Goal: Task Accomplishment & Management: Complete application form

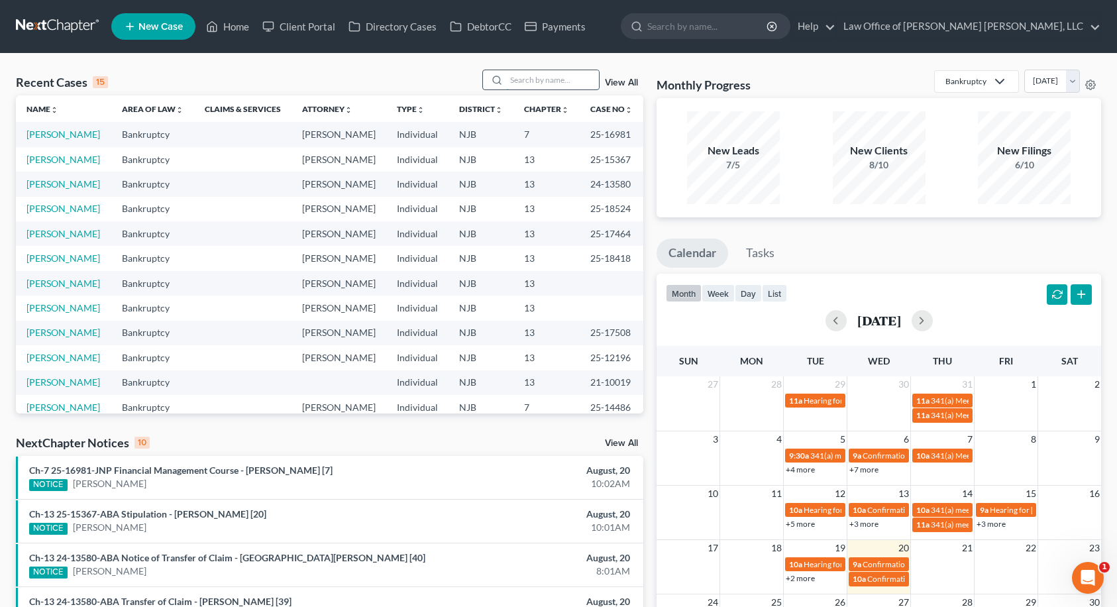
click at [569, 78] on input "search" at bounding box center [552, 79] width 93 height 19
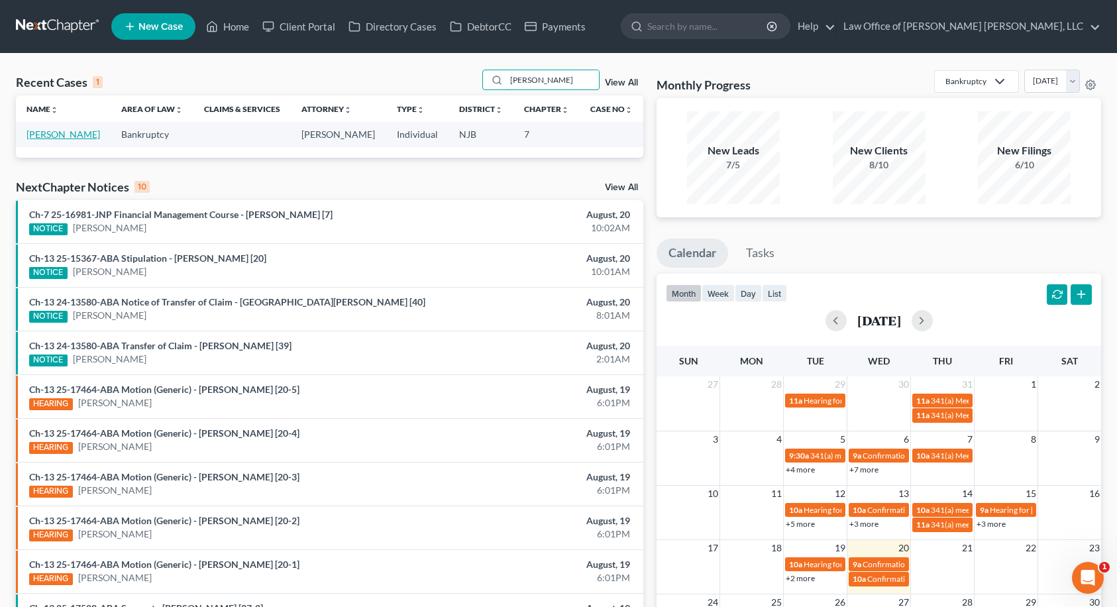
type input "[PERSON_NAME]"
click at [69, 135] on link "[PERSON_NAME]" at bounding box center [64, 134] width 74 height 11
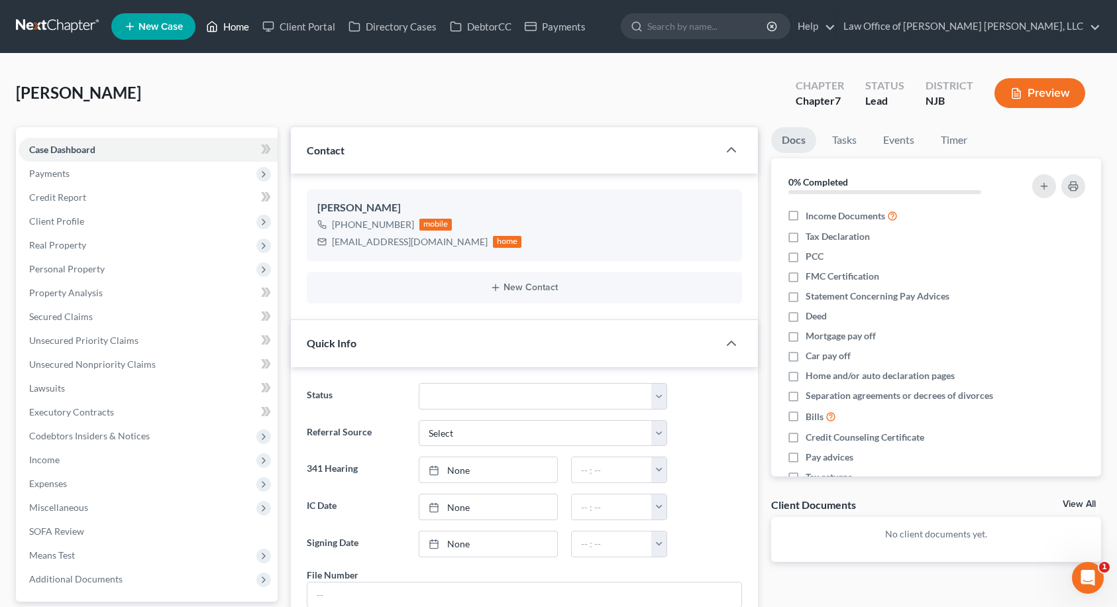
click at [235, 28] on link "Home" at bounding box center [227, 27] width 56 height 24
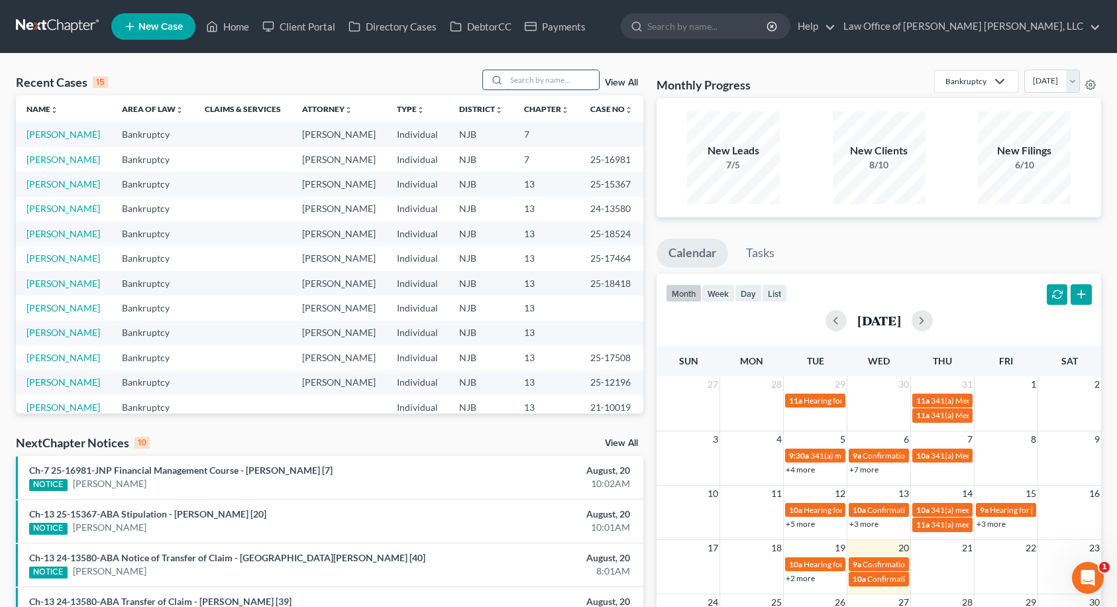
click at [567, 81] on input "search" at bounding box center [552, 79] width 93 height 19
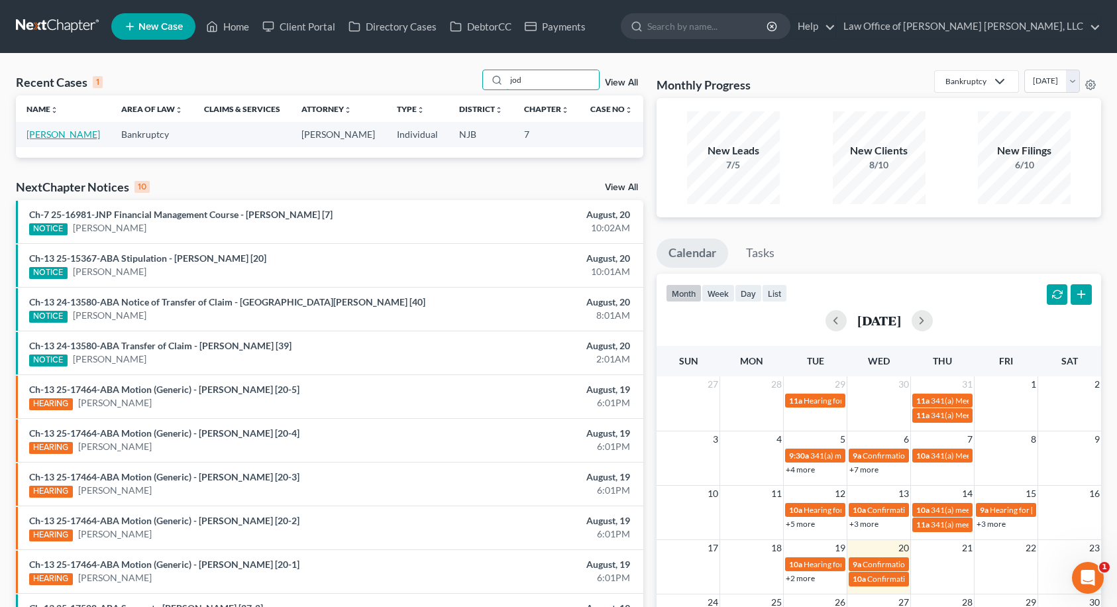
type input "jod"
click at [78, 133] on link "[PERSON_NAME]" at bounding box center [64, 134] width 74 height 11
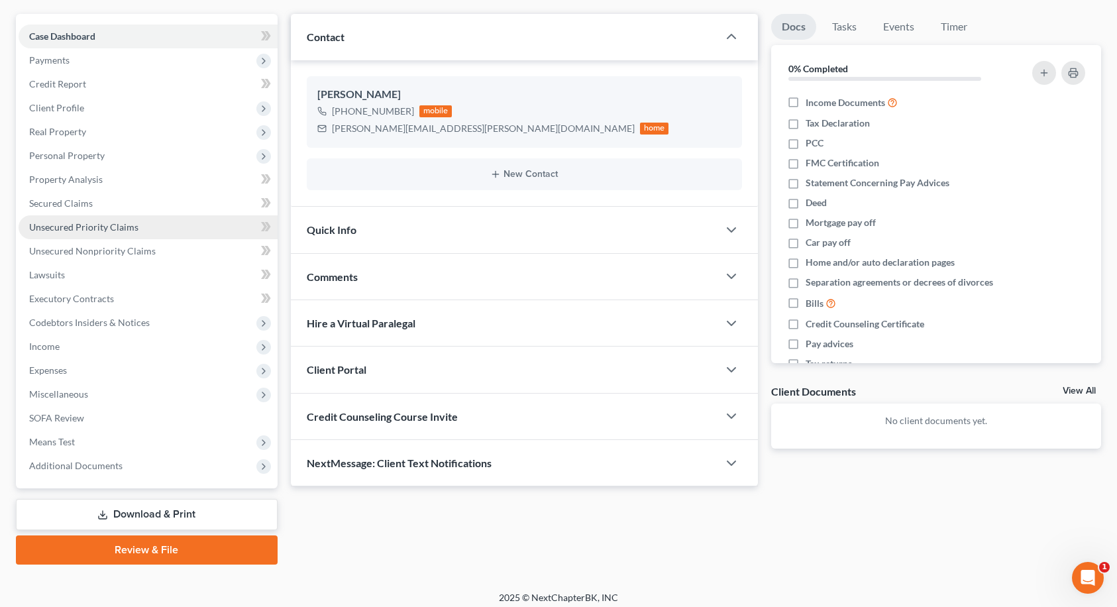
scroll to position [121, 0]
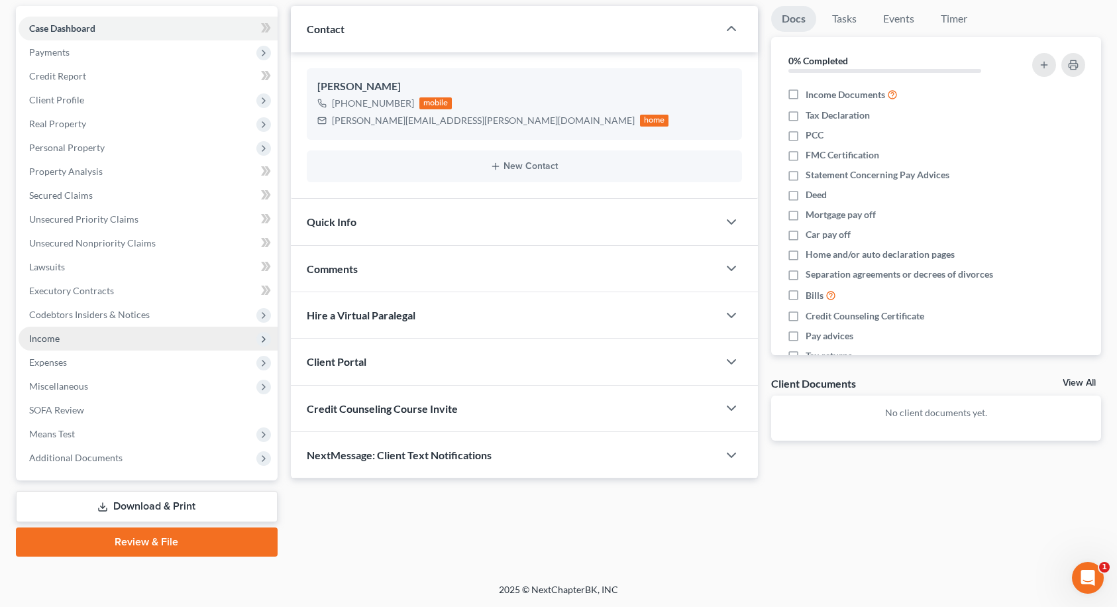
click at [83, 341] on span "Income" at bounding box center [148, 339] width 259 height 24
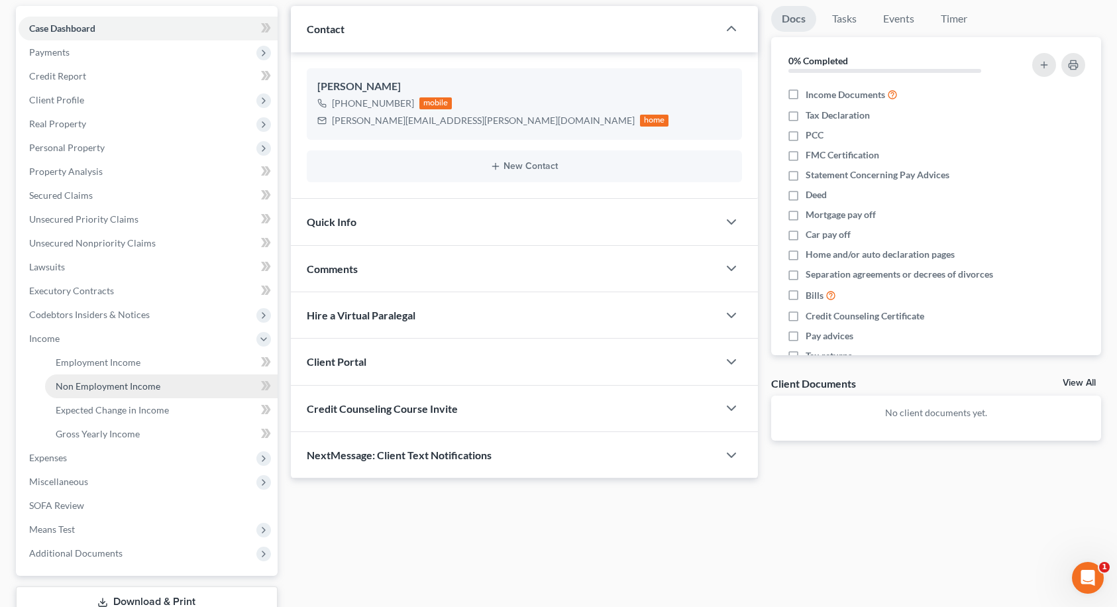
click at [83, 382] on span "Non Employment Income" at bounding box center [108, 385] width 105 height 11
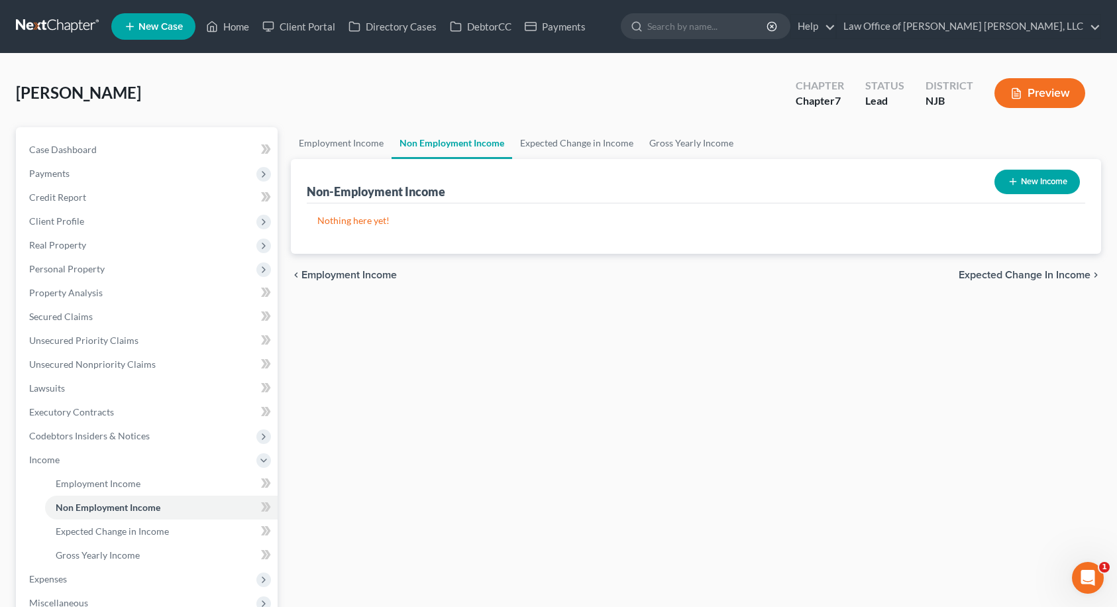
click at [1058, 182] on button "New Income" at bounding box center [1037, 182] width 85 height 25
select select "0"
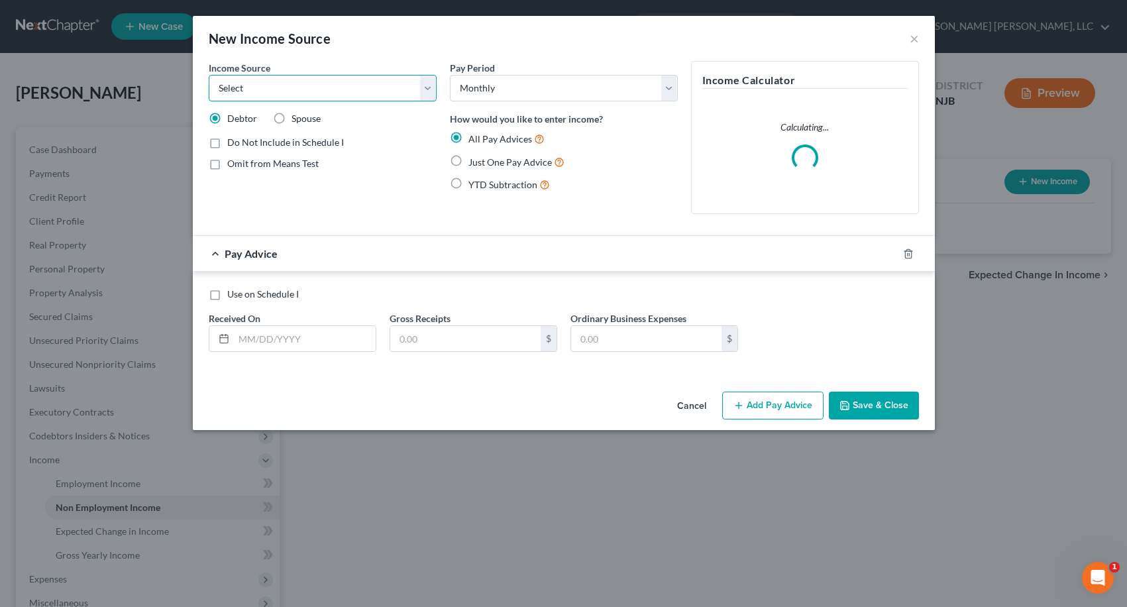
click at [353, 91] on select "Select Unemployment Disability (from employer) Pension Retirement Social Securi…" at bounding box center [323, 88] width 228 height 27
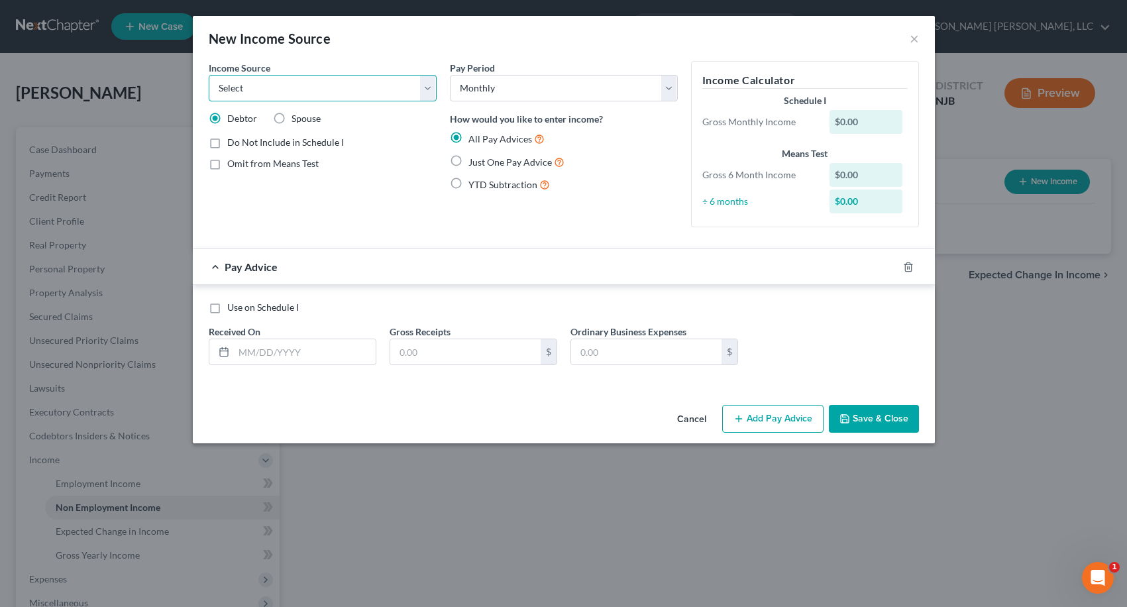
select select "13"
click at [209, 75] on select "Select Unemployment Disability (from employer) Pension Retirement Social Securi…" at bounding box center [323, 88] width 228 height 27
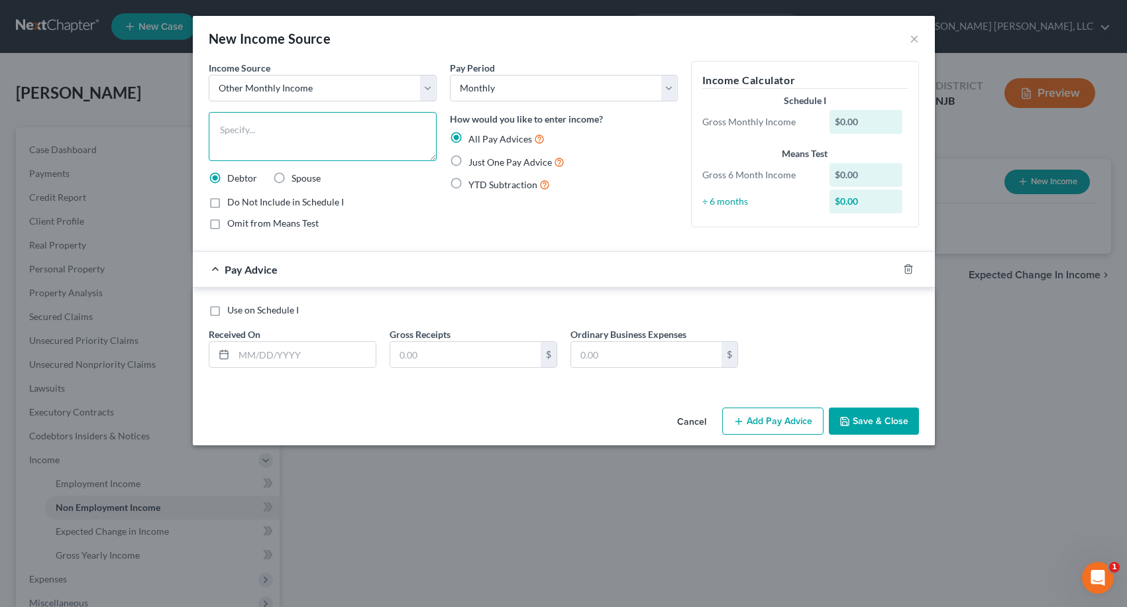
click at [317, 133] on textarea at bounding box center [323, 136] width 228 height 49
type textarea "Income tax refund"
click at [469, 162] on label "Just One Pay Advice" at bounding box center [517, 161] width 96 height 15
click at [474, 162] on input "Just One Pay Advice" at bounding box center [478, 158] width 9 height 9
radio input "true"
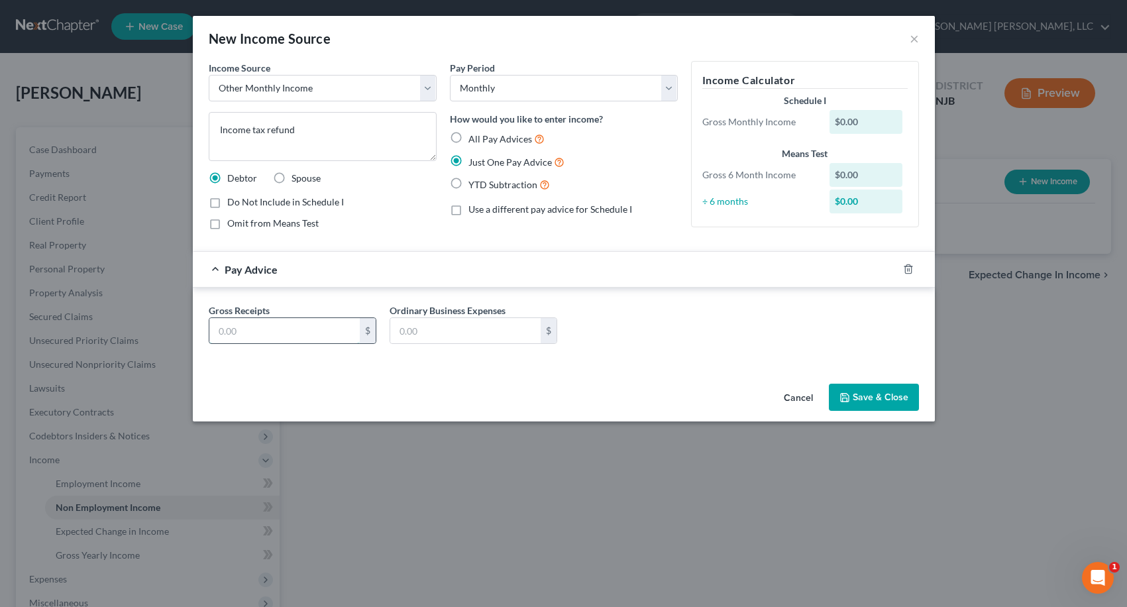
click at [285, 335] on input "text" at bounding box center [284, 330] width 150 height 25
type input "302.25"
click at [903, 405] on button "Save & Close" at bounding box center [874, 398] width 90 height 28
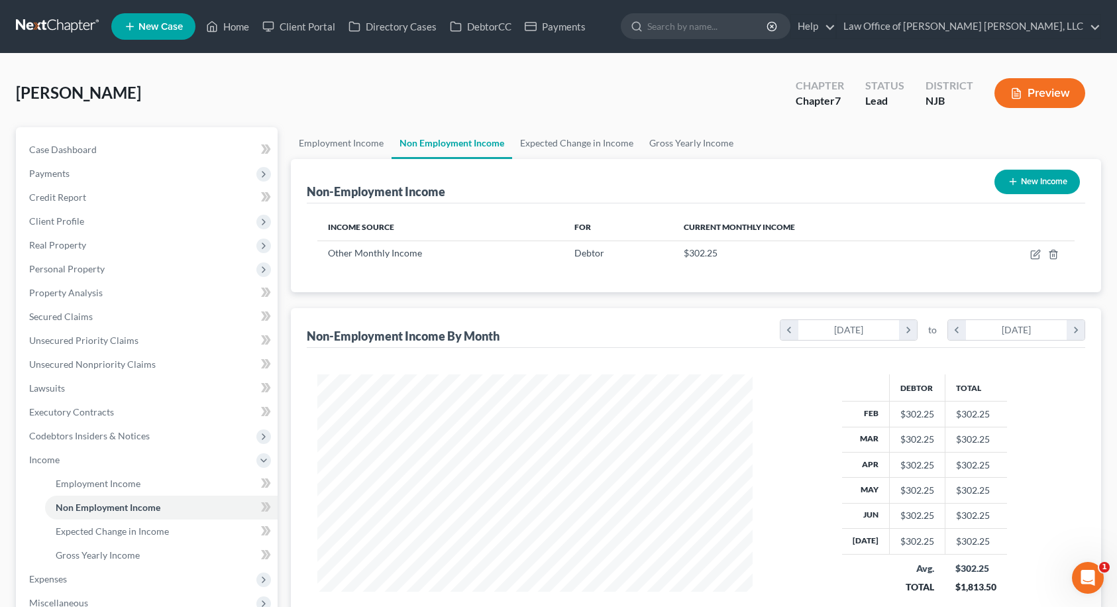
scroll to position [238, 458]
click at [230, 27] on link "Home" at bounding box center [227, 27] width 56 height 24
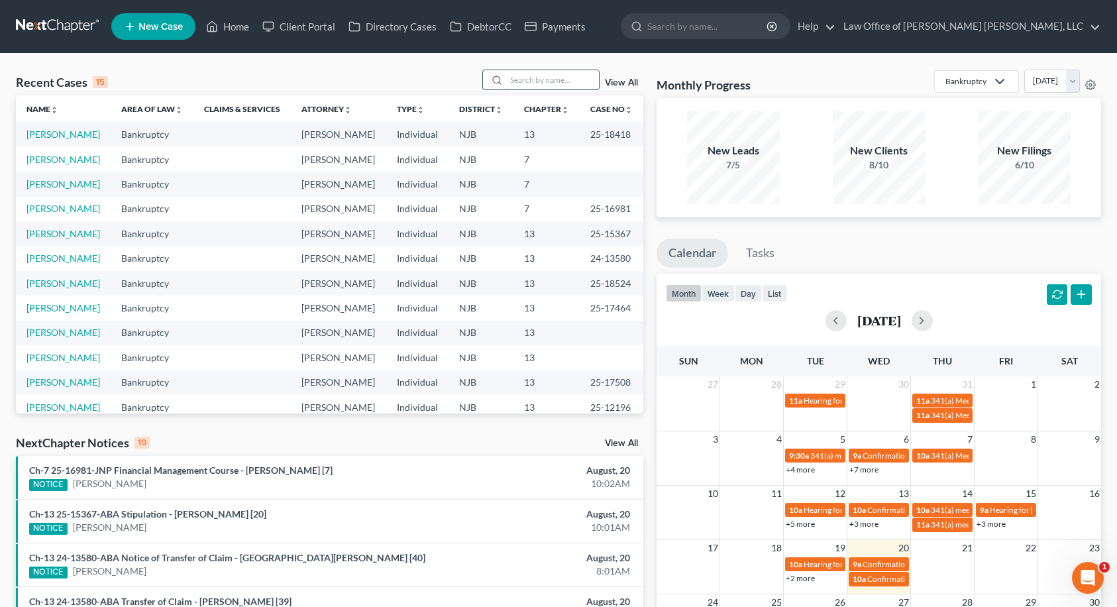
click at [542, 83] on input "search" at bounding box center [552, 79] width 93 height 19
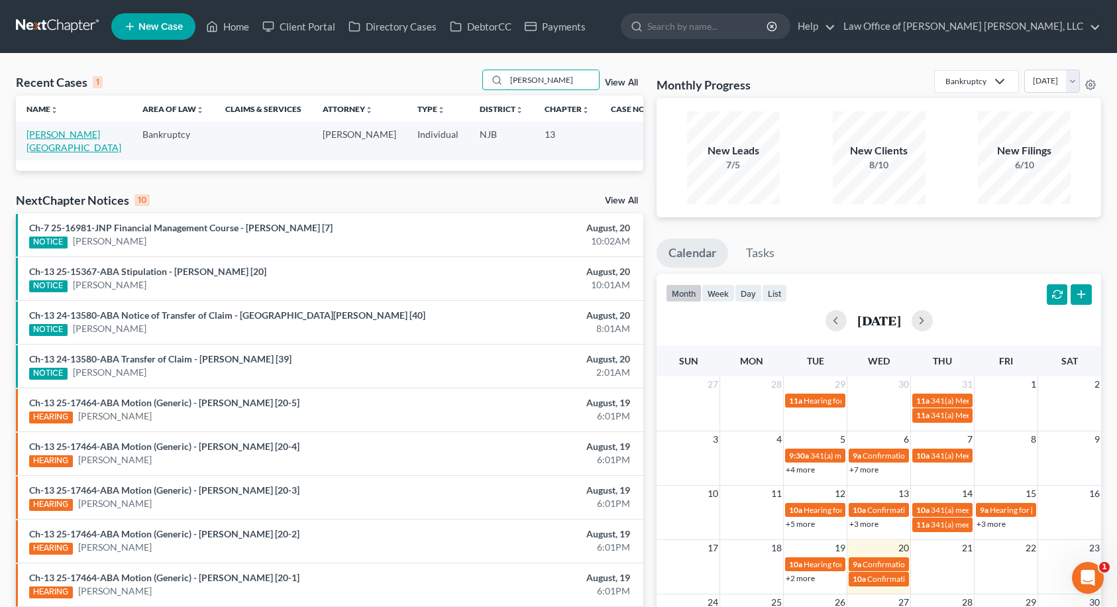
type input "[PERSON_NAME]"
click at [70, 133] on link "[PERSON_NAME][GEOGRAPHIC_DATA]" at bounding box center [74, 141] width 95 height 25
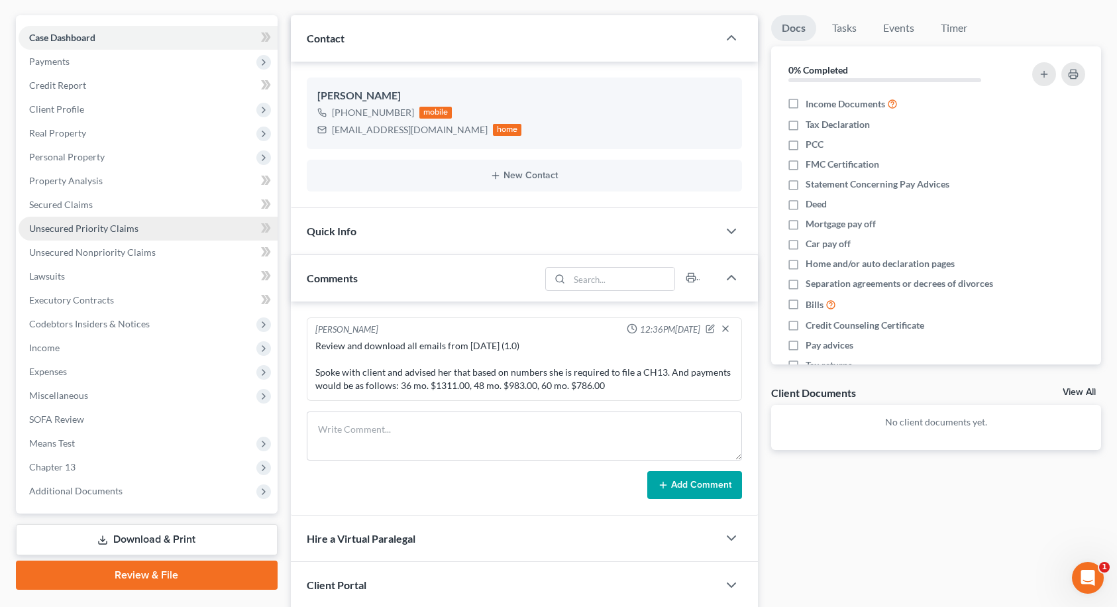
scroll to position [257, 0]
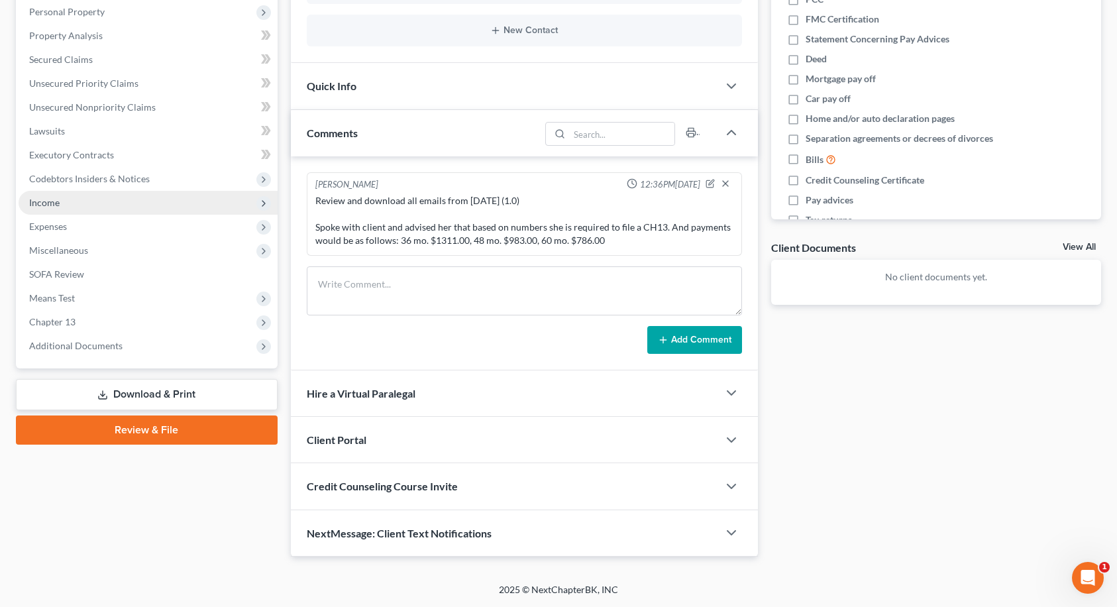
click at [77, 210] on span "Income" at bounding box center [148, 203] width 259 height 24
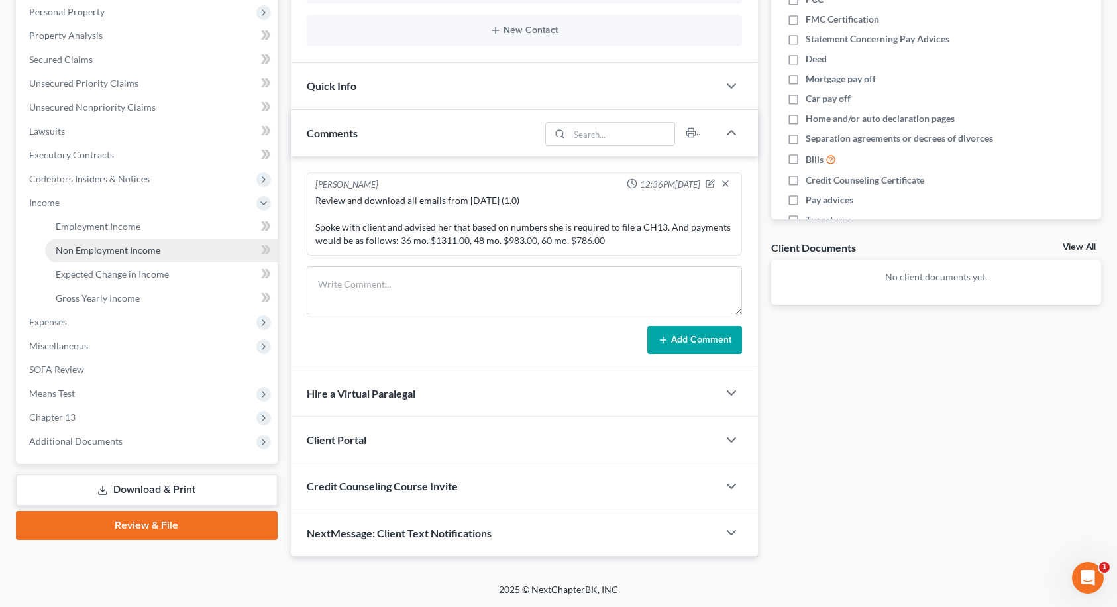
click at [83, 247] on span "Non Employment Income" at bounding box center [108, 250] width 105 height 11
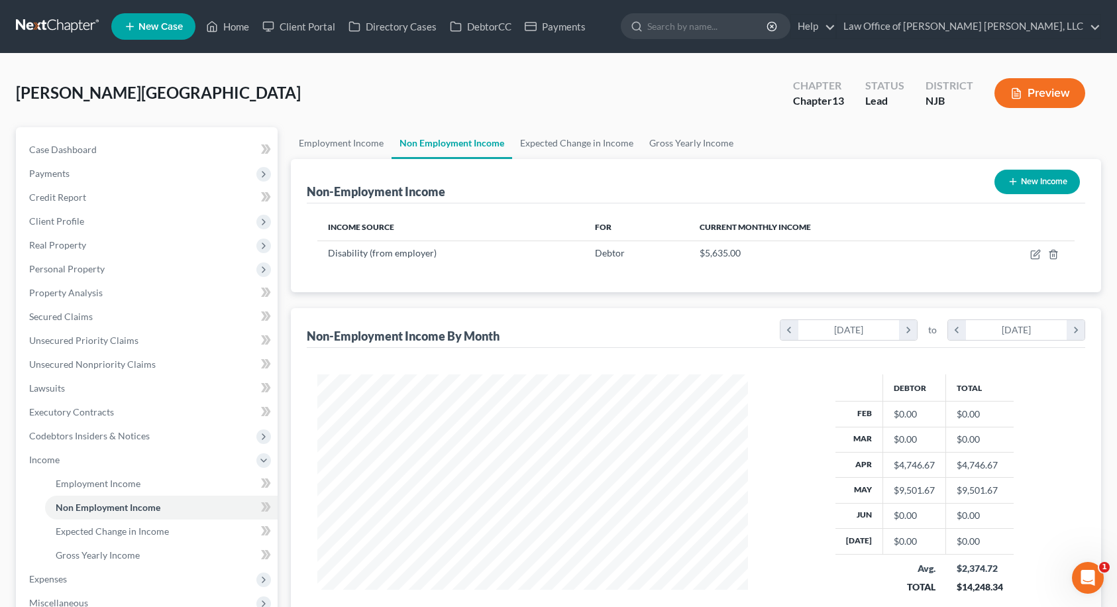
scroll to position [238, 458]
click at [353, 144] on link "Employment Income" at bounding box center [341, 143] width 101 height 32
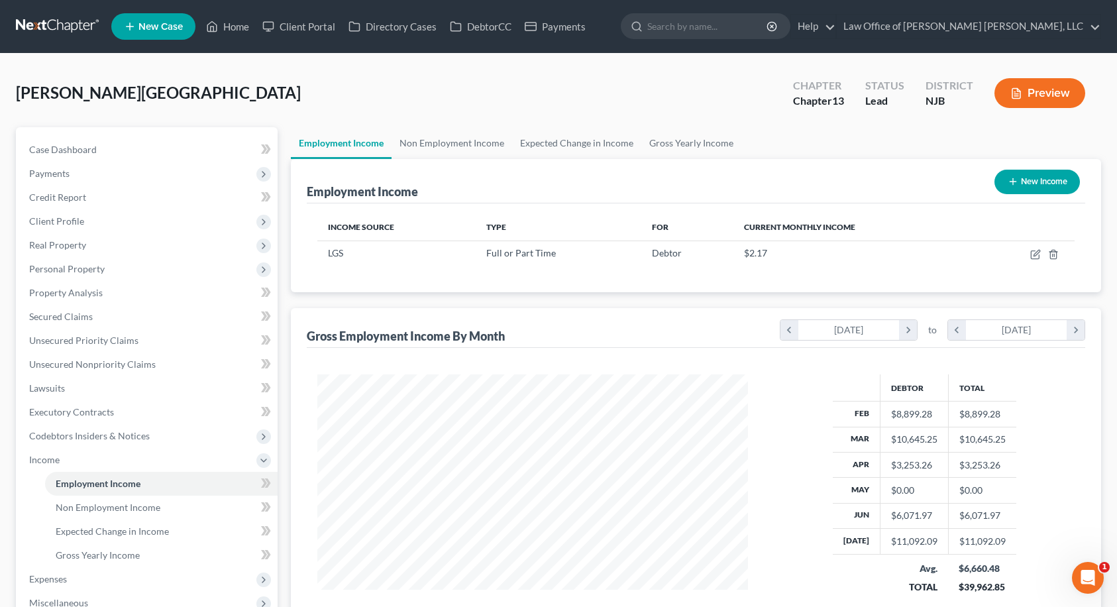
scroll to position [238, 458]
click at [445, 142] on link "Non Employment Income" at bounding box center [452, 143] width 121 height 32
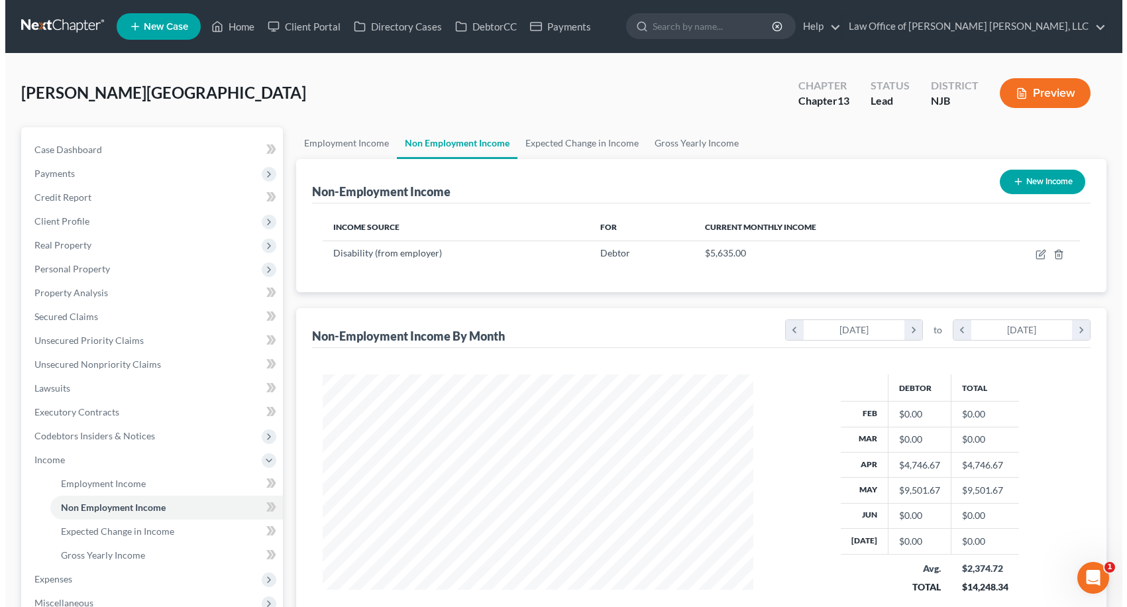
scroll to position [238, 458]
click at [1038, 182] on button "New Income" at bounding box center [1037, 182] width 85 height 25
select select "0"
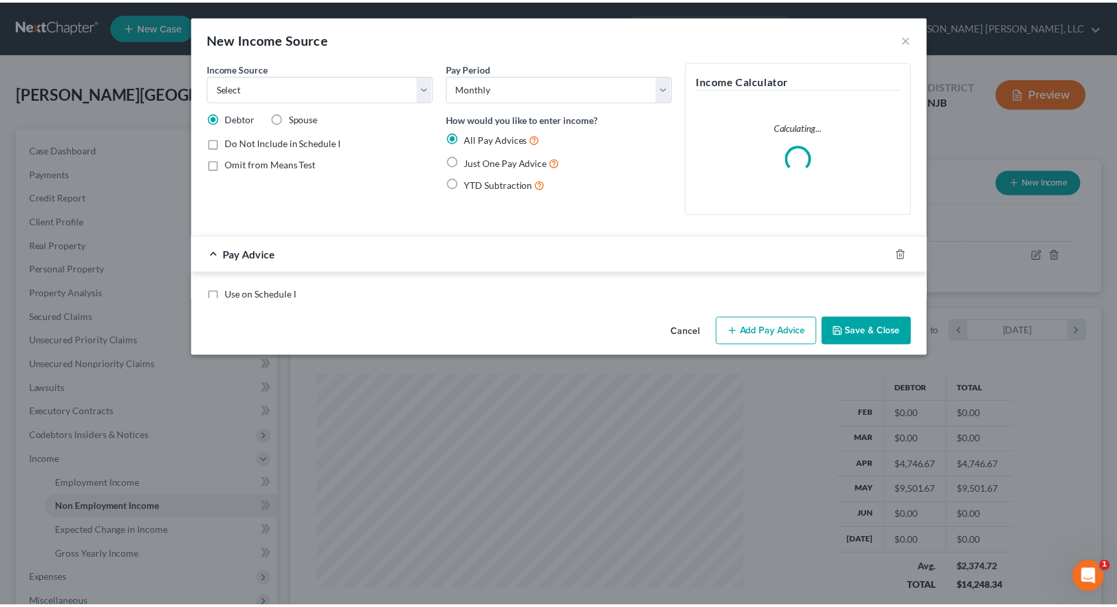
scroll to position [238, 462]
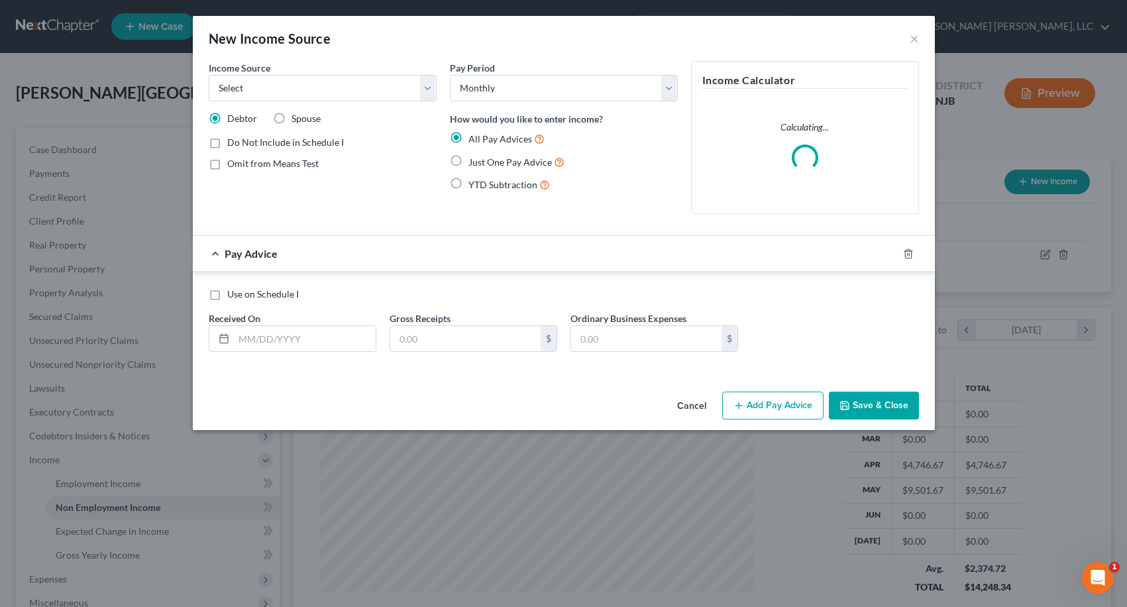
click at [469, 160] on label "Just One Pay Advice" at bounding box center [517, 161] width 96 height 15
click at [474, 160] on input "Just One Pay Advice" at bounding box center [478, 158] width 9 height 9
radio input "true"
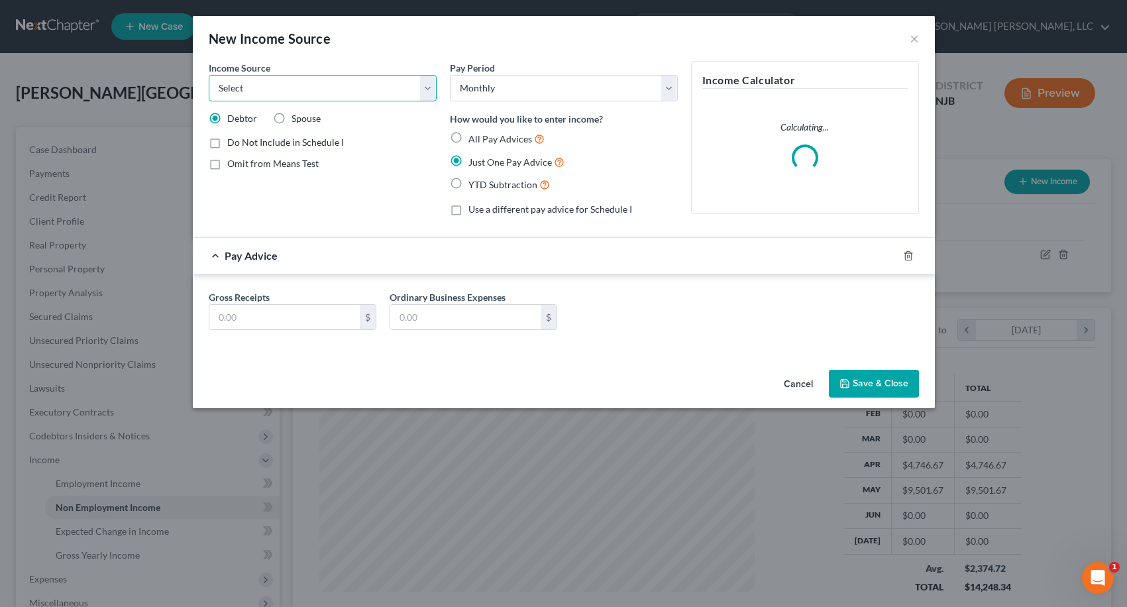
click at [347, 87] on select "Select Unemployment Disability (from employer) Pension Retirement Social Securi…" at bounding box center [323, 88] width 228 height 27
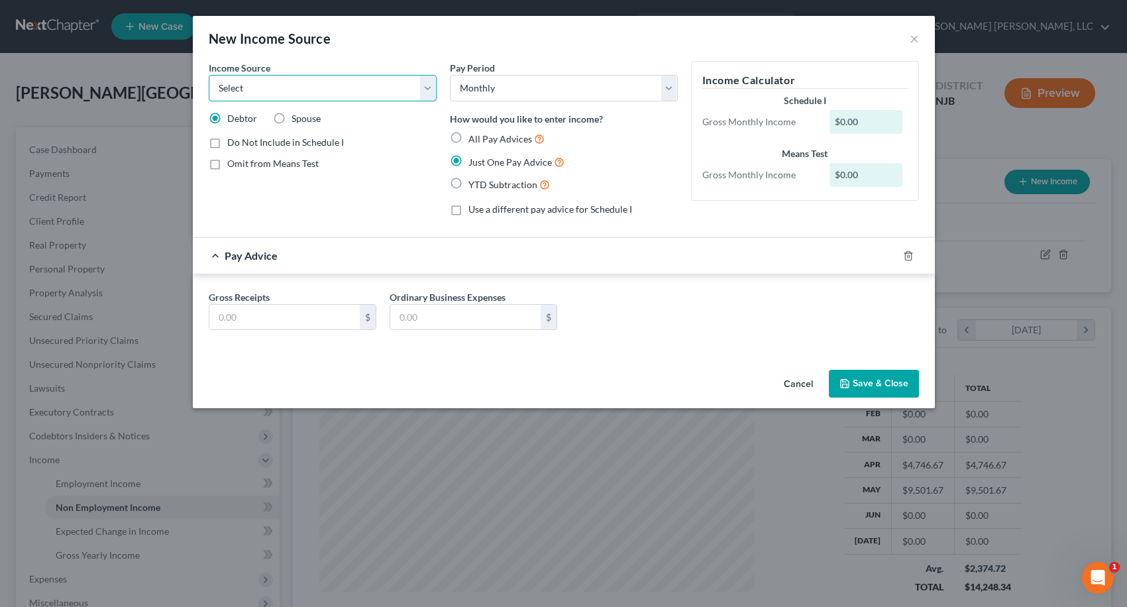
select select "13"
click at [209, 75] on select "Select Unemployment Disability (from employer) Pension Retirement Social Securi…" at bounding box center [323, 88] width 228 height 27
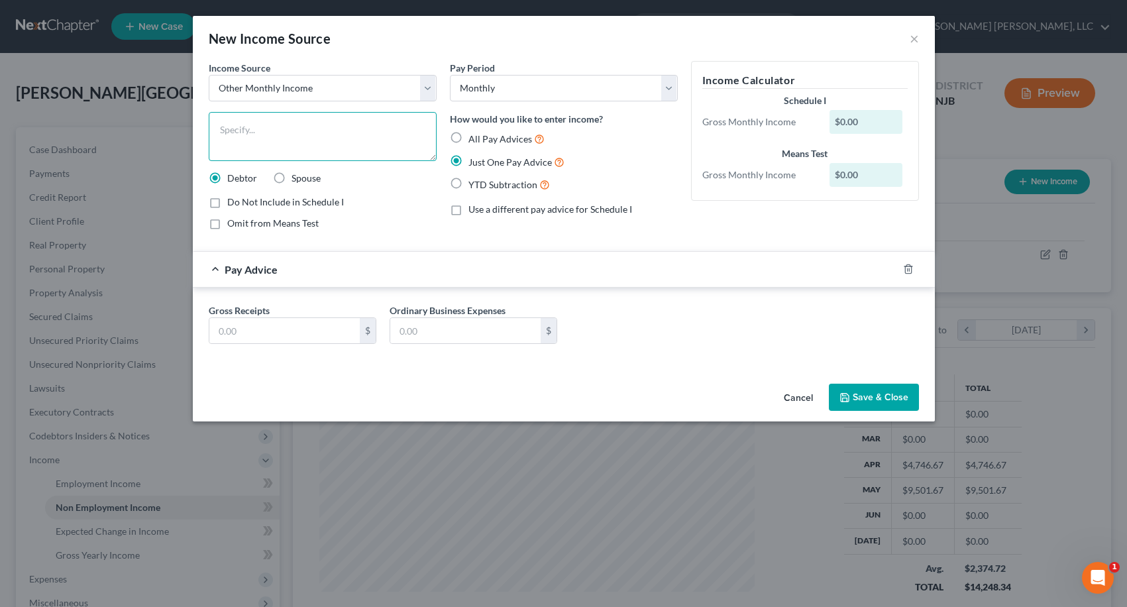
click at [302, 143] on textarea at bounding box center [323, 136] width 228 height 49
type textarea "Income tax refund"
click at [319, 325] on input "text" at bounding box center [284, 330] width 150 height 25
type input "83.75"
click at [869, 409] on button "Save & Close" at bounding box center [874, 398] width 90 height 28
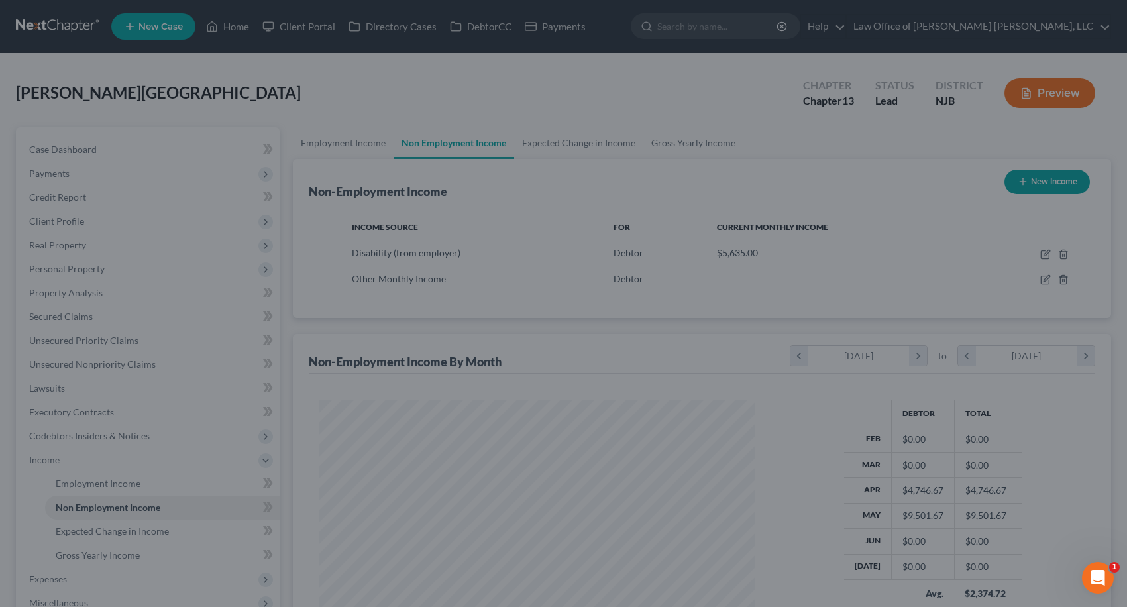
scroll to position [662427, 662207]
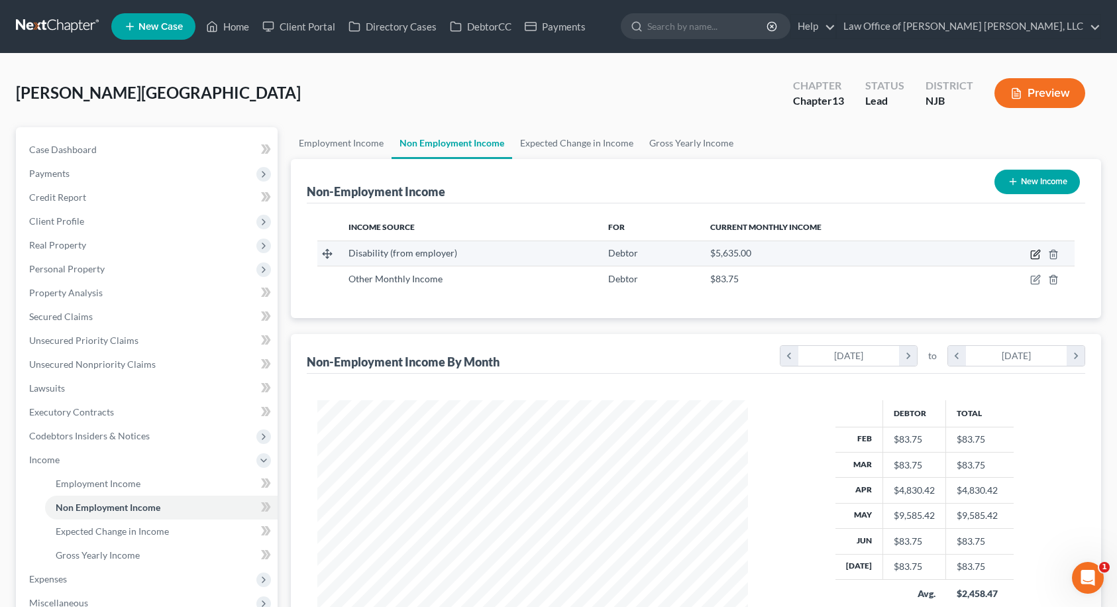
click at [1036, 252] on icon "button" at bounding box center [1037, 253] width 6 height 6
select select "1"
select select "0"
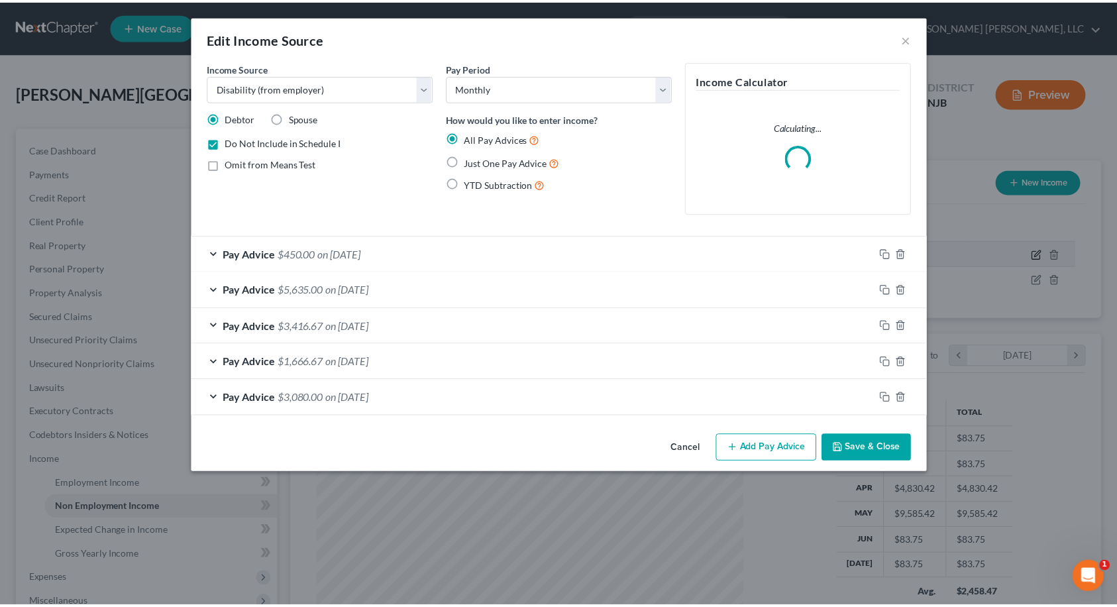
scroll to position [238, 462]
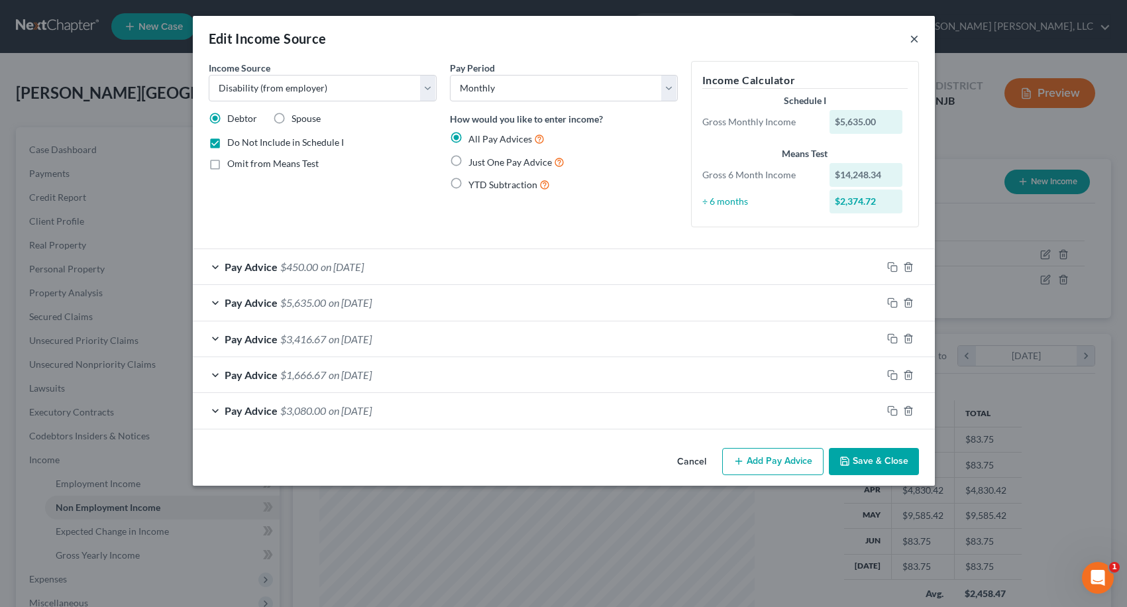
click at [915, 40] on button "×" at bounding box center [914, 38] width 9 height 16
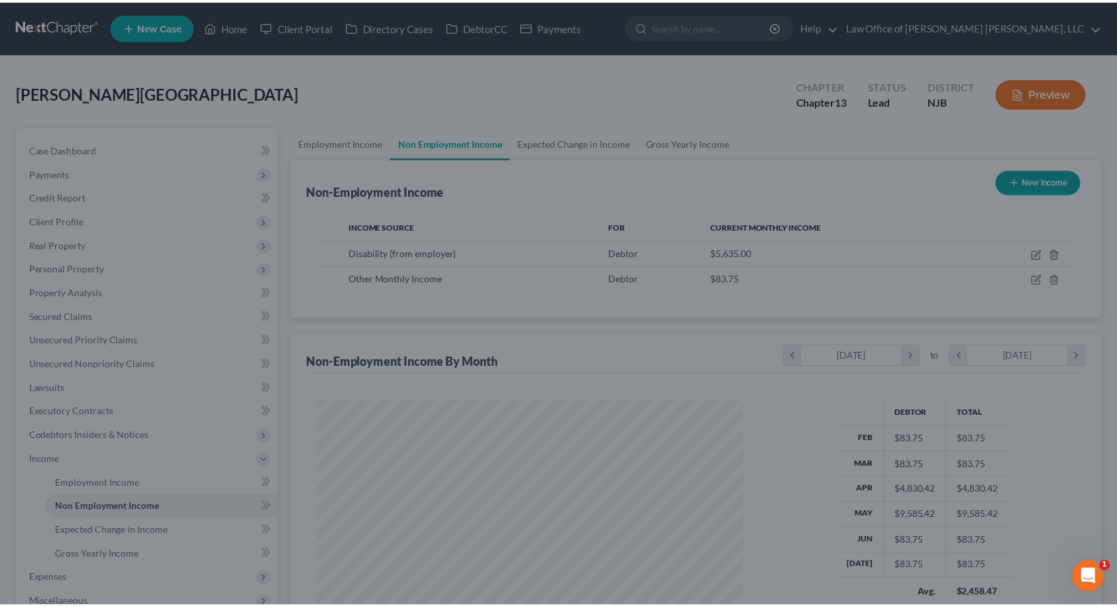
scroll to position [662427, 662207]
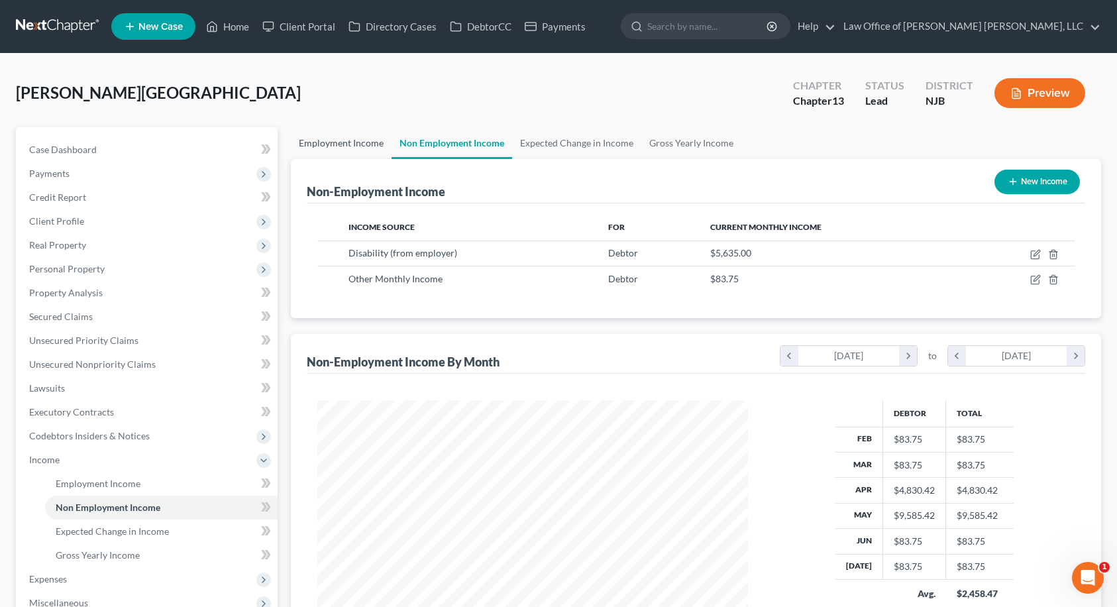
click at [349, 146] on link "Employment Income" at bounding box center [341, 143] width 101 height 32
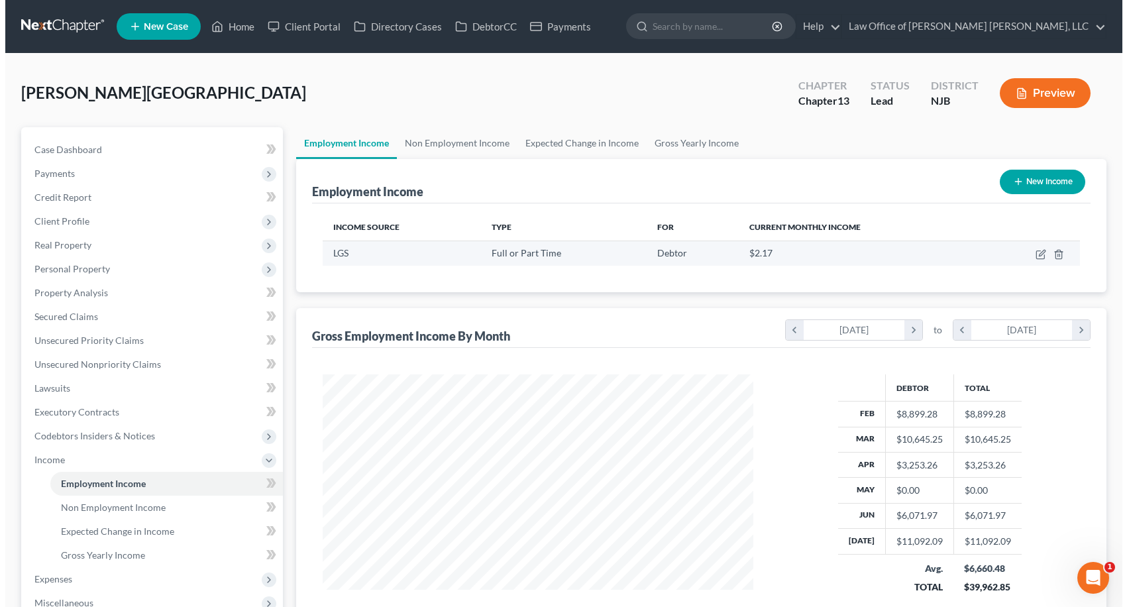
scroll to position [238, 458]
click at [1034, 256] on icon "button" at bounding box center [1035, 254] width 11 height 11
select select "0"
select select "2"
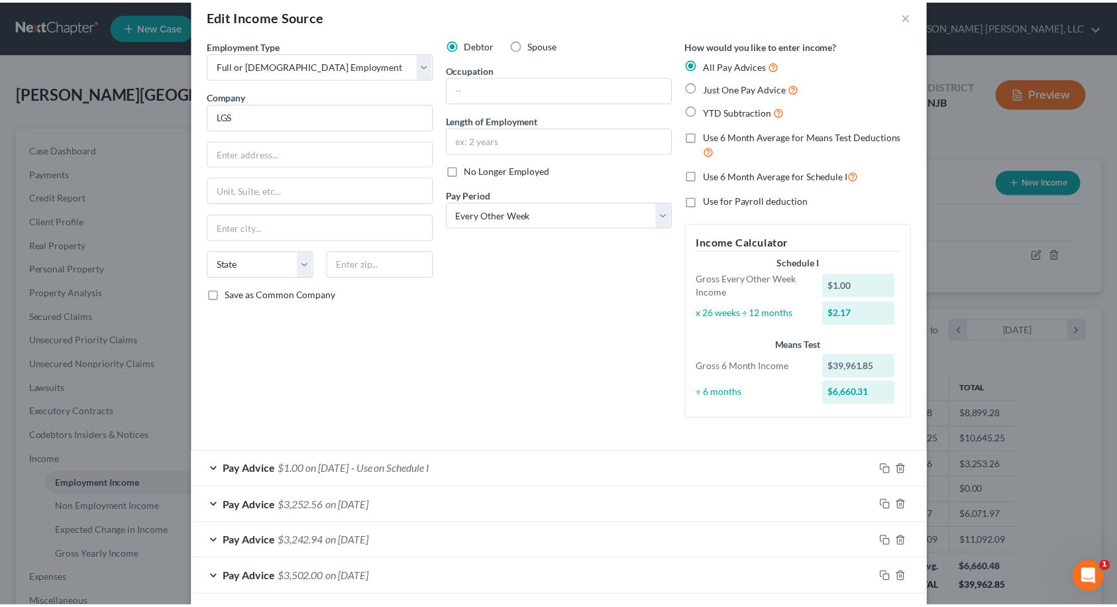
scroll to position [0, 0]
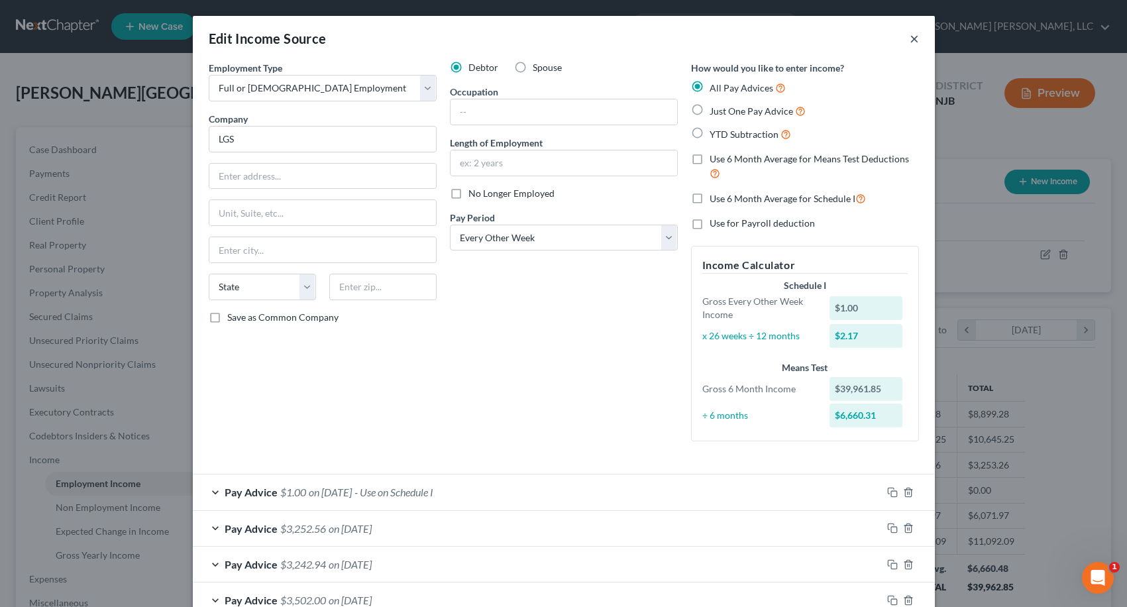
click at [911, 40] on button "×" at bounding box center [914, 38] width 9 height 16
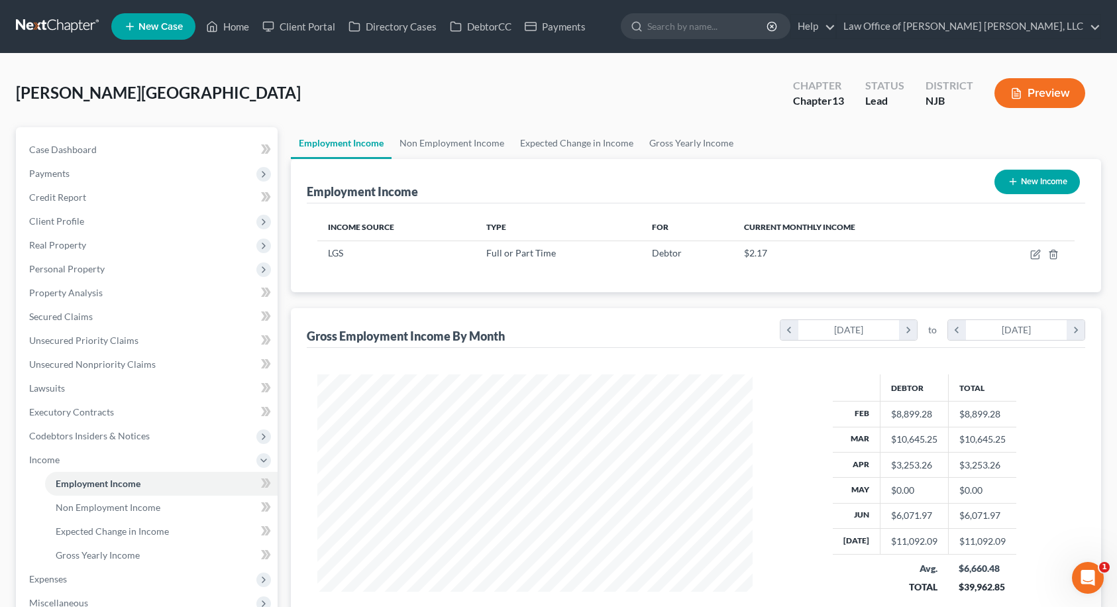
scroll to position [662427, 662207]
click at [235, 24] on link "Home" at bounding box center [227, 27] width 56 height 24
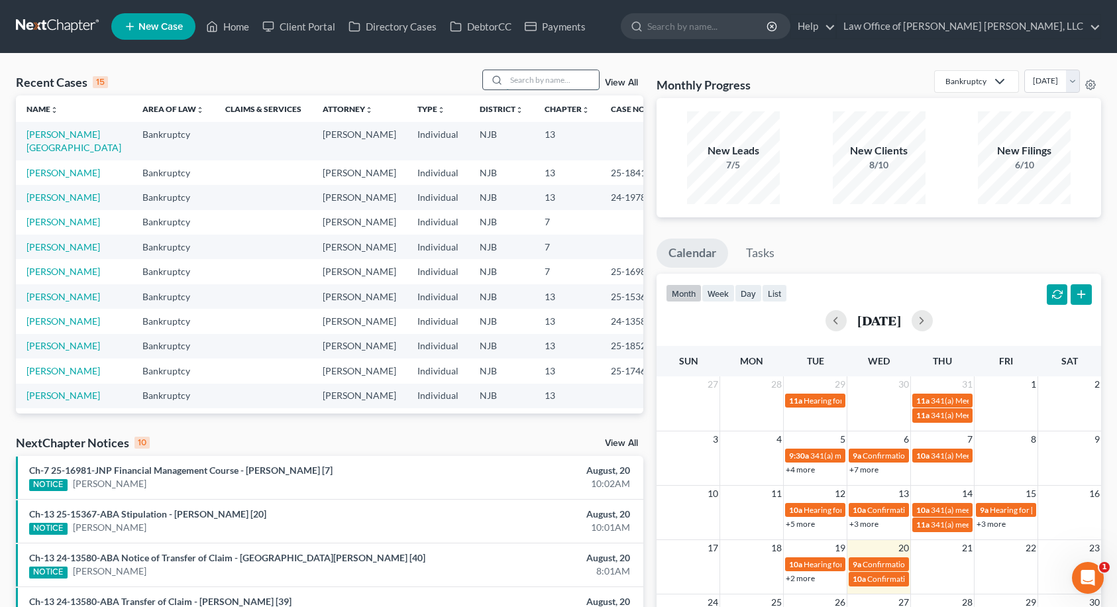
click at [550, 83] on input "search" at bounding box center [552, 79] width 93 height 19
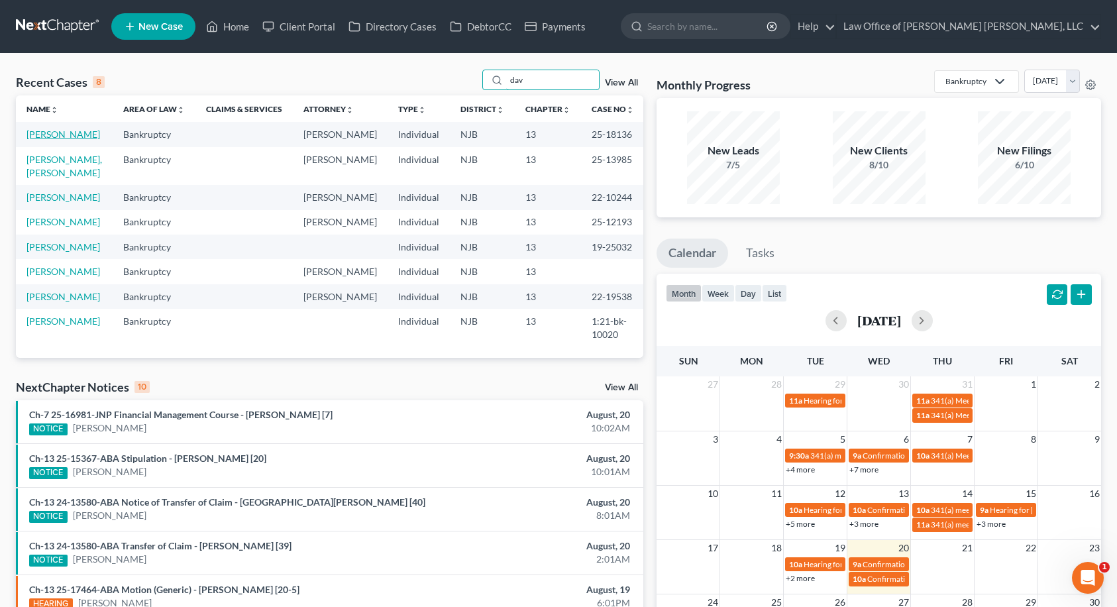
type input "dav"
click at [72, 138] on link "[PERSON_NAME]" at bounding box center [64, 134] width 74 height 11
select select "10"
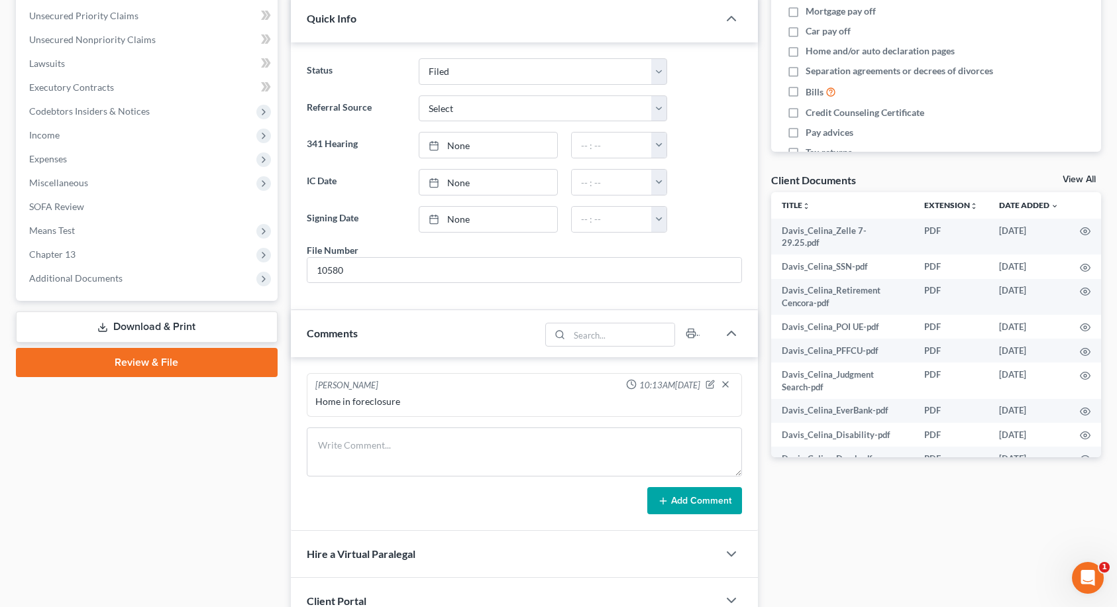
scroll to position [331, 0]
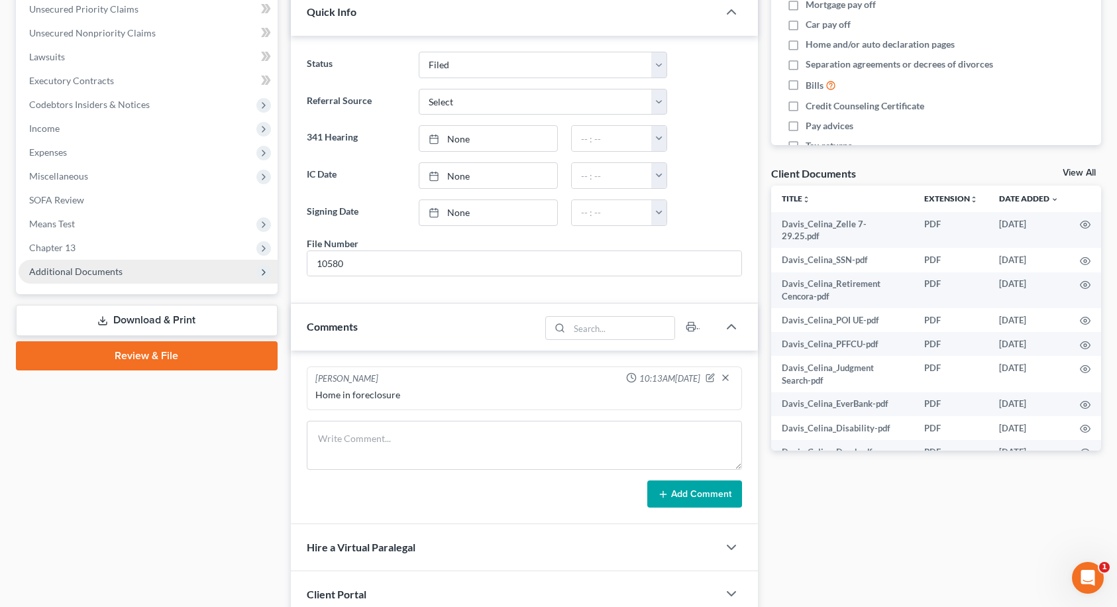
click at [135, 278] on span "Additional Documents" at bounding box center [148, 272] width 259 height 24
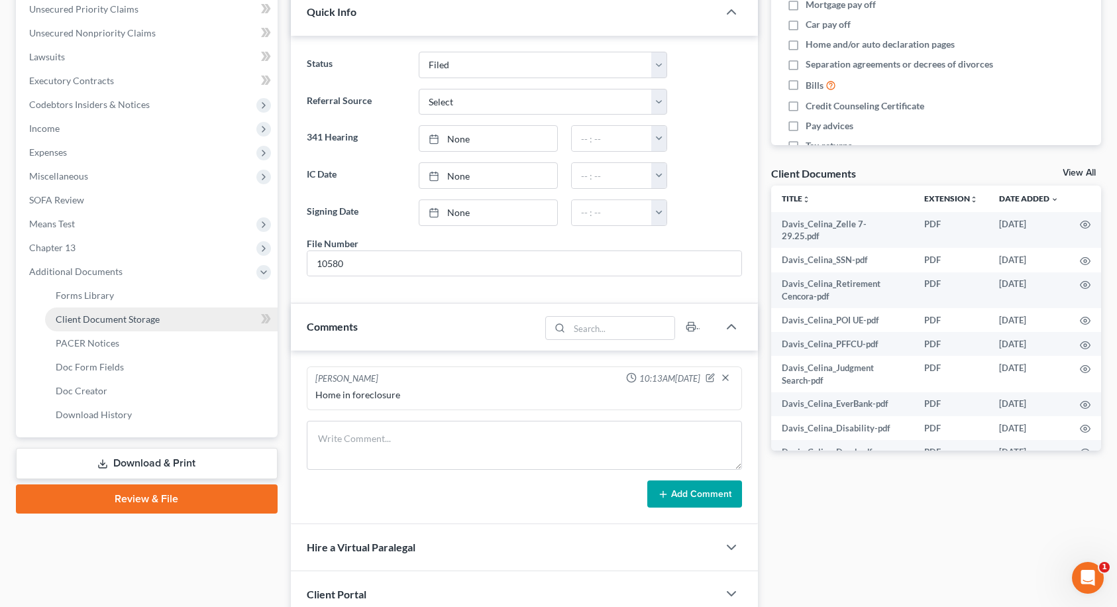
click at [123, 317] on span "Client Document Storage" at bounding box center [108, 318] width 104 height 11
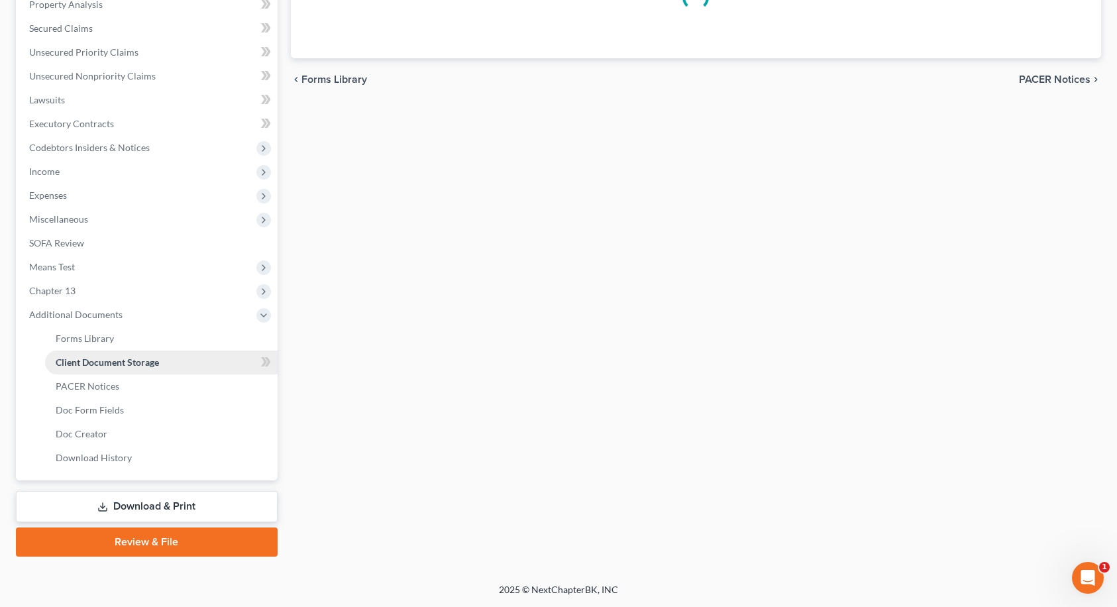
scroll to position [288, 0]
select select "9"
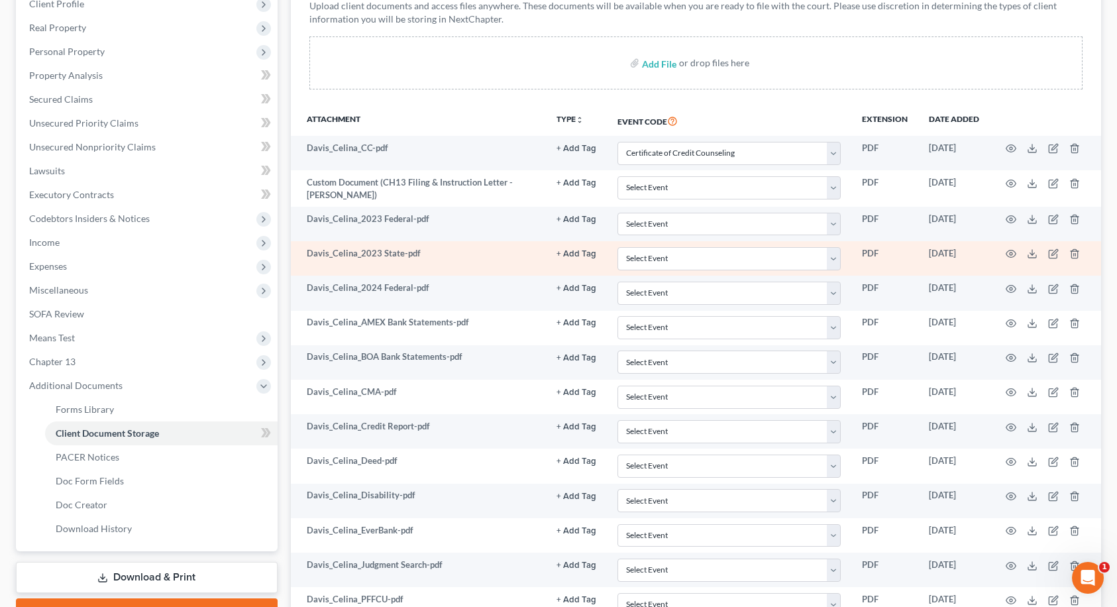
scroll to position [209, 0]
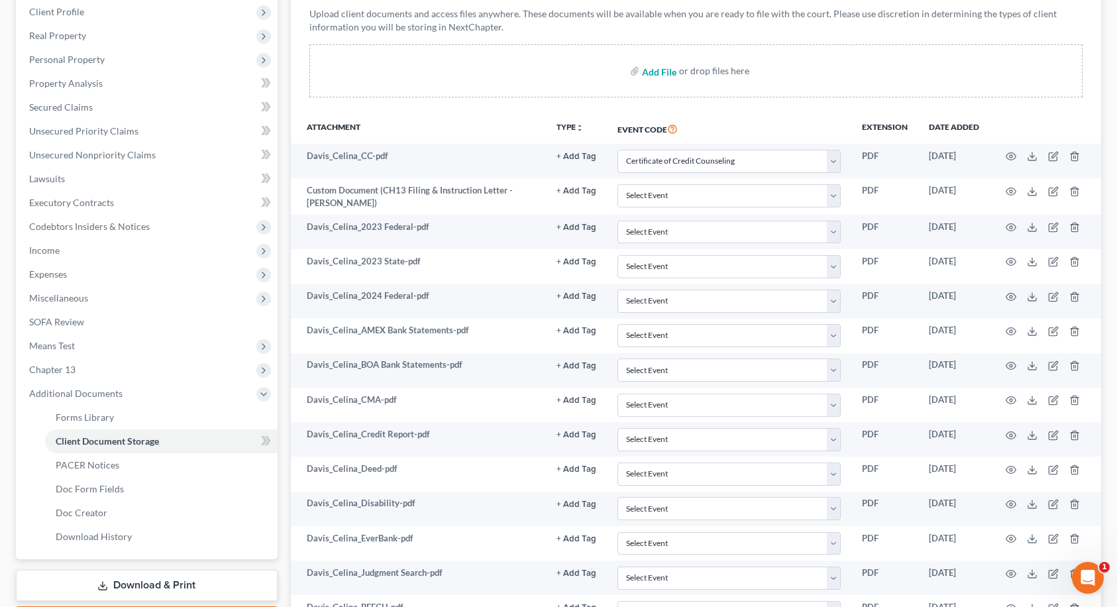
click at [657, 72] on input "file" at bounding box center [658, 71] width 32 height 24
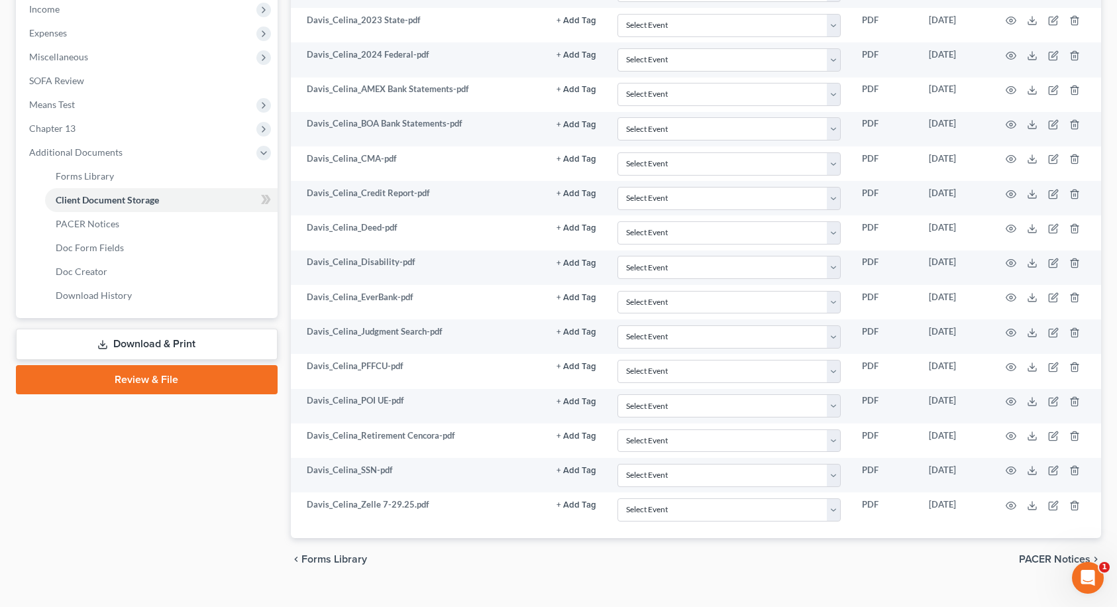
scroll to position [474, 0]
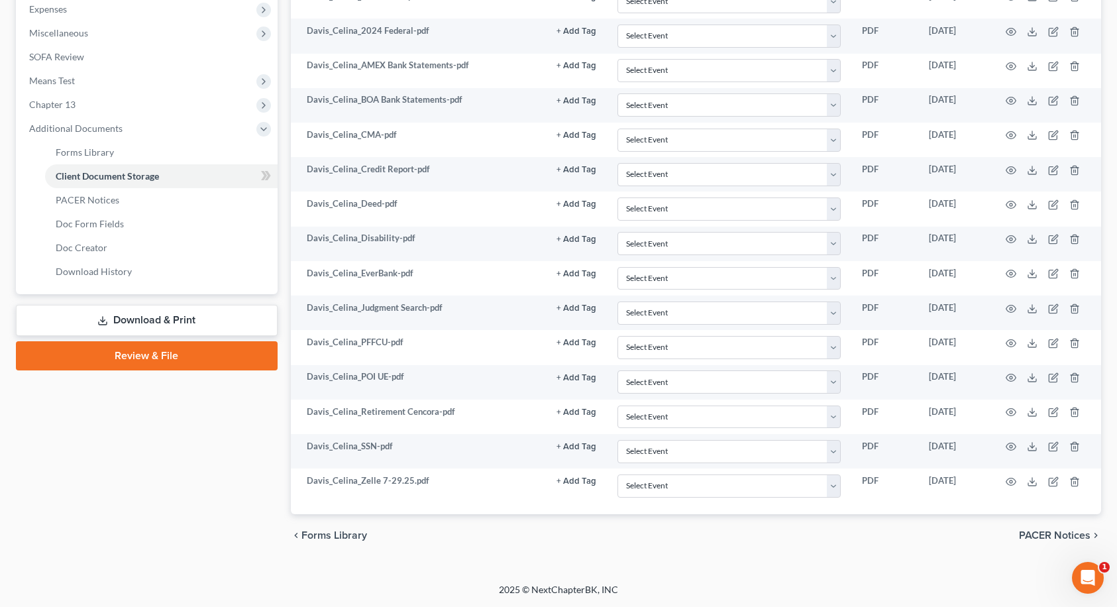
type input "C:\fakepath\Davis_Celina_CMA with Opinion Letter.pdf"
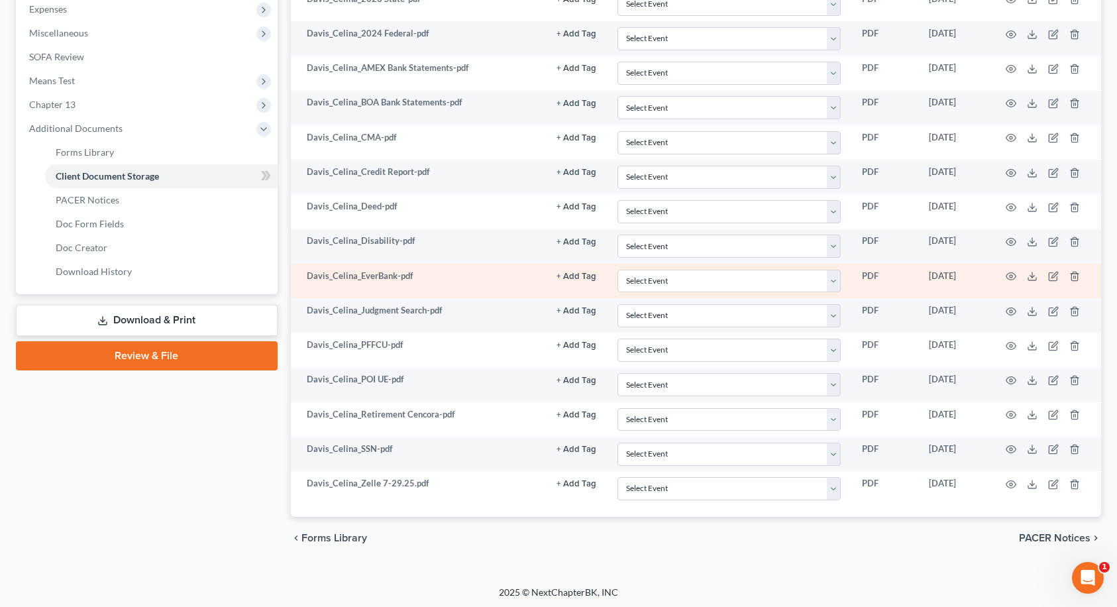
select select "9"
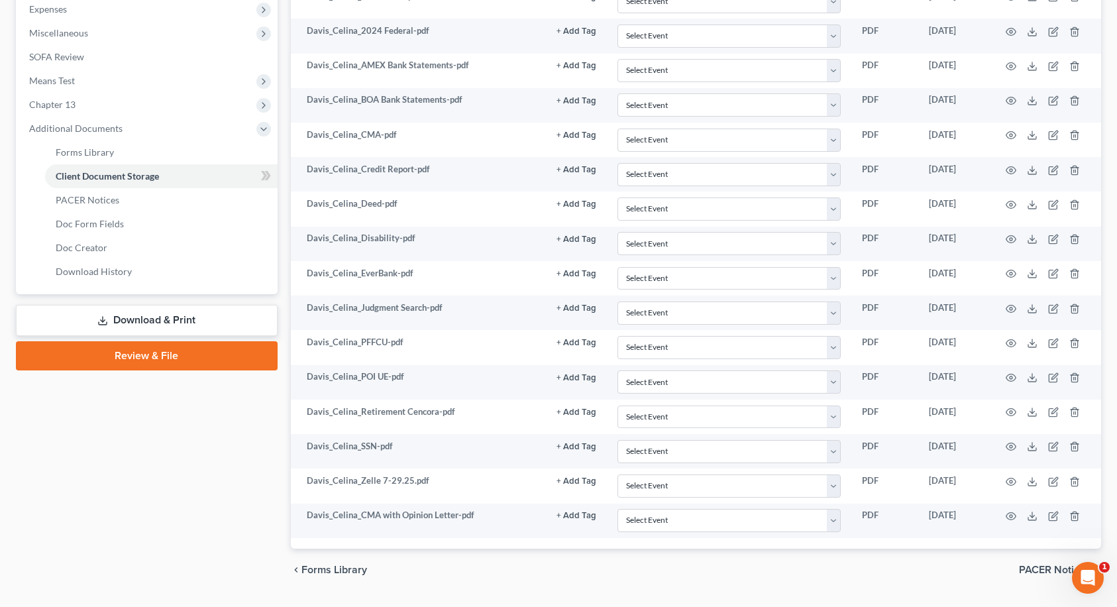
select select "9"
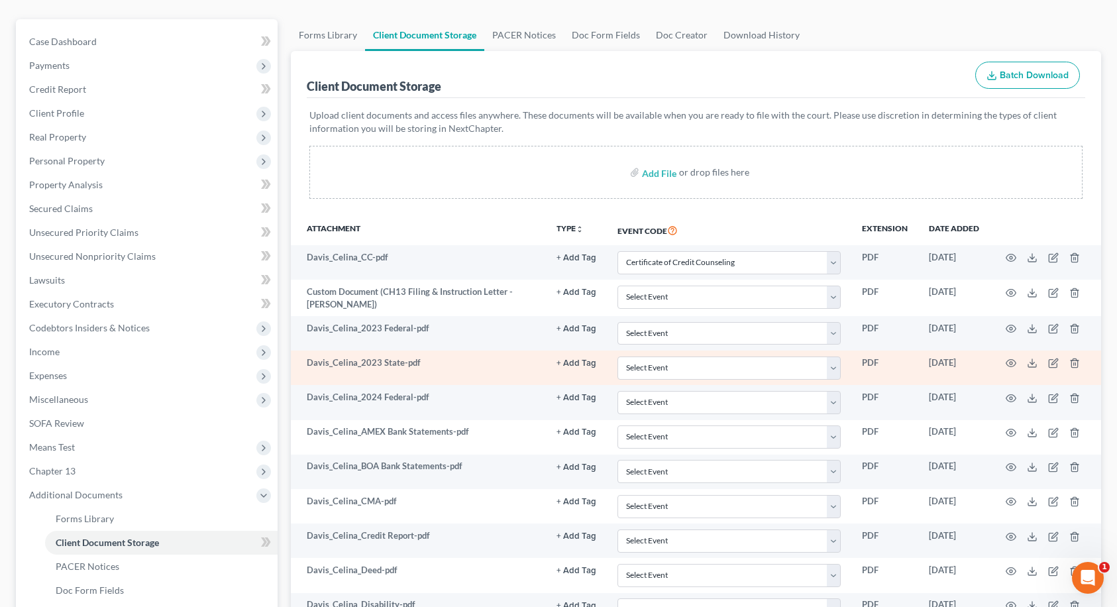
scroll to position [80, 0]
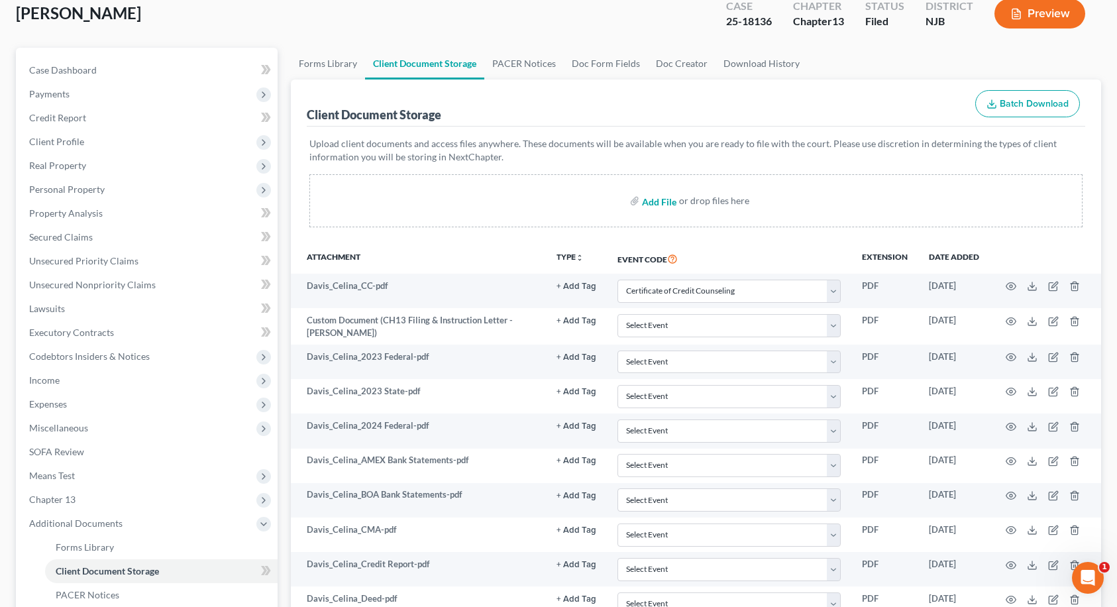
click at [661, 203] on input "file" at bounding box center [658, 201] width 32 height 24
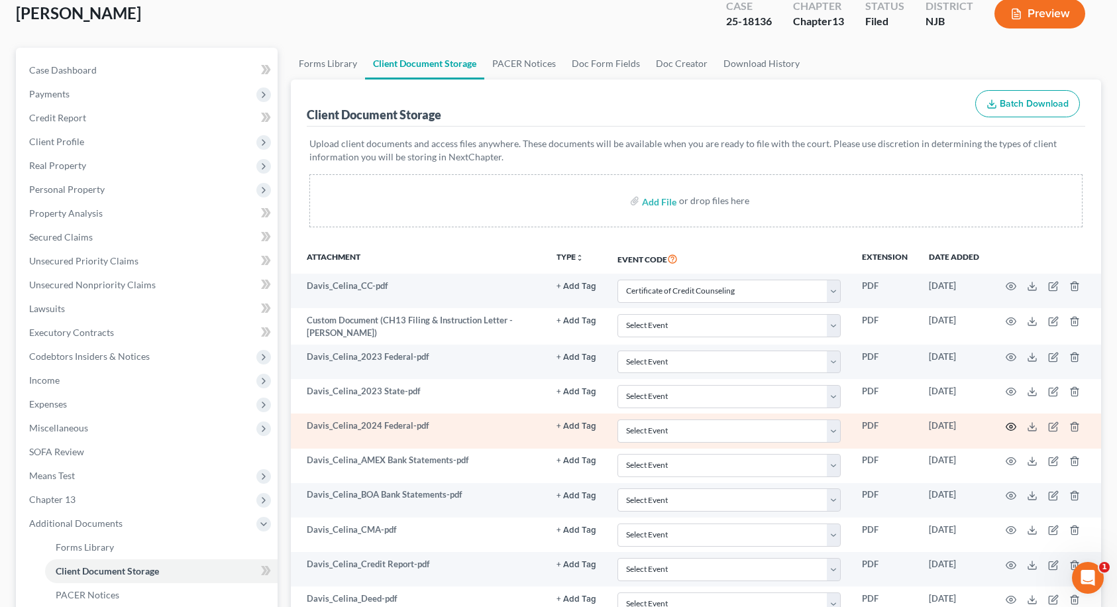
click at [1008, 429] on icon "button" at bounding box center [1011, 426] width 11 height 11
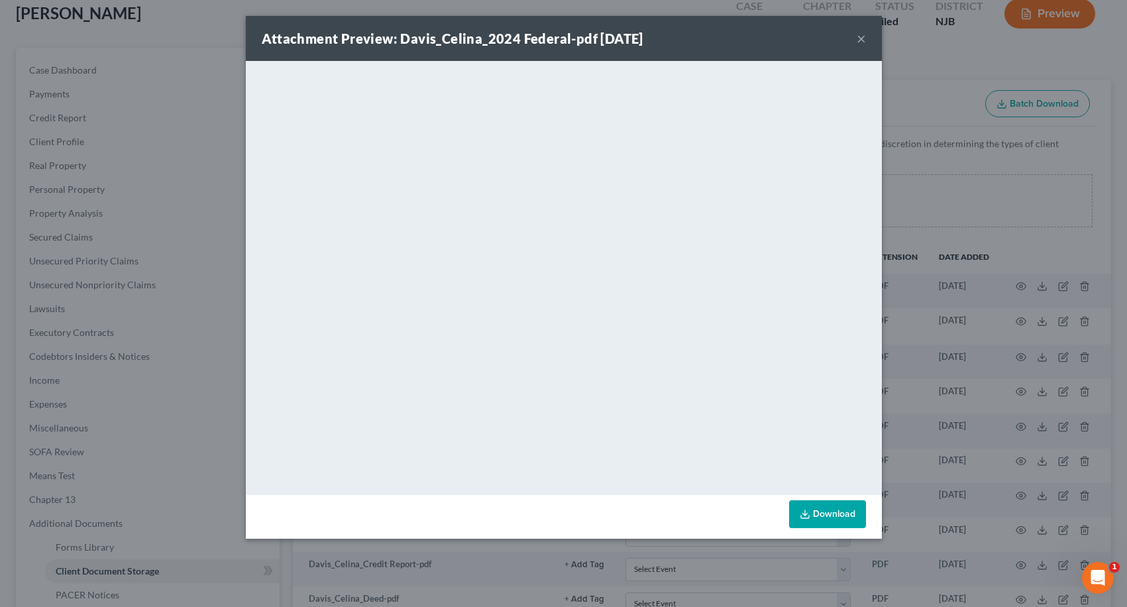
click at [862, 38] on button "×" at bounding box center [861, 38] width 9 height 16
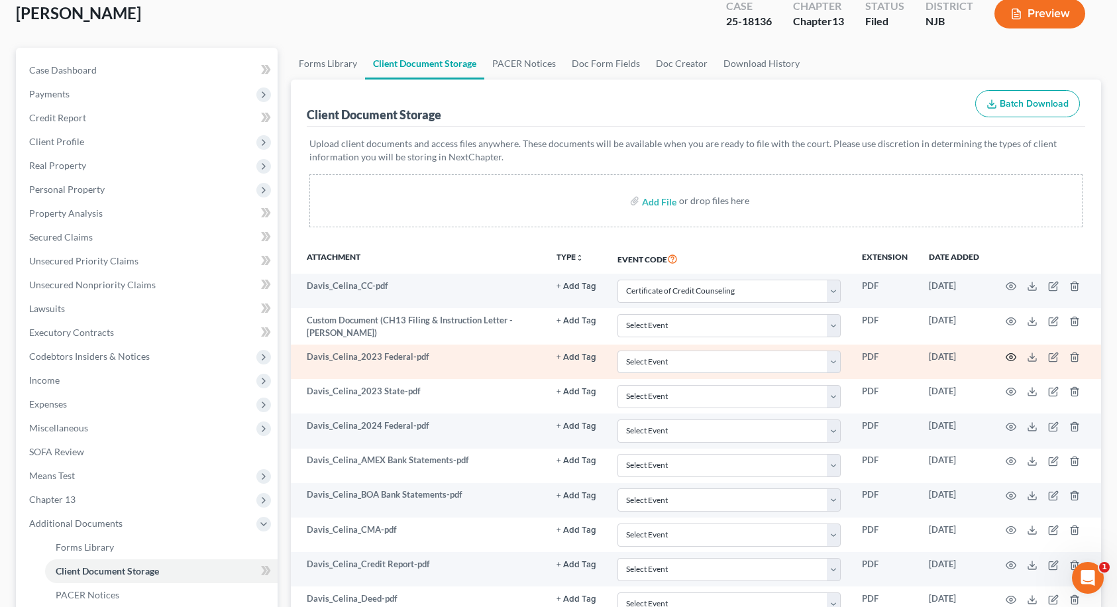
click at [1007, 357] on icon "button" at bounding box center [1012, 357] width 10 height 7
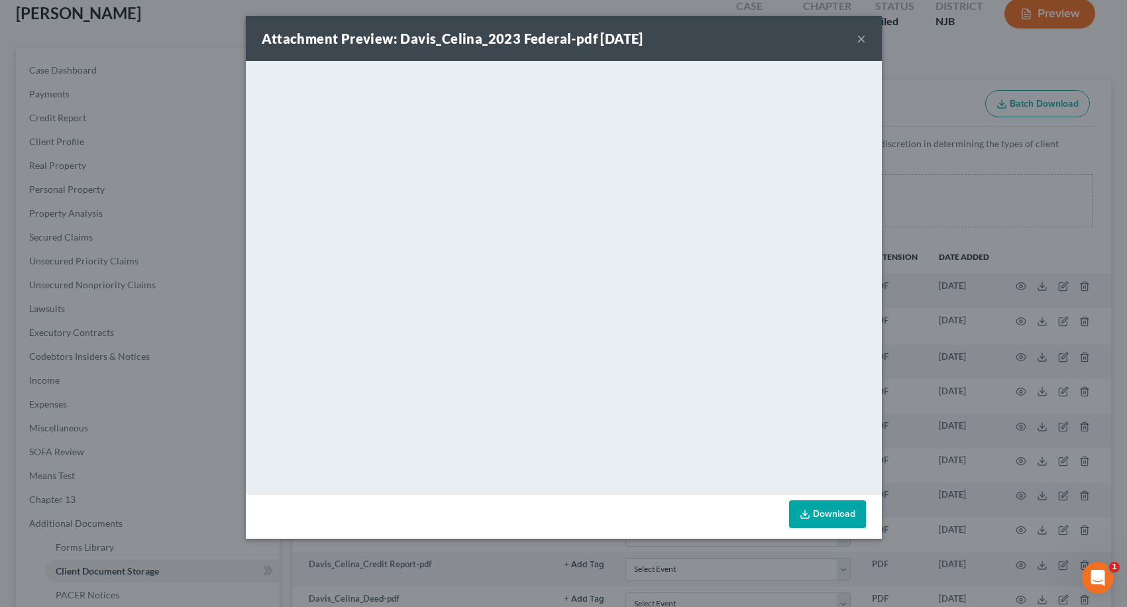
click at [860, 40] on button "×" at bounding box center [861, 38] width 9 height 16
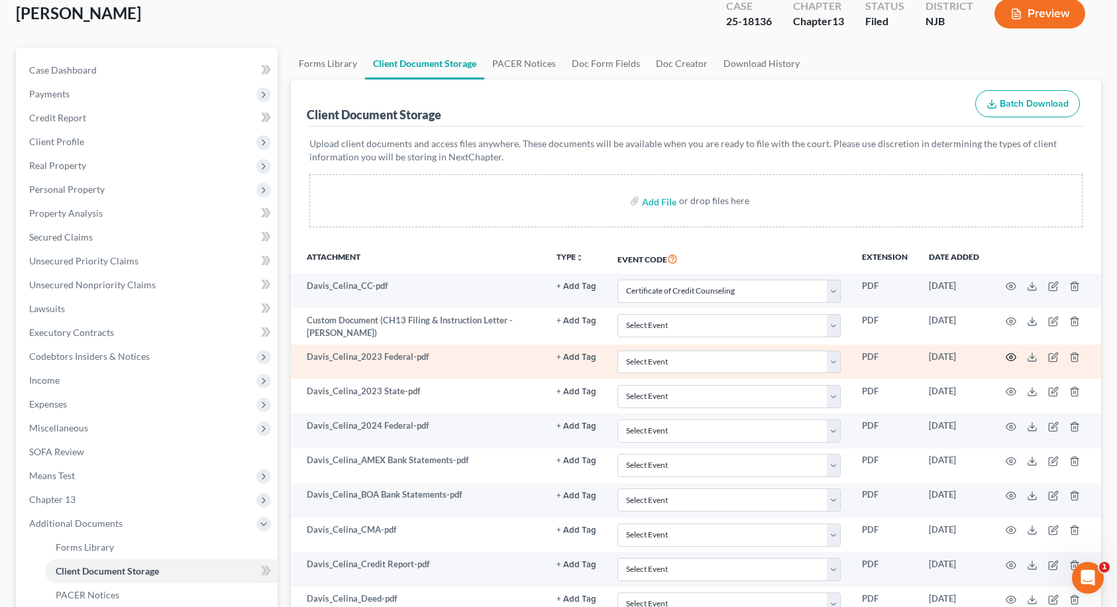
click at [1013, 356] on icon "button" at bounding box center [1011, 357] width 11 height 11
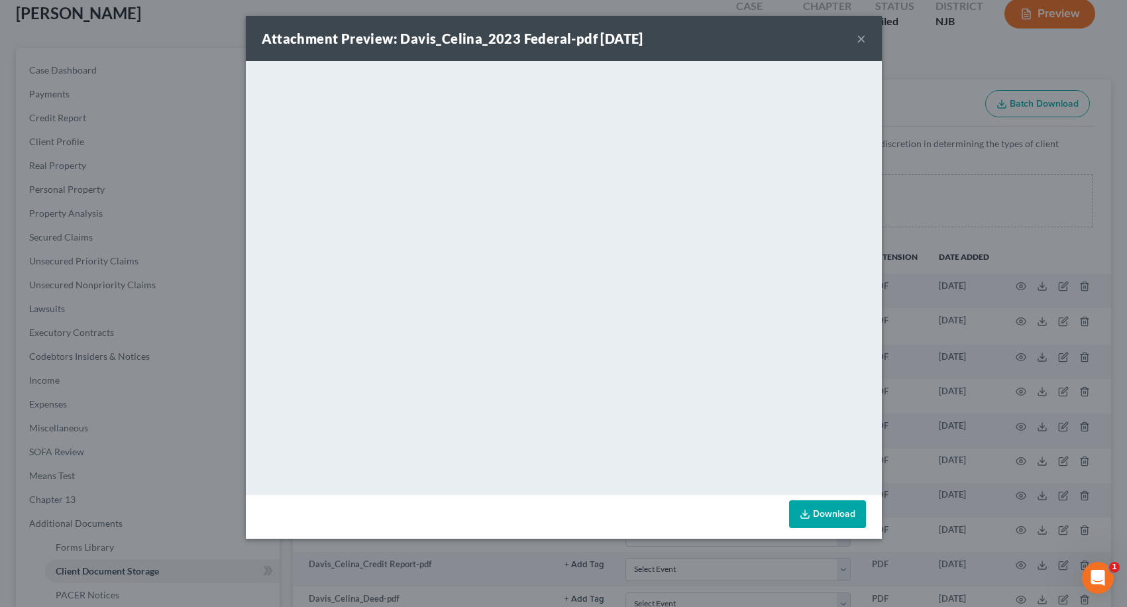
click at [864, 40] on button "×" at bounding box center [861, 38] width 9 height 16
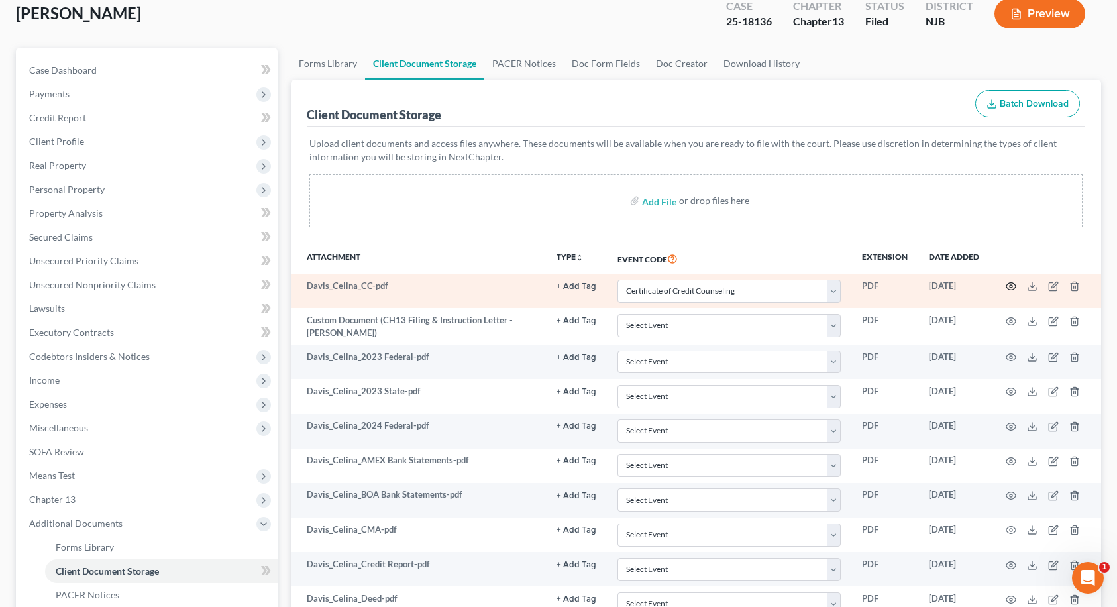
click at [1011, 287] on icon "button" at bounding box center [1011, 286] width 11 height 11
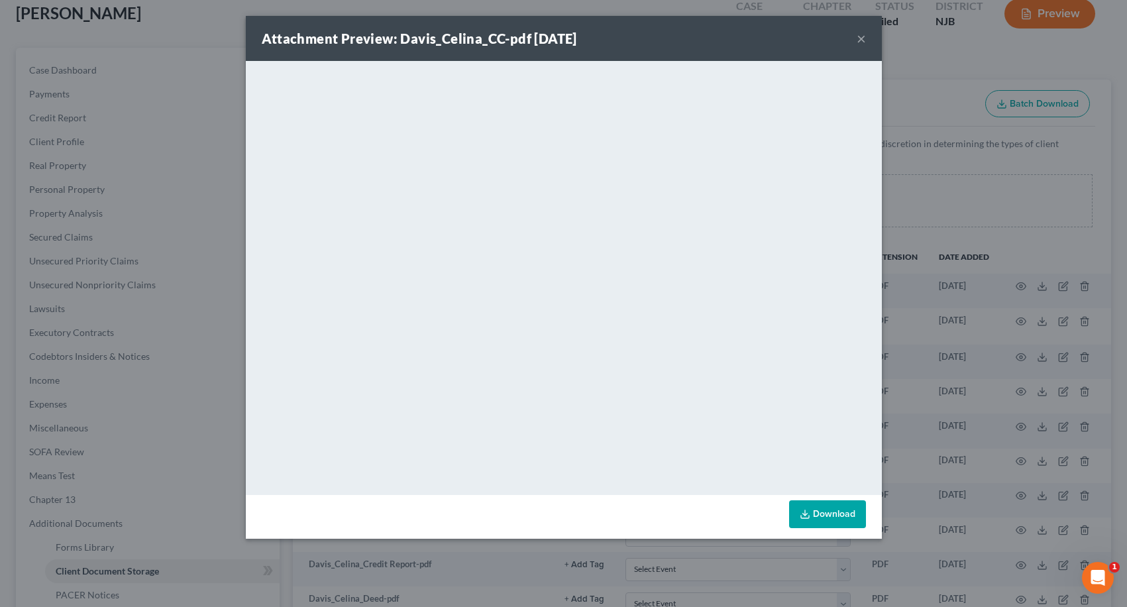
click at [860, 38] on button "×" at bounding box center [861, 38] width 9 height 16
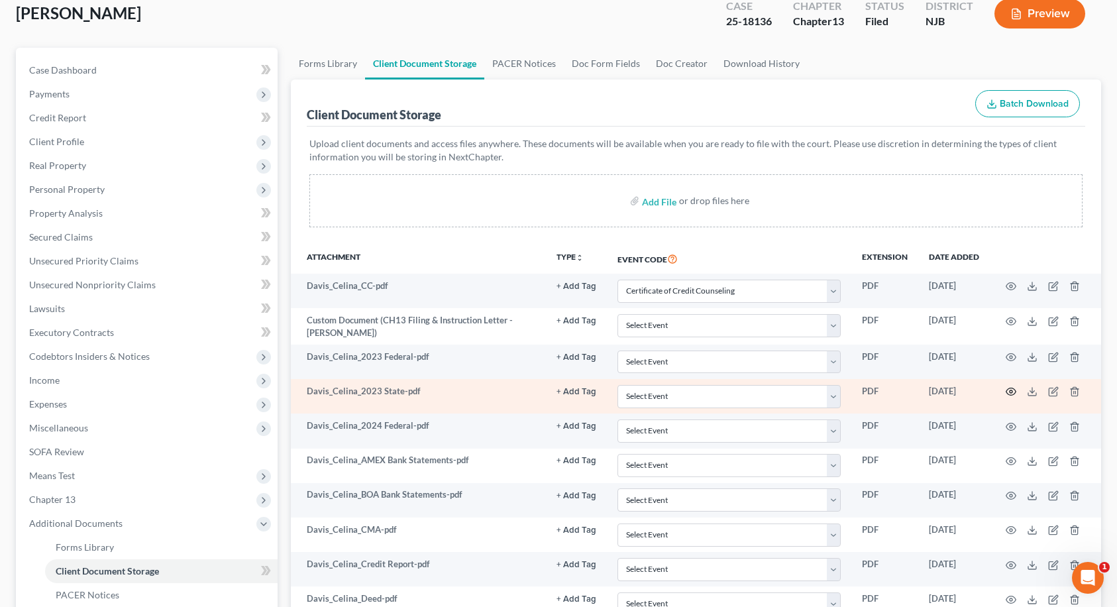
click at [1009, 392] on icon "button" at bounding box center [1011, 391] width 11 height 11
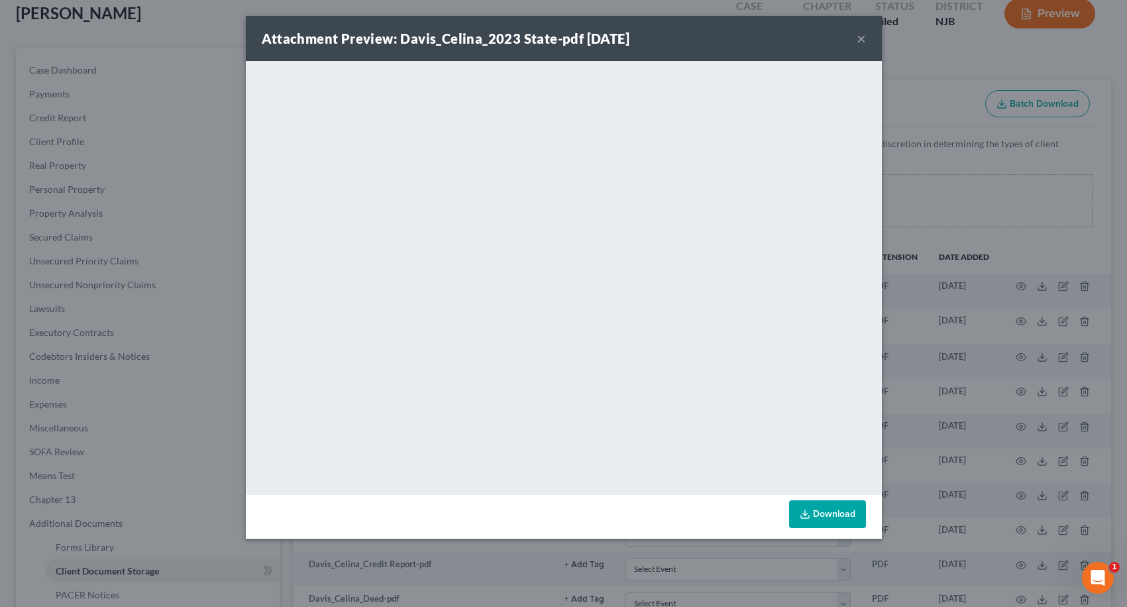
click at [865, 39] on button "×" at bounding box center [861, 38] width 9 height 16
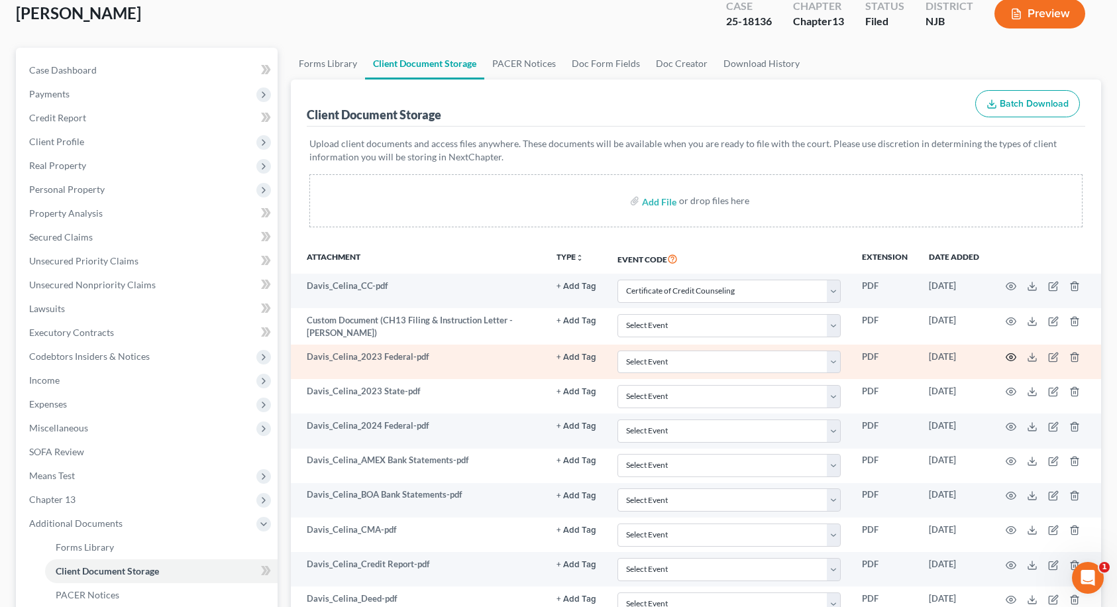
click at [1014, 357] on icon "button" at bounding box center [1011, 357] width 11 height 11
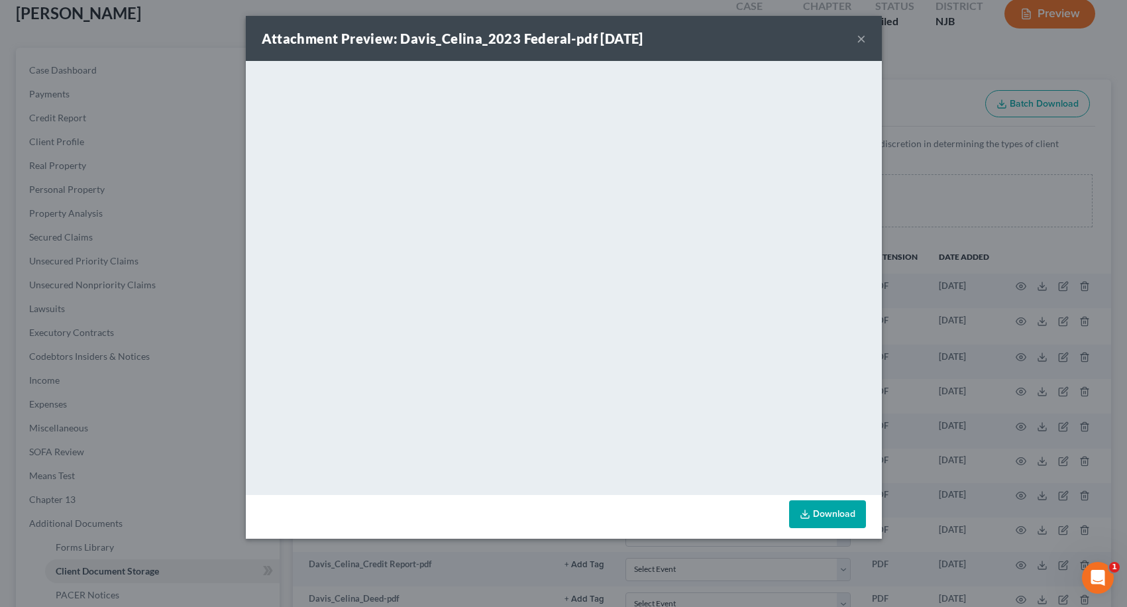
click at [861, 38] on button "×" at bounding box center [861, 38] width 9 height 16
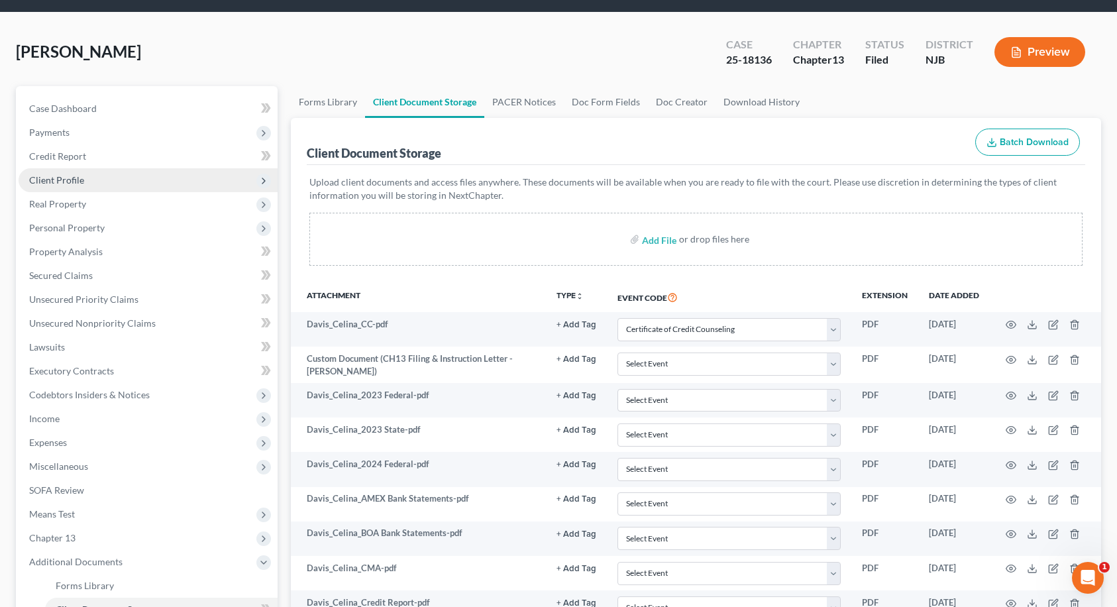
scroll to position [0, 0]
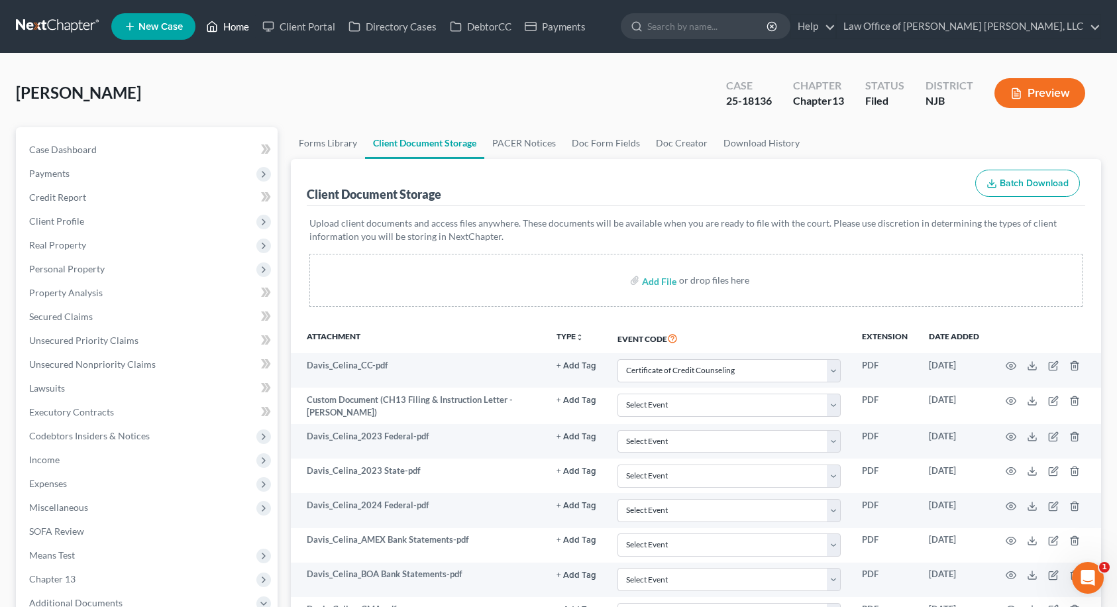
click at [236, 30] on link "Home" at bounding box center [227, 27] width 56 height 24
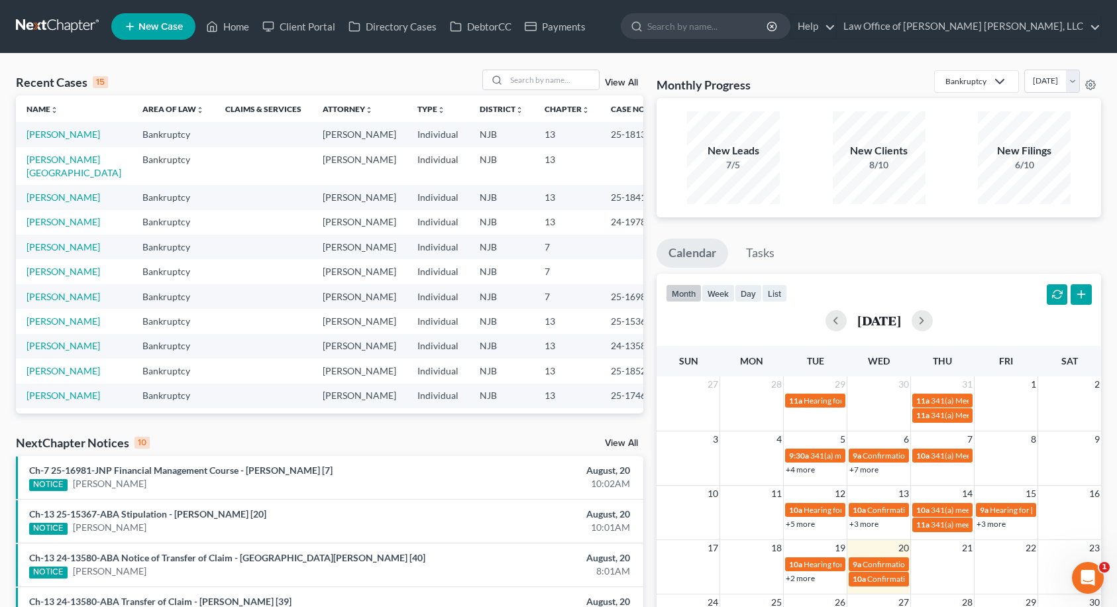
click at [161, 27] on span "New Case" at bounding box center [160, 27] width 44 height 10
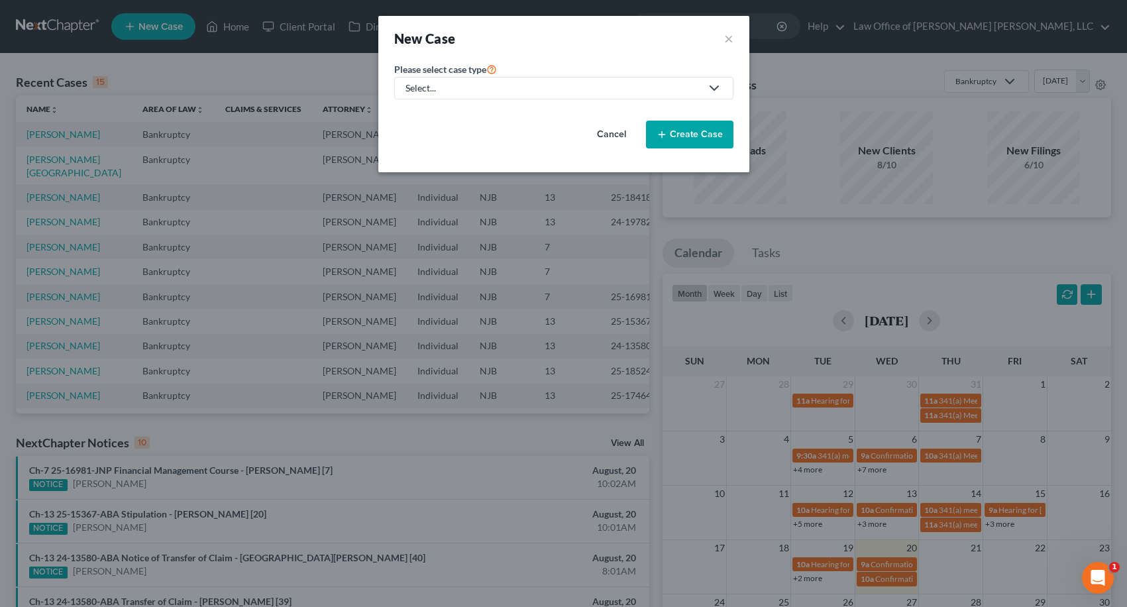
click at [496, 82] on div "Select..." at bounding box center [554, 88] width 296 height 13
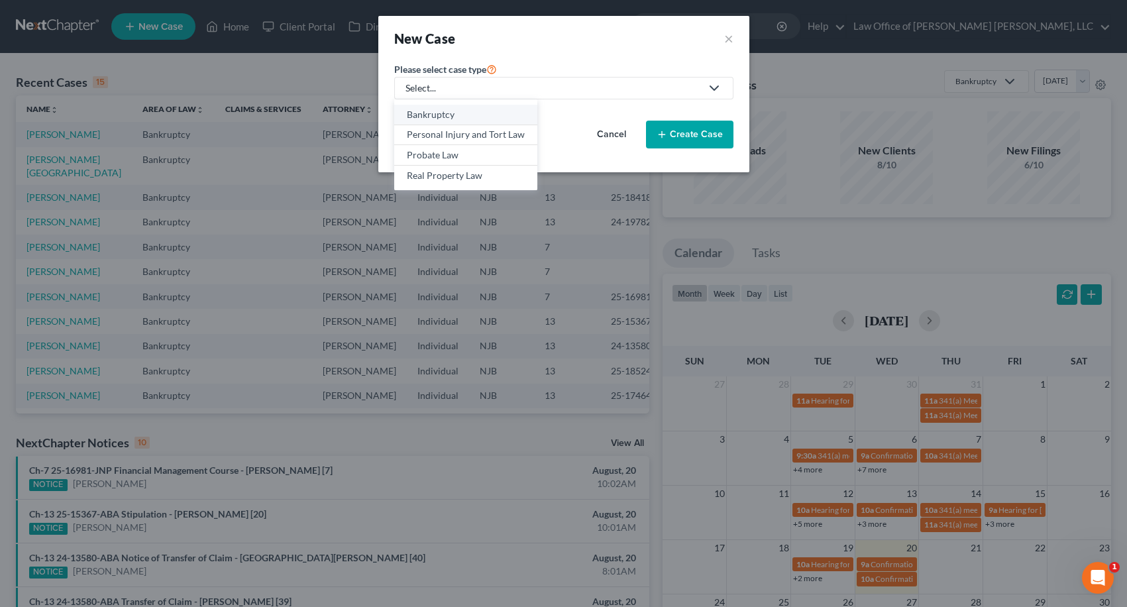
click at [461, 121] on link "Bankruptcy" at bounding box center [465, 115] width 143 height 21
select select "51"
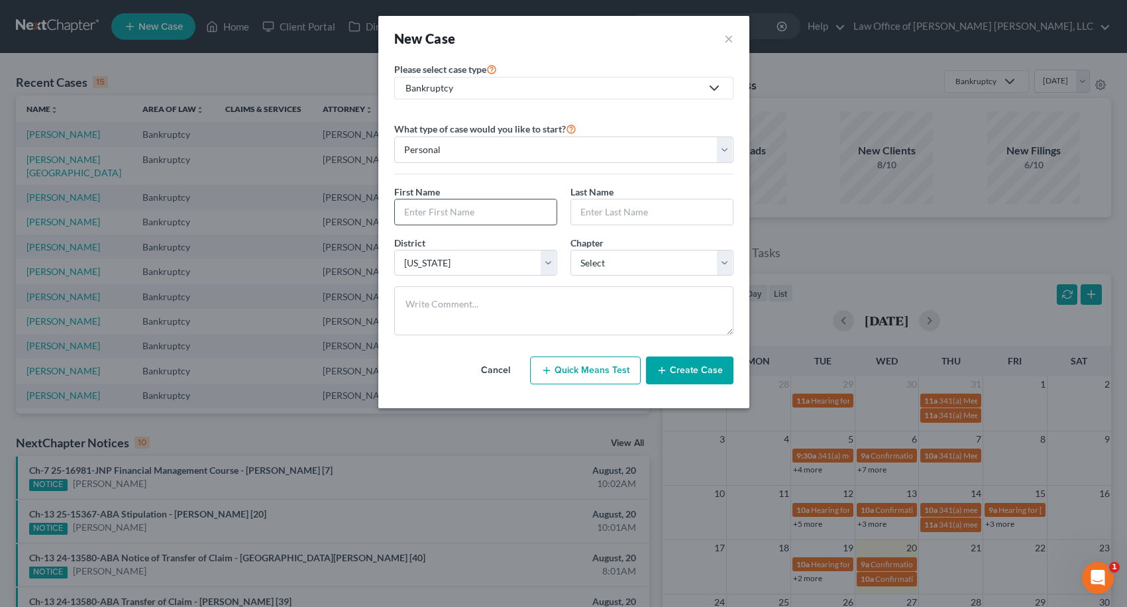
click at [470, 209] on input "text" at bounding box center [476, 211] width 162 height 25
type input "[PERSON_NAME]"
click at [614, 270] on select "Select 7 11 12 13" at bounding box center [652, 263] width 163 height 27
select select "3"
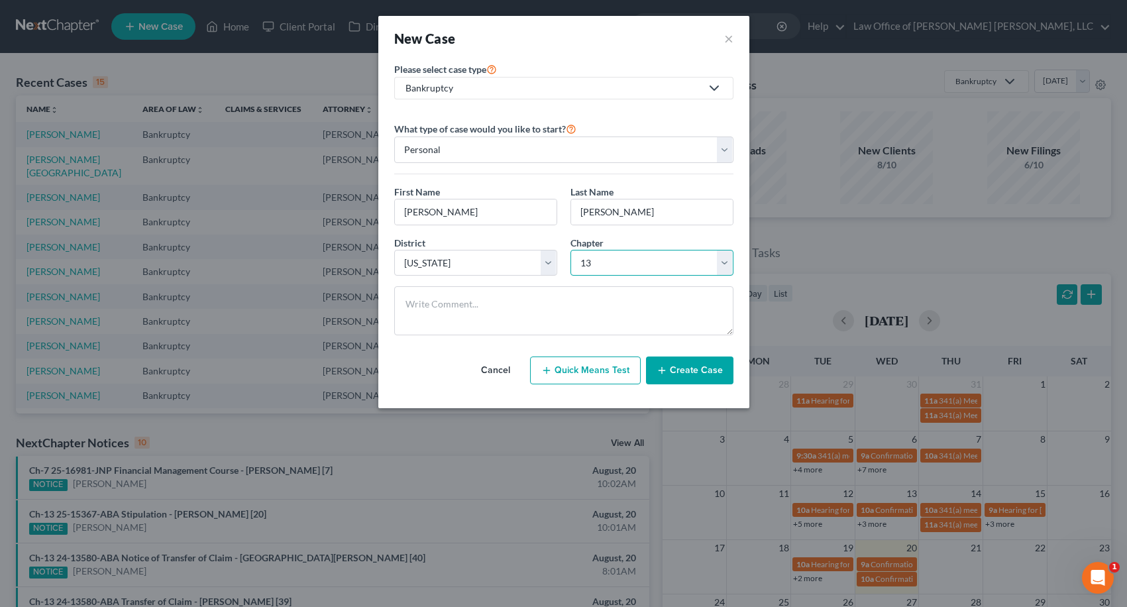
click at [571, 250] on select "Select 7 11 12 13" at bounding box center [652, 263] width 163 height 27
click at [598, 309] on textarea at bounding box center [563, 310] width 339 height 49
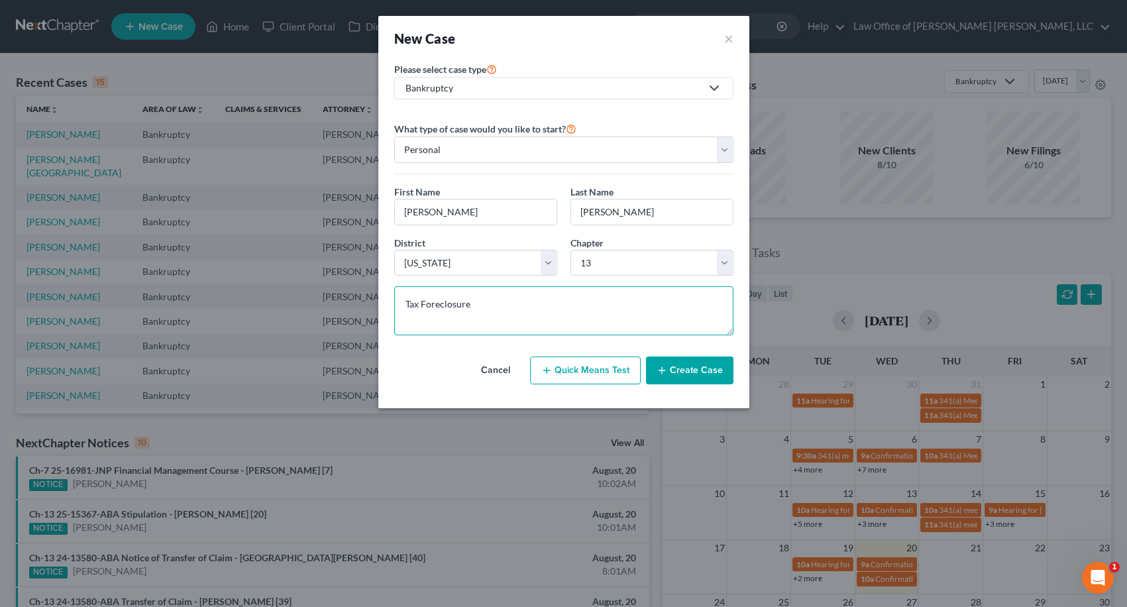
type textarea "Tax Foreclosure"
click at [703, 370] on button "Create Case" at bounding box center [689, 371] width 87 height 28
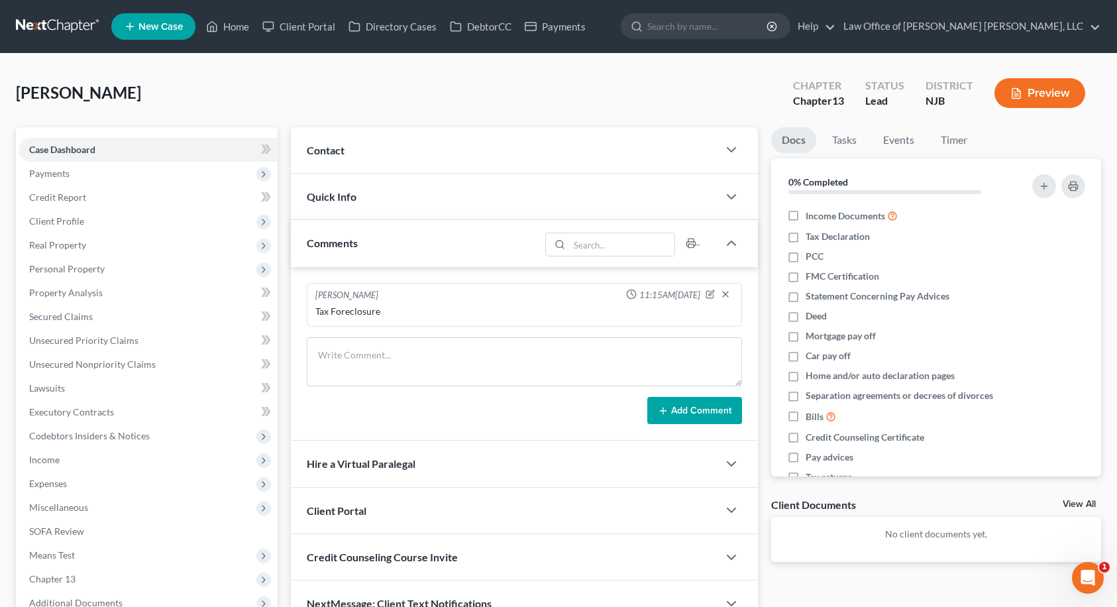
click at [408, 154] on div "Contact" at bounding box center [504, 150] width 427 height 46
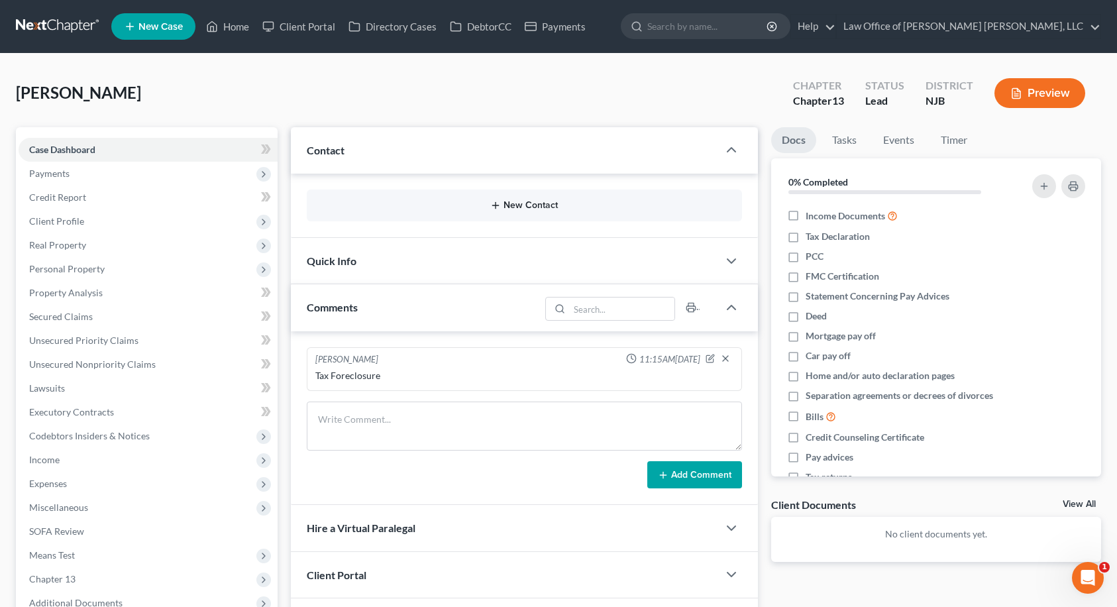
click at [507, 207] on button "New Contact" at bounding box center [524, 205] width 414 height 11
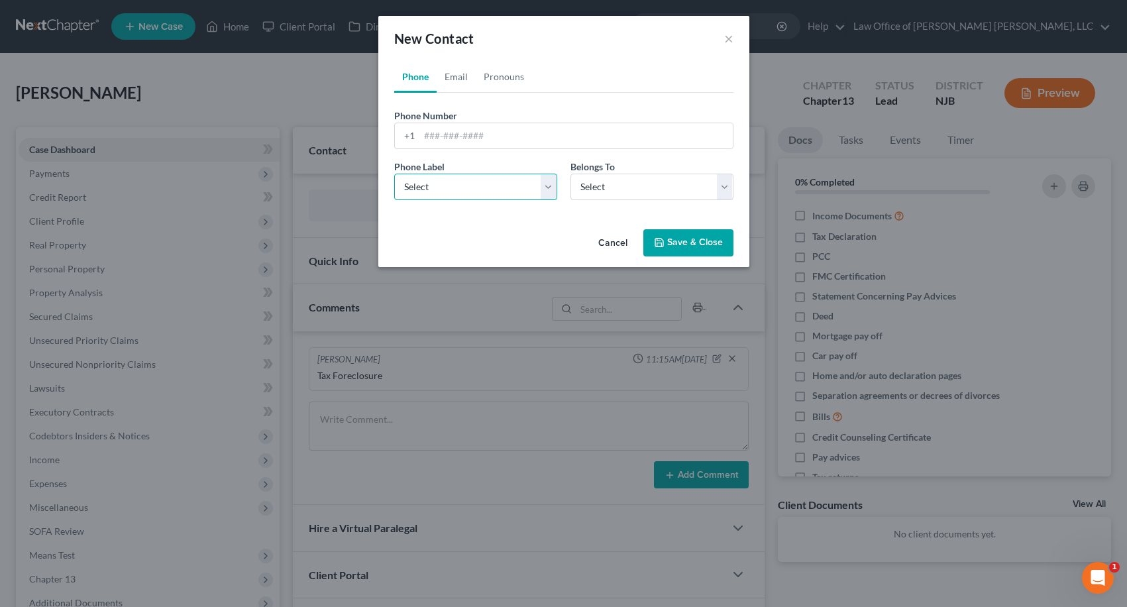
click at [486, 186] on select "Select Mobile Home Work Other" at bounding box center [475, 187] width 163 height 27
select select "0"
click at [394, 174] on select "Select Mobile Home Work Other" at bounding box center [475, 187] width 163 height 27
click at [592, 188] on select "Select Client Other" at bounding box center [652, 187] width 163 height 27
select select "0"
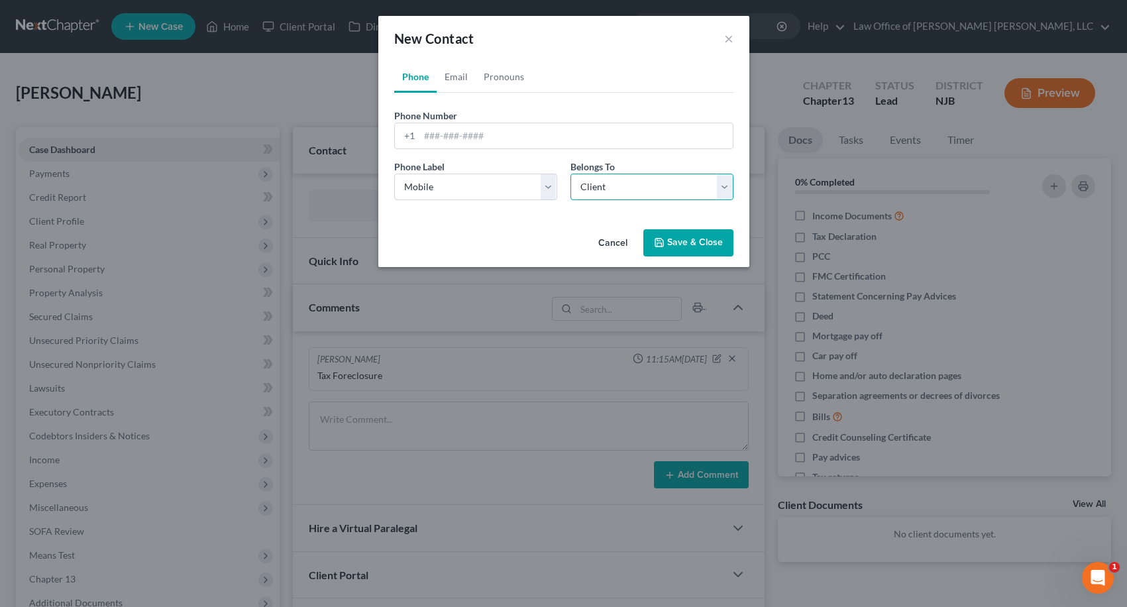
click at [571, 174] on select "Select Client Other" at bounding box center [652, 187] width 163 height 27
click at [511, 79] on link "Pronouns" at bounding box center [504, 77] width 56 height 32
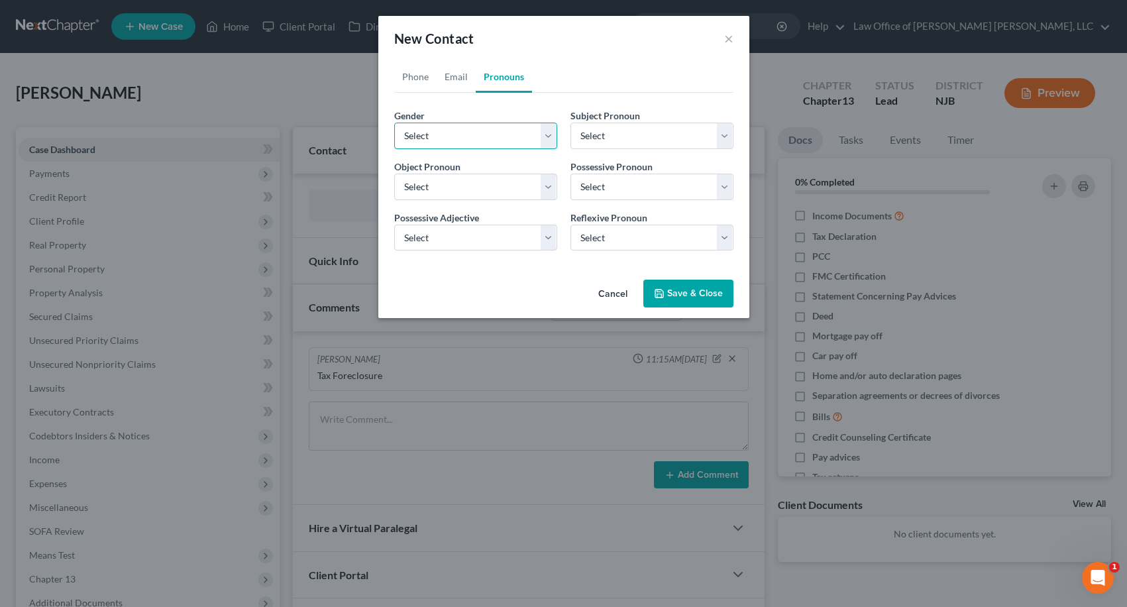
click at [484, 144] on select "Select [DEMOGRAPHIC_DATA] [DEMOGRAPHIC_DATA] [DEMOGRAPHIC_DATA] More Than One P…" at bounding box center [475, 136] width 163 height 27
select select "0"
click at [394, 123] on select "Select [DEMOGRAPHIC_DATA] [DEMOGRAPHIC_DATA] [DEMOGRAPHIC_DATA] More Than One P…" at bounding box center [475, 136] width 163 height 27
select select "0"
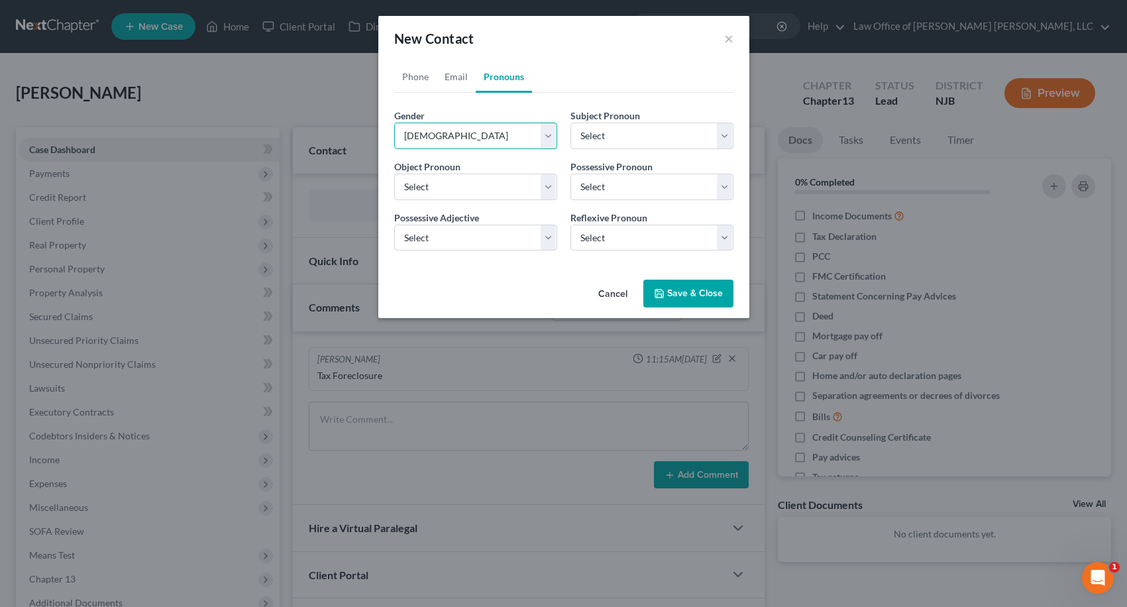
select select "0"
click at [457, 79] on link "Email" at bounding box center [456, 77] width 39 height 32
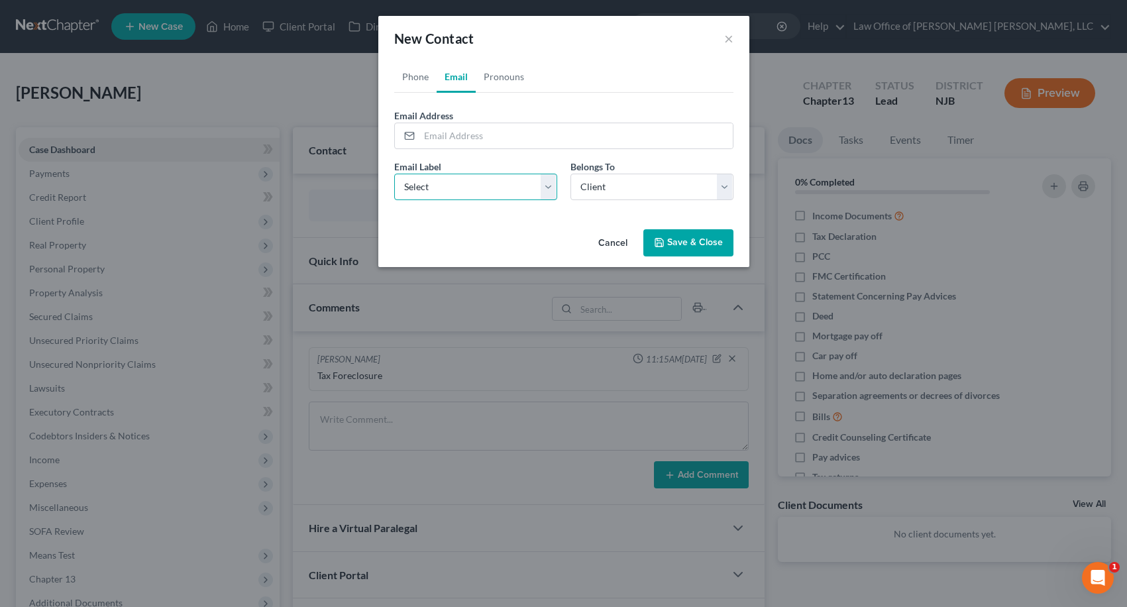
click at [448, 184] on select "Select Home Work Other" at bounding box center [475, 187] width 163 height 27
select select "0"
click at [394, 174] on select "Select Home Work Other" at bounding box center [475, 187] width 163 height 27
click at [447, 137] on input "email" at bounding box center [575, 135] width 313 height 25
type input "s"
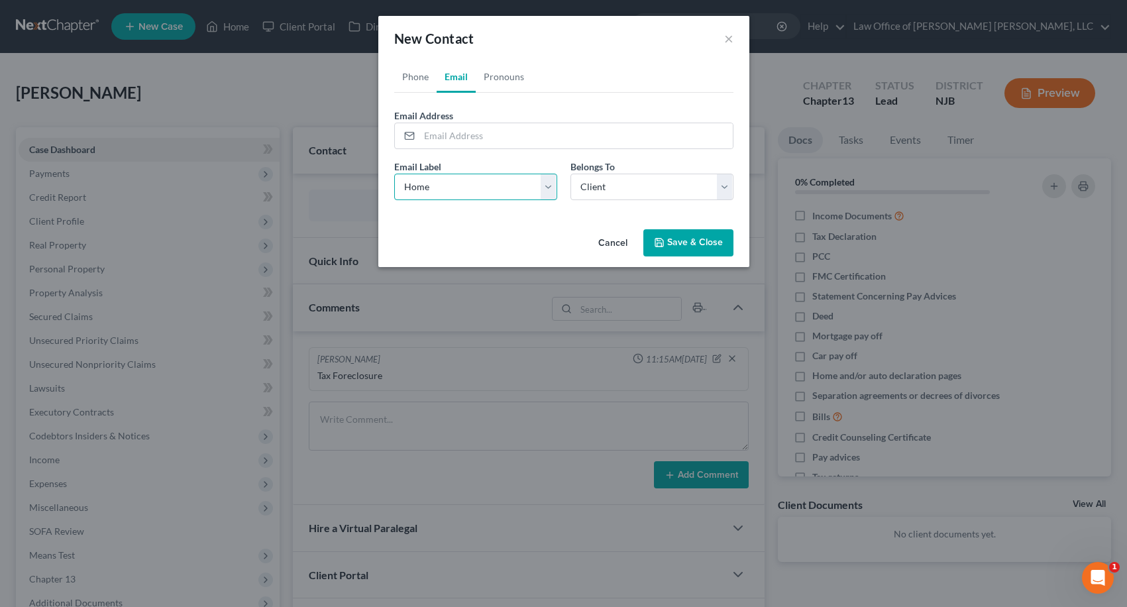
click at [502, 179] on select "Select Home Work Other" at bounding box center [475, 187] width 163 height 27
select select
click at [394, 174] on select "Select Home Work Other" at bounding box center [475, 187] width 163 height 27
click at [409, 80] on link "Phone" at bounding box center [415, 77] width 42 height 32
click at [453, 139] on input "tel" at bounding box center [575, 135] width 313 height 25
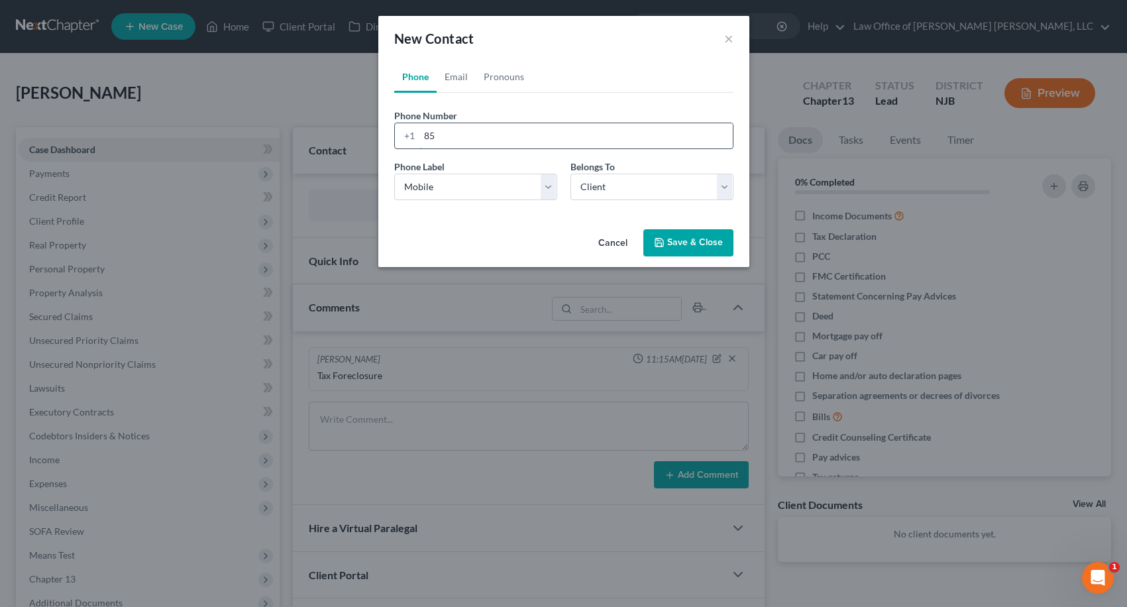
type input "8"
type input "2672909112"
click at [694, 240] on button "Save & Close" at bounding box center [688, 243] width 90 height 28
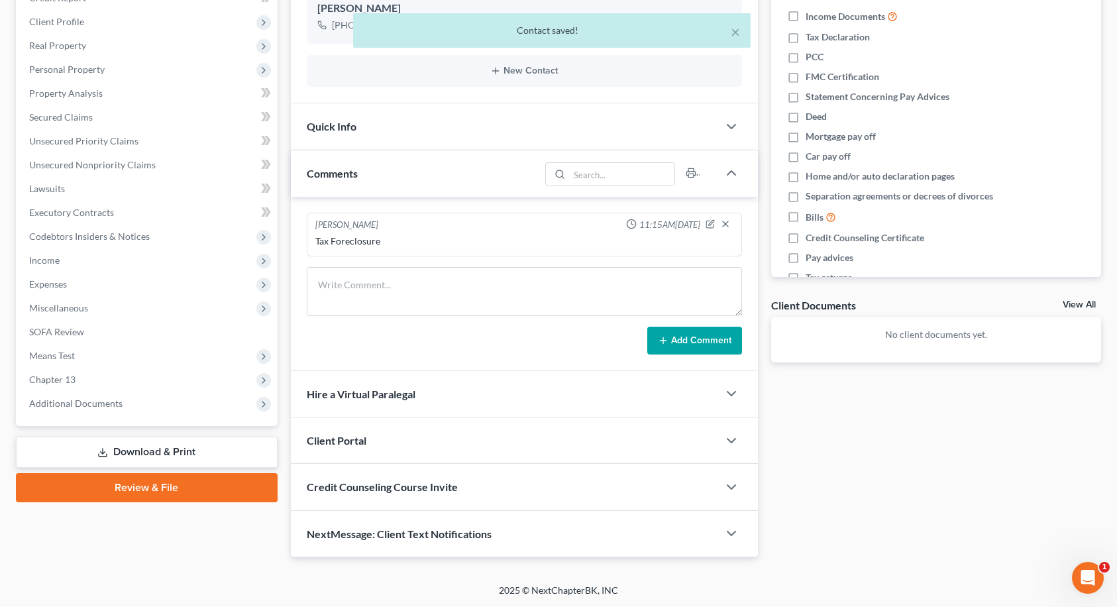
scroll to position [68, 0]
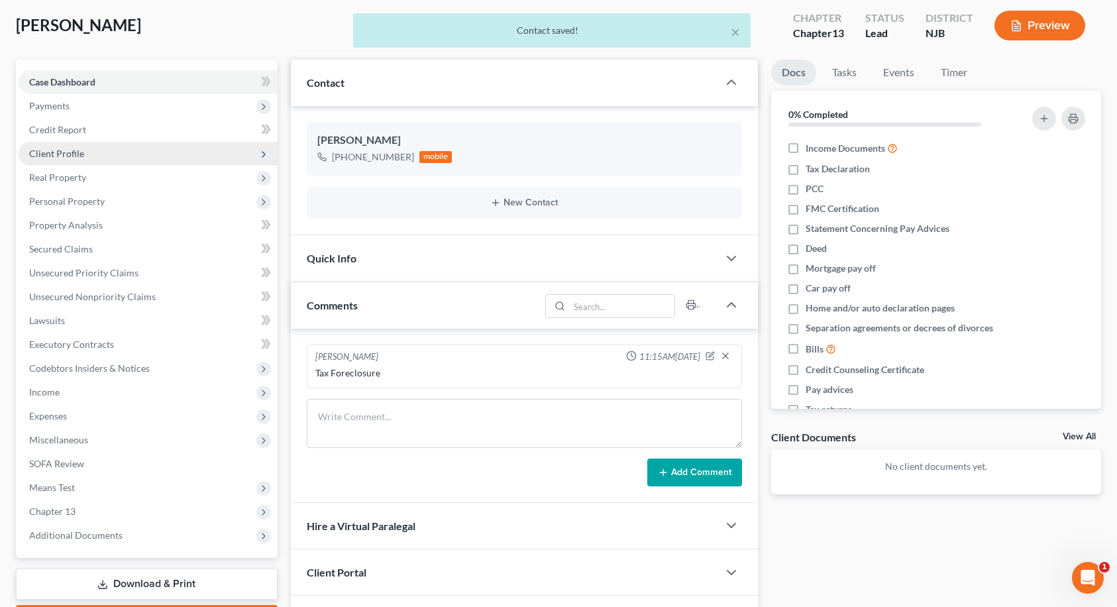
click at [132, 156] on span "Client Profile" at bounding box center [148, 154] width 259 height 24
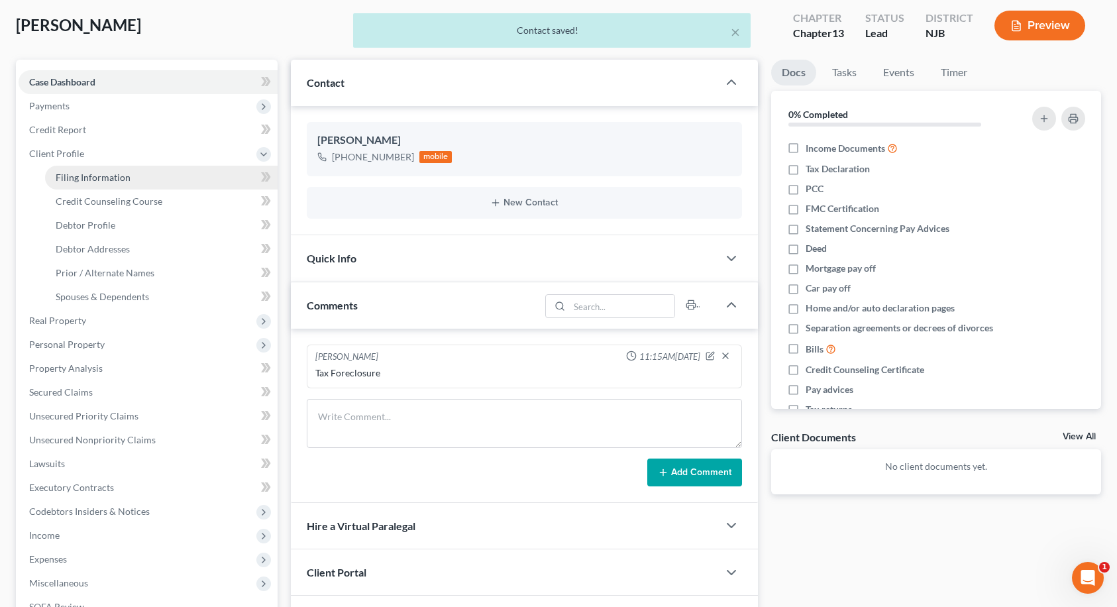
click at [125, 180] on span "Filing Information" at bounding box center [93, 177] width 75 height 11
select select "1"
select select "0"
select select "3"
select select "51"
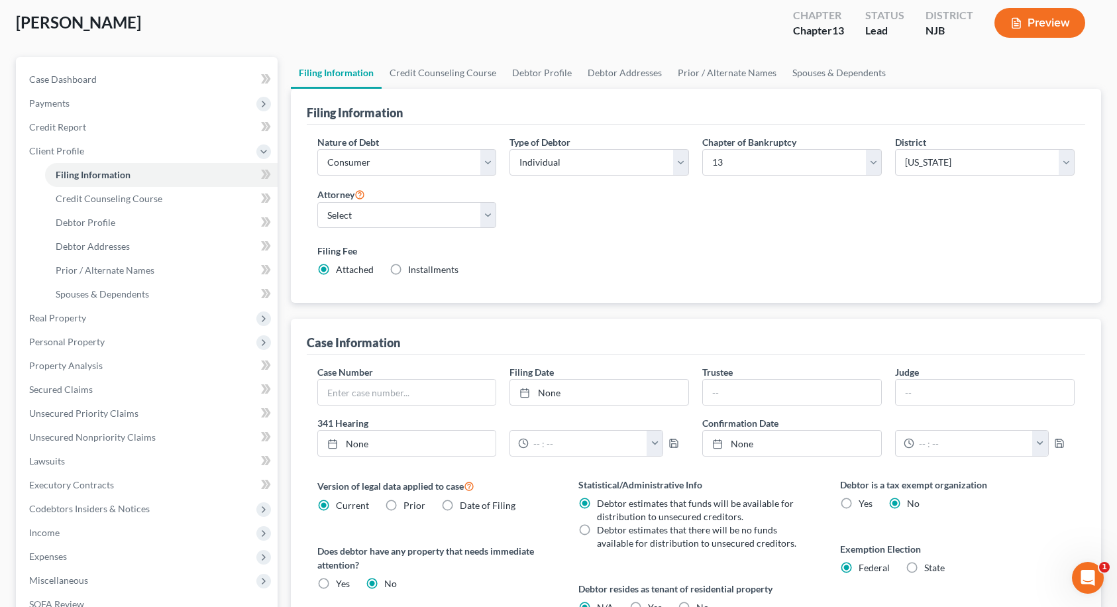
scroll to position [23, 0]
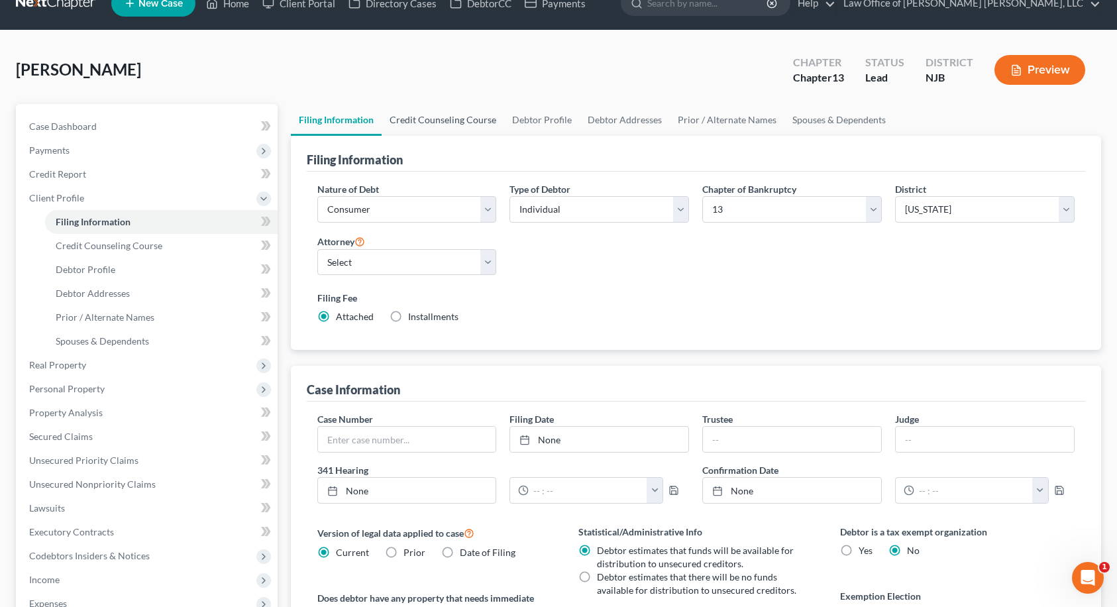
click at [443, 123] on link "Credit Counseling Course" at bounding box center [443, 120] width 123 height 32
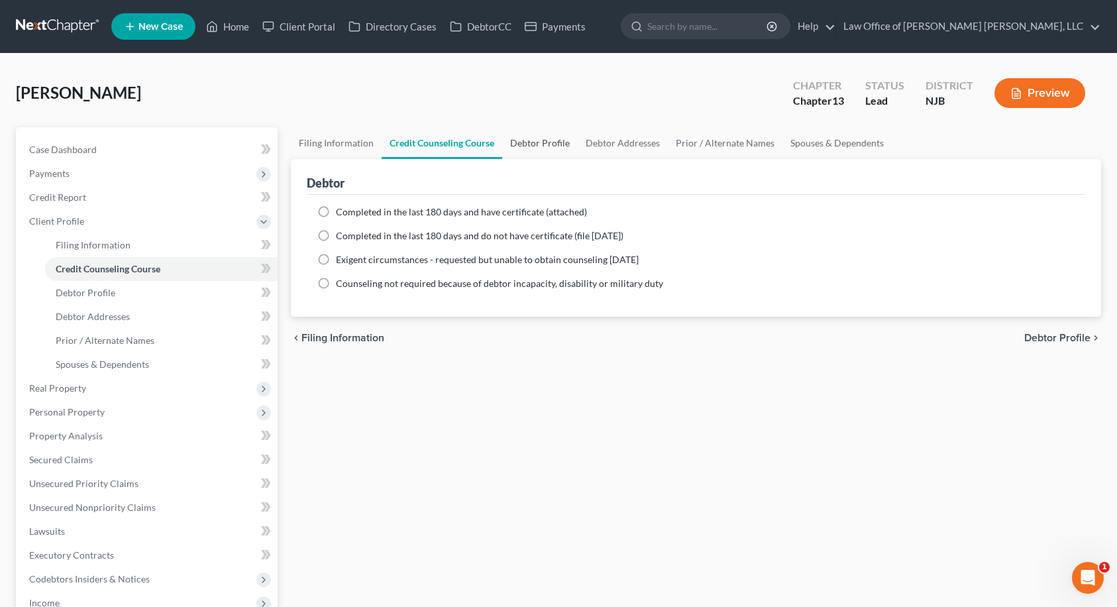
click at [553, 142] on link "Debtor Profile" at bounding box center [540, 143] width 76 height 32
select select "0"
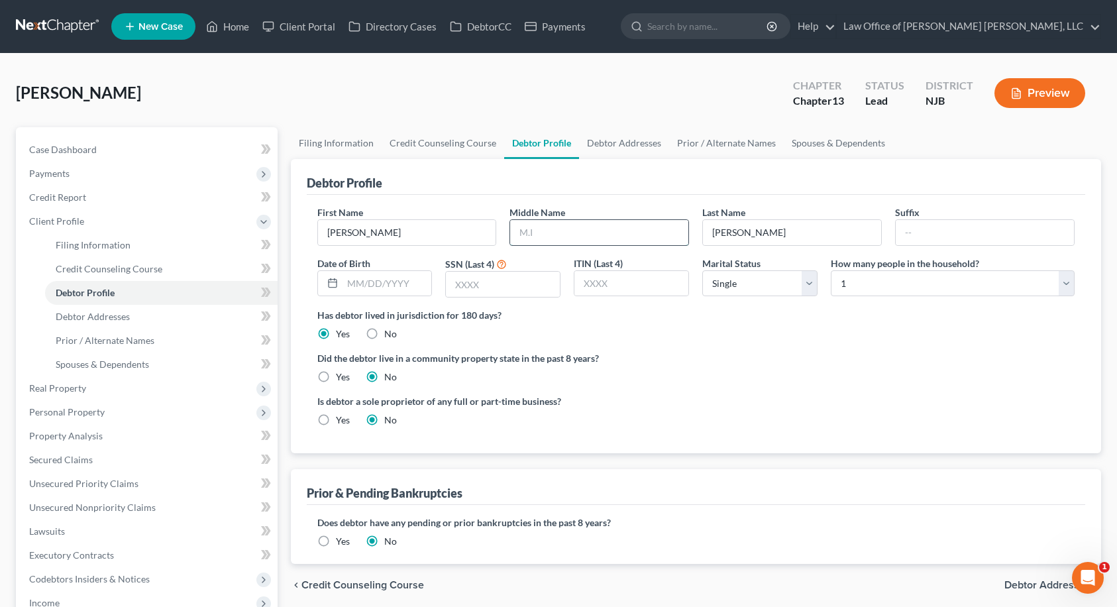
click at [541, 233] on input "text" at bounding box center [599, 232] width 178 height 25
type input "[PERSON_NAME]"
type input "[DATE]"
type input "5607"
click at [749, 288] on select "Select Single Married Separated Divorced Widowed" at bounding box center [759, 283] width 115 height 27
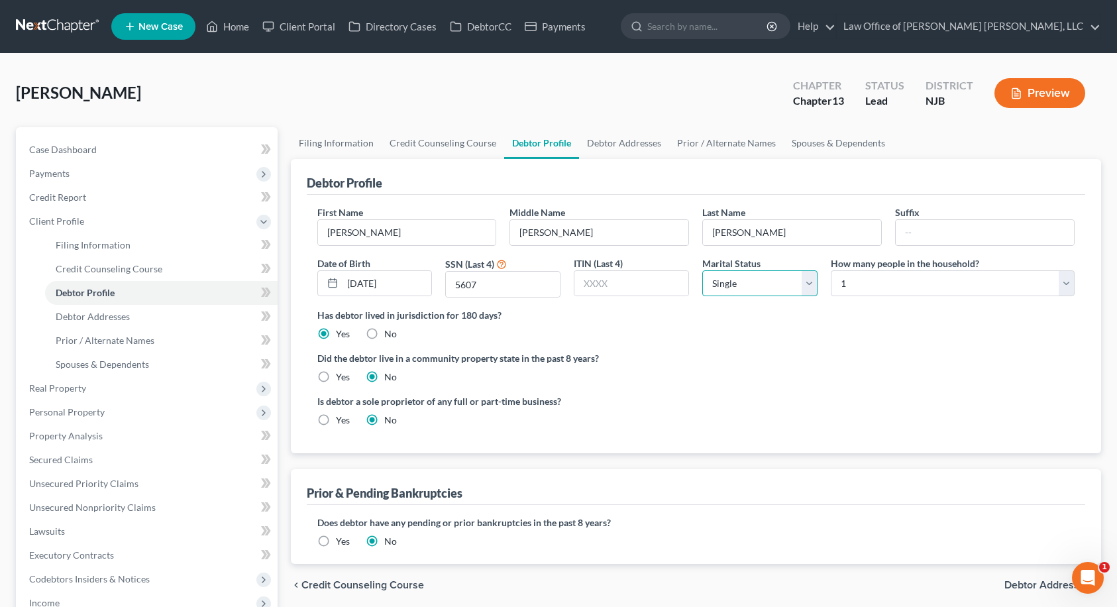
click at [702, 270] on select "Select Single Married Separated Divorced Widowed" at bounding box center [759, 283] width 115 height 27
click at [920, 280] on select "Select 1 2 3 4 5 6 7 8 9 10 11 12 13 14 15 16 17 18 19 20" at bounding box center [953, 283] width 244 height 27
click at [831, 270] on select "Select 1 2 3 4 5 6 7 8 9 10 11 12 13 14 15 16 17 18 19 20" at bounding box center [953, 283] width 244 height 27
drag, startPoint x: 796, startPoint y: 362, endPoint x: 795, endPoint y: 355, distance: 7.3
click at [796, 361] on label "Did the debtor live in a community property state in the past 8 years?" at bounding box center [696, 358] width 758 height 14
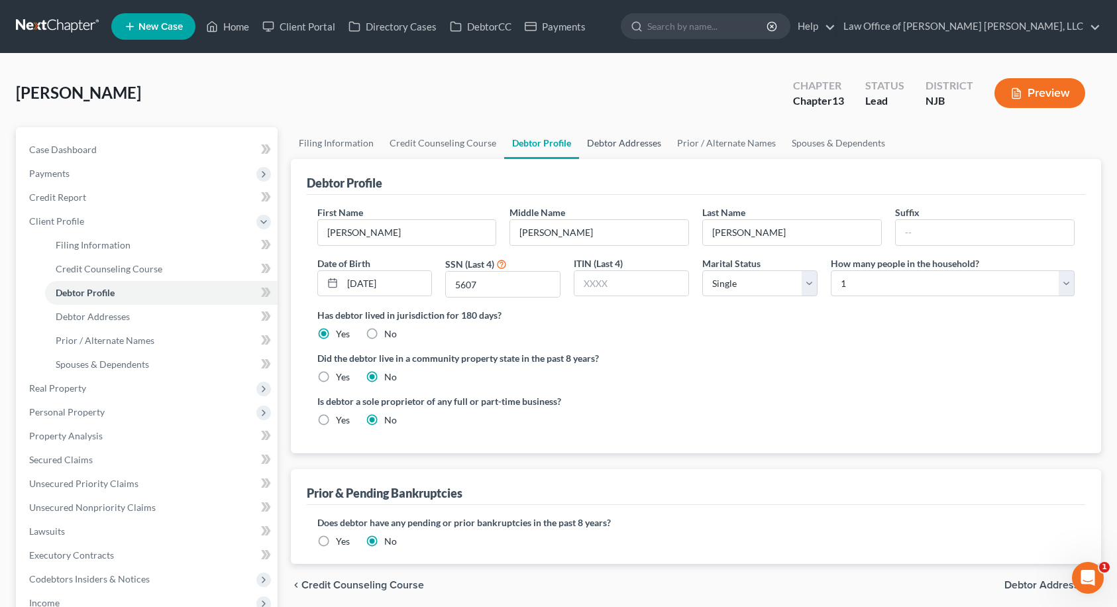
click at [620, 143] on link "Debtor Addresses" at bounding box center [624, 143] width 90 height 32
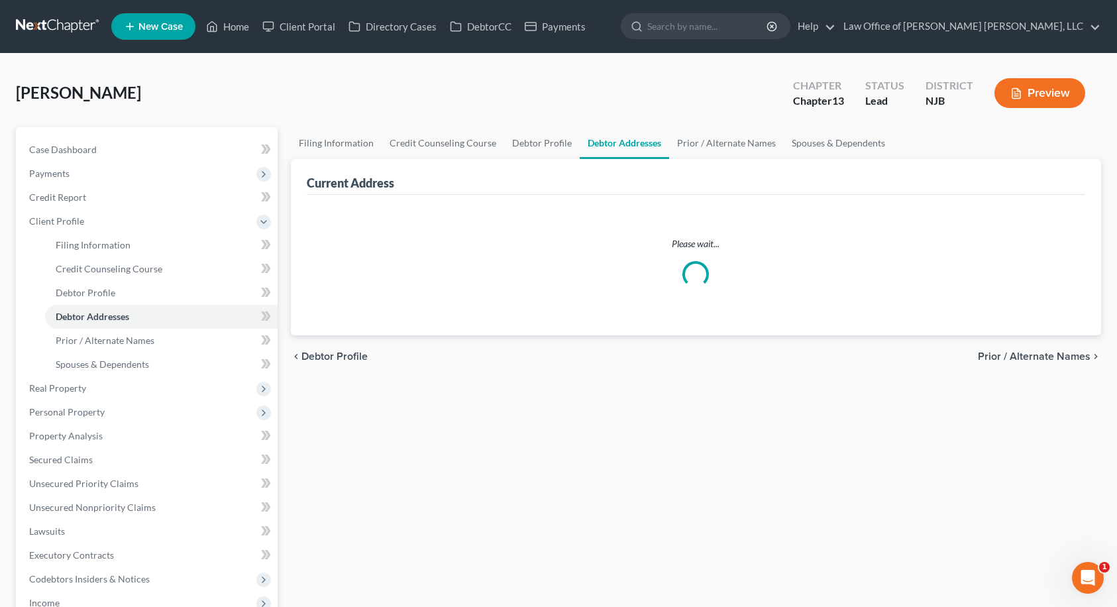
select select "0"
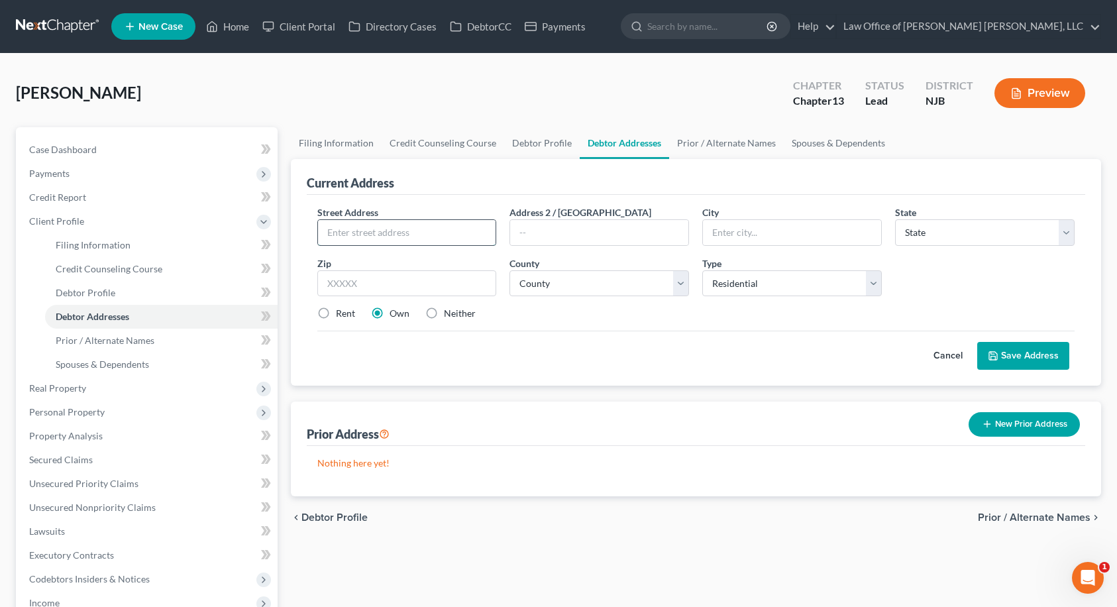
click at [424, 233] on input "text" at bounding box center [407, 232] width 178 height 25
type input "[STREET_ADDRESS][PERSON_NAME]"
type input "08104"
type input "[GEOGRAPHIC_DATA]"
select select "33"
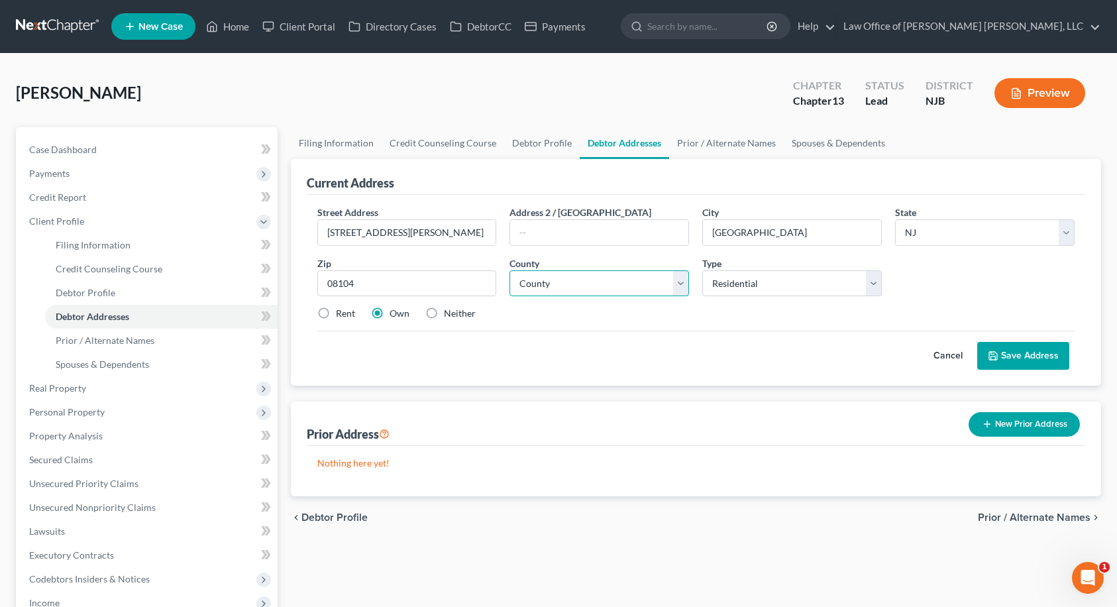
click at [575, 283] on select "County [GEOGRAPHIC_DATA] [GEOGRAPHIC_DATA] [GEOGRAPHIC_DATA] [GEOGRAPHIC_DATA] …" at bounding box center [600, 283] width 180 height 27
select select "3"
click at [510, 270] on select "County [GEOGRAPHIC_DATA] [GEOGRAPHIC_DATA] [GEOGRAPHIC_DATA] [GEOGRAPHIC_DATA] …" at bounding box center [600, 283] width 180 height 27
click at [444, 315] on label "Neither" at bounding box center [460, 313] width 32 height 13
click at [449, 315] on input "Neither" at bounding box center [453, 311] width 9 height 9
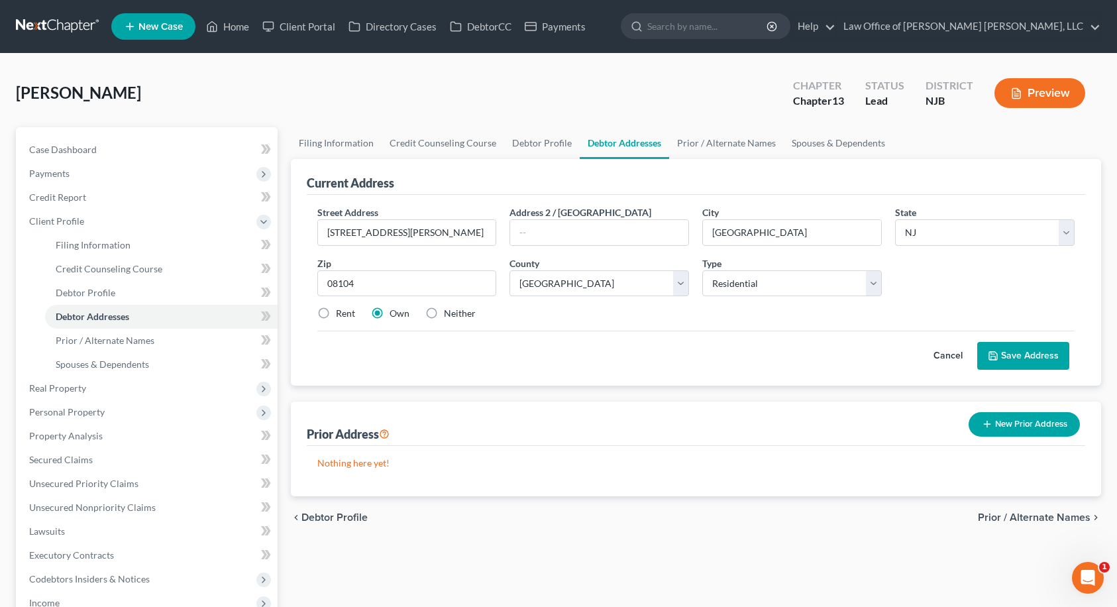
radio input "true"
click at [1015, 357] on button "Save Address" at bounding box center [1023, 356] width 92 height 28
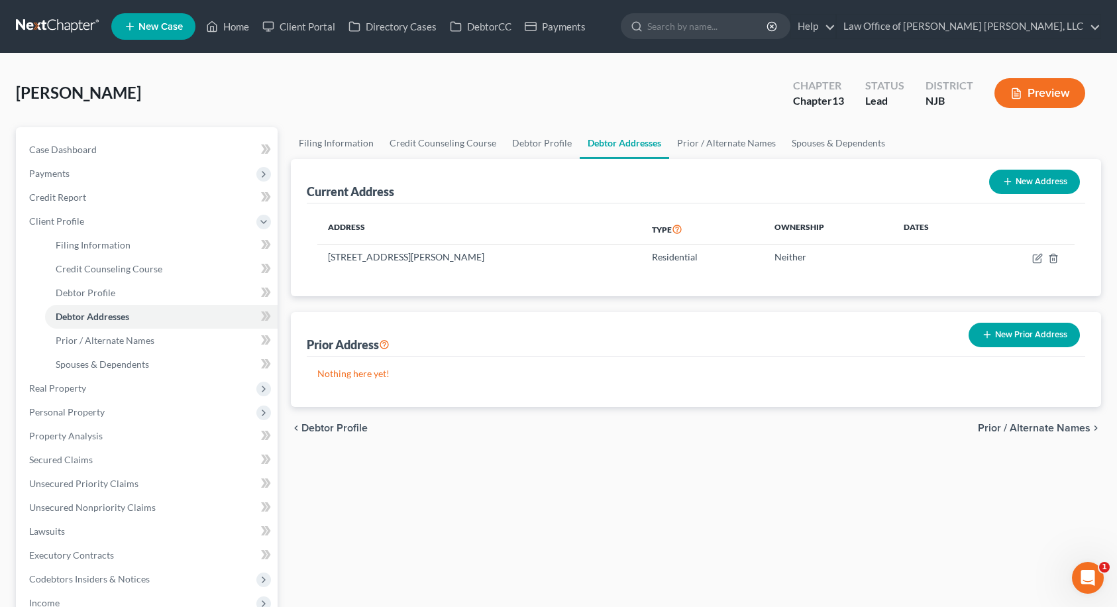
click at [1049, 430] on span "Prior / Alternate Names" at bounding box center [1034, 428] width 113 height 11
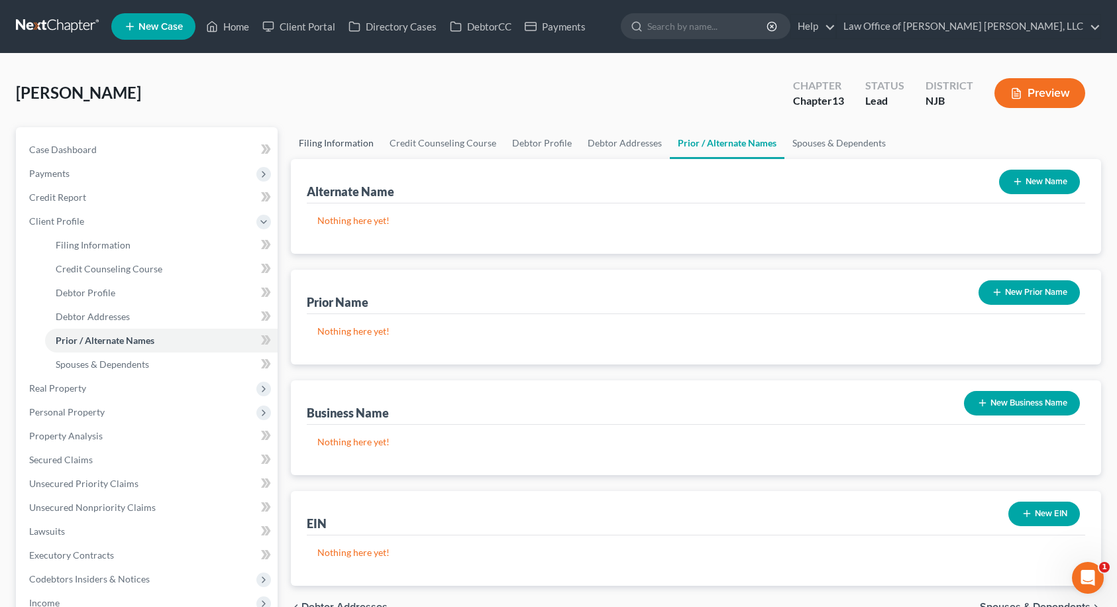
click at [315, 139] on link "Filing Information" at bounding box center [336, 143] width 91 height 32
select select "1"
select select "0"
select select "3"
select select "51"
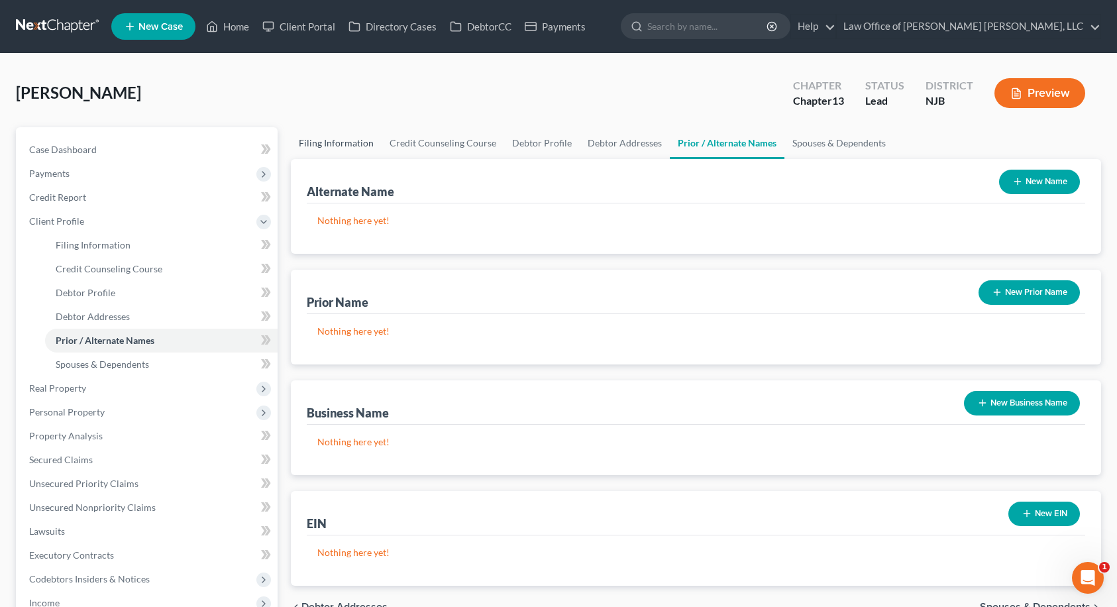
select select "0"
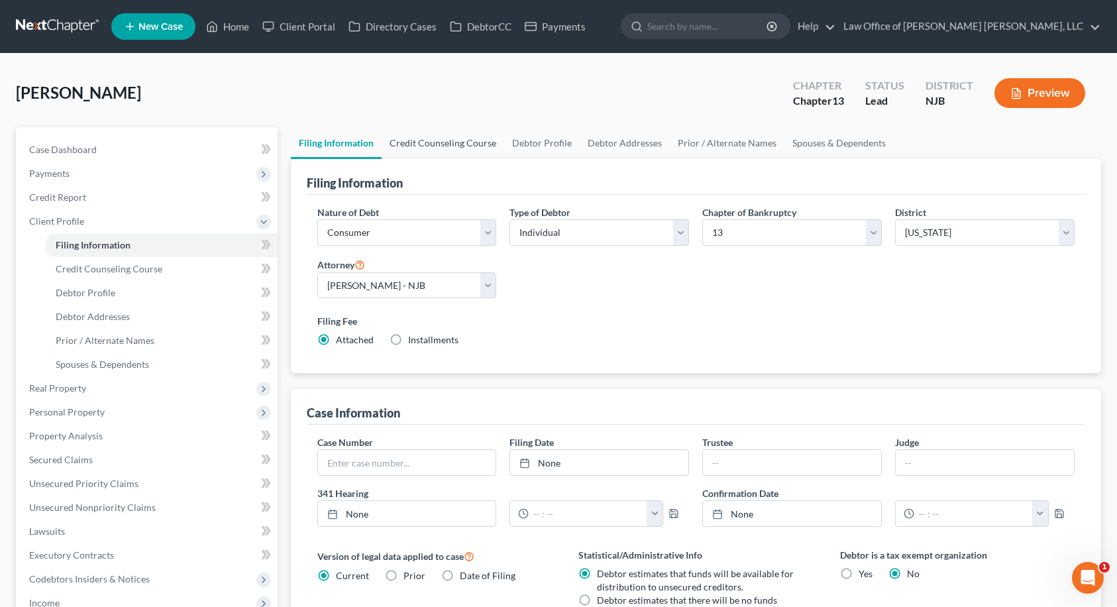
click at [402, 139] on link "Credit Counseling Course" at bounding box center [443, 143] width 123 height 32
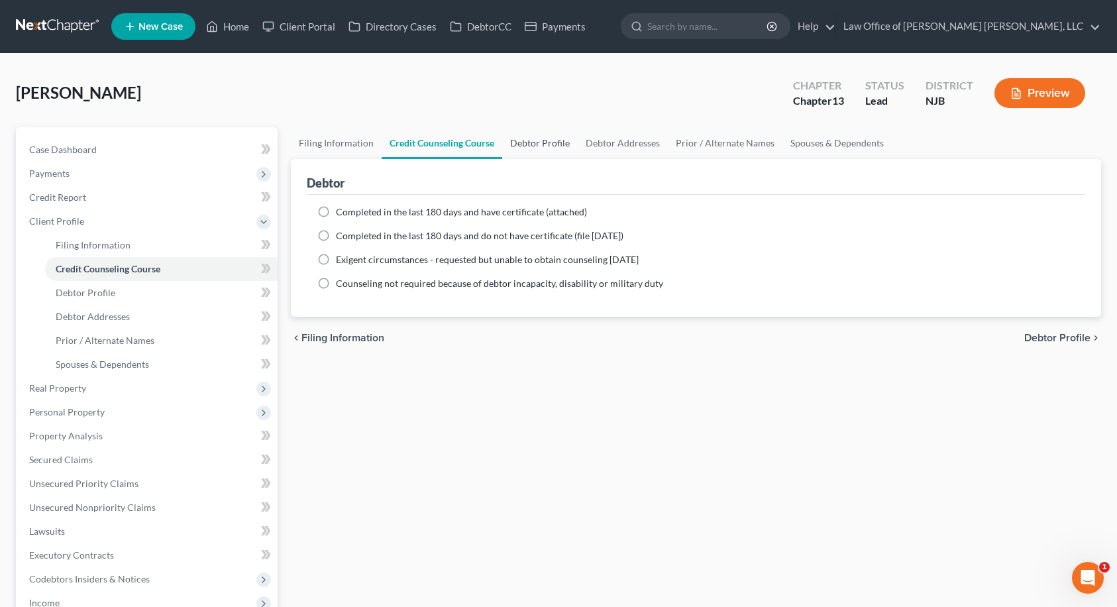
click at [549, 145] on link "Debtor Profile" at bounding box center [540, 143] width 76 height 32
select select "0"
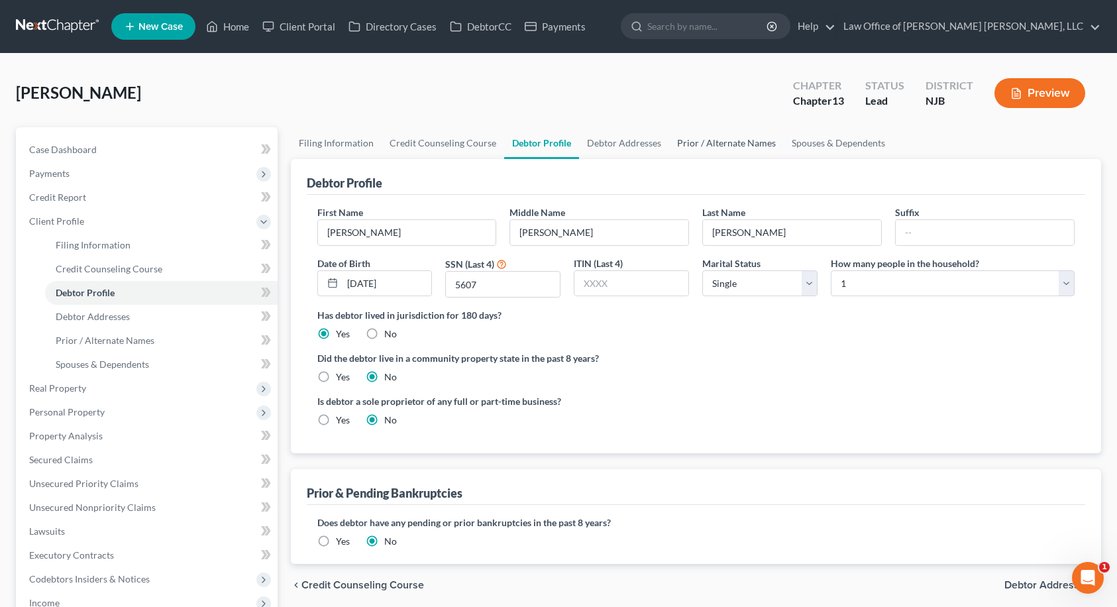
click at [687, 144] on link "Prior / Alternate Names" at bounding box center [726, 143] width 115 height 32
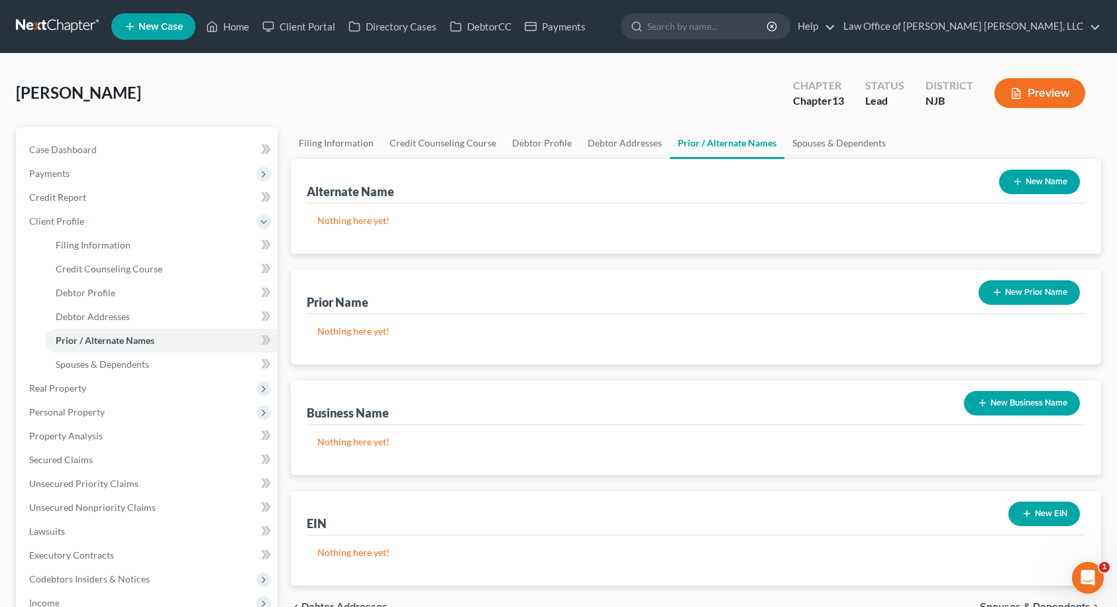
click at [1028, 293] on button "New Prior Name" at bounding box center [1029, 292] width 101 height 25
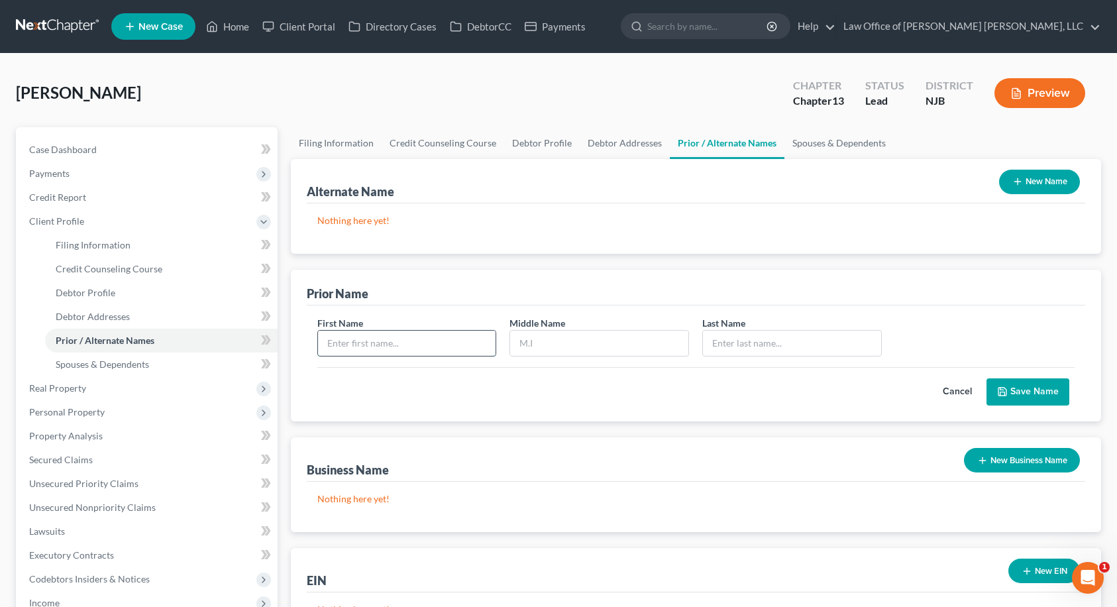
click at [394, 341] on input "text" at bounding box center [407, 343] width 178 height 25
type input "[PERSON_NAME]"
click at [1011, 388] on button "Save Name" at bounding box center [1028, 392] width 83 height 28
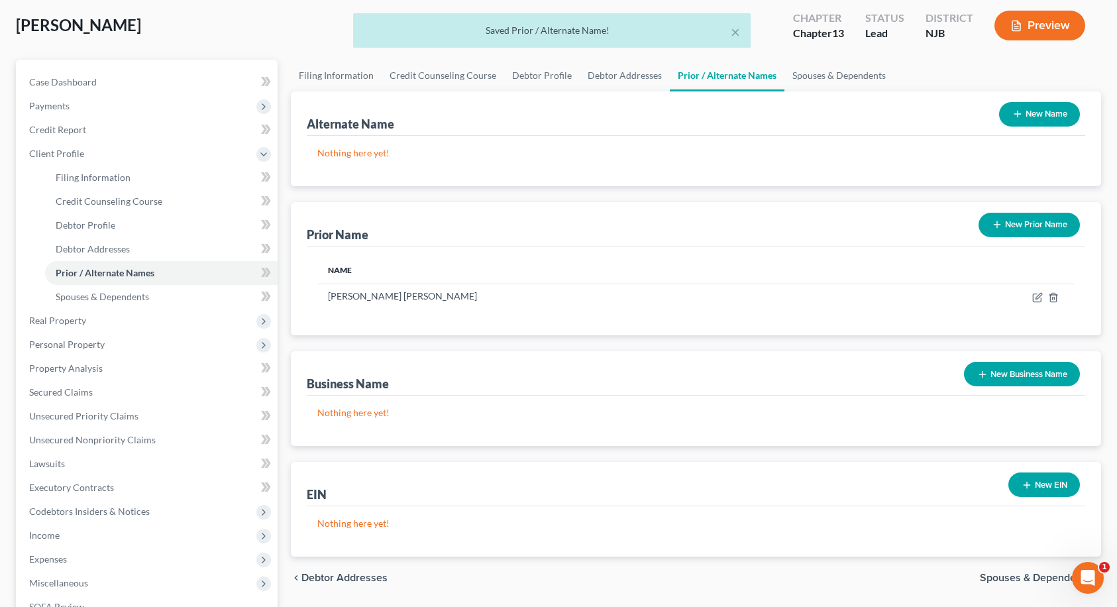
scroll to position [66, 0]
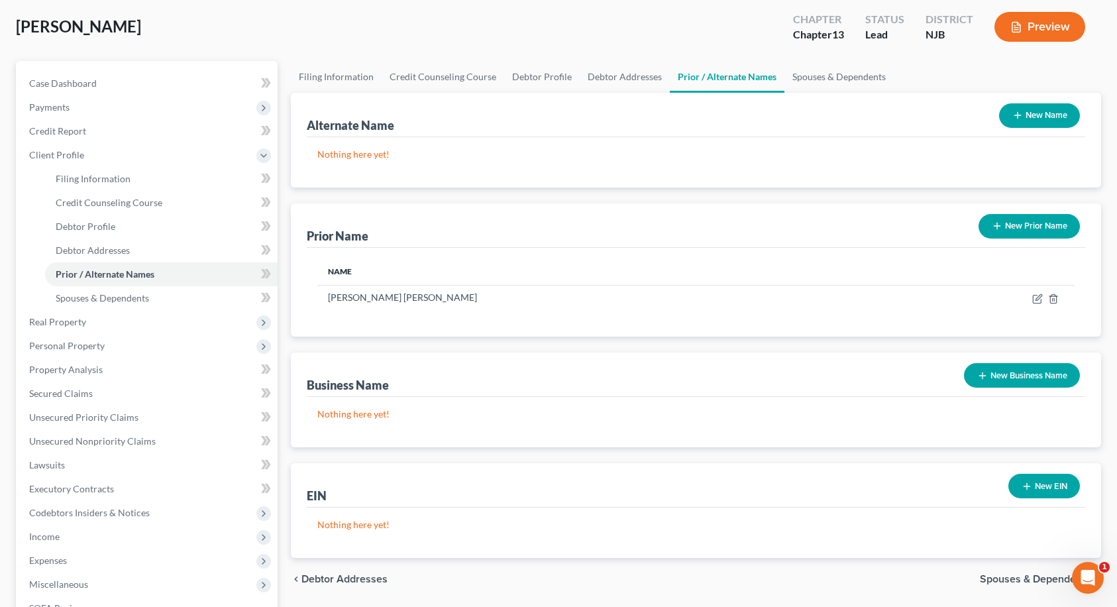
click at [991, 577] on span "Spouses & Dependents" at bounding box center [1035, 579] width 111 height 11
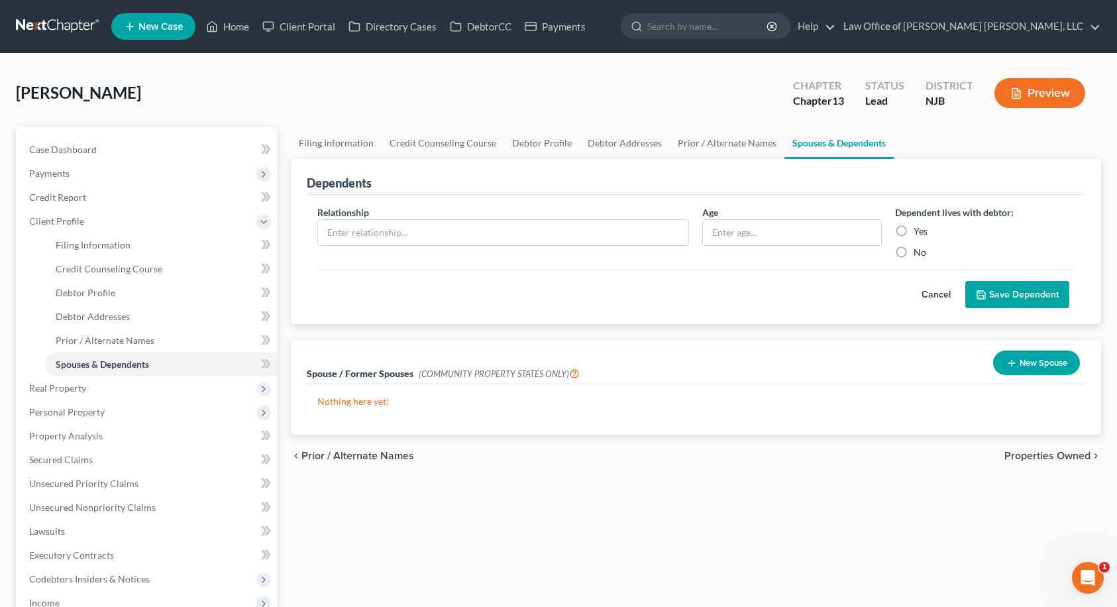
click at [1069, 458] on span "Properties Owned" at bounding box center [1048, 456] width 86 height 11
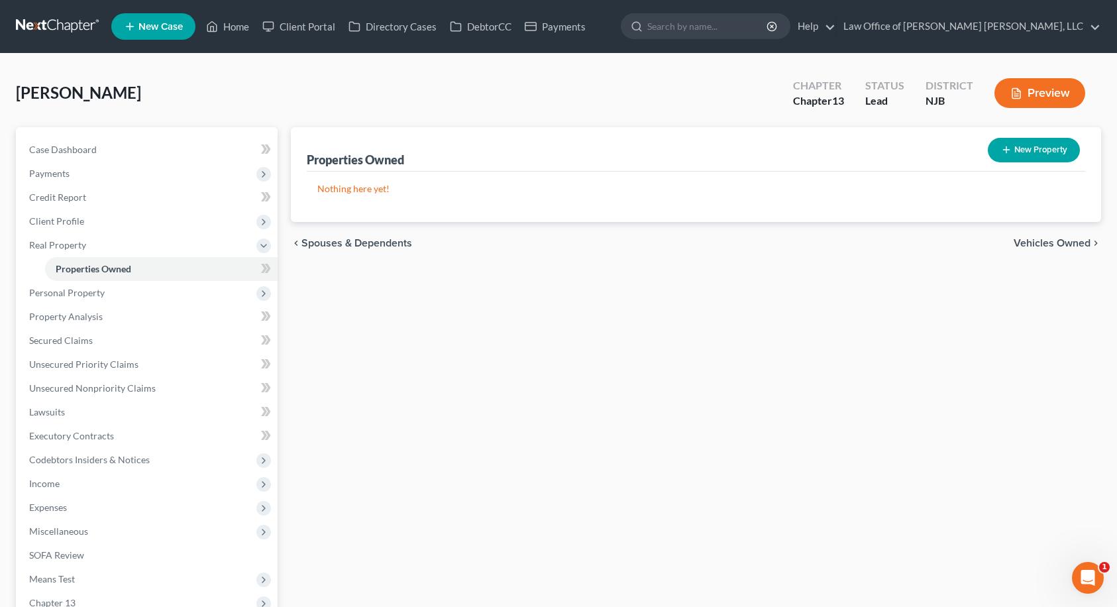
click at [1019, 154] on button "New Property" at bounding box center [1034, 150] width 92 height 25
select select "33"
select select "3"
select select "0"
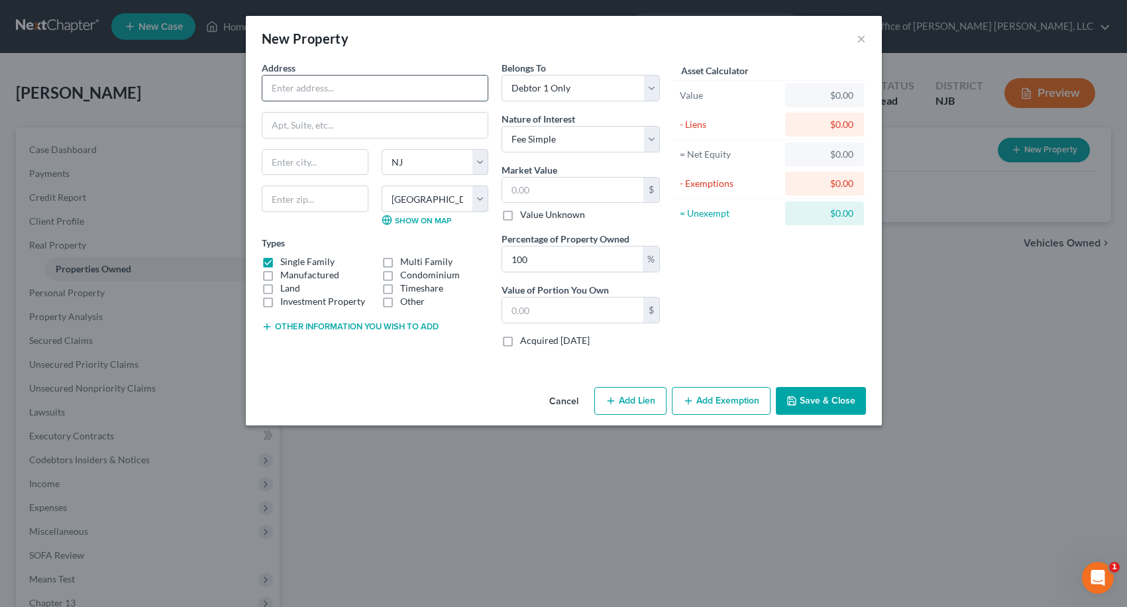
click at [368, 89] on input "text" at bounding box center [374, 88] width 225 height 25
type input "[STREET_ADDRESS][PERSON_NAME]"
type input "08104"
type input "[GEOGRAPHIC_DATA]"
click at [535, 189] on input "text" at bounding box center [572, 190] width 141 height 25
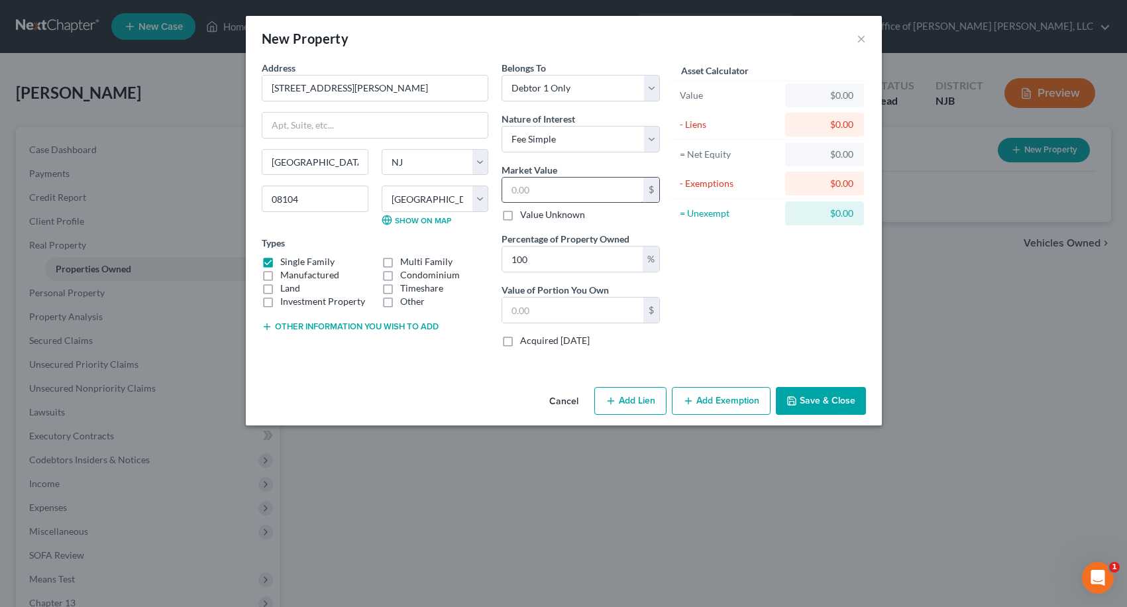
type input "1"
type input "1.00"
type input "13"
type input "13.00"
type input "134"
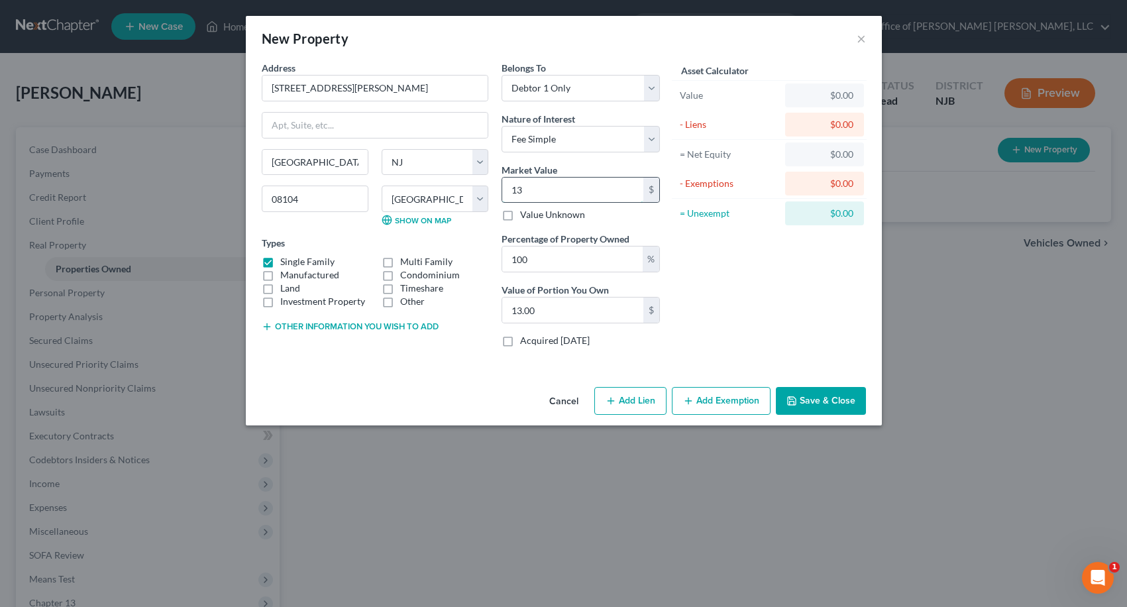
type input "134.00"
type input "1340"
type input "1,340.00"
type input "1,3400"
type input "13,400.00"
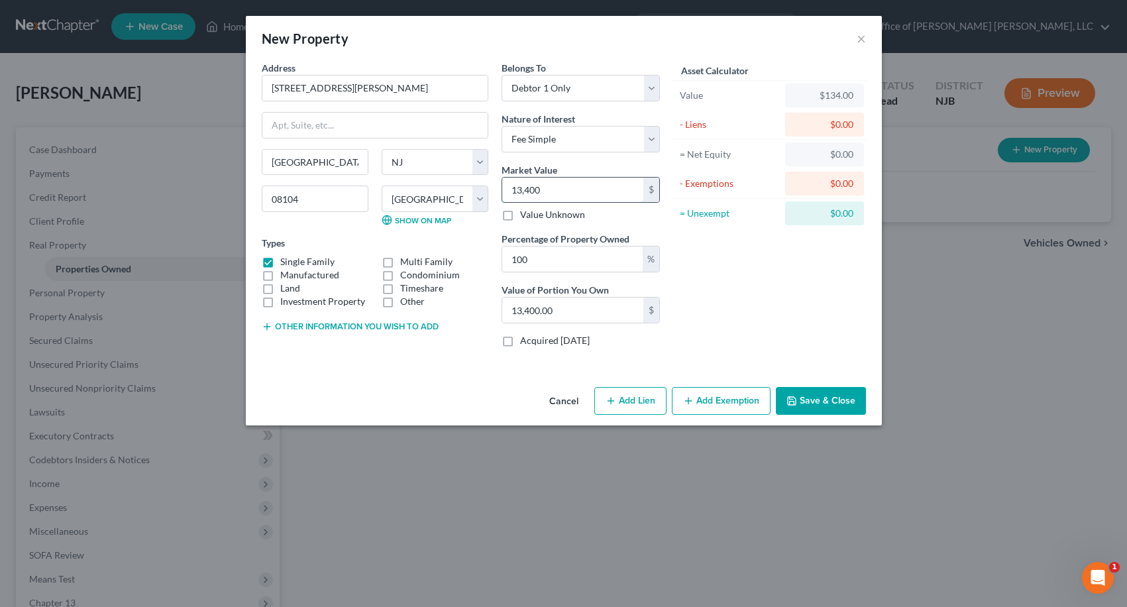
type input "13,4000"
type input "134,000.00"
click at [723, 270] on div "Asset Calculator Value $134,000.00 - Liens $0.00 = Net Equity $134,000.00 - Exe…" at bounding box center [770, 209] width 206 height 297
click at [635, 404] on button "Add Lien" at bounding box center [630, 401] width 72 height 28
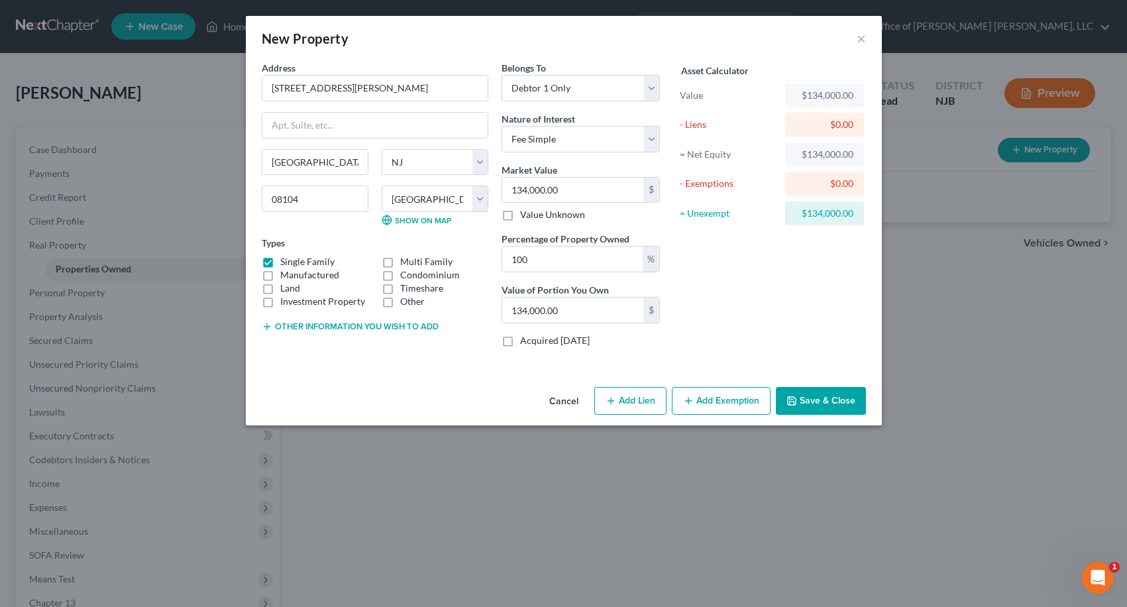
select select "0"
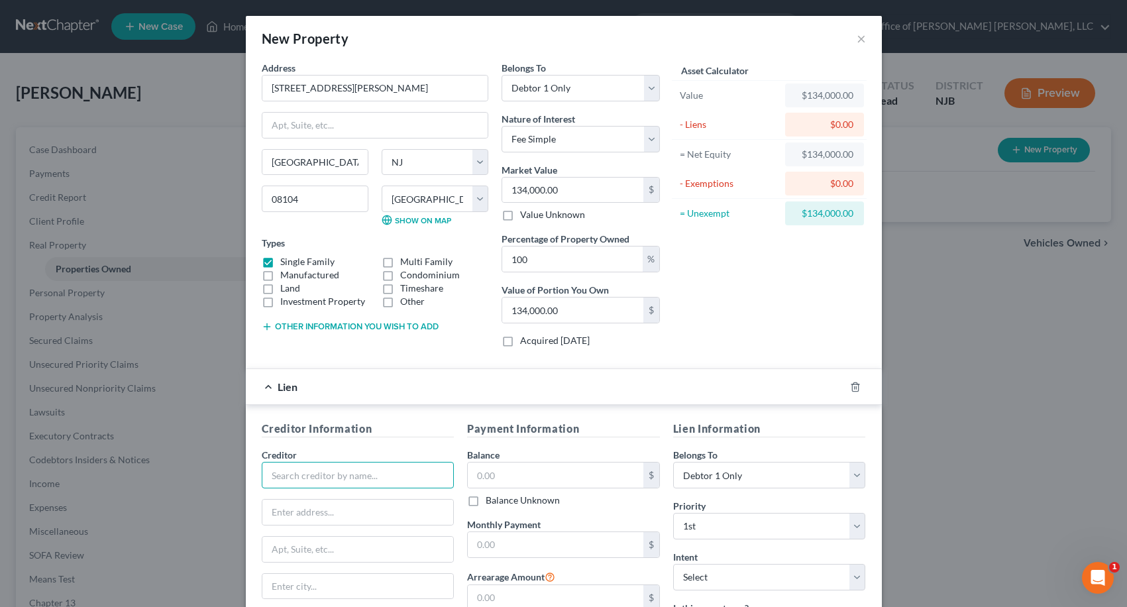
click at [353, 470] on input "text" at bounding box center [358, 475] width 193 height 27
type input "TLF 206 LLC"
type input "[STREET_ADDRESS]"
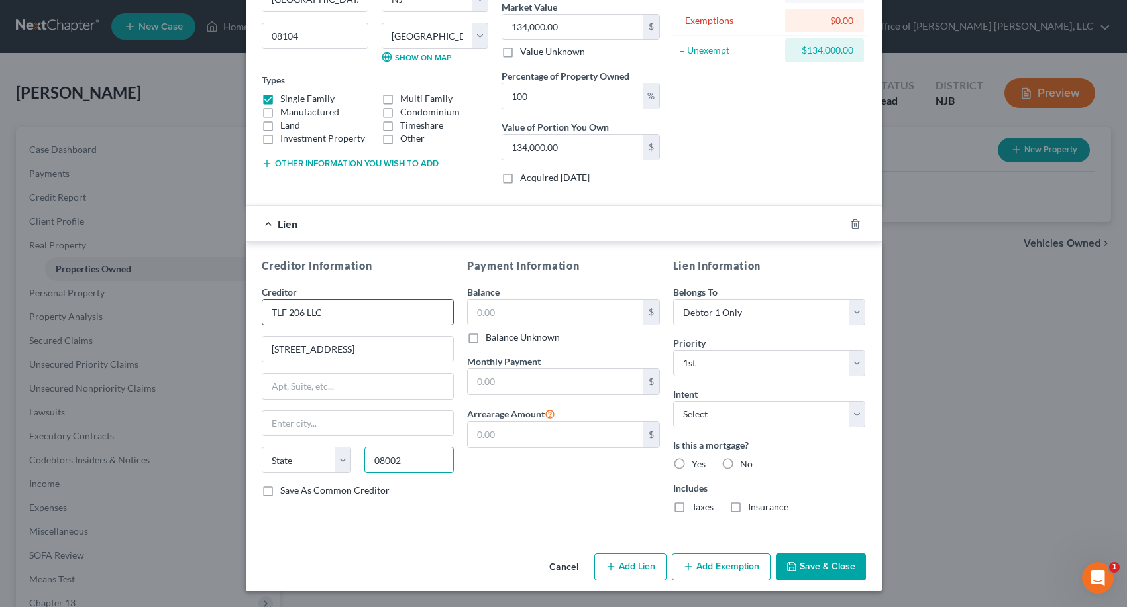
type input "08002"
type input "[GEOGRAPHIC_DATA]"
select select "33"
click at [504, 313] on input "text" at bounding box center [556, 312] width 176 height 25
type input "21,872.00"
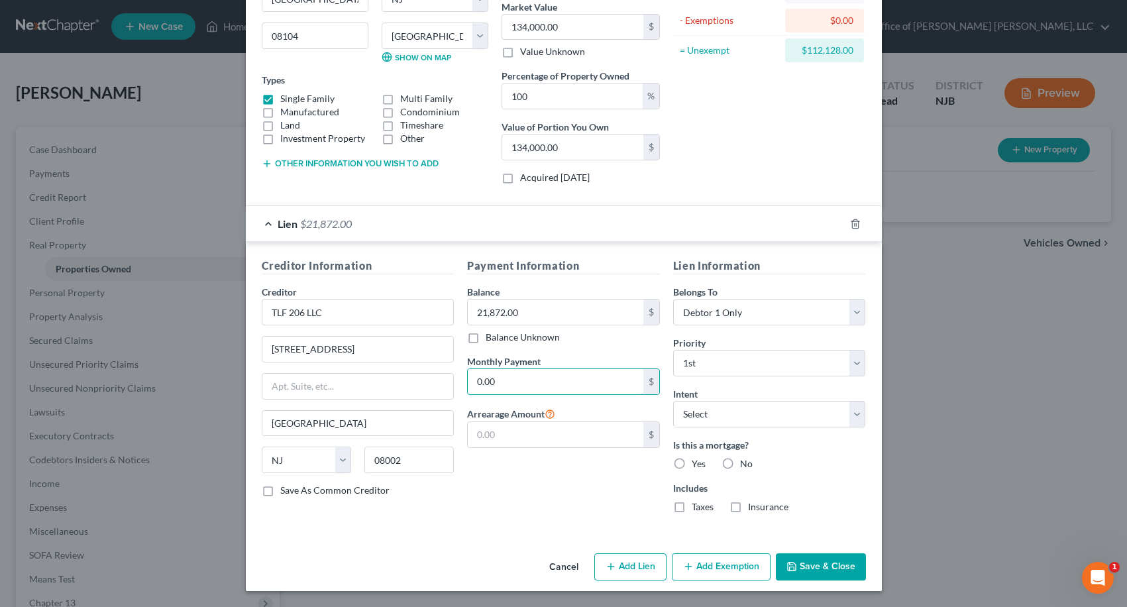
type input "0.00"
type input "21,872.00"
click at [624, 565] on button "Add Lien" at bounding box center [630, 567] width 72 height 28
select select "0"
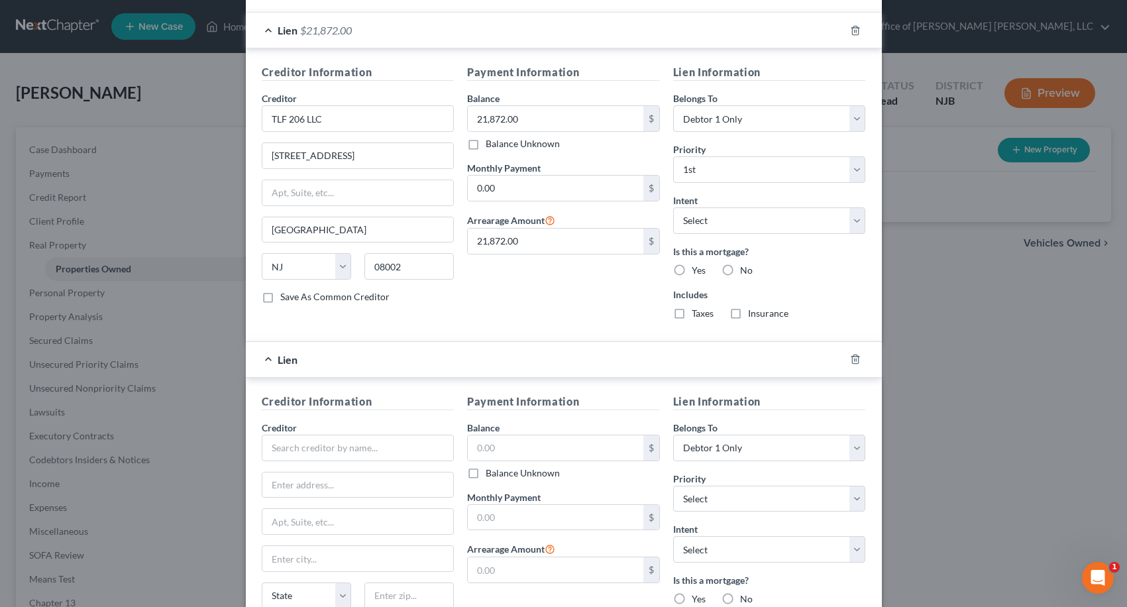
scroll to position [362, 0]
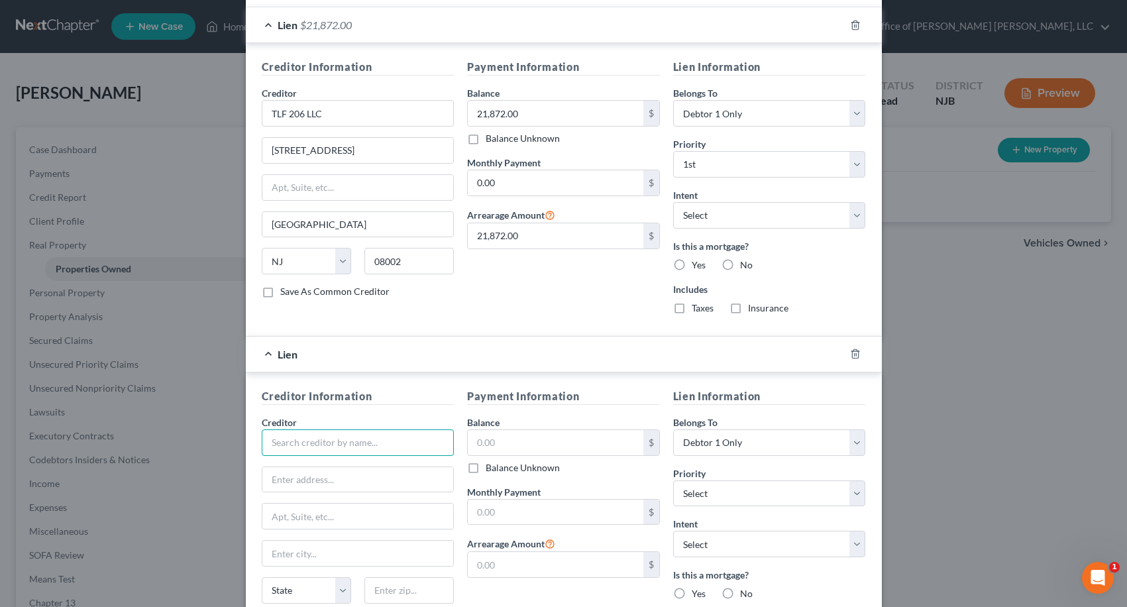
click at [375, 445] on input "text" at bounding box center [358, 442] width 193 height 27
click at [357, 462] on div "CCMUA" at bounding box center [341, 465] width 138 height 13
type input "CCMUA"
type input "[STREET_ADDRESS]"
type input "[GEOGRAPHIC_DATA]"
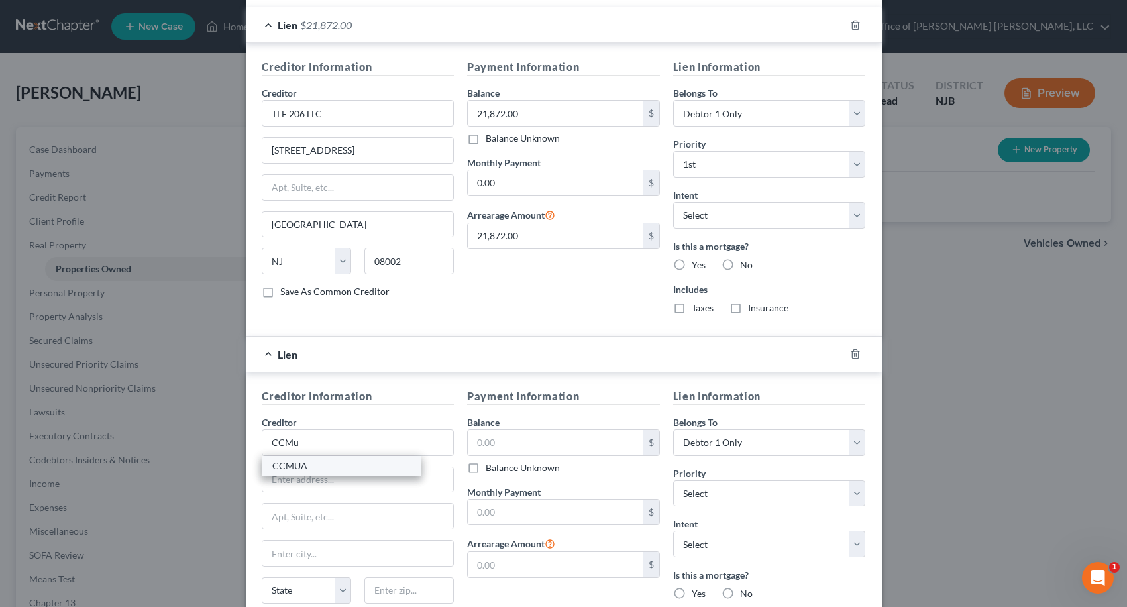
select select "33"
type input "08104"
click at [486, 439] on input "text" at bounding box center [556, 442] width 176 height 25
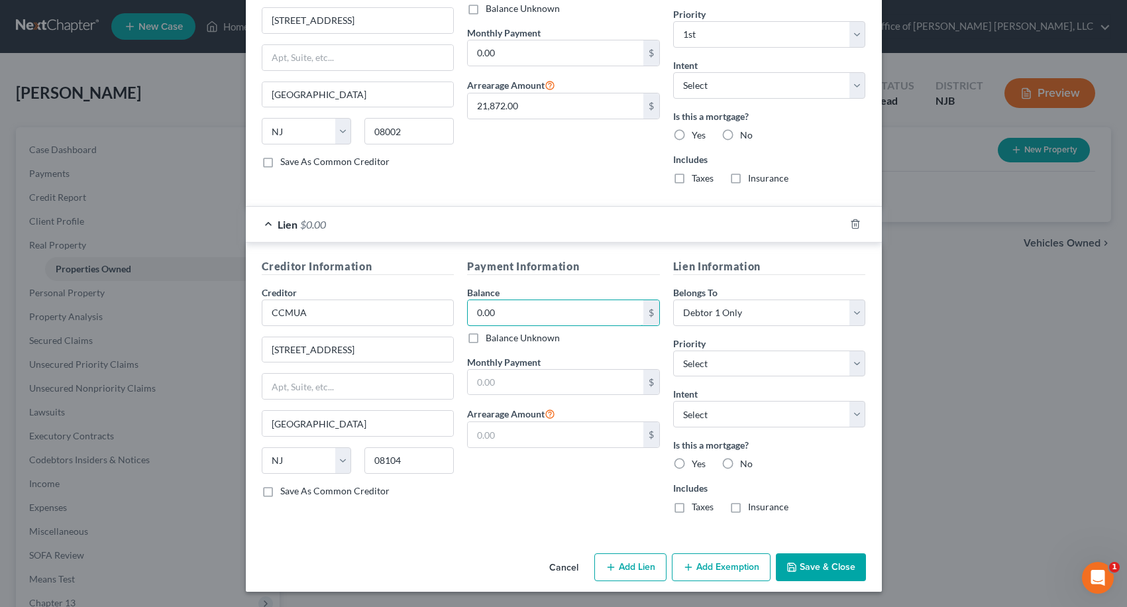
scroll to position [492, 0]
type input "0.00"
click at [486, 436] on input "text" at bounding box center [556, 433] width 176 height 25
type input "0.00"
click at [481, 384] on input "text" at bounding box center [556, 381] width 176 height 25
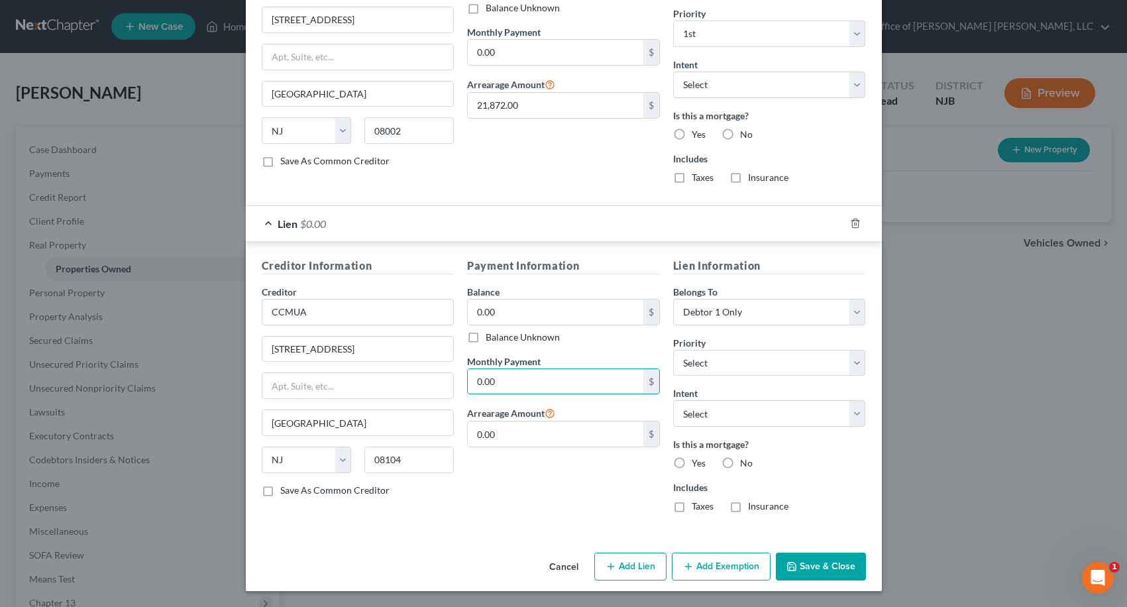
type input "0.00"
click at [636, 571] on button "Add Lien" at bounding box center [630, 567] width 72 height 28
select select "0"
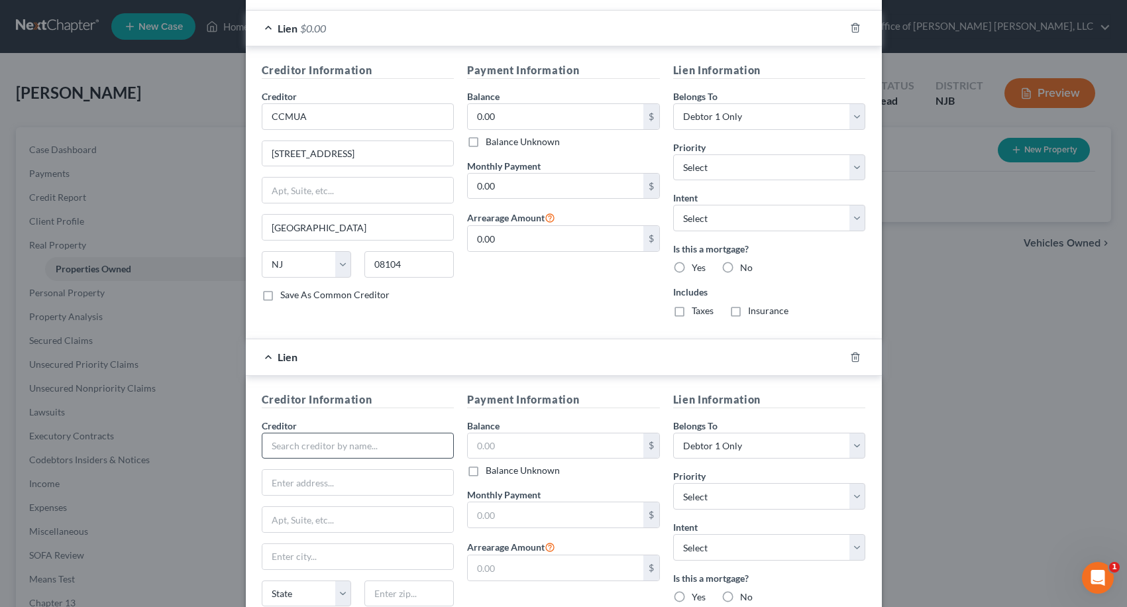
scroll to position [691, 0]
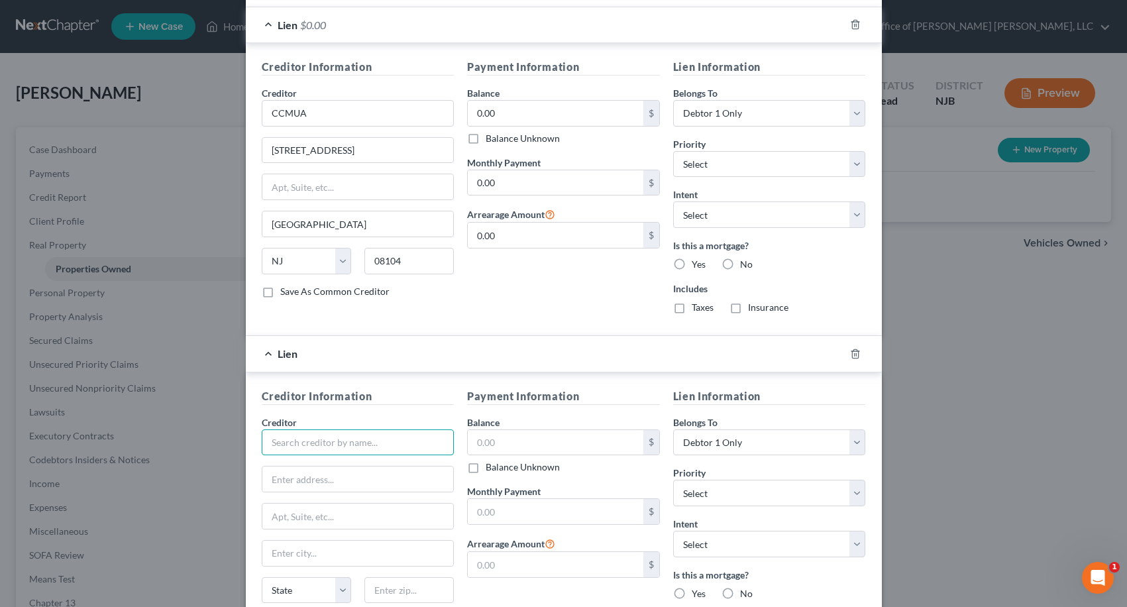
click at [349, 441] on input "text" at bounding box center [358, 442] width 193 height 27
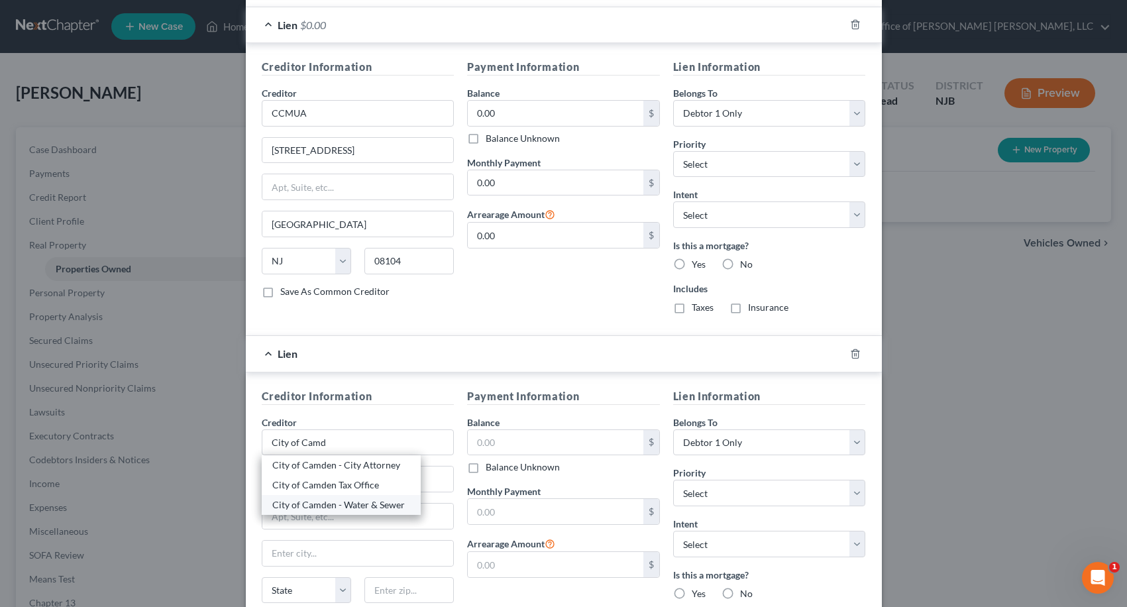
click at [334, 504] on div "City of Camden - Water & Sewer" at bounding box center [341, 504] width 138 height 13
type input "City of Camden - Water & Sewer"
type input "PO Box 371397"
type input "[GEOGRAPHIC_DATA]"
select select "39"
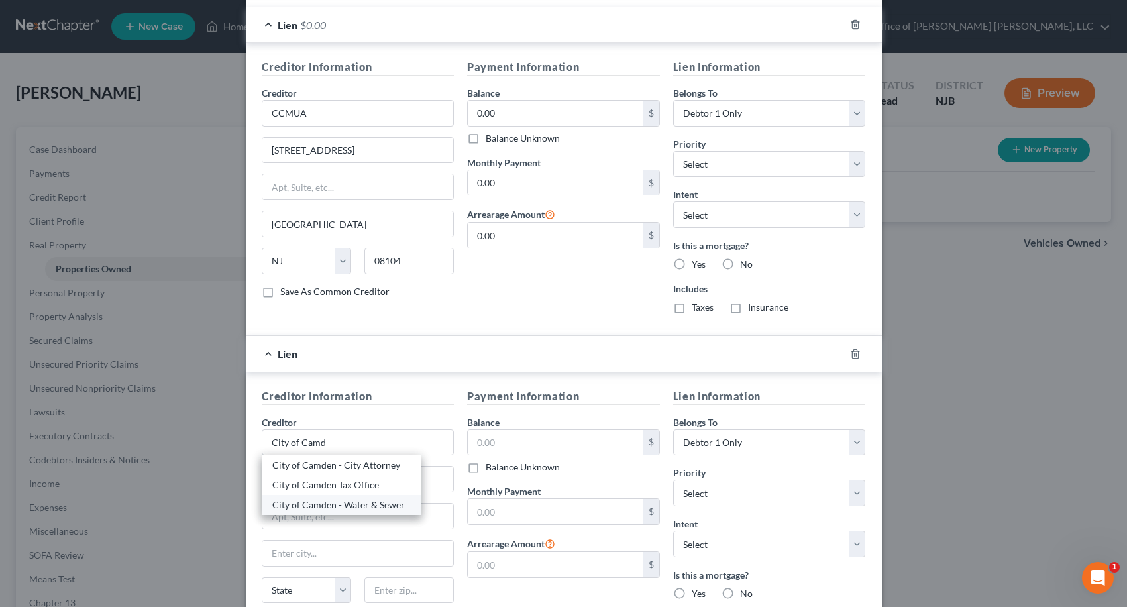
type input "15250"
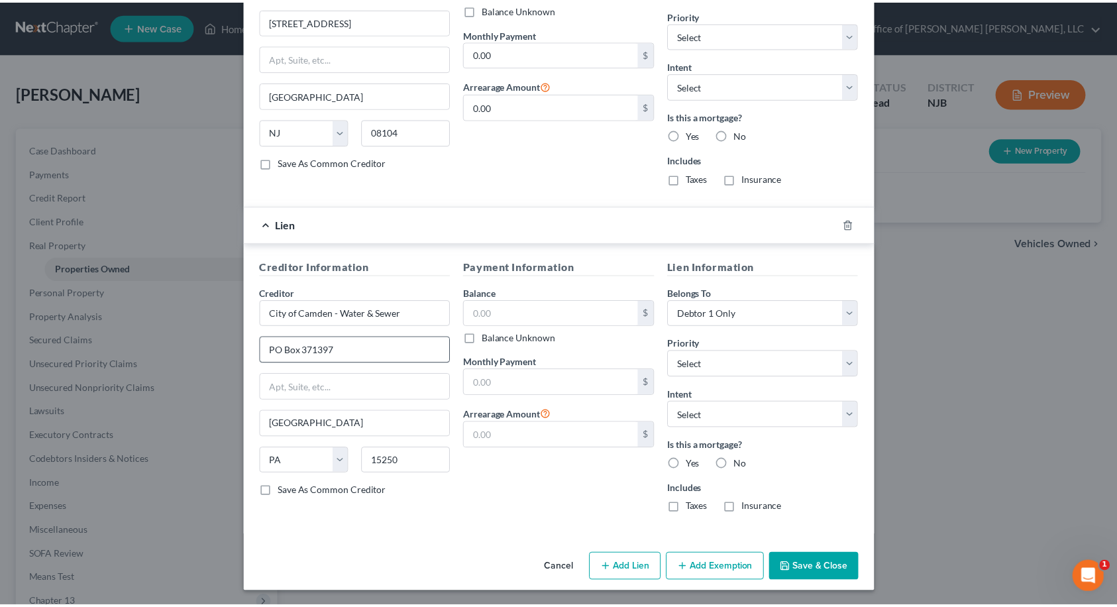
scroll to position [822, 0]
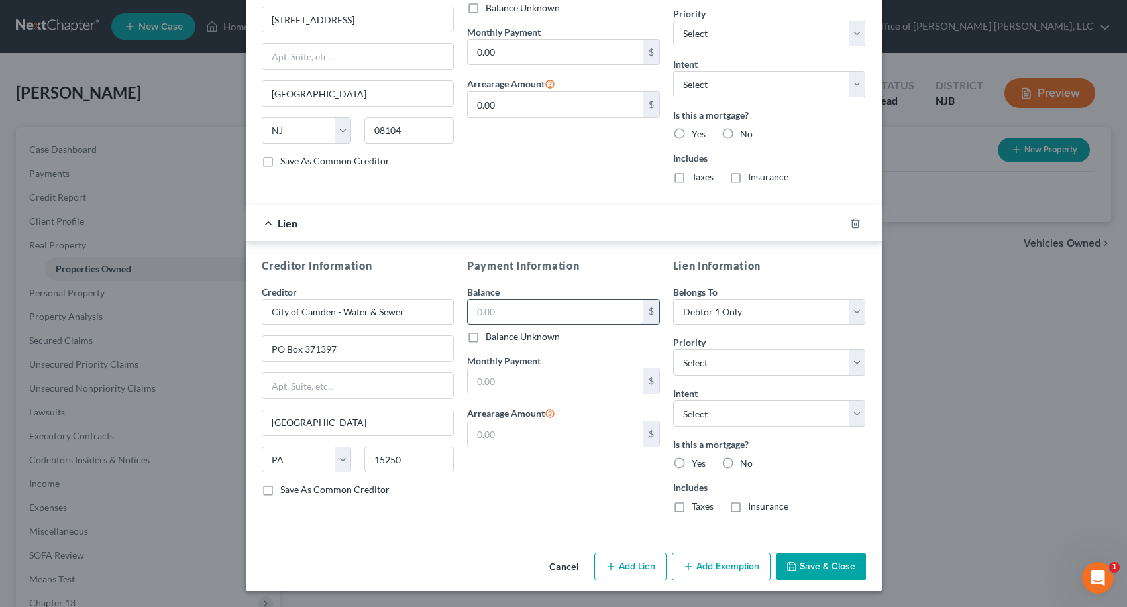
click at [473, 313] on input "text" at bounding box center [556, 312] width 176 height 25
type input "0.00"
click at [480, 380] on input "text" at bounding box center [556, 380] width 176 height 25
type input "0.00"
click at [486, 435] on input "text" at bounding box center [556, 433] width 176 height 25
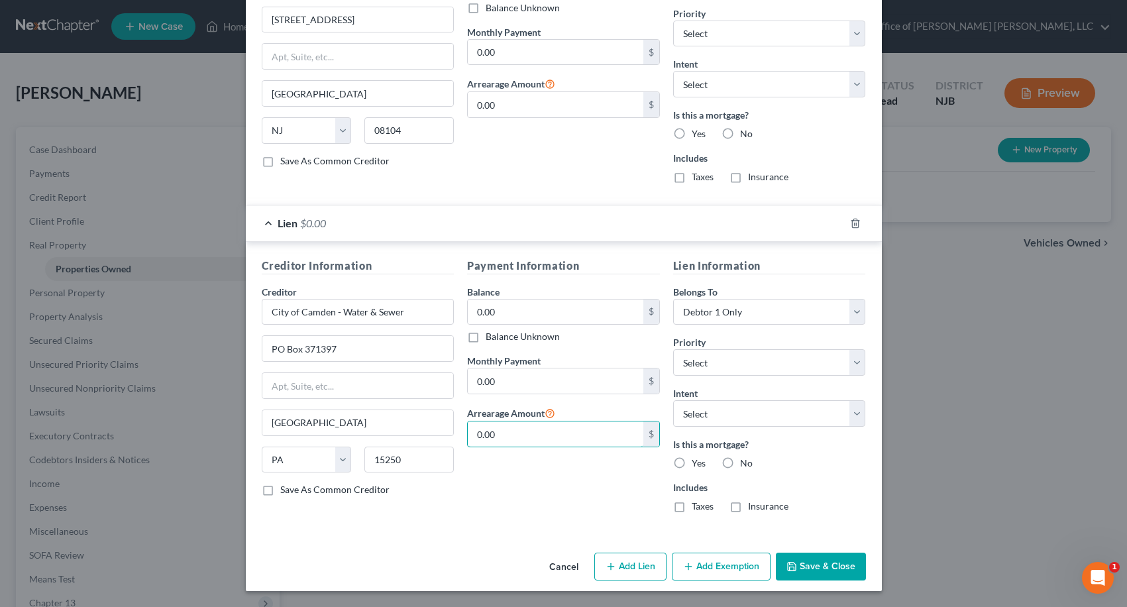
type input "0.00"
click at [825, 571] on button "Save & Close" at bounding box center [821, 567] width 90 height 28
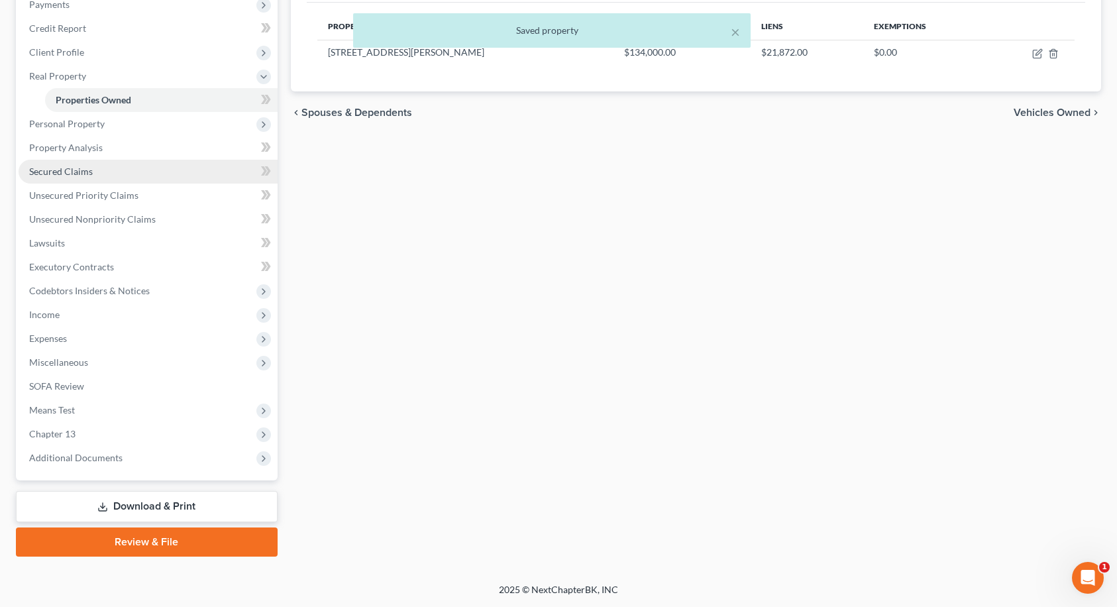
click at [83, 167] on span "Secured Claims" at bounding box center [61, 171] width 64 height 11
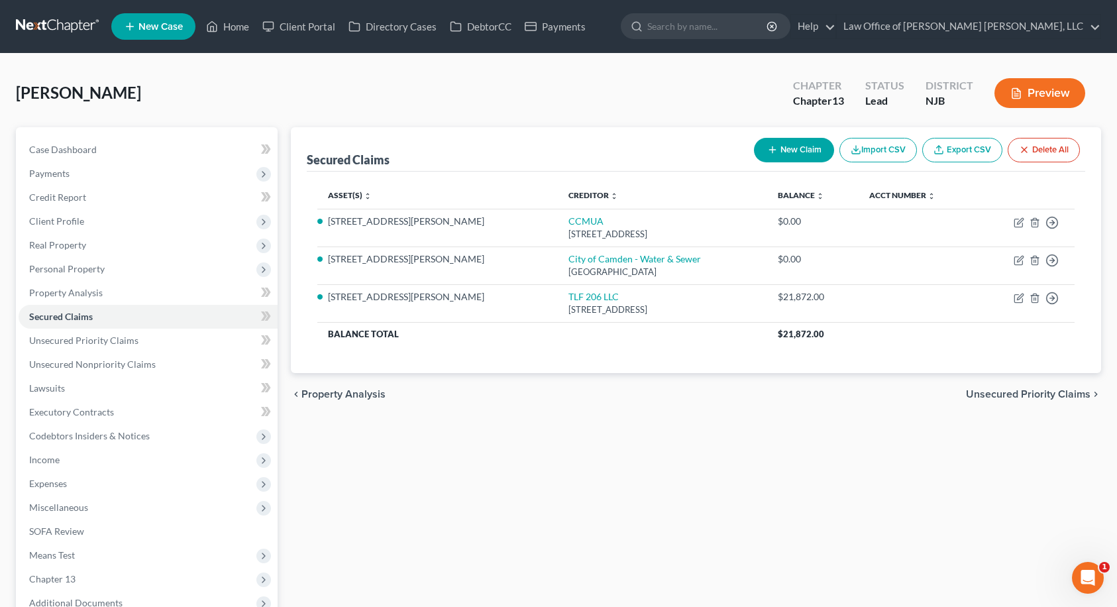
click at [767, 153] on icon "button" at bounding box center [772, 149] width 11 height 11
select select "0"
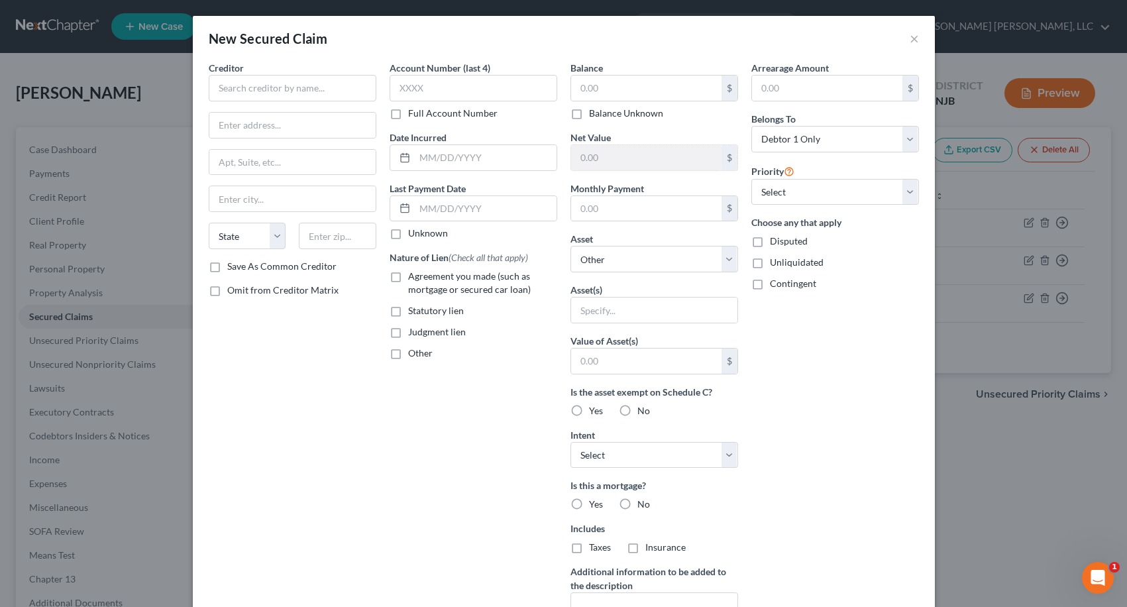
click at [914, 38] on div "New Secured Claim ×" at bounding box center [564, 38] width 742 height 45
click at [912, 38] on button "×" at bounding box center [914, 38] width 9 height 16
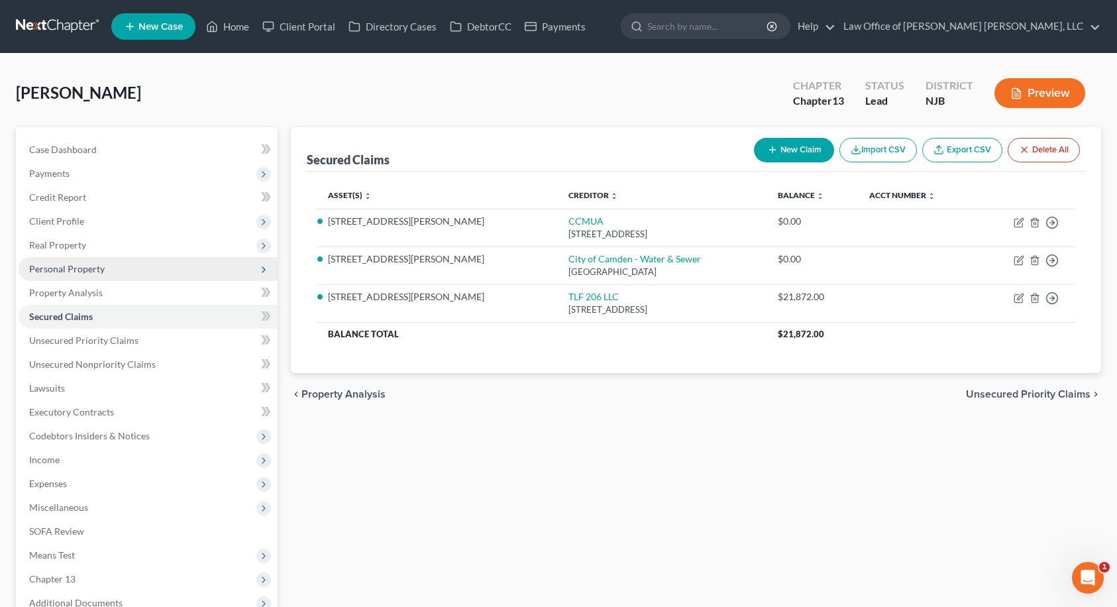
click at [70, 267] on span "Personal Property" at bounding box center [67, 268] width 76 height 11
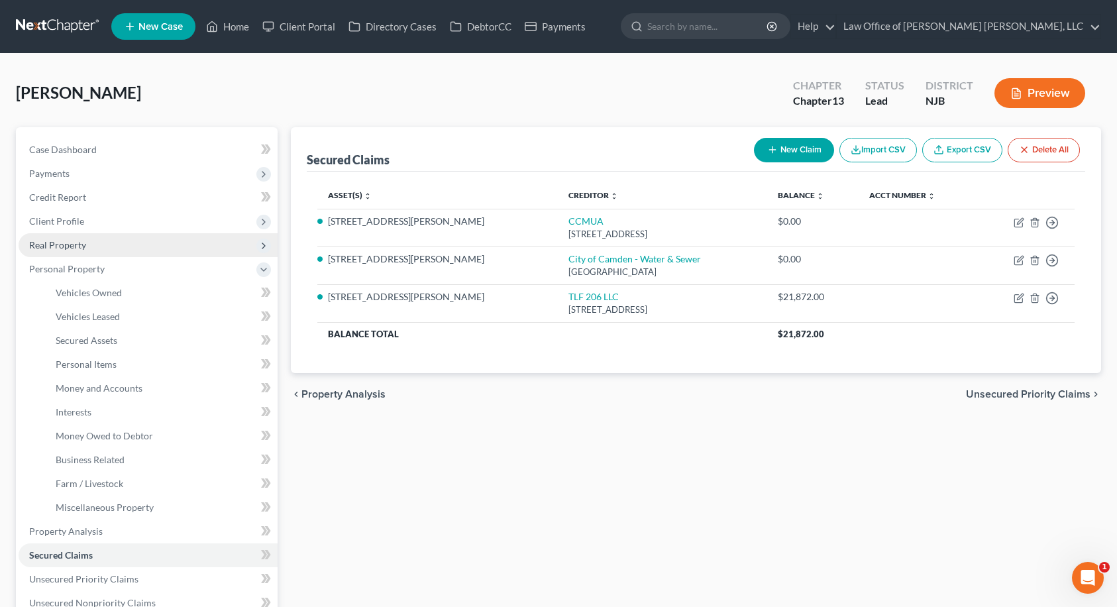
click at [68, 249] on span "Real Property" at bounding box center [57, 244] width 57 height 11
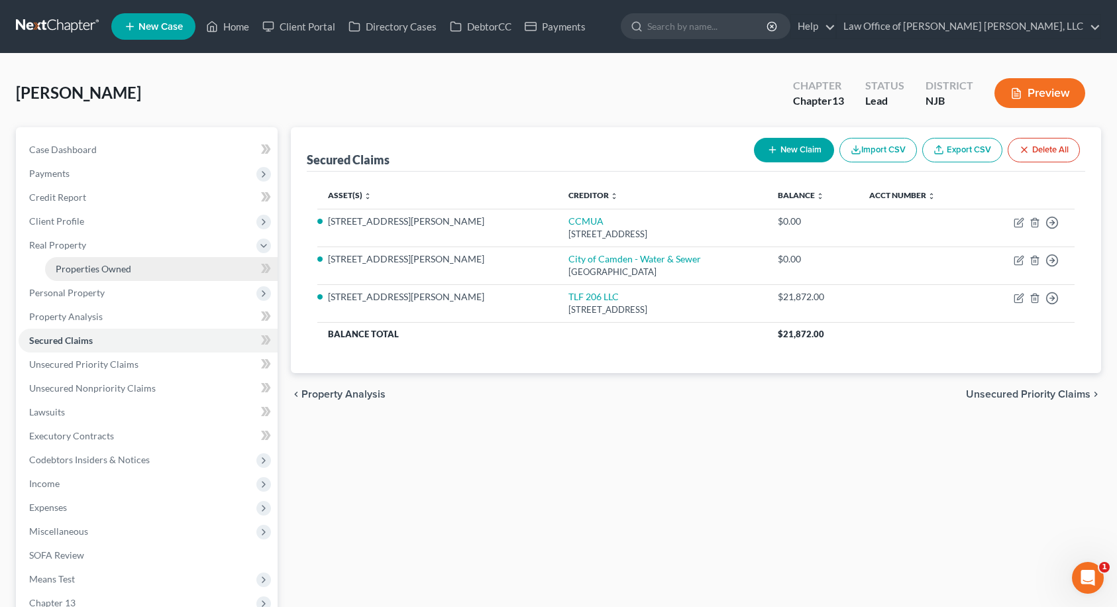
click at [68, 268] on span "Properties Owned" at bounding box center [94, 268] width 76 height 11
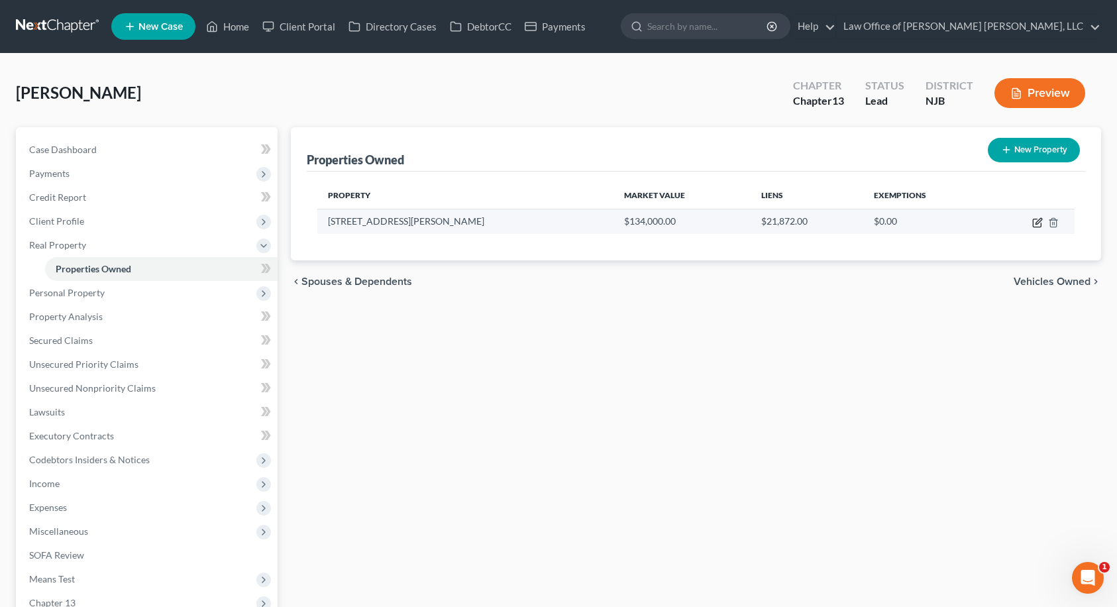
click at [1035, 221] on icon "button" at bounding box center [1037, 222] width 11 height 11
select select "33"
select select "3"
select select "0"
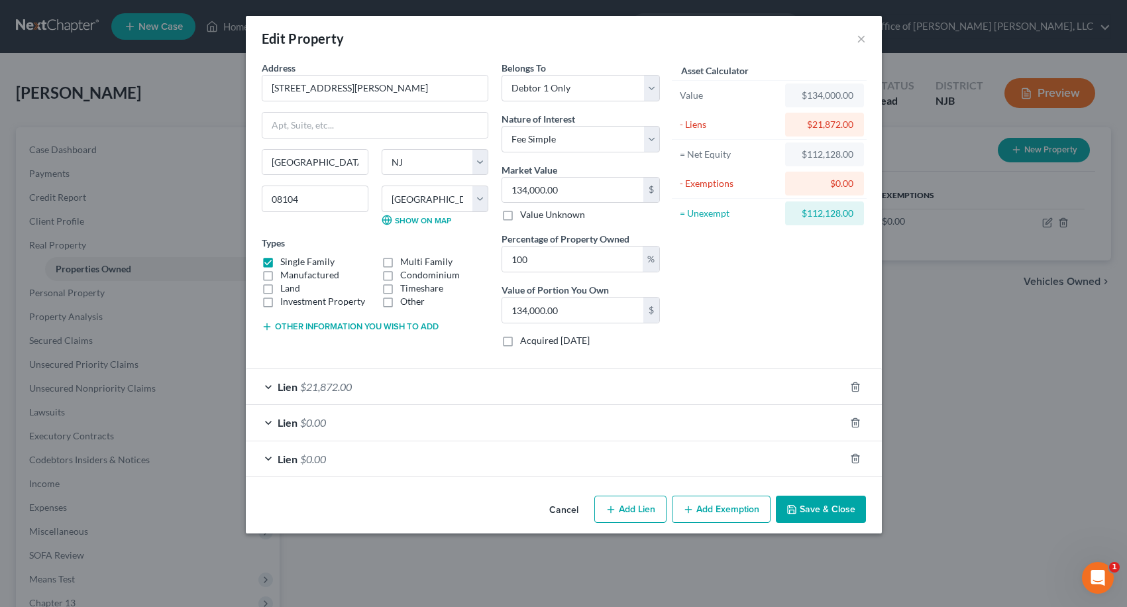
click at [640, 506] on button "Add Lien" at bounding box center [630, 510] width 72 height 28
select select "0"
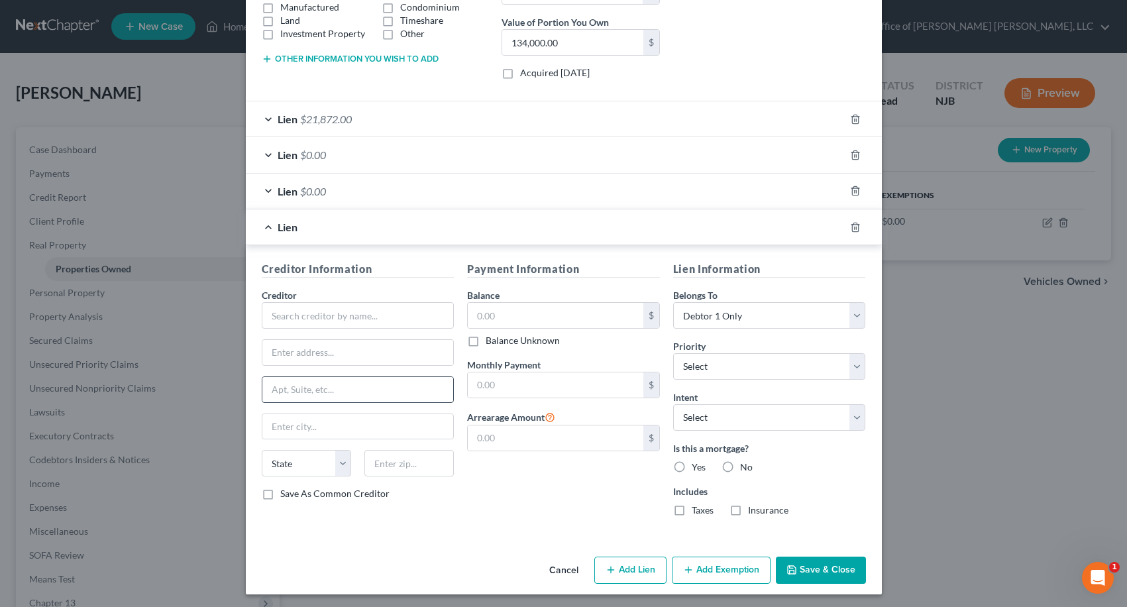
scroll to position [271, 0]
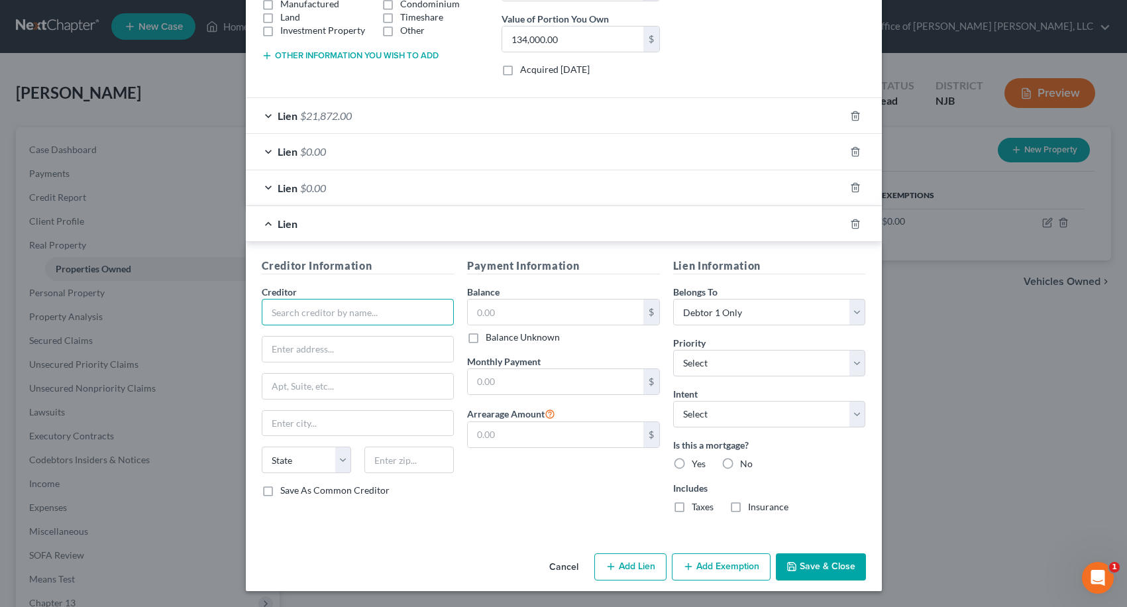
click at [333, 317] on input "text" at bounding box center [358, 312] width 193 height 27
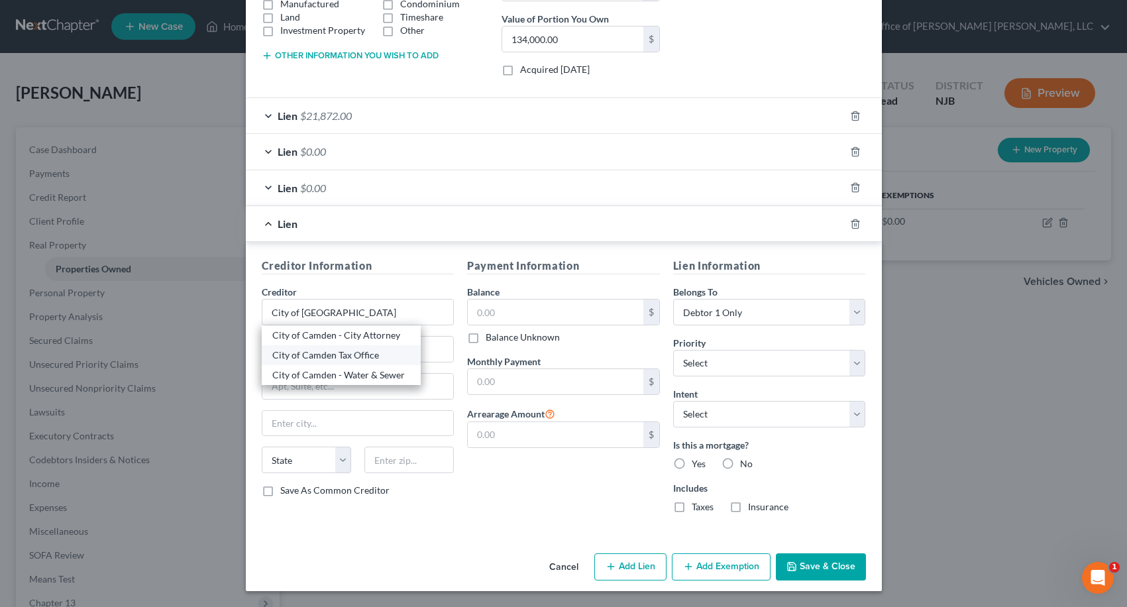
click at [333, 351] on div "City of Camden Tax Office" at bounding box center [341, 355] width 138 height 13
type input "City of Camden Tax Office"
type input "[STREET_ADDRESS]"
type input "[GEOGRAPHIC_DATA], Room 117"
type input "[GEOGRAPHIC_DATA]"
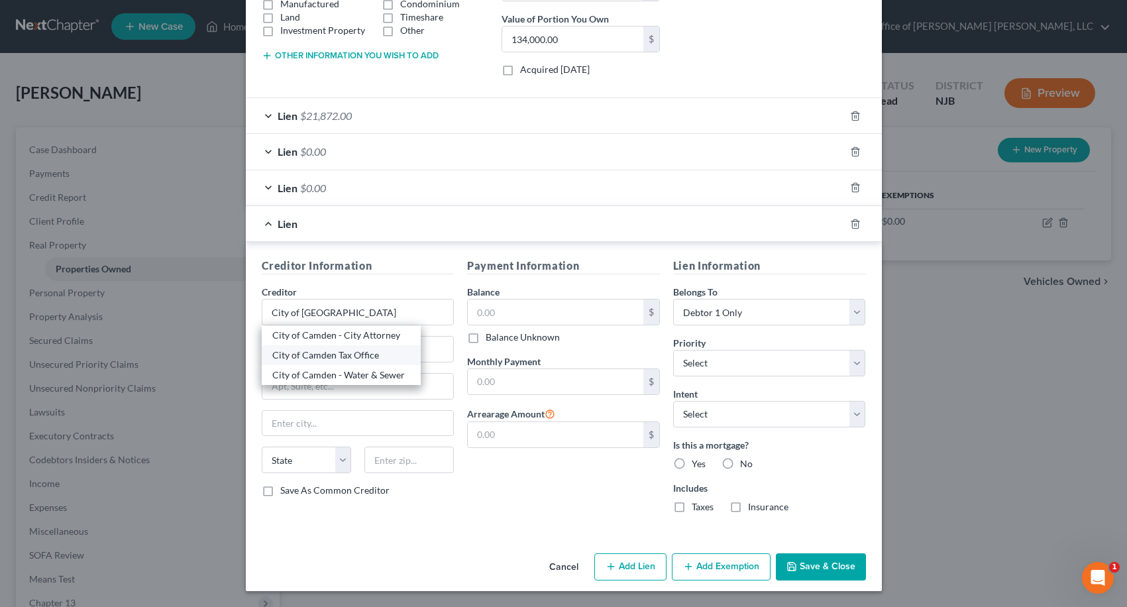
select select "33"
type input "08101"
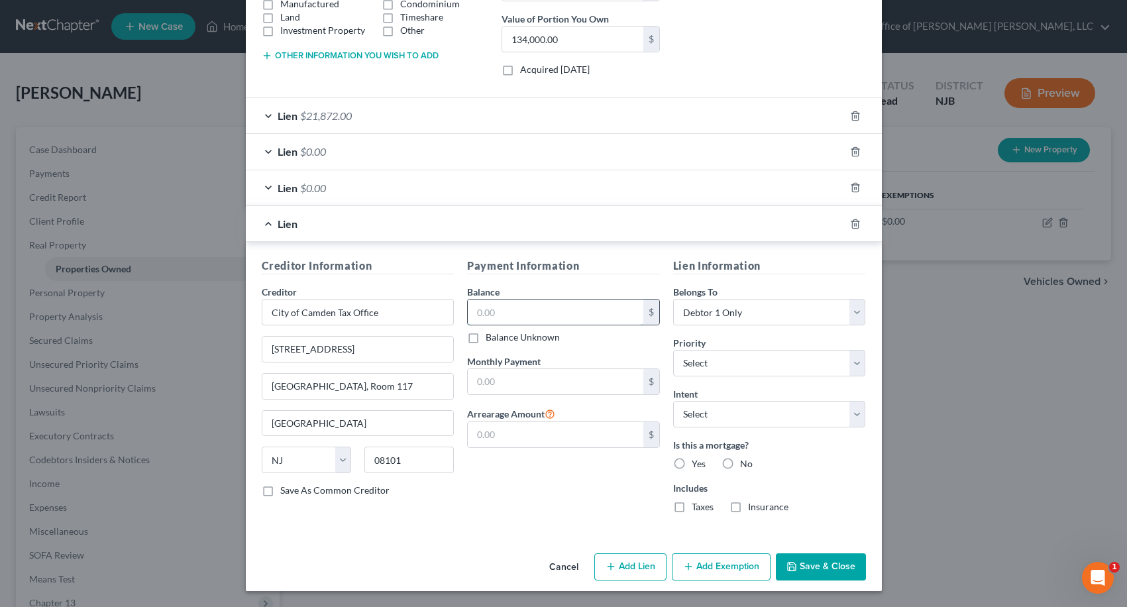
click at [470, 319] on input "text" at bounding box center [556, 312] width 176 height 25
type input "0.00"
click at [804, 570] on button "Save & Close" at bounding box center [821, 567] width 90 height 28
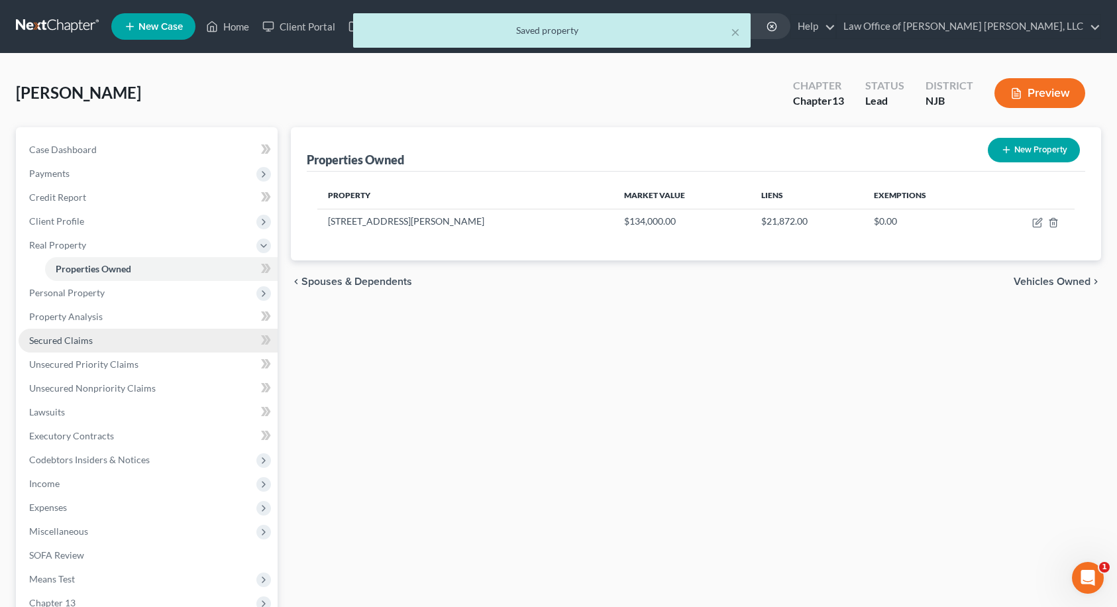
click at [82, 335] on span "Secured Claims" at bounding box center [61, 340] width 64 height 11
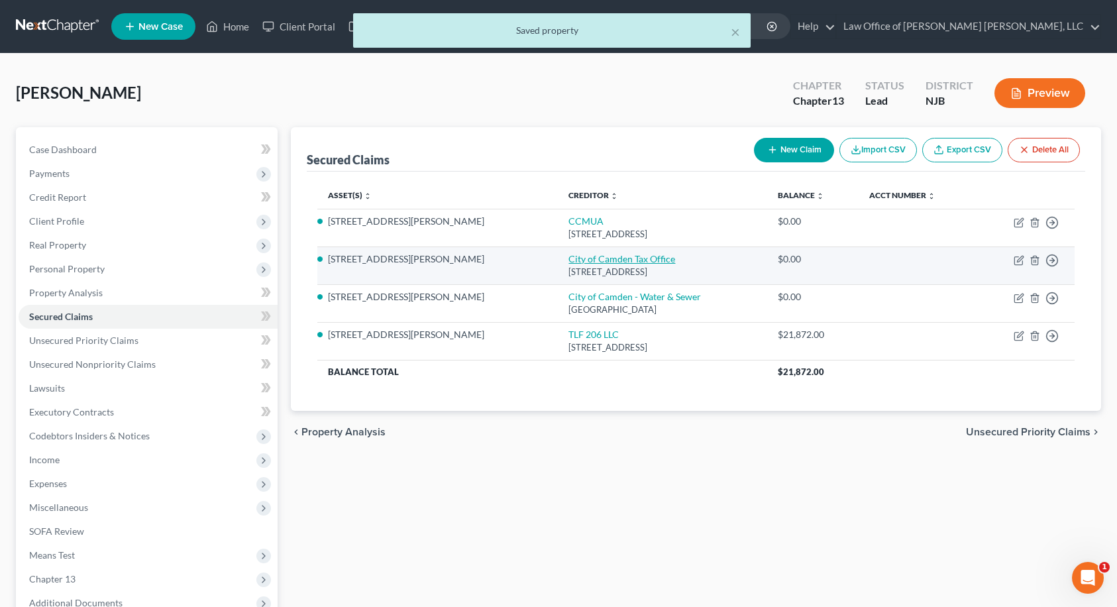
click at [569, 262] on link "City of Camden Tax Office" at bounding box center [622, 258] width 107 height 11
select select "33"
select select "0"
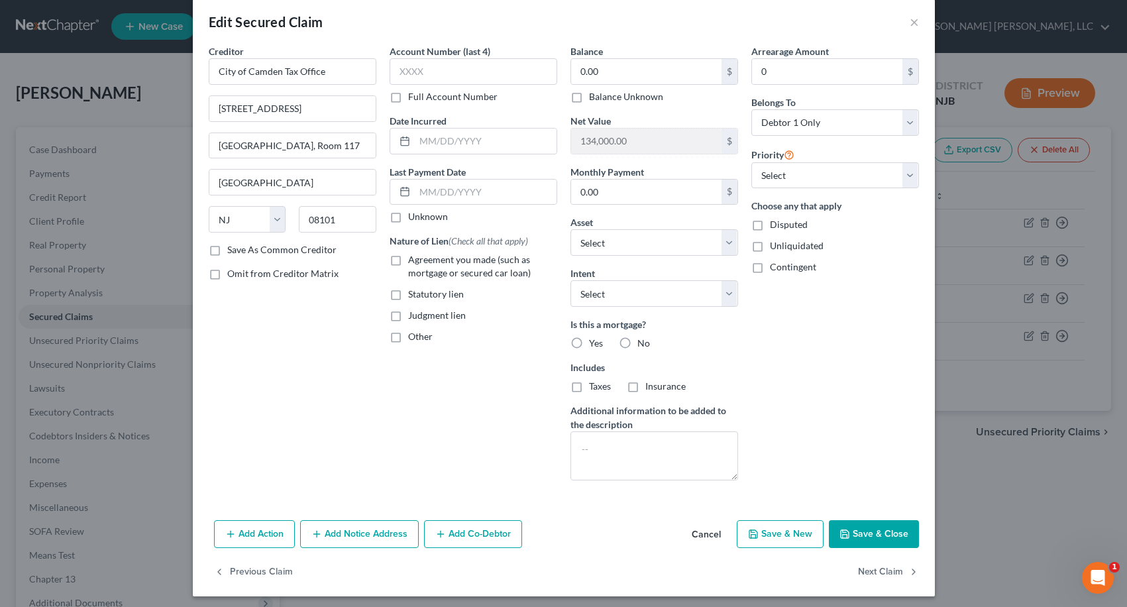
scroll to position [22, 0]
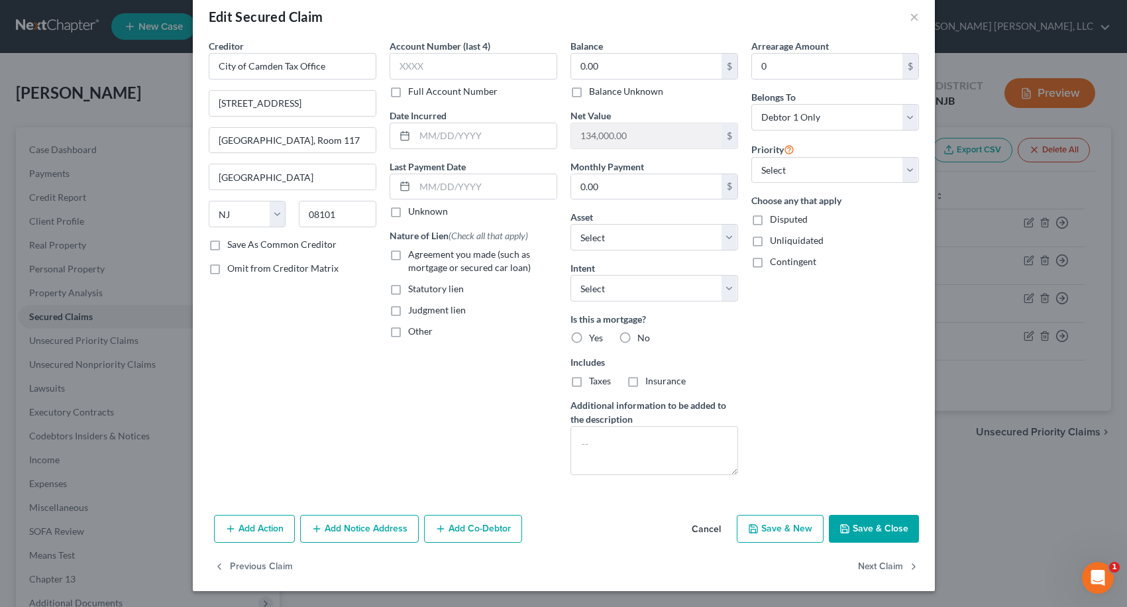
click at [353, 529] on button "Add Notice Address" at bounding box center [359, 529] width 119 height 28
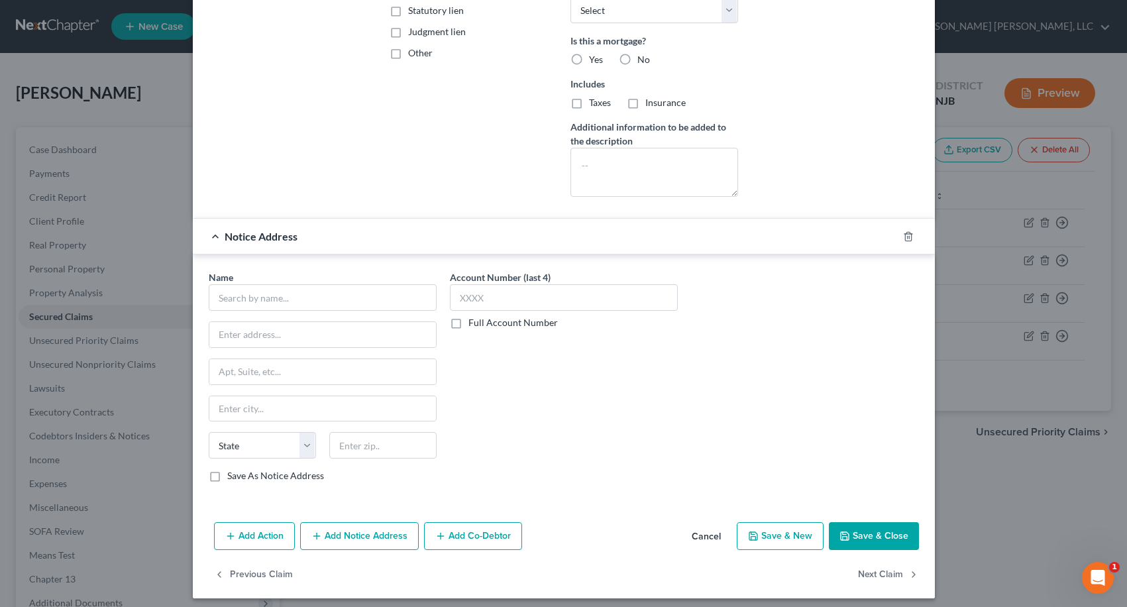
scroll to position [307, 0]
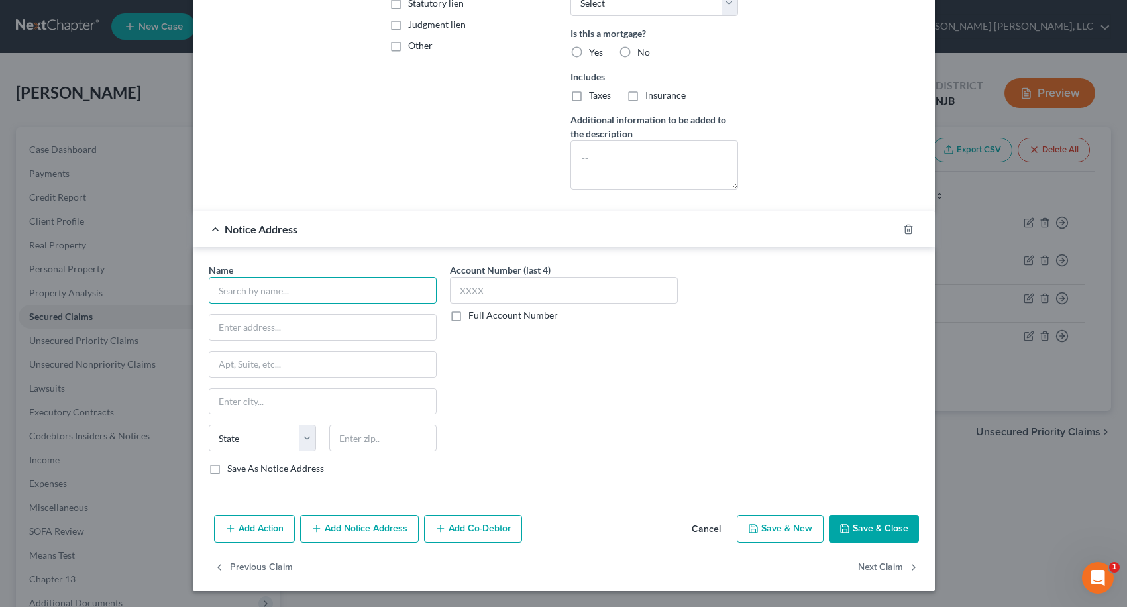
click at [331, 298] on input "text" at bounding box center [323, 290] width 228 height 27
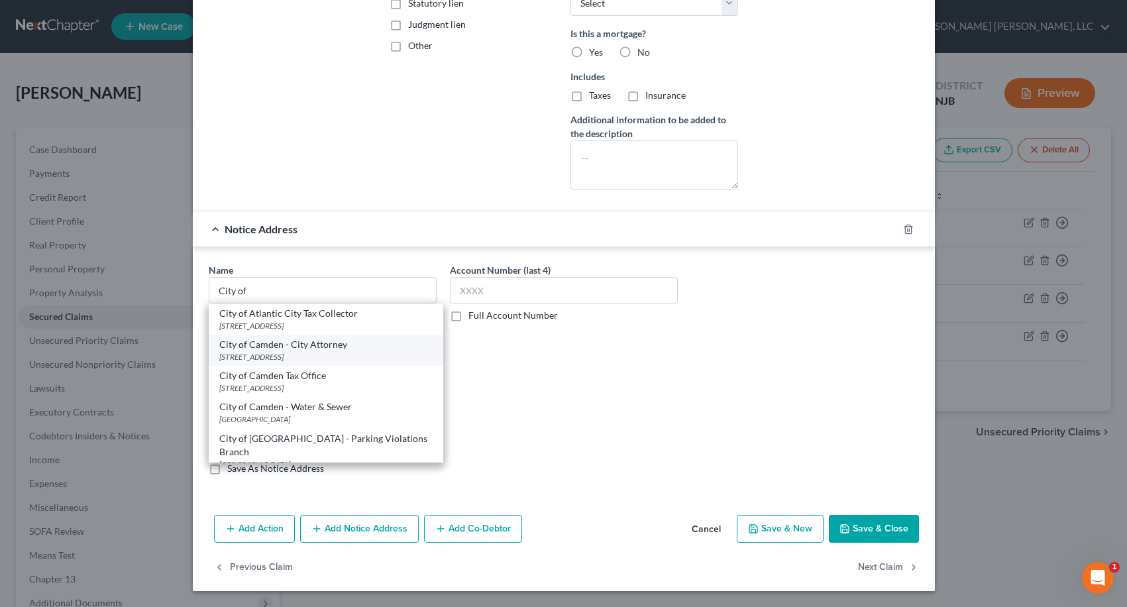
click at [307, 351] on div "City of Camden - City Attorney" at bounding box center [325, 344] width 213 height 13
type input "City of Camden - City Attorney"
type input "[GEOGRAPHIC_DATA], Room 419"
type input "[GEOGRAPHIC_DATA]"
select select "33"
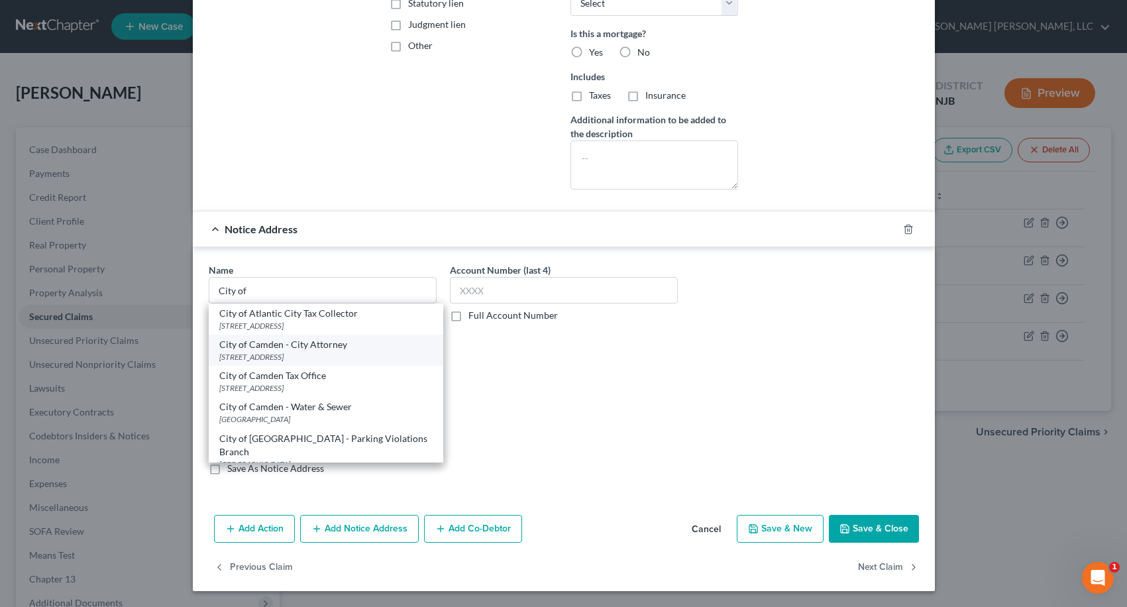
type input "08101"
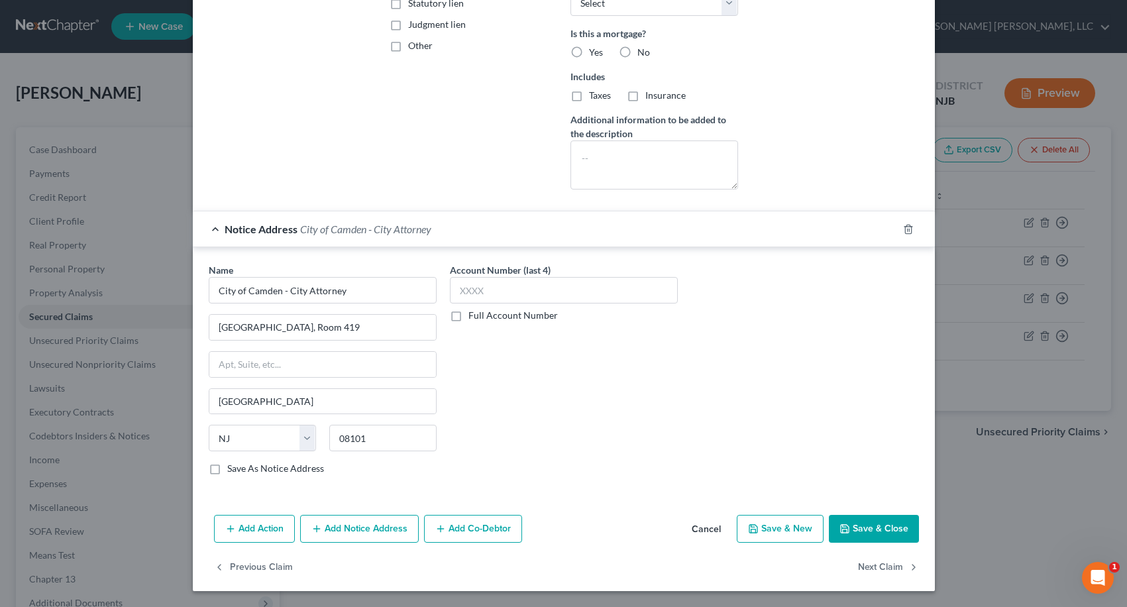
click at [852, 529] on button "Save & Close" at bounding box center [874, 529] width 90 height 28
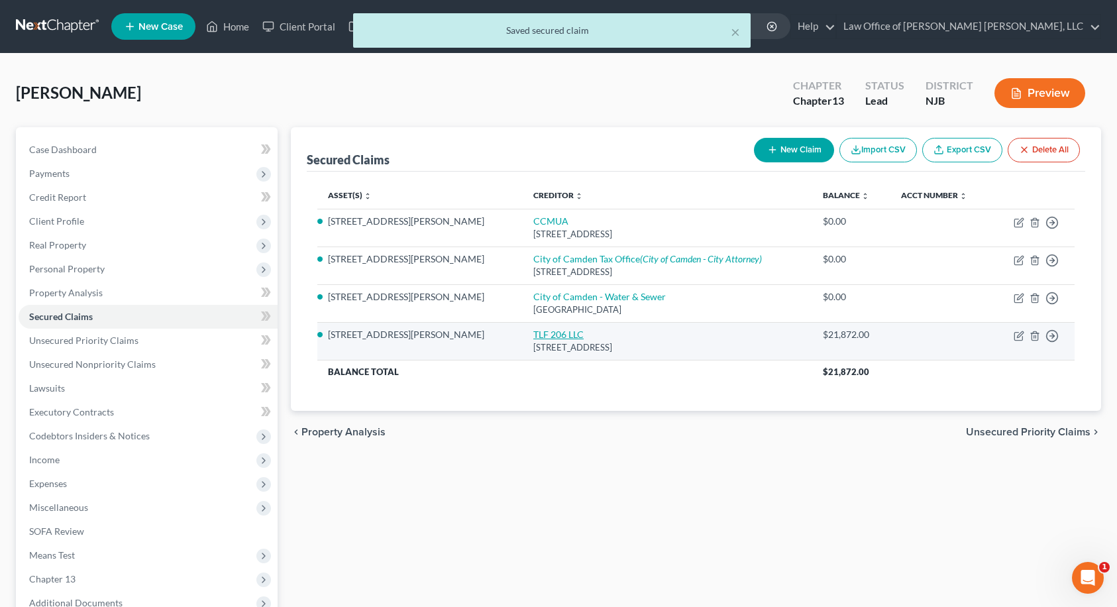
click at [533, 331] on link "TLF 206 LLC" at bounding box center [558, 334] width 50 height 11
select select "33"
select select "0"
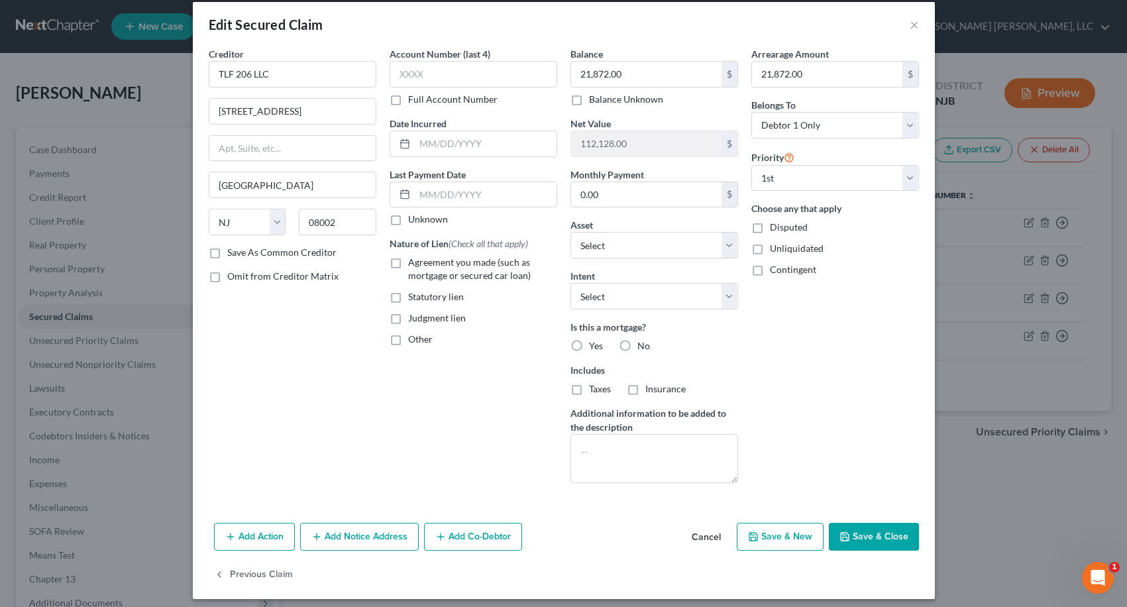
scroll to position [22, 0]
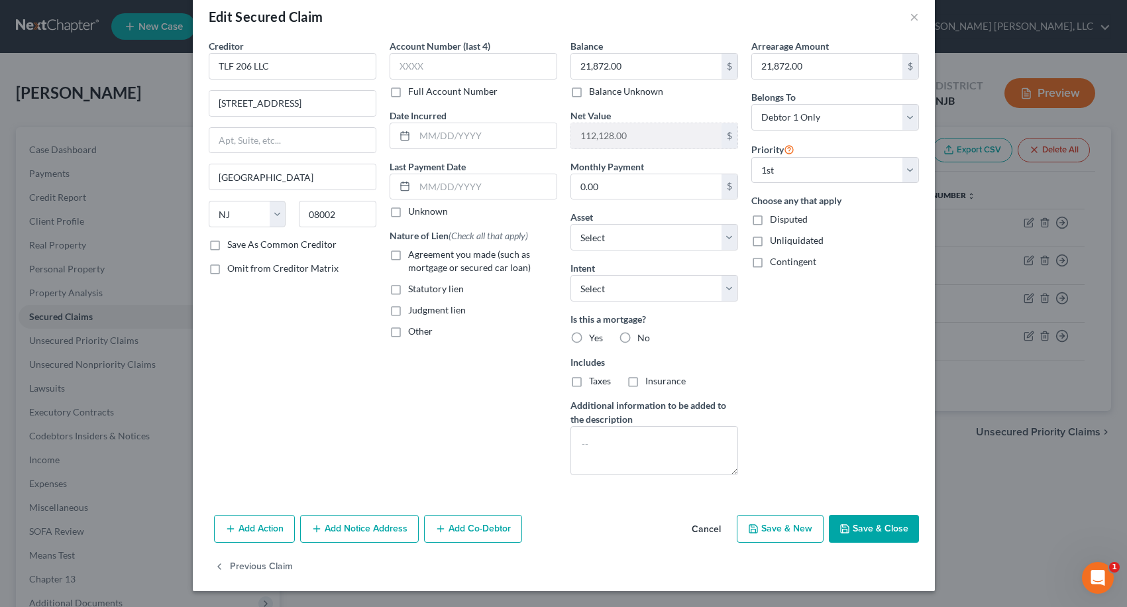
click at [352, 531] on button "Add Notice Address" at bounding box center [359, 529] width 119 height 28
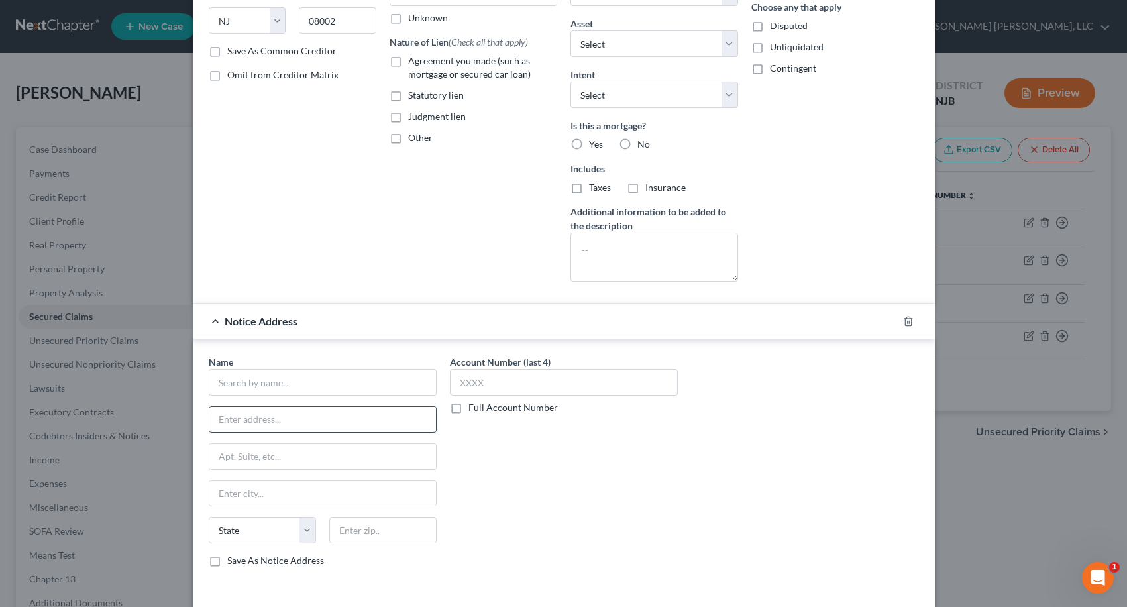
scroll to position [221, 0]
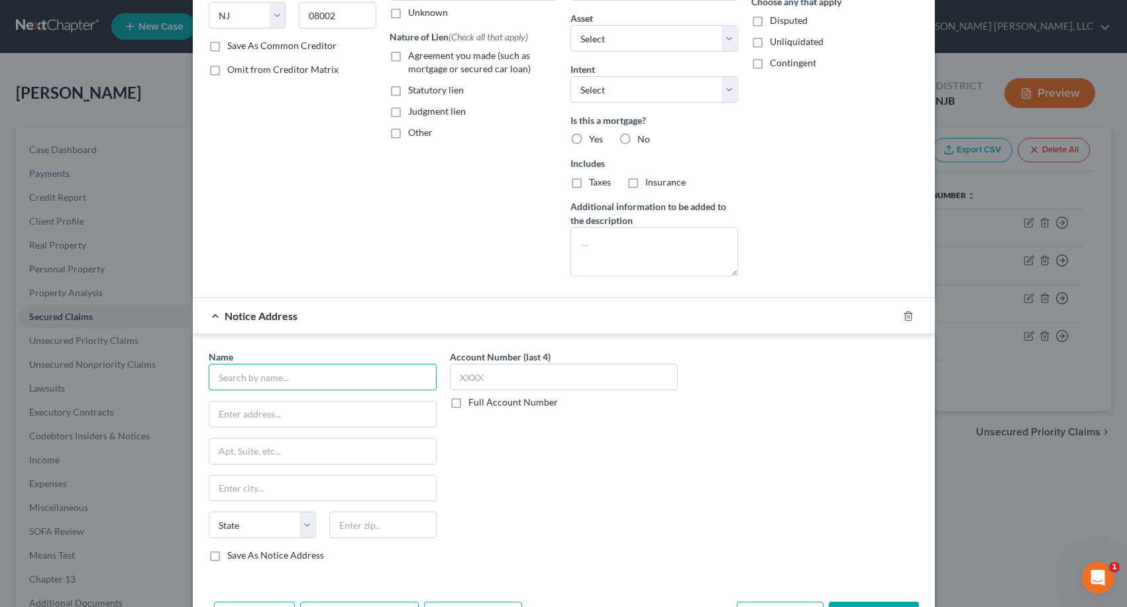
click at [274, 383] on input "text" at bounding box center [323, 377] width 228 height 27
type input "V"
click at [274, 382] on input "[PERSON_NAME]" at bounding box center [323, 377] width 228 height 27
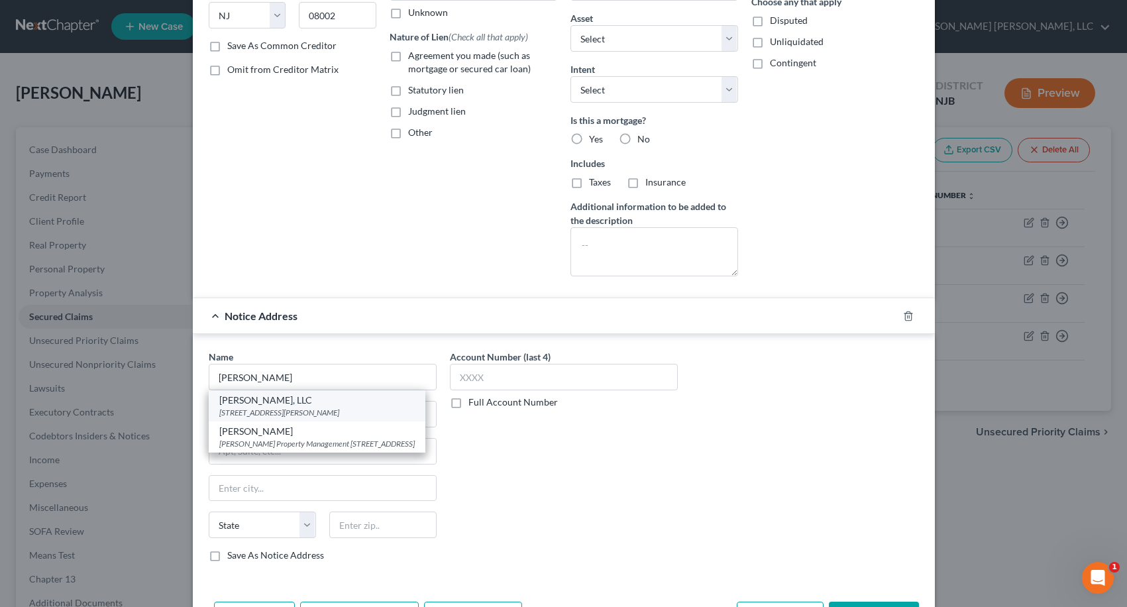
click at [274, 412] on div "[STREET_ADDRESS][PERSON_NAME]" at bounding box center [316, 412] width 195 height 11
type input "[PERSON_NAME], LLC"
type input "[STREET_ADDRESS]"
type input "Suite 170"
type input "[PERSON_NAME]"
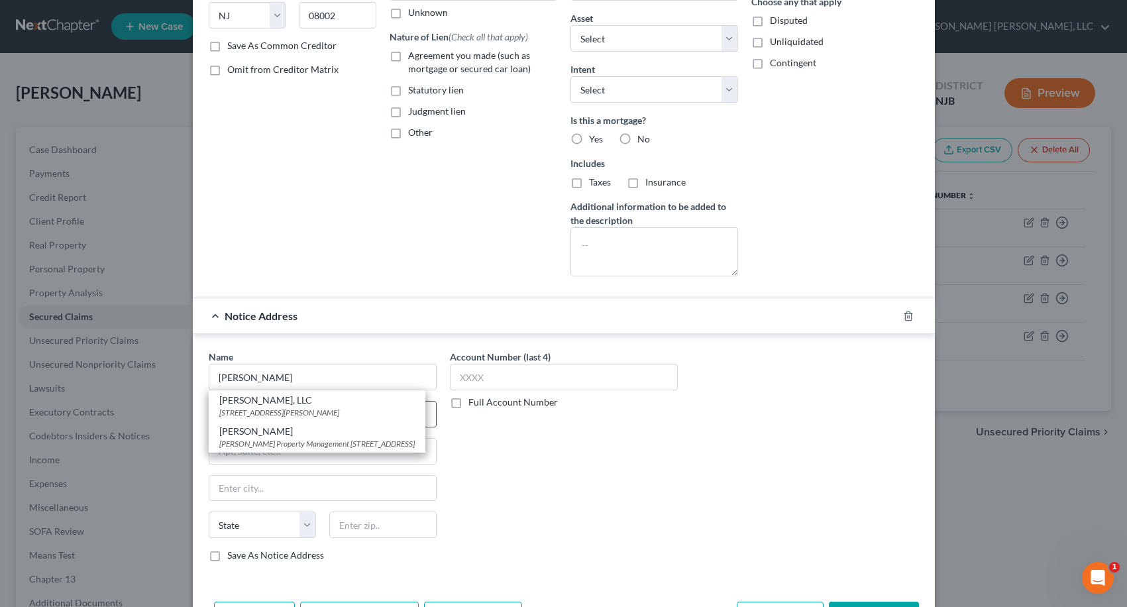
select select "33"
type input "08043"
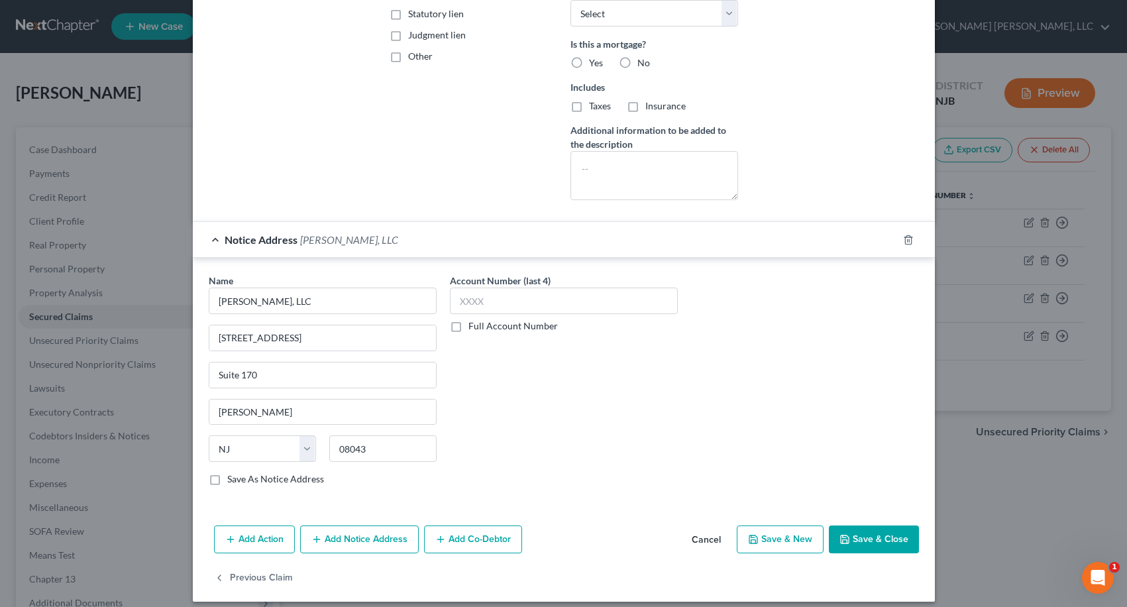
scroll to position [307, 0]
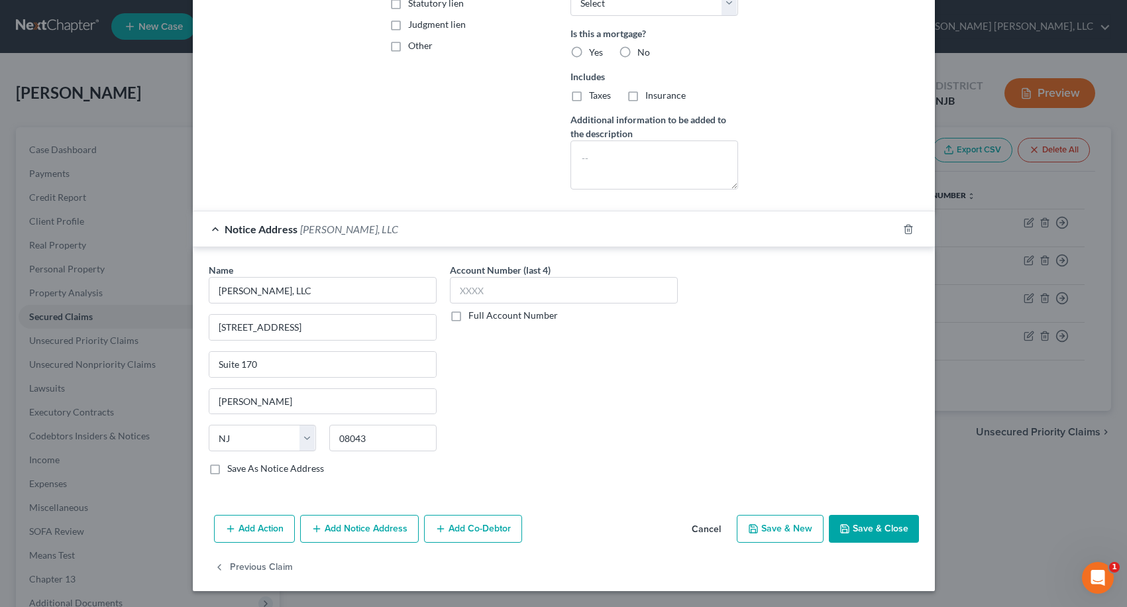
click at [867, 524] on button "Save & Close" at bounding box center [874, 529] width 90 height 28
select select "2"
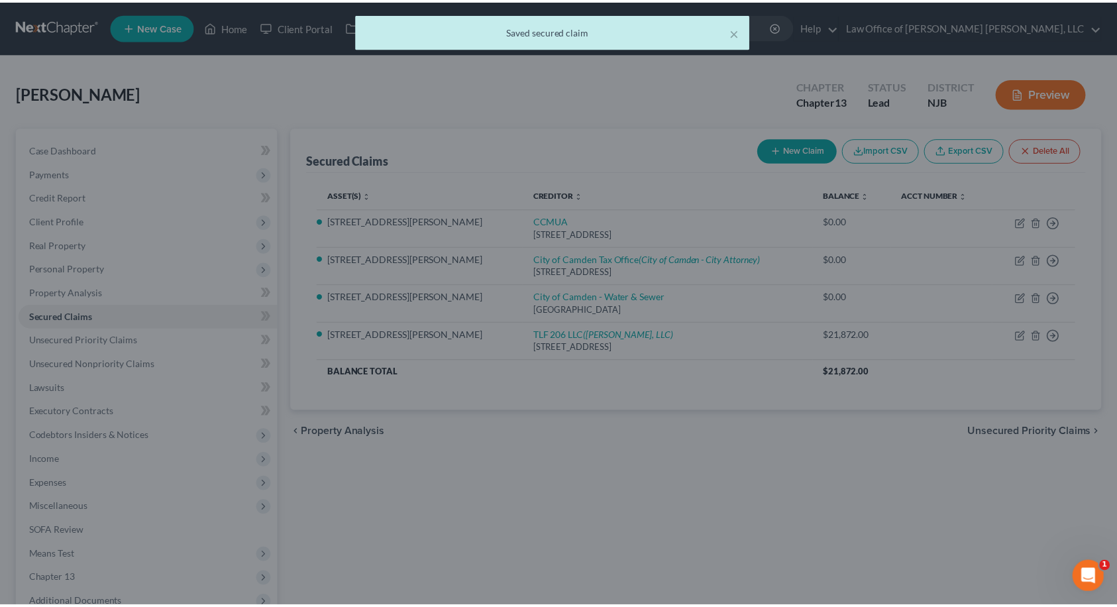
scroll to position [0, 0]
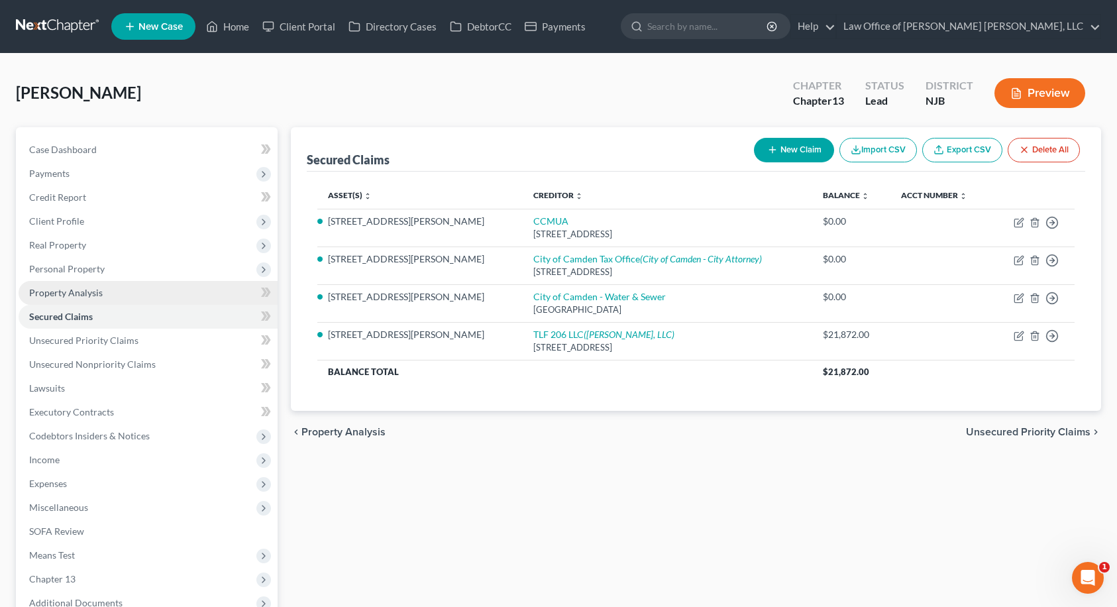
click at [91, 296] on span "Property Analysis" at bounding box center [66, 292] width 74 height 11
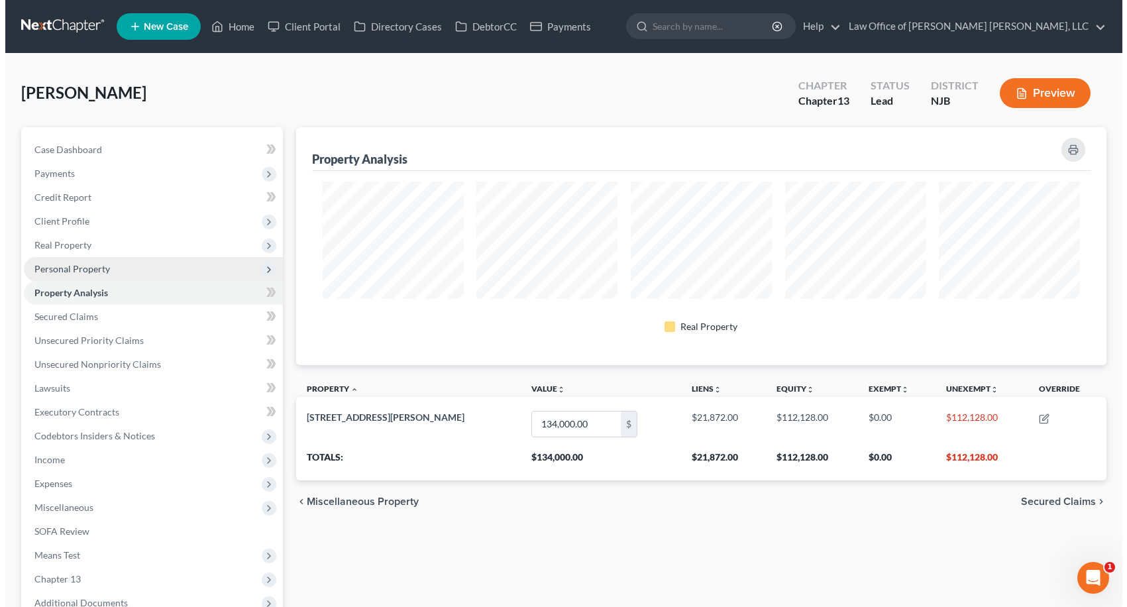
scroll to position [238, 810]
click at [85, 272] on span "Personal Property" at bounding box center [67, 268] width 76 height 11
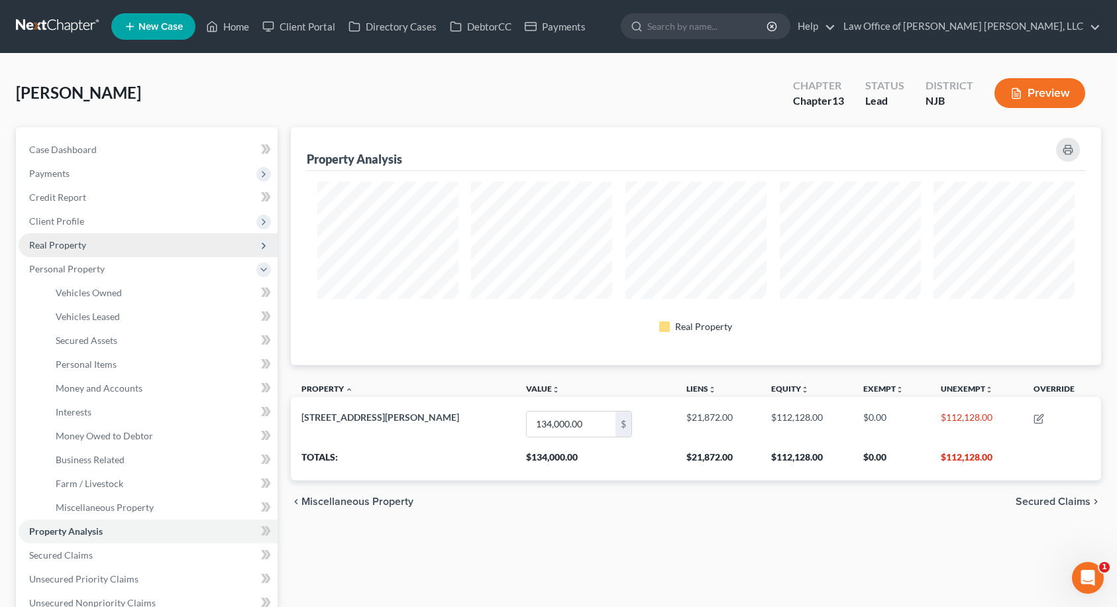
click at [74, 248] on span "Real Property" at bounding box center [57, 244] width 57 height 11
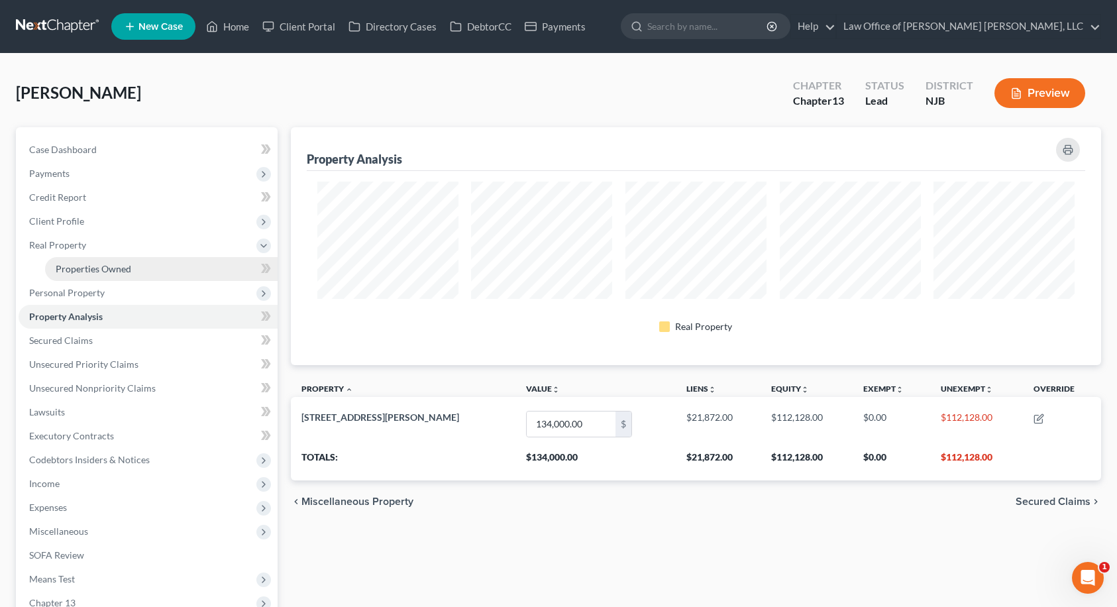
click at [74, 271] on span "Properties Owned" at bounding box center [94, 268] width 76 height 11
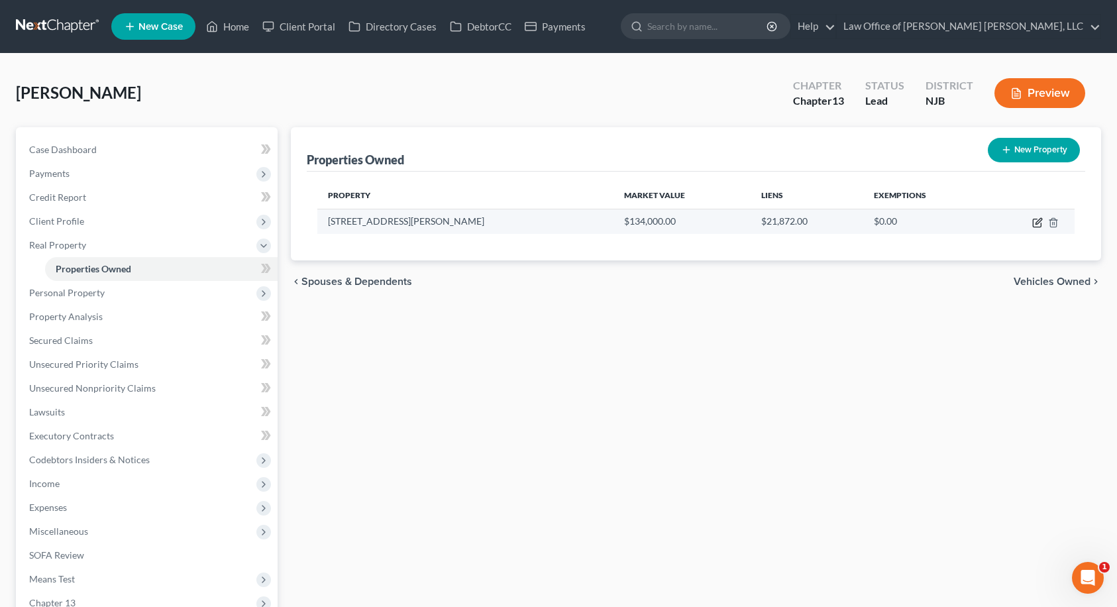
click at [1034, 223] on icon "button" at bounding box center [1037, 222] width 11 height 11
select select "33"
select select "3"
select select "0"
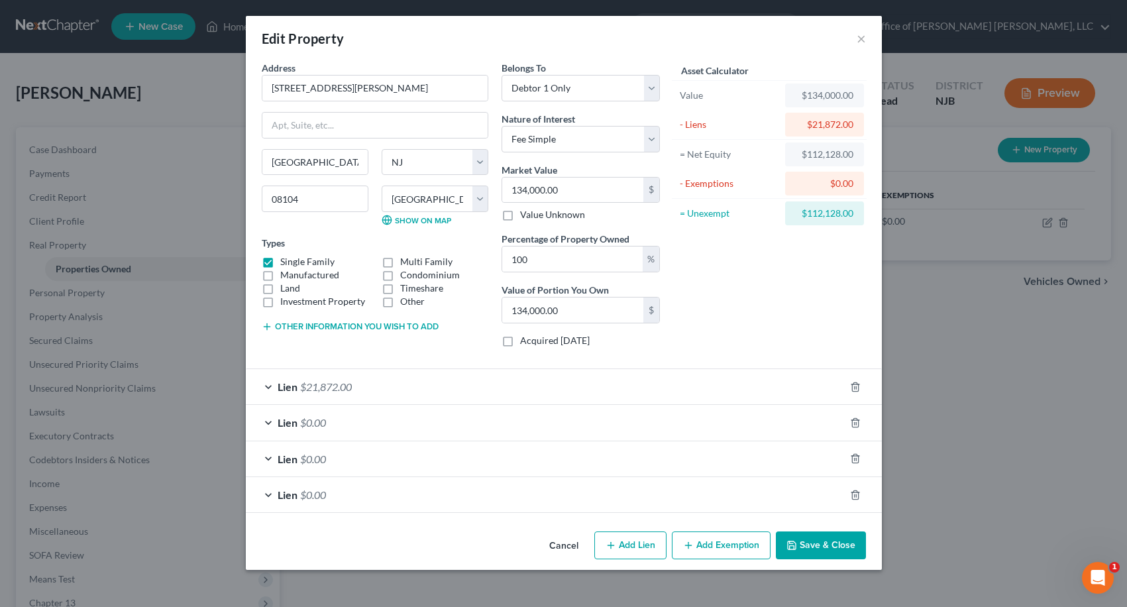
click at [277, 388] on div "Lien $21,872.00" at bounding box center [545, 386] width 599 height 35
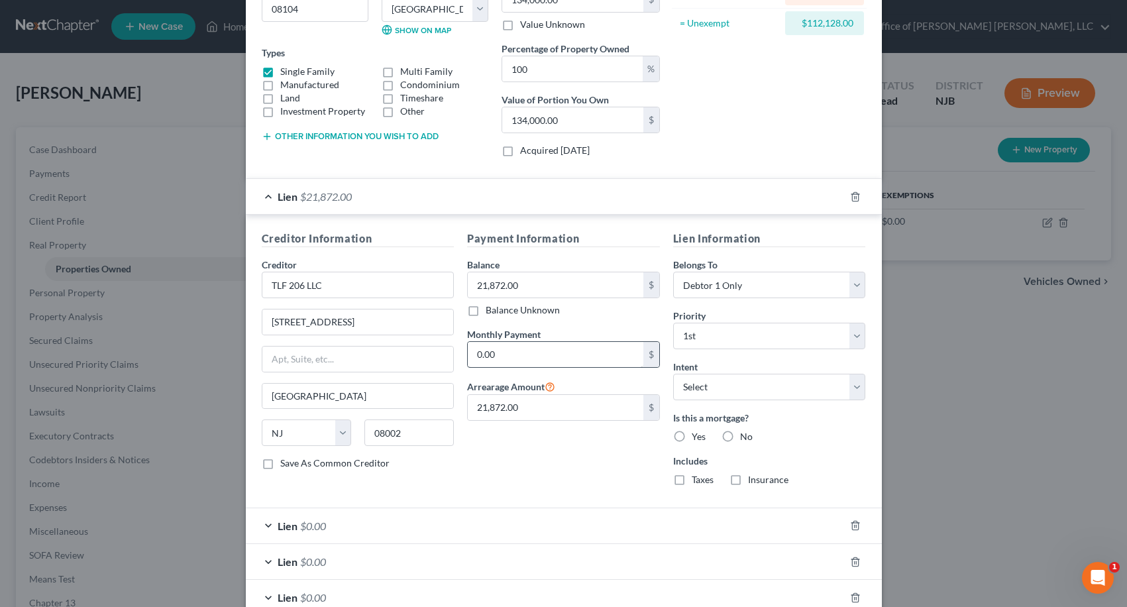
scroll to position [199, 0]
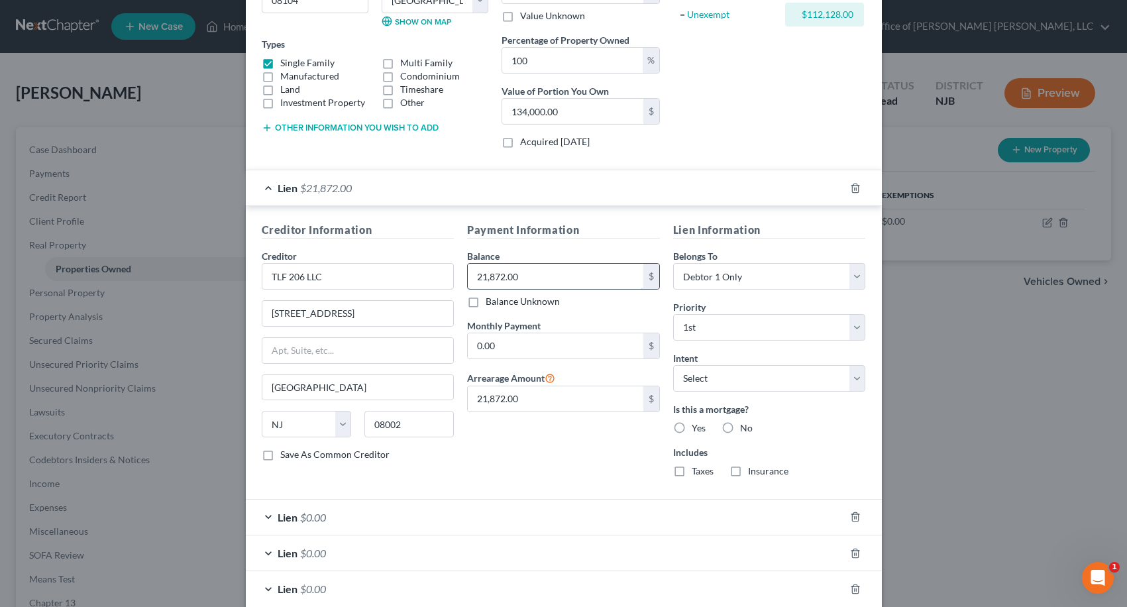
click at [527, 277] on input "21,872.00" at bounding box center [556, 276] width 176 height 25
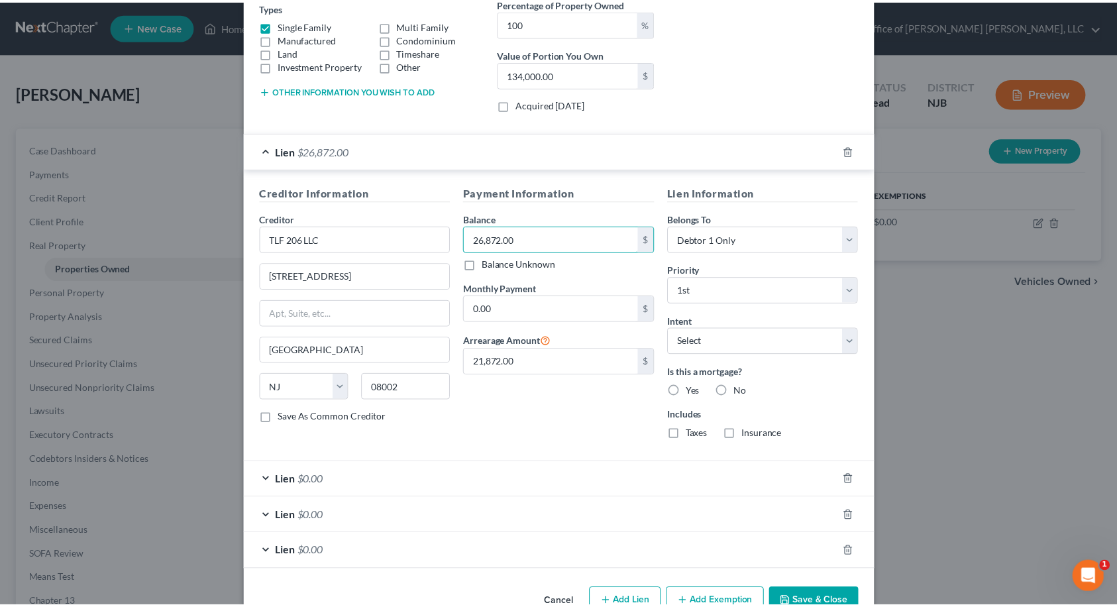
scroll to position [272, 0]
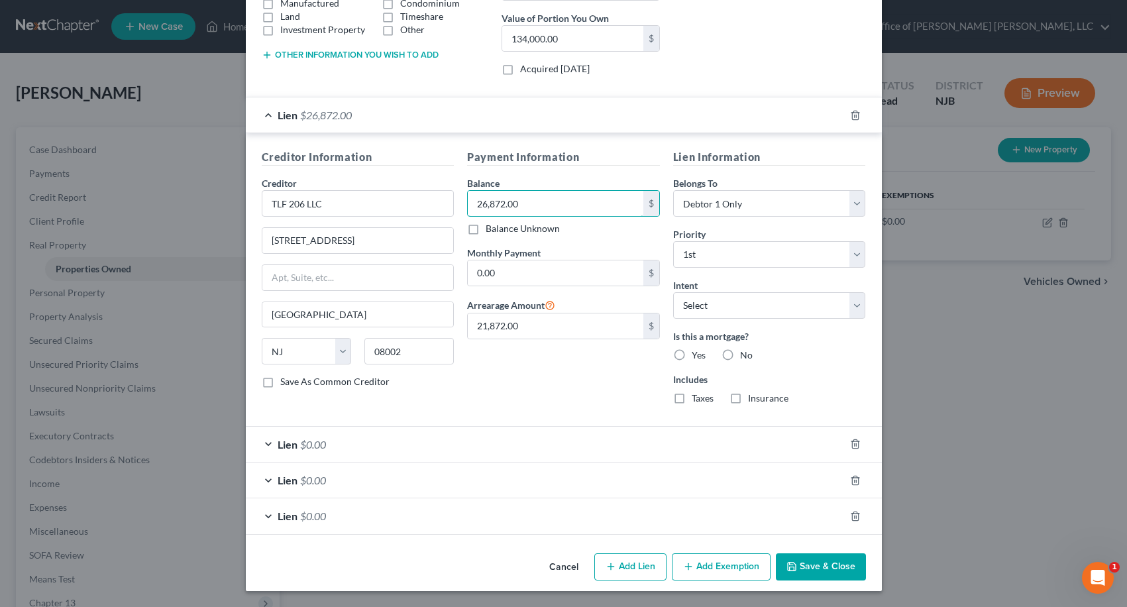
type input "26,872.00"
click at [836, 572] on button "Save & Close" at bounding box center [821, 567] width 90 height 28
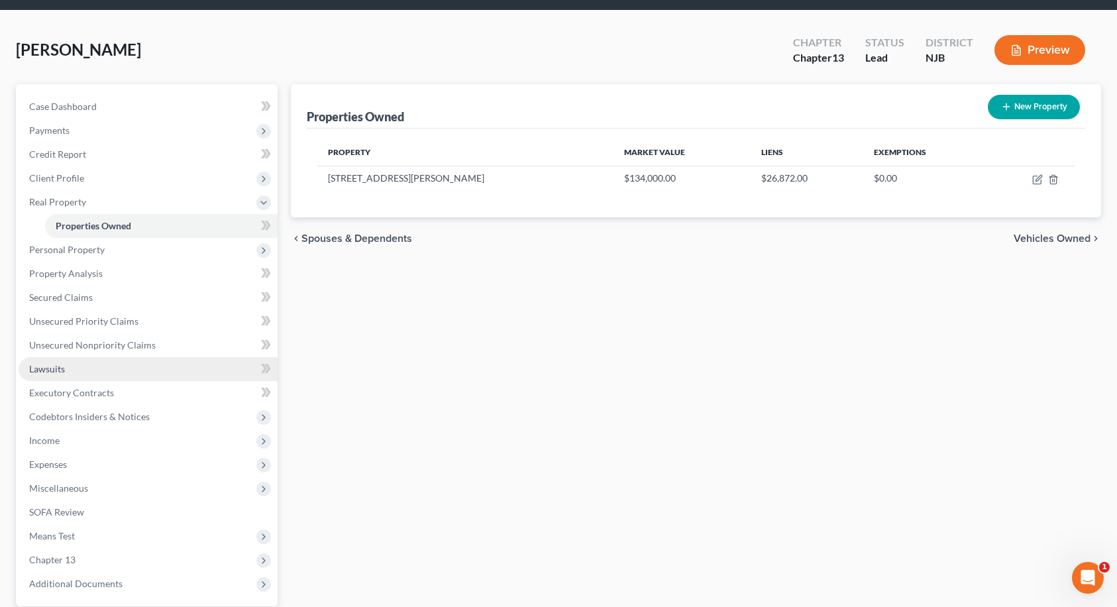
scroll to position [66, 0]
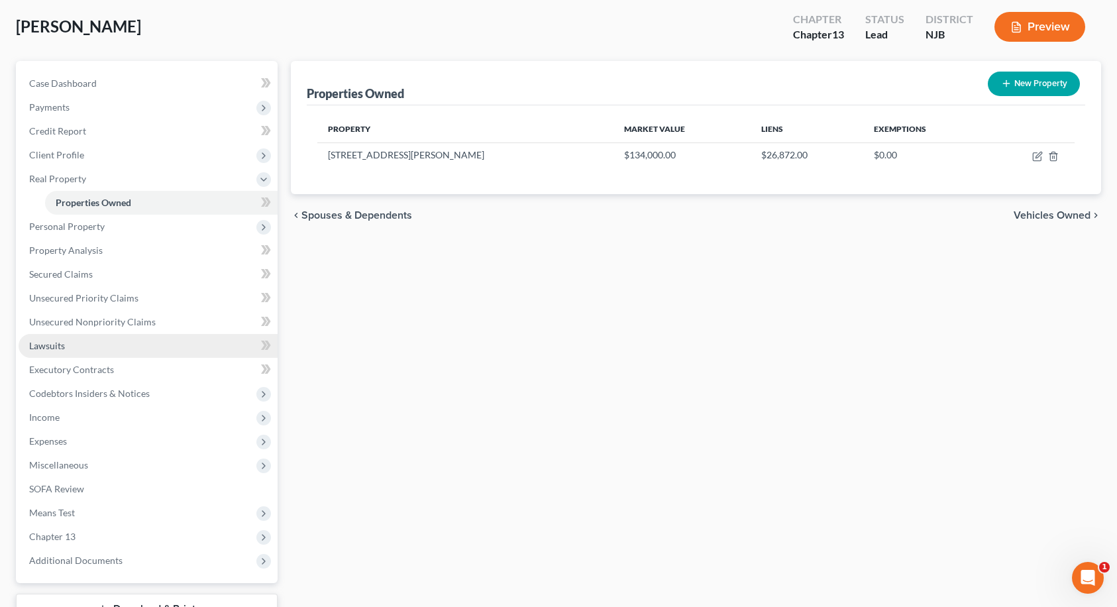
click at [80, 341] on link "Lawsuits" at bounding box center [148, 346] width 259 height 24
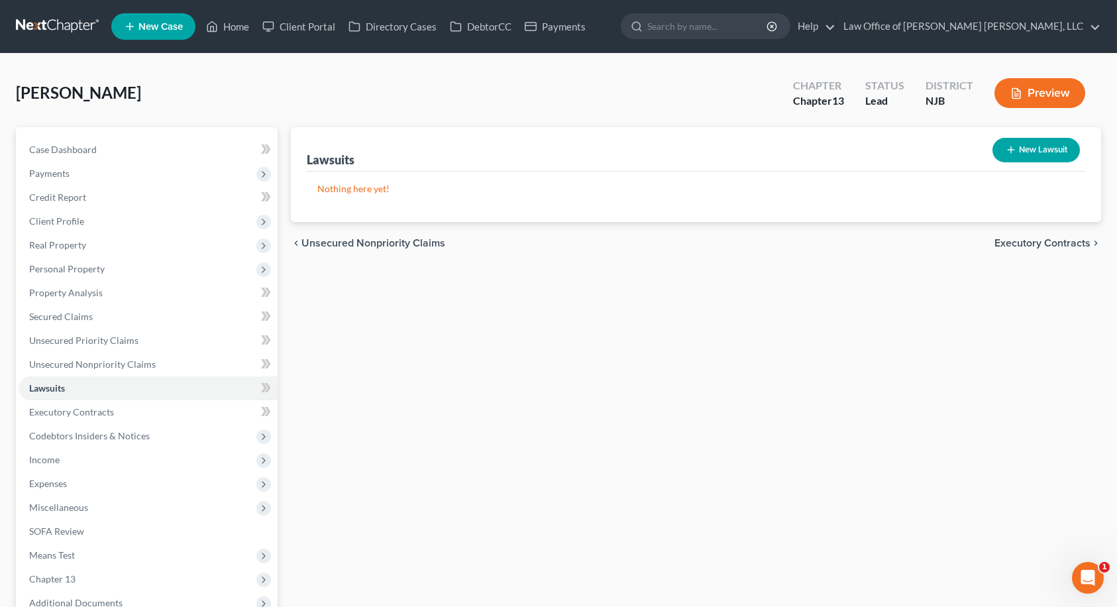
click at [1030, 149] on button "New Lawsuit" at bounding box center [1036, 150] width 87 height 25
select select "0"
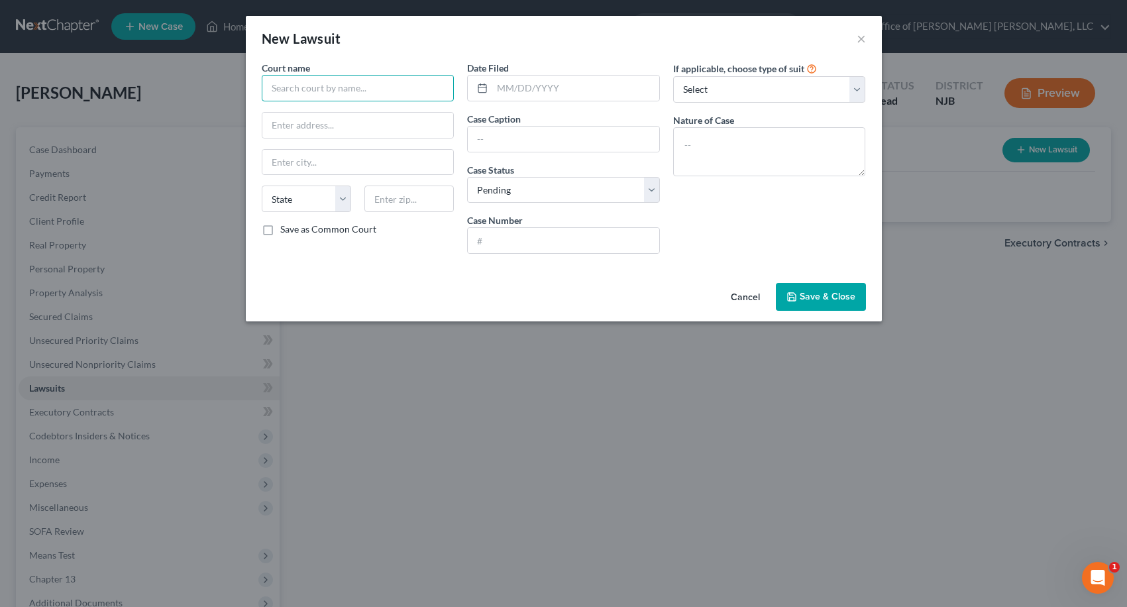
click at [403, 90] on input "text" at bounding box center [358, 88] width 193 height 27
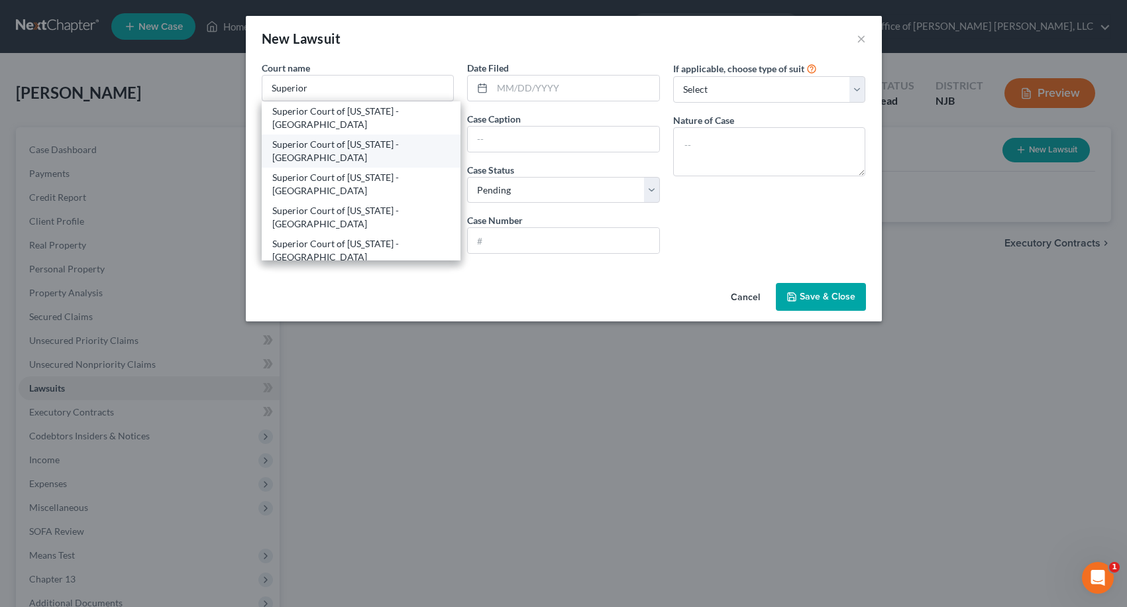
click at [405, 146] on div "Superior Court of [US_STATE] - [GEOGRAPHIC_DATA]" at bounding box center [361, 151] width 178 height 27
type input "Superior Court of [US_STATE] - [GEOGRAPHIC_DATA]"
type input "[STREET_ADDRESS]"
type input "[GEOGRAPHIC_DATA]"
select select "33"
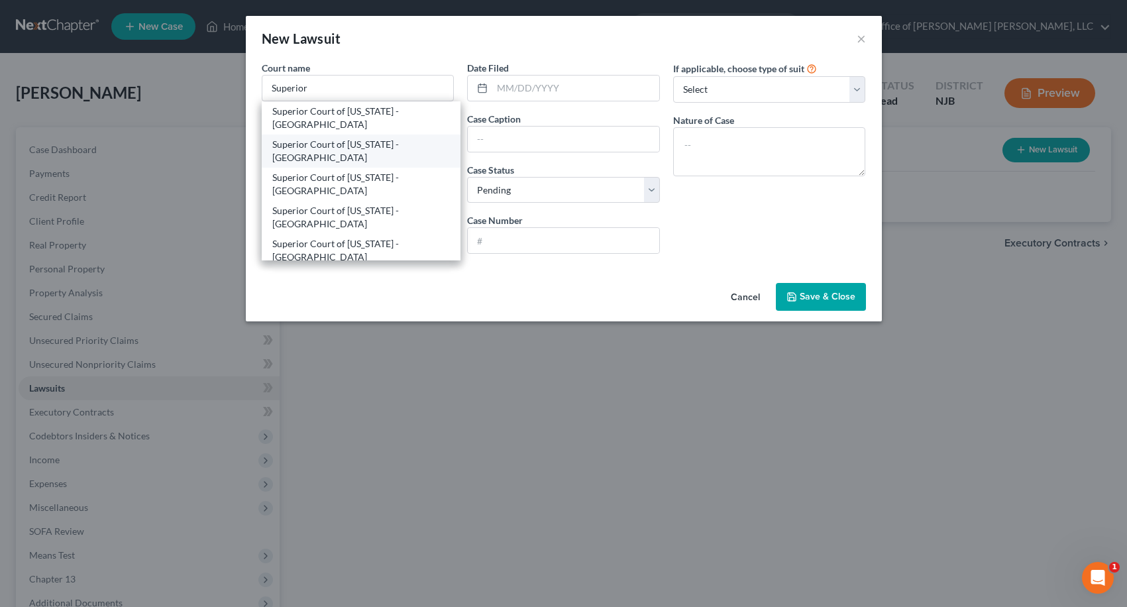
type input "08103"
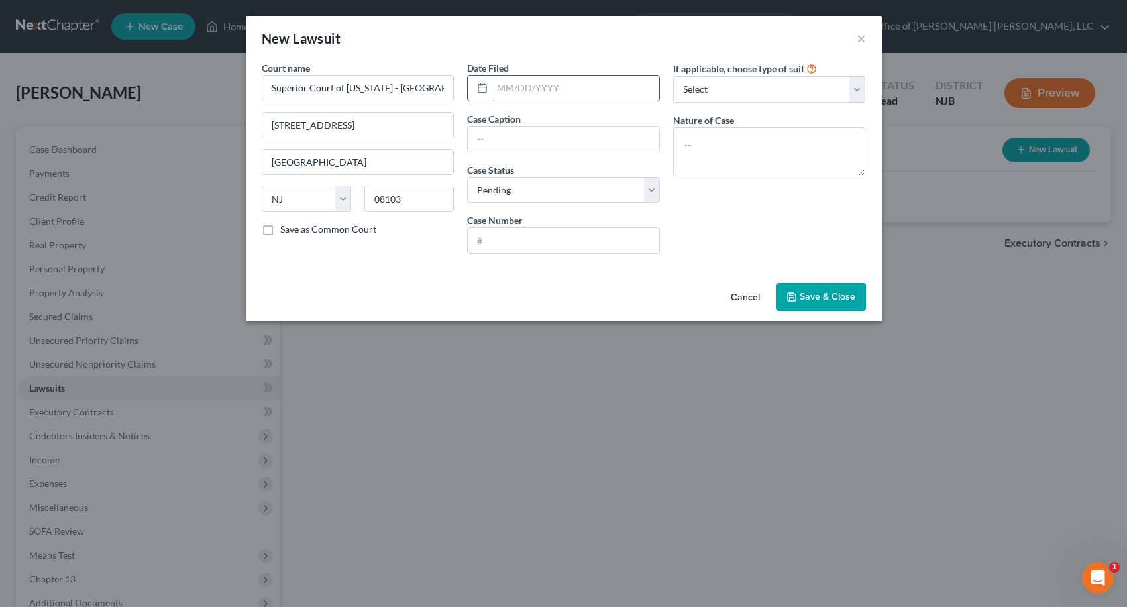
click at [544, 92] on input "text" at bounding box center [575, 88] width 167 height 25
type input "[DATE]"
type input "TLF 206, LLC vs. [PERSON_NAME]"
click at [545, 235] on input "text" at bounding box center [564, 240] width 192 height 25
type input "F-13010-24"
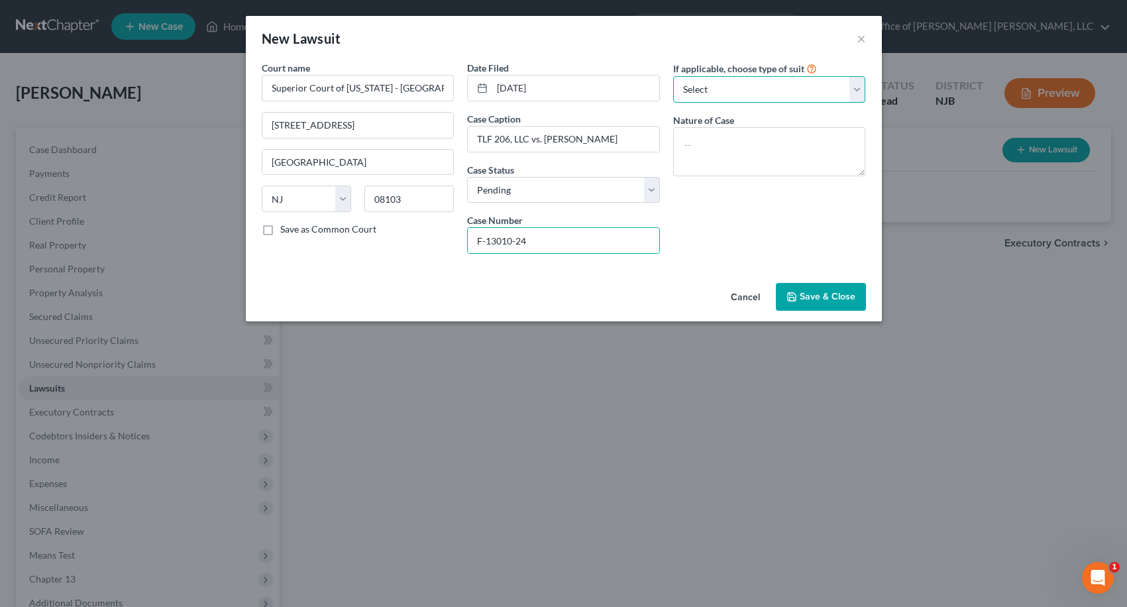
click at [726, 94] on select "Select Repossession Garnishment Foreclosure Attached, Seized, Or Levied Other" at bounding box center [769, 89] width 193 height 27
select select "2"
click at [673, 76] on select "Select Repossession Garnishment Foreclosure Attached, Seized, Or Levied Other" at bounding box center [769, 89] width 193 height 27
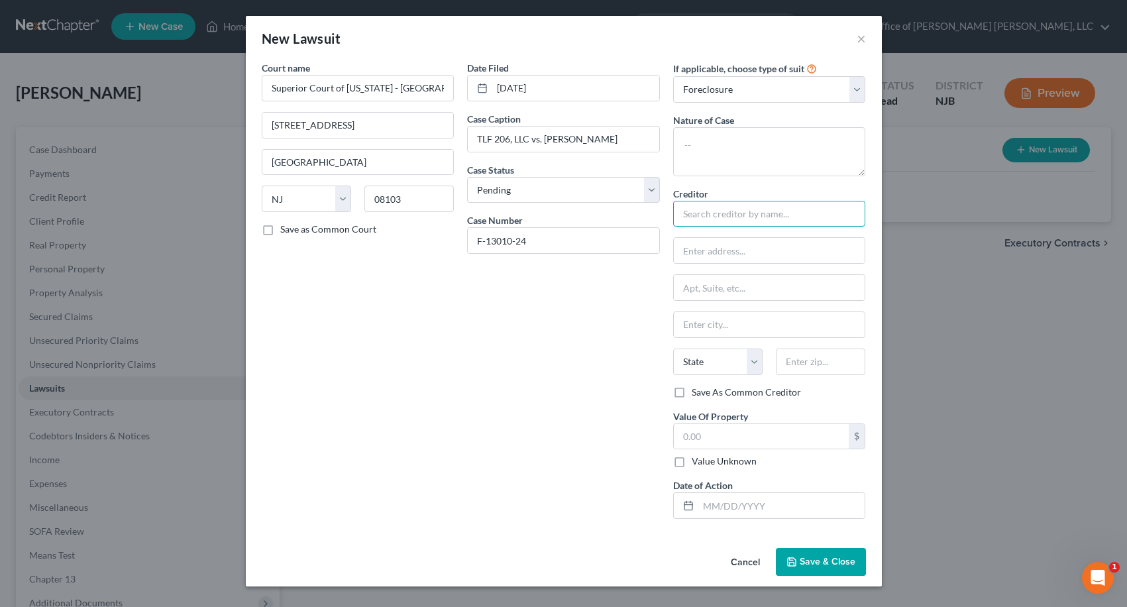
click at [735, 207] on input "text" at bounding box center [769, 214] width 193 height 27
click at [745, 91] on select "Select Repossession Garnishment Foreclosure Attached, Seized, Or Levied Other" at bounding box center [769, 89] width 193 height 27
select select
click at [673, 76] on select "Select Repossession Garnishment Foreclosure Attached, Seized, Or Levied Other" at bounding box center [769, 89] width 193 height 27
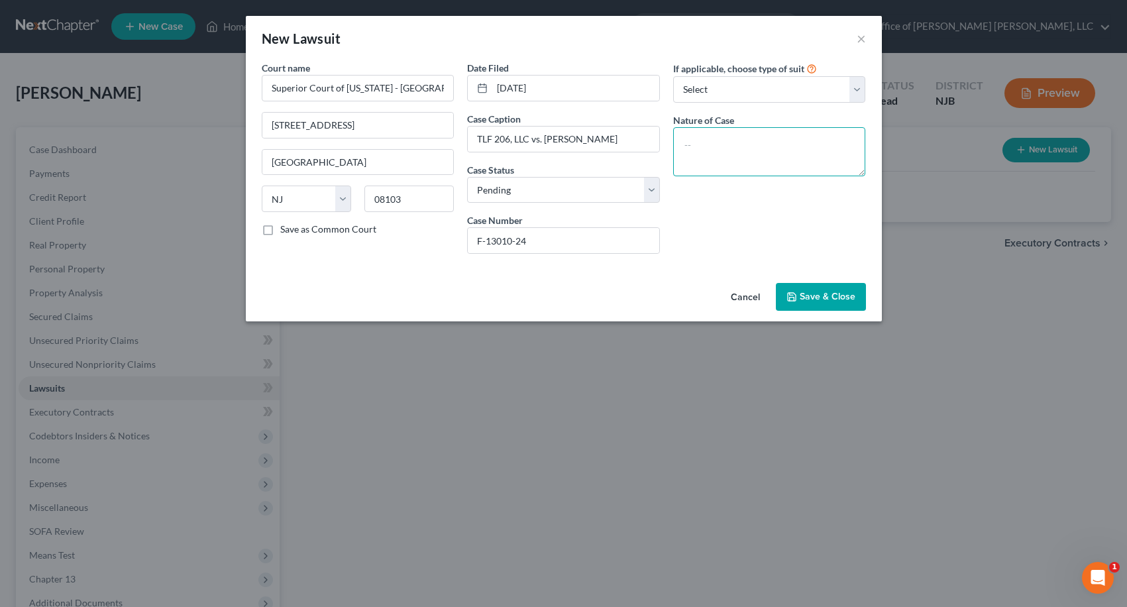
click at [716, 146] on textarea at bounding box center [769, 151] width 193 height 49
type textarea "Foreclosure"
click at [830, 295] on span "Save & Close" at bounding box center [828, 296] width 56 height 11
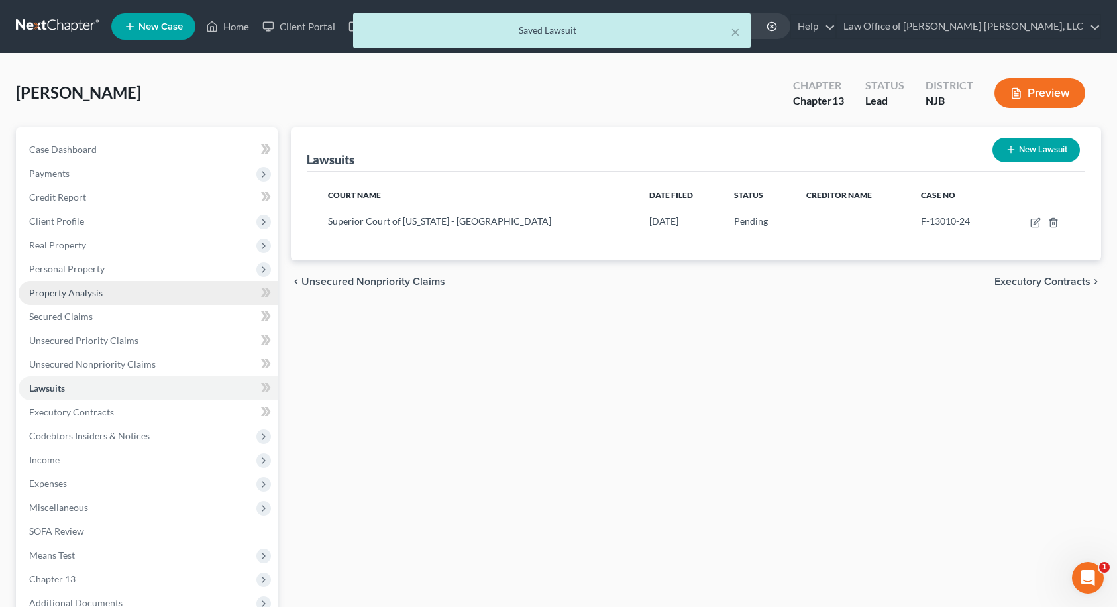
click at [72, 292] on span "Property Analysis" at bounding box center [66, 292] width 74 height 11
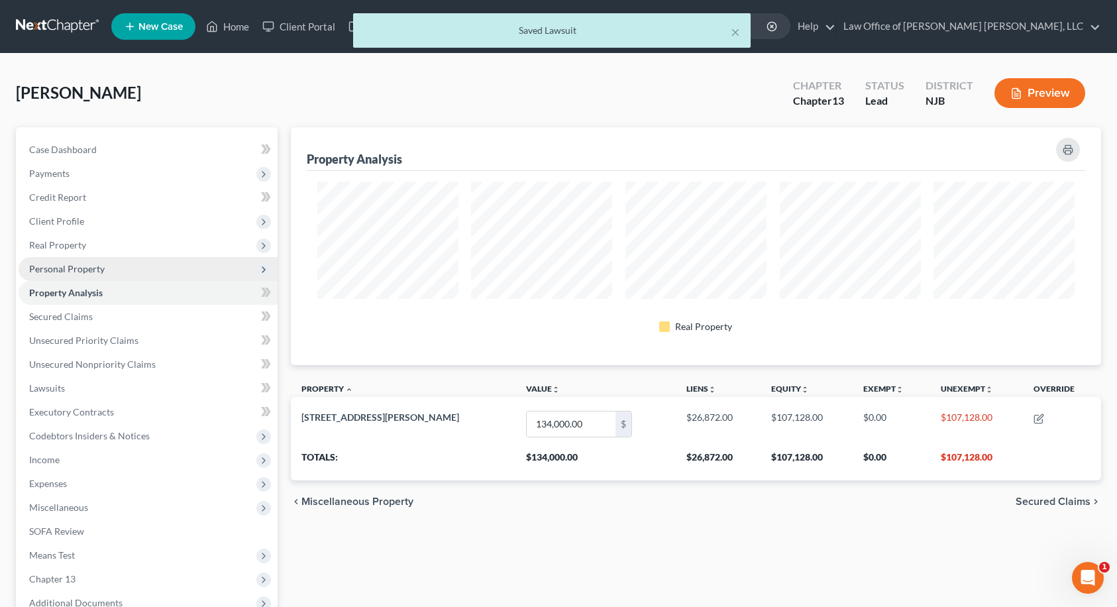
scroll to position [238, 810]
click at [75, 272] on span "Personal Property" at bounding box center [67, 268] width 76 height 11
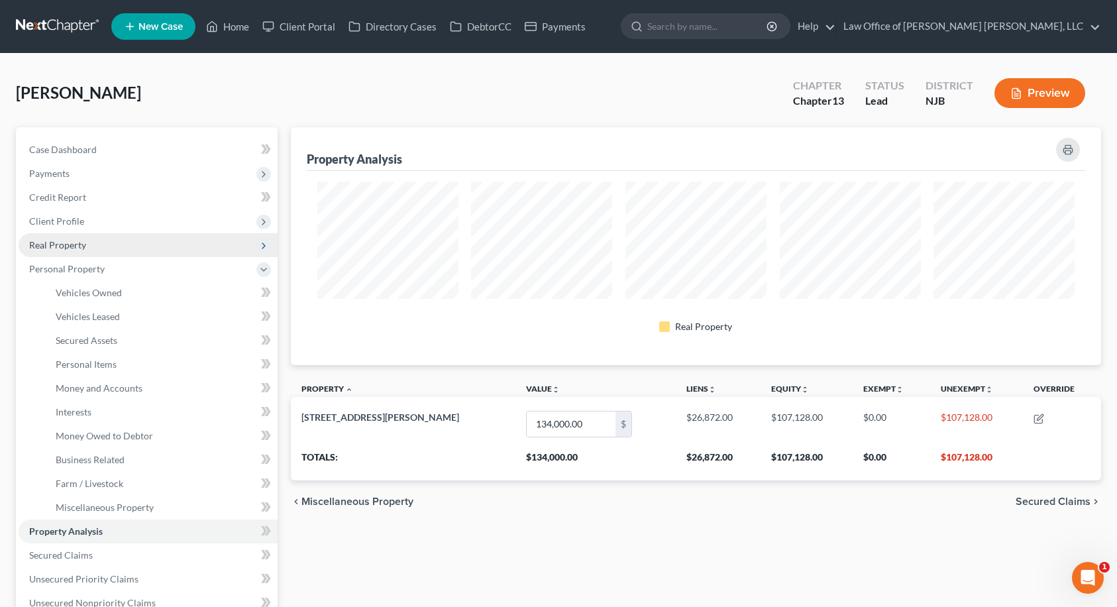
click at [70, 243] on span "Real Property" at bounding box center [57, 244] width 57 height 11
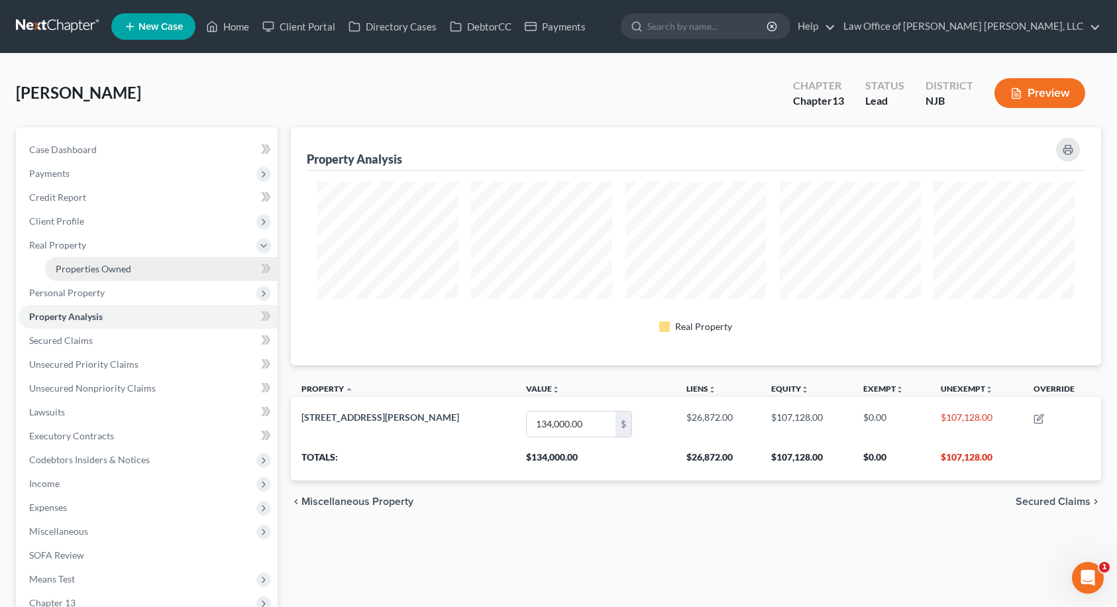
click at [70, 263] on span "Properties Owned" at bounding box center [94, 268] width 76 height 11
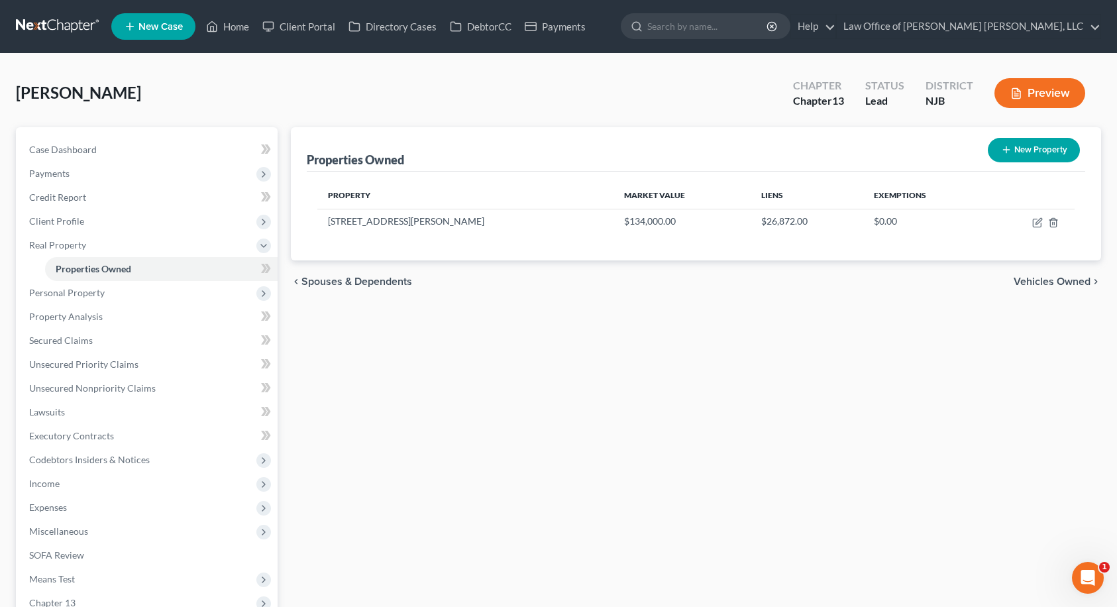
click at [1022, 282] on span "Vehicles Owned" at bounding box center [1052, 281] width 77 height 11
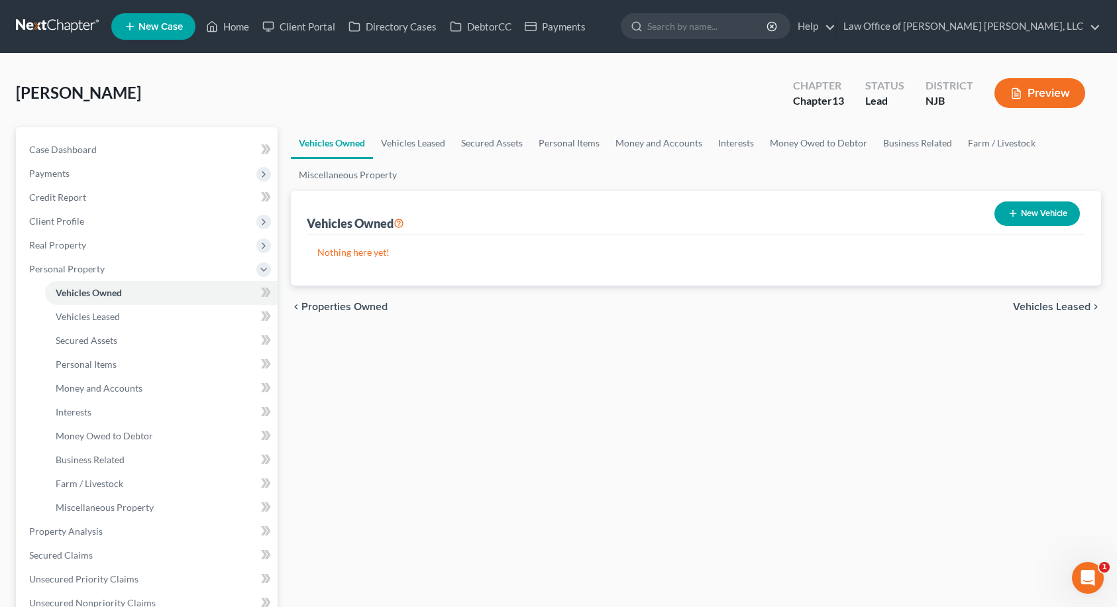
click at [1066, 305] on span "Vehicles Leased" at bounding box center [1052, 307] width 78 height 11
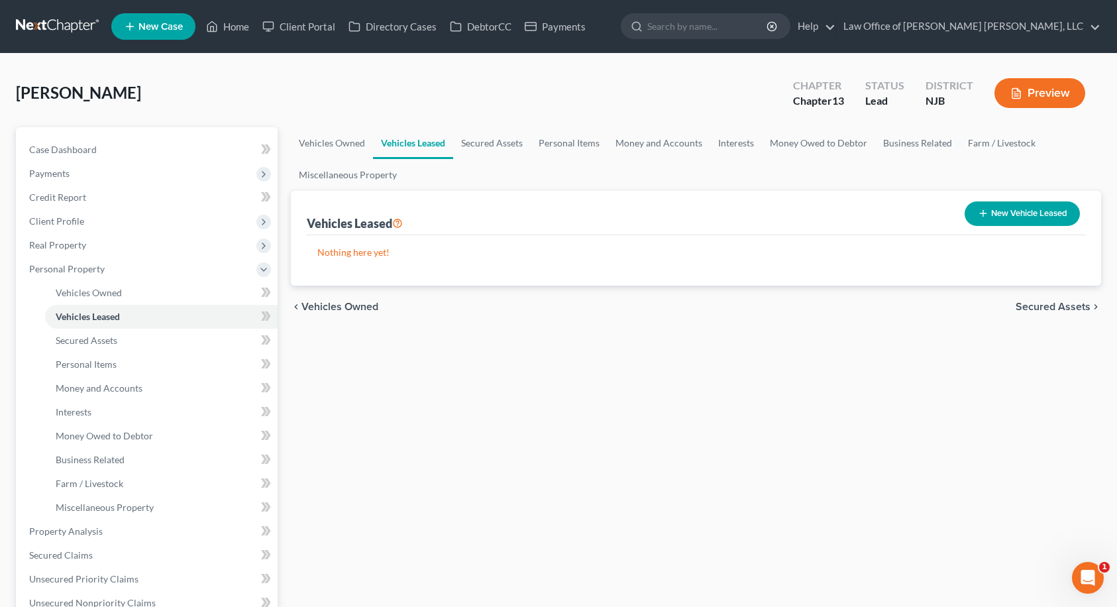
click at [1066, 305] on span "Secured Assets" at bounding box center [1053, 307] width 75 height 11
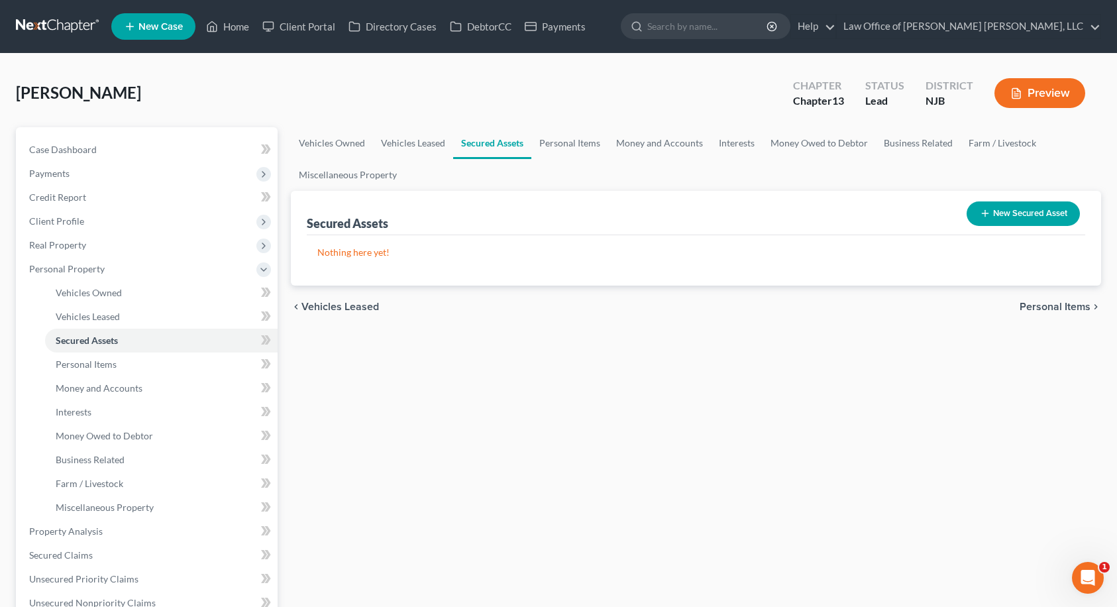
click at [1068, 307] on span "Personal Items" at bounding box center [1055, 307] width 71 height 11
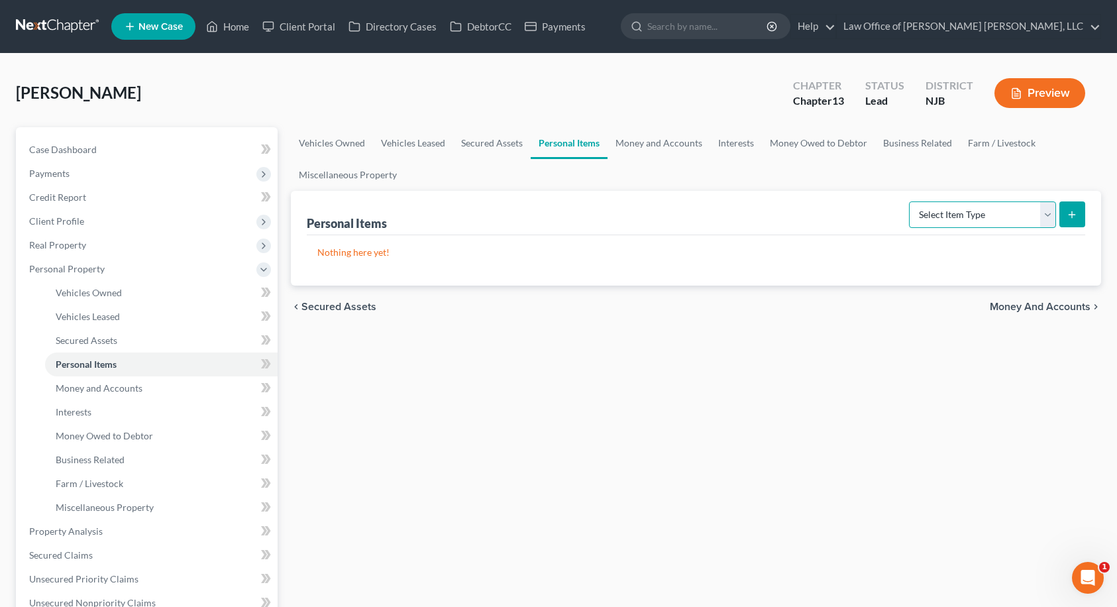
click at [942, 211] on select "Select Item Type Clothing Collectibles Of Value Electronics Firearms Household …" at bounding box center [982, 214] width 147 height 27
select select "clothing"
click at [911, 201] on select "Select Item Type Clothing Collectibles Of Value Electronics Firearms Household …" at bounding box center [982, 214] width 147 height 27
click at [1069, 217] on icon "submit" at bounding box center [1072, 214] width 11 height 11
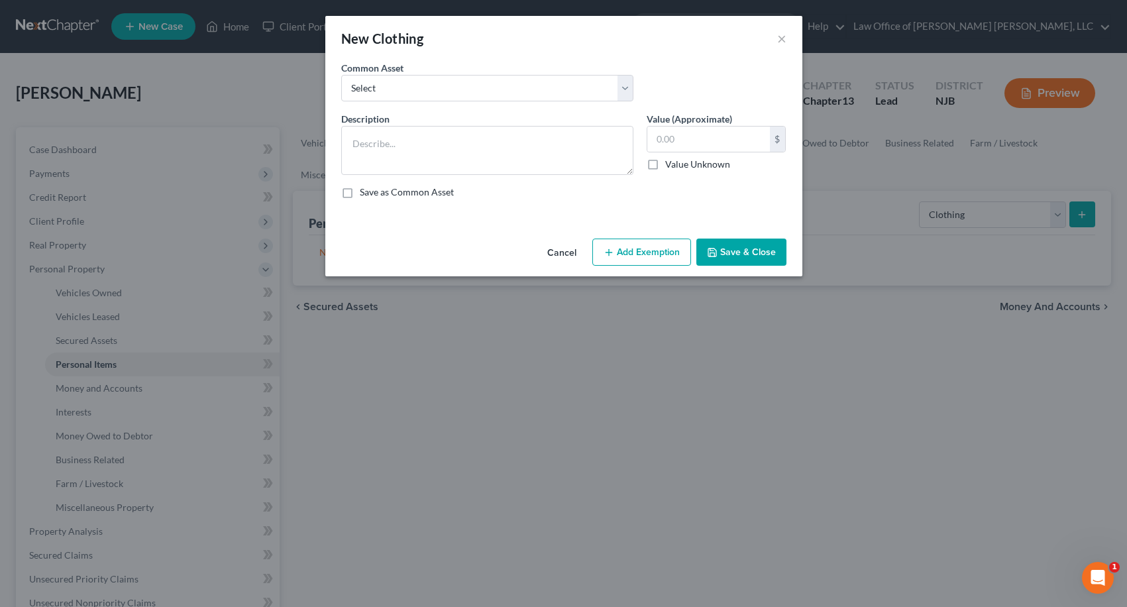
click at [612, 251] on icon "button" at bounding box center [609, 252] width 11 height 11
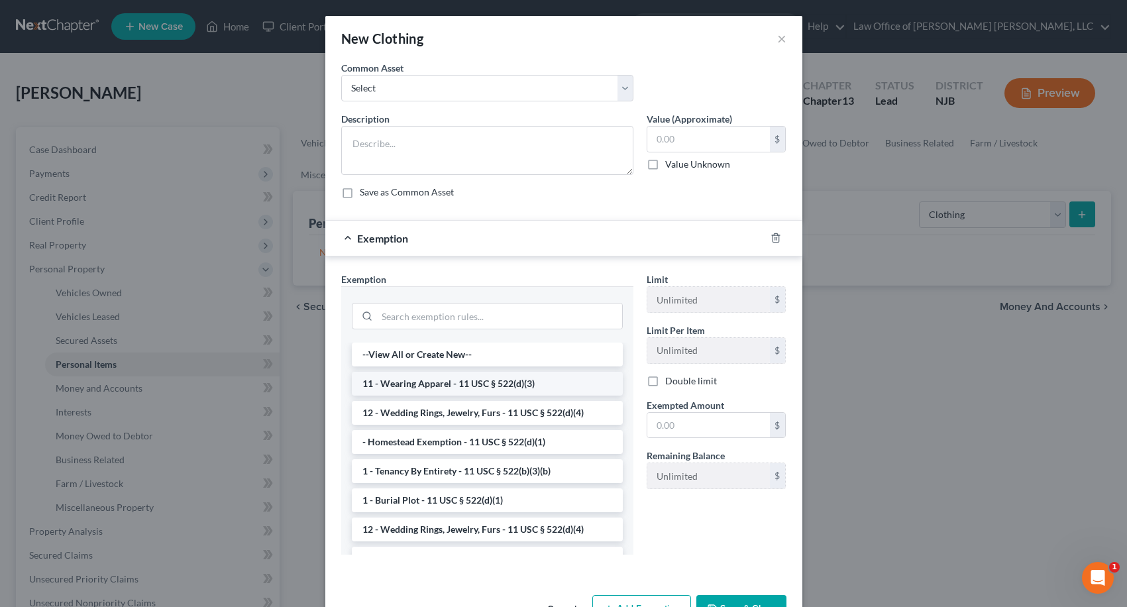
click at [457, 382] on li "11 - Wearing Apparel - 11 USC § 522(d)(3)" at bounding box center [487, 384] width 271 height 24
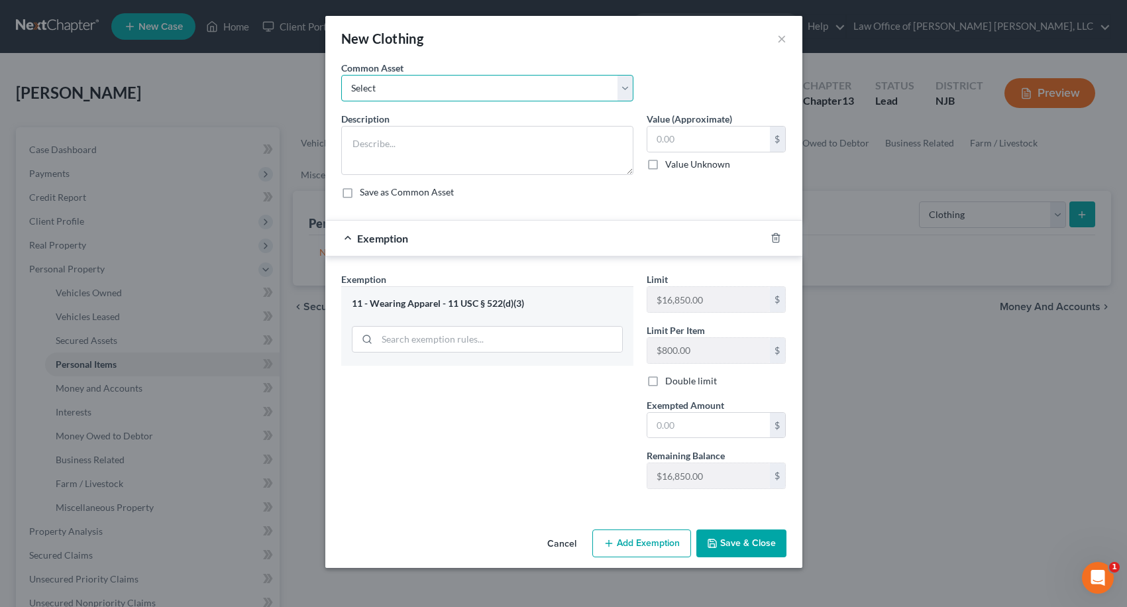
click at [445, 87] on select "Select Clothing" at bounding box center [487, 88] width 292 height 27
select select "0"
click at [341, 75] on select "Select Clothing" at bounding box center [487, 88] width 292 height 27
type textarea "Clothing"
type input "100.00"
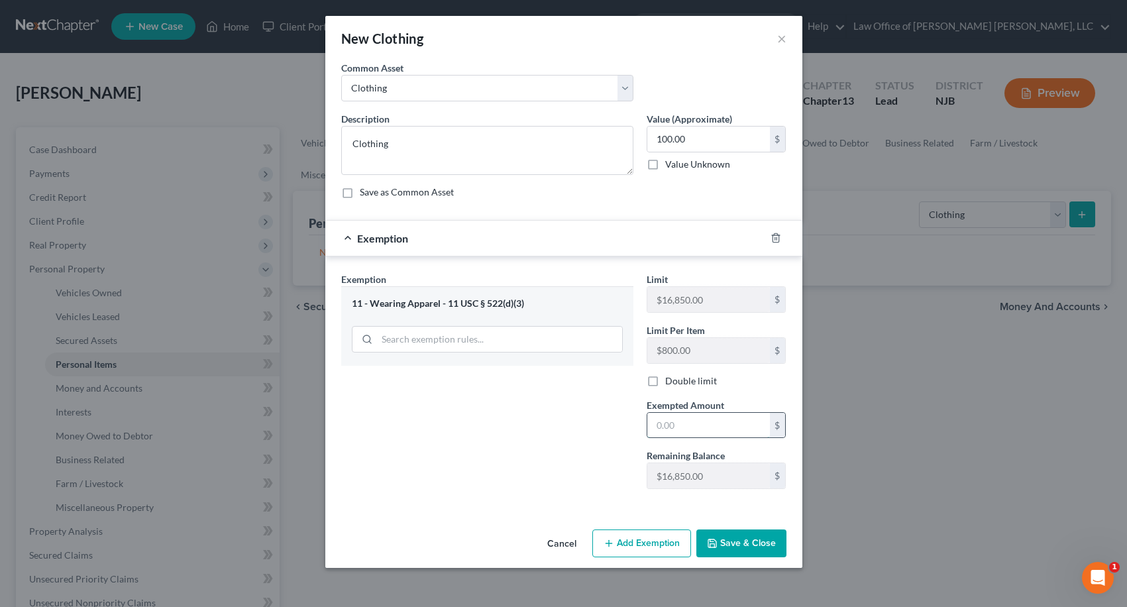
click at [689, 422] on input "text" at bounding box center [708, 425] width 123 height 25
type input "100.00"
click at [720, 547] on button "Save & Close" at bounding box center [741, 543] width 90 height 28
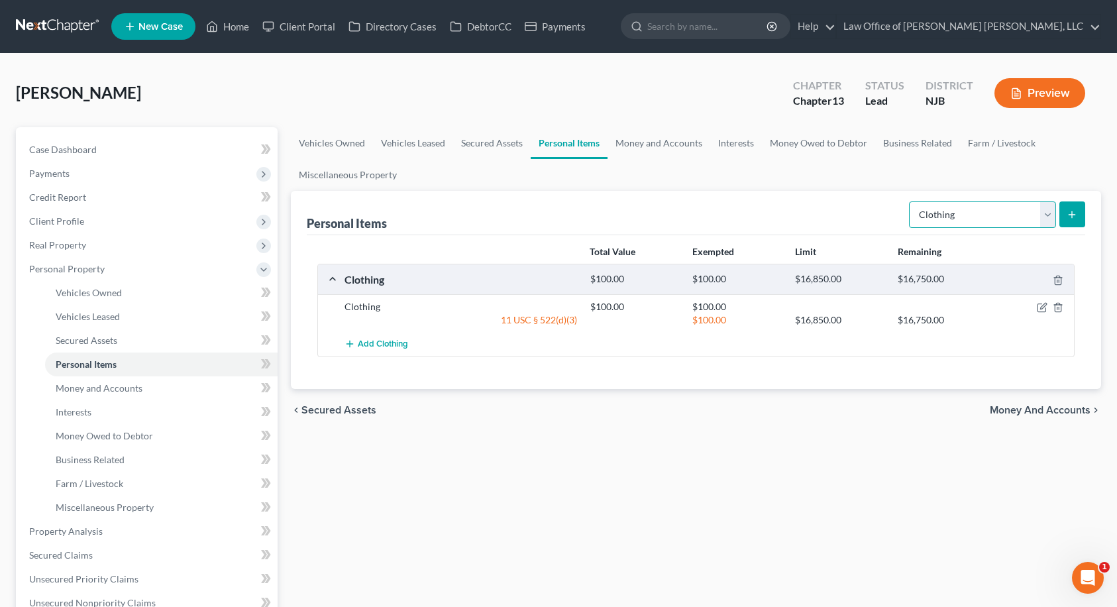
click at [962, 221] on select "Select Item Type Clothing Collectibles Of Value Electronics Firearms Household …" at bounding box center [982, 214] width 147 height 27
select select "electronics"
click at [911, 201] on select "Select Item Type Clothing Collectibles Of Value Electronics Firearms Household …" at bounding box center [982, 214] width 147 height 27
click at [1071, 215] on line "submit" at bounding box center [1073, 215] width 6 height 0
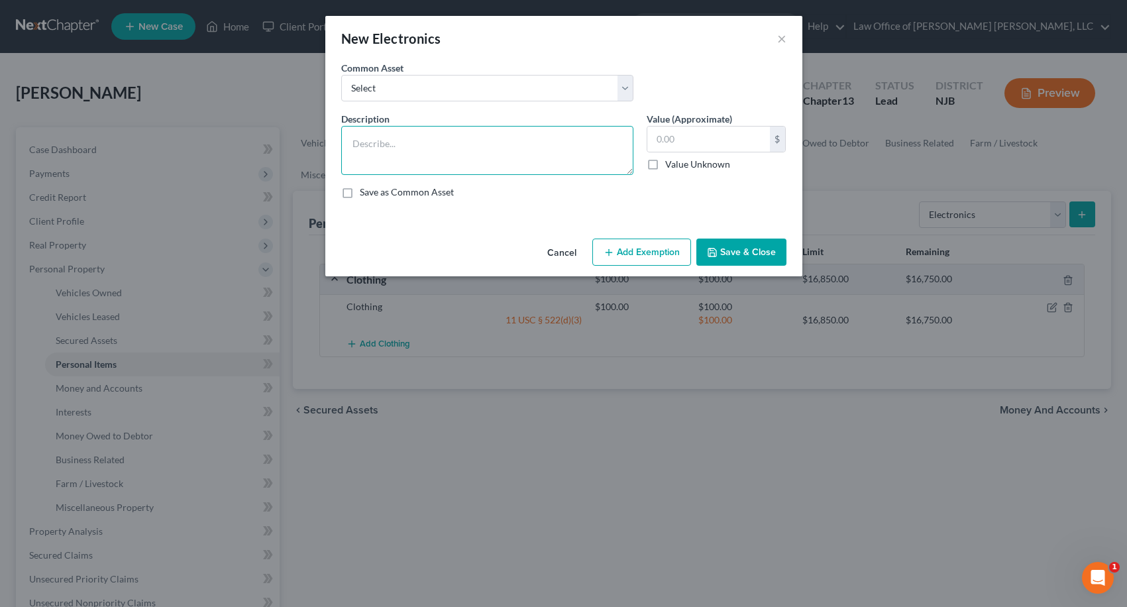
click at [497, 146] on textarea at bounding box center [487, 150] width 292 height 49
type textarea "Cell Phone"
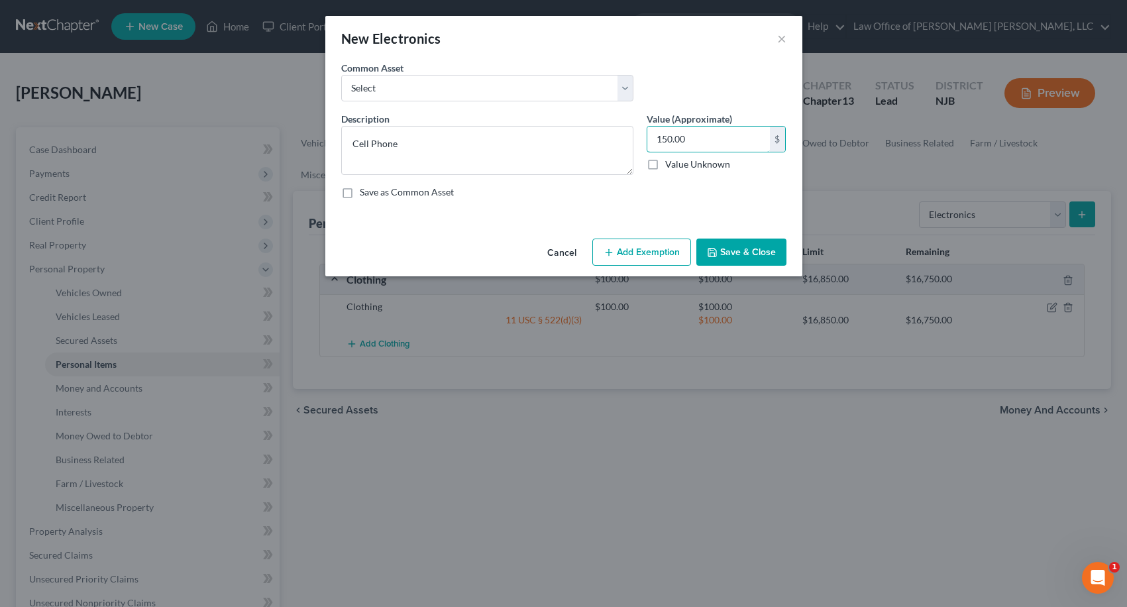
type input "150.00"
click at [667, 248] on button "Add Exemption" at bounding box center [641, 253] width 99 height 28
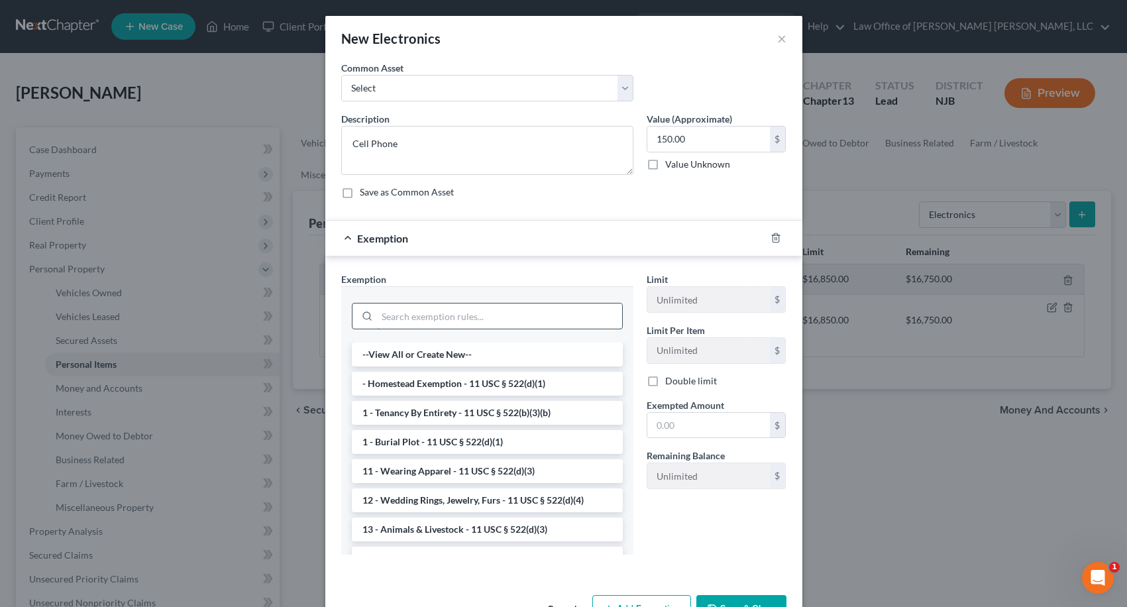
click at [512, 314] on input "search" at bounding box center [499, 316] width 245 height 25
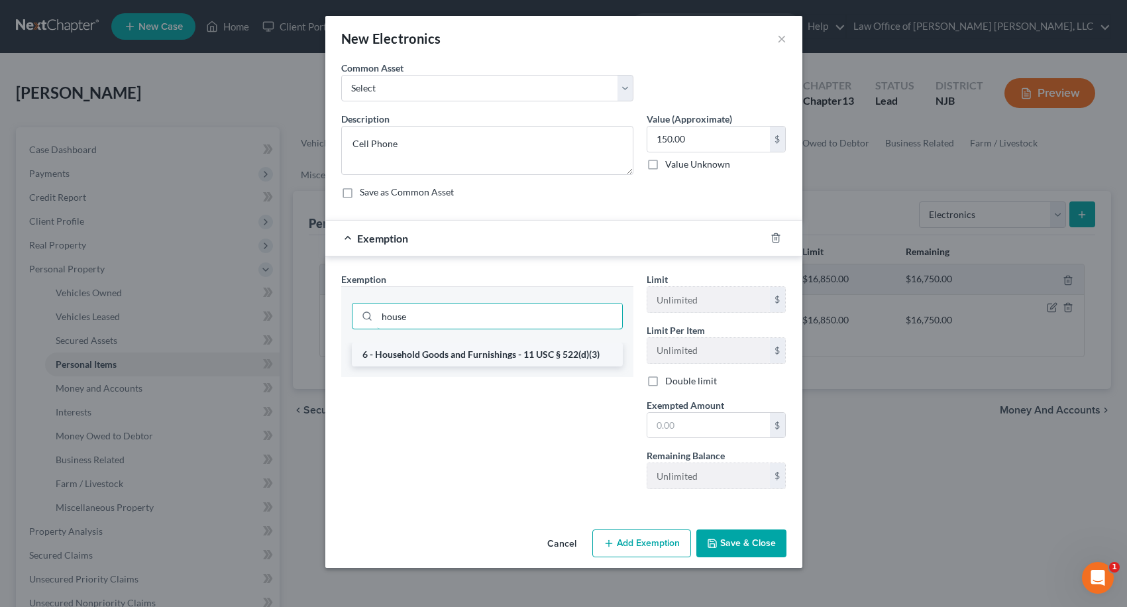
type input "house"
click at [480, 360] on li "6 - Household Goods and Furnishings - 11 USC § 522(d)(3)" at bounding box center [487, 355] width 271 height 24
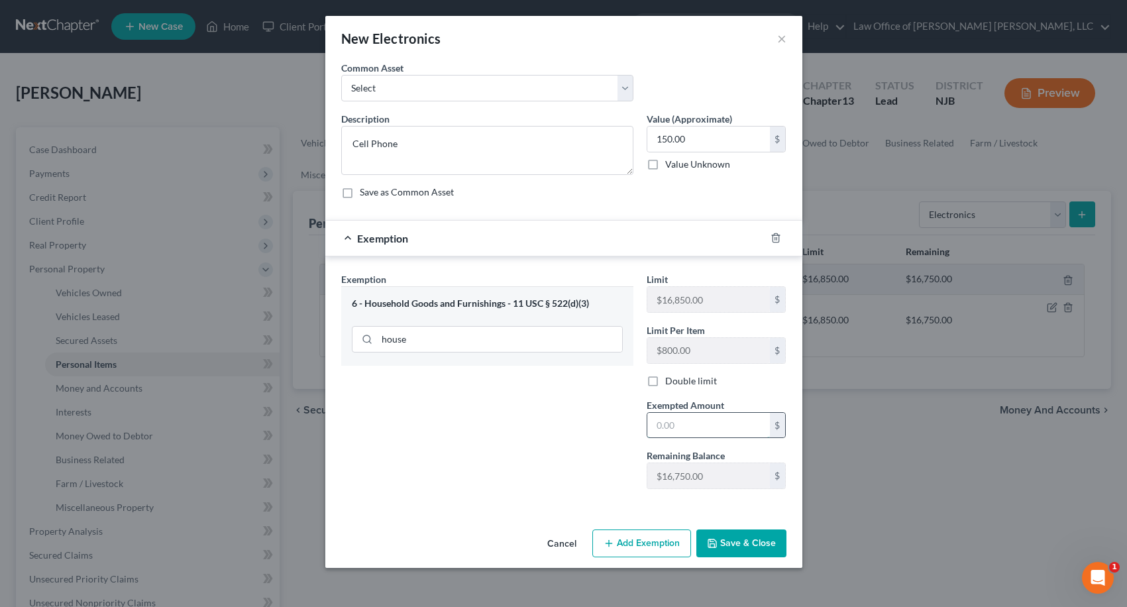
click at [687, 427] on input "text" at bounding box center [708, 425] width 123 height 25
type input "150.00"
click at [747, 544] on button "Save & Close" at bounding box center [741, 543] width 90 height 28
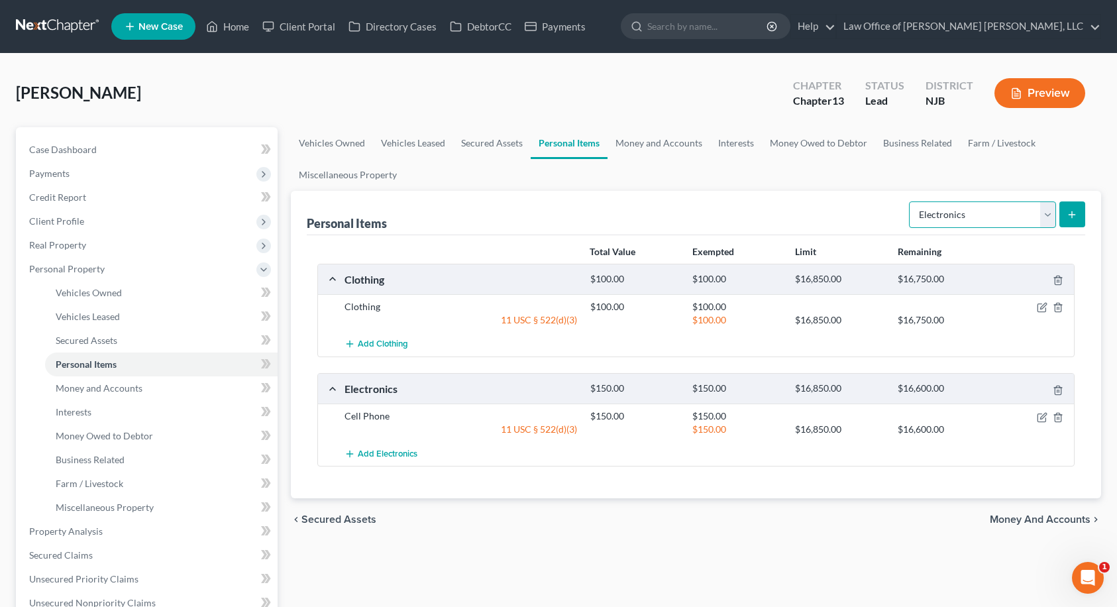
click at [964, 221] on select "Select Item Type Clothing Collectibles Of Value Electronics Firearms Household …" at bounding box center [982, 214] width 147 height 27
click at [905, 506] on div "chevron_left Secured Assets Money and Accounts chevron_right" at bounding box center [696, 519] width 811 height 42
click at [1052, 520] on span "Money and Accounts" at bounding box center [1040, 519] width 101 height 11
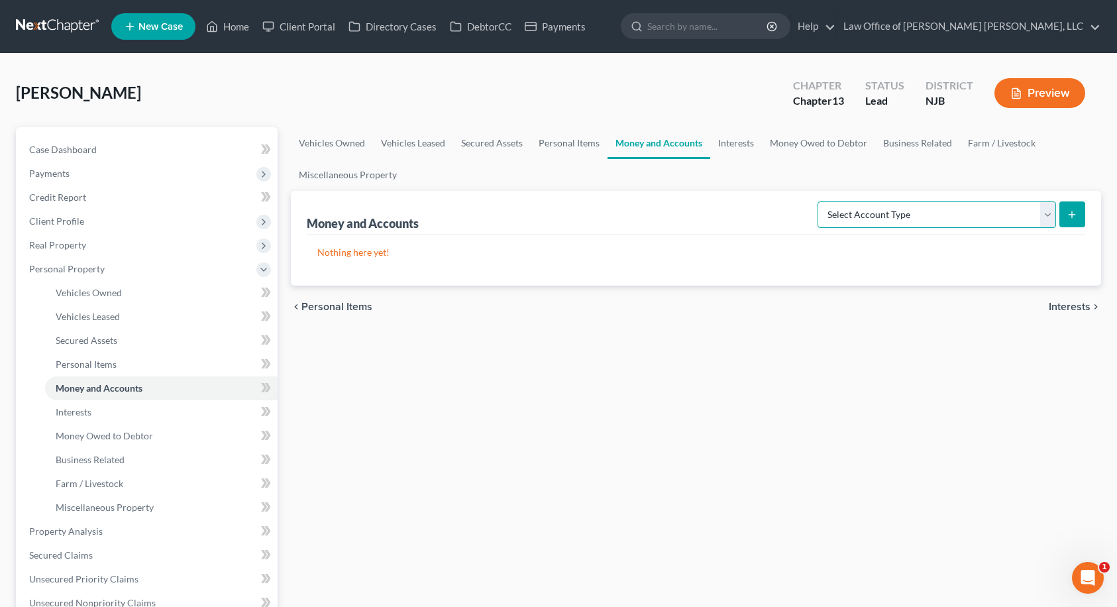
click at [913, 211] on select "Select Account Type Brokerage Cash on Hand Certificates of Deposit Checking Acc…" at bounding box center [937, 214] width 239 height 27
select select "checking"
click at [820, 201] on select "Select Account Type Brokerage Cash on Hand Certificates of Deposit Checking Acc…" at bounding box center [937, 214] width 239 height 27
click at [1072, 216] on icon "submit" at bounding box center [1072, 214] width 11 height 11
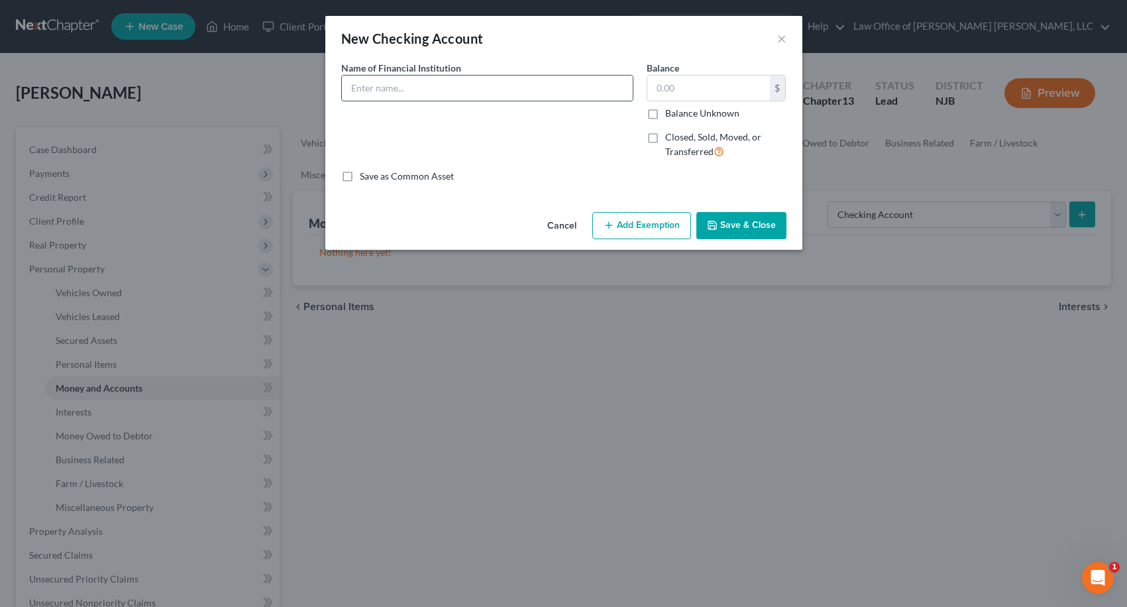
click at [496, 89] on input "text" at bounding box center [487, 88] width 291 height 25
type input "Chime - Checking & Savings"
click at [641, 217] on button "Add Exemption" at bounding box center [641, 226] width 99 height 28
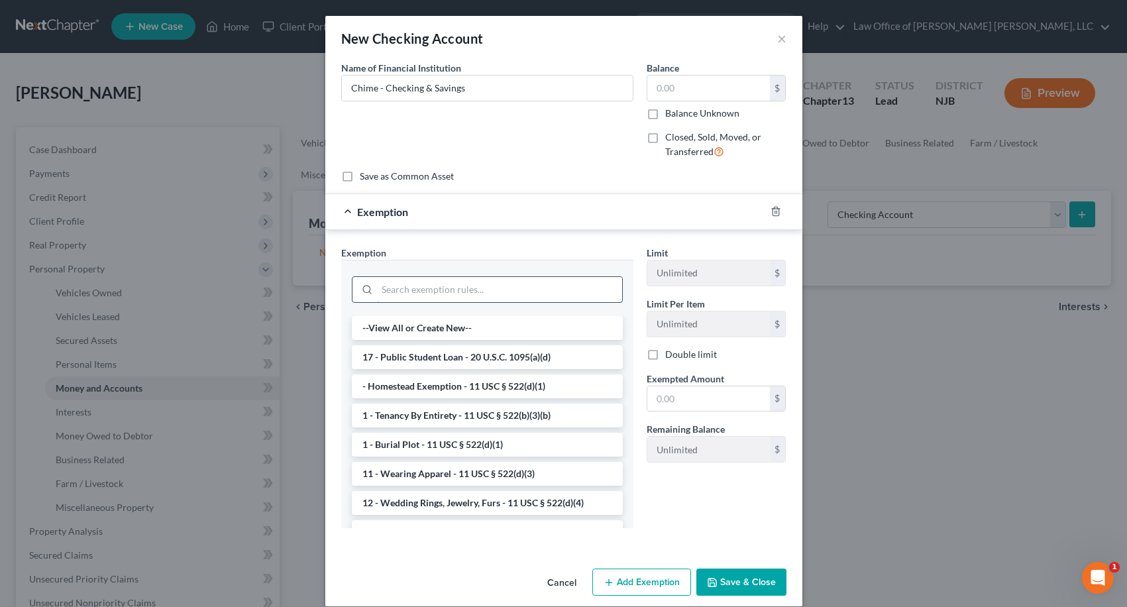
click at [510, 280] on input "search" at bounding box center [499, 289] width 245 height 25
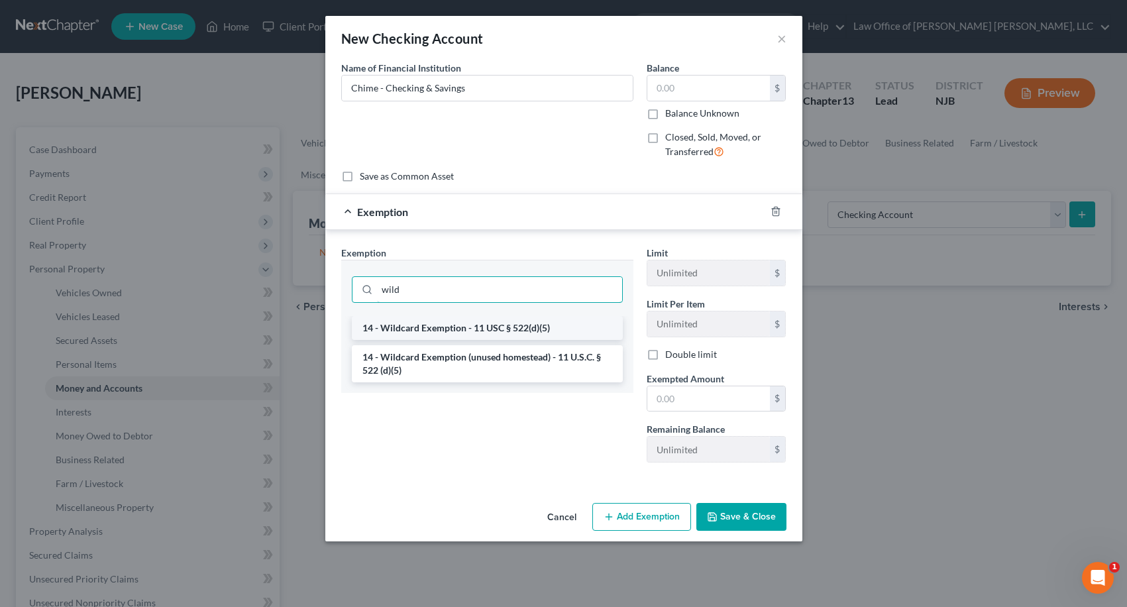
type input "wild"
click at [493, 323] on li "14 - Wildcard Exemption - 11 USC § 522(d)(5)" at bounding box center [487, 328] width 271 height 24
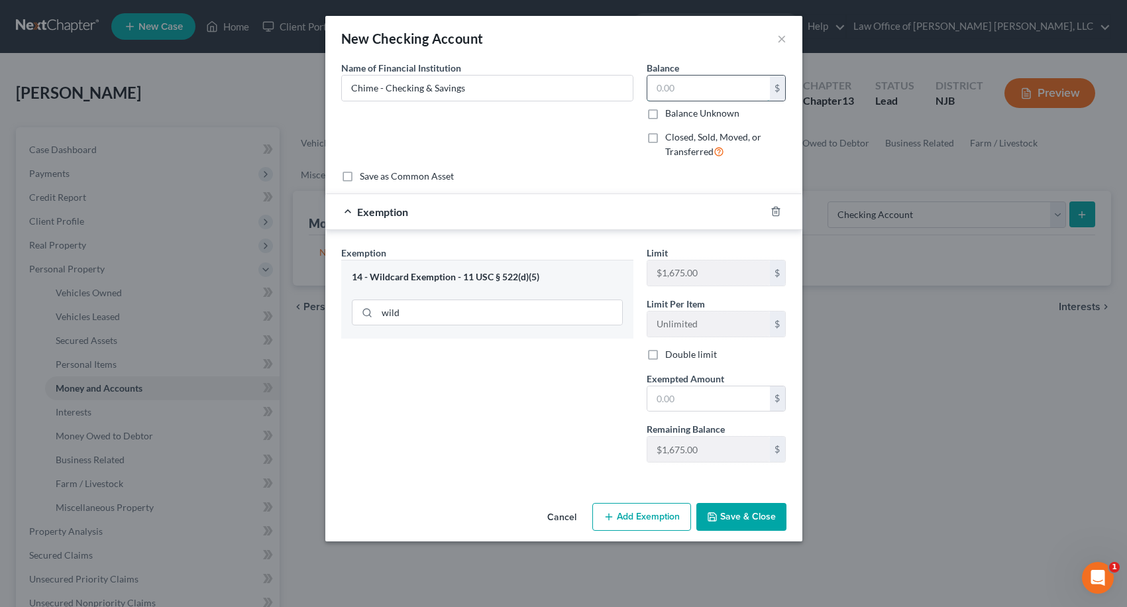
click at [665, 93] on input "text" at bounding box center [708, 88] width 123 height 25
type input "0.00"
click at [781, 214] on div at bounding box center [783, 211] width 37 height 21
click at [774, 213] on icon "button" at bounding box center [776, 211] width 11 height 11
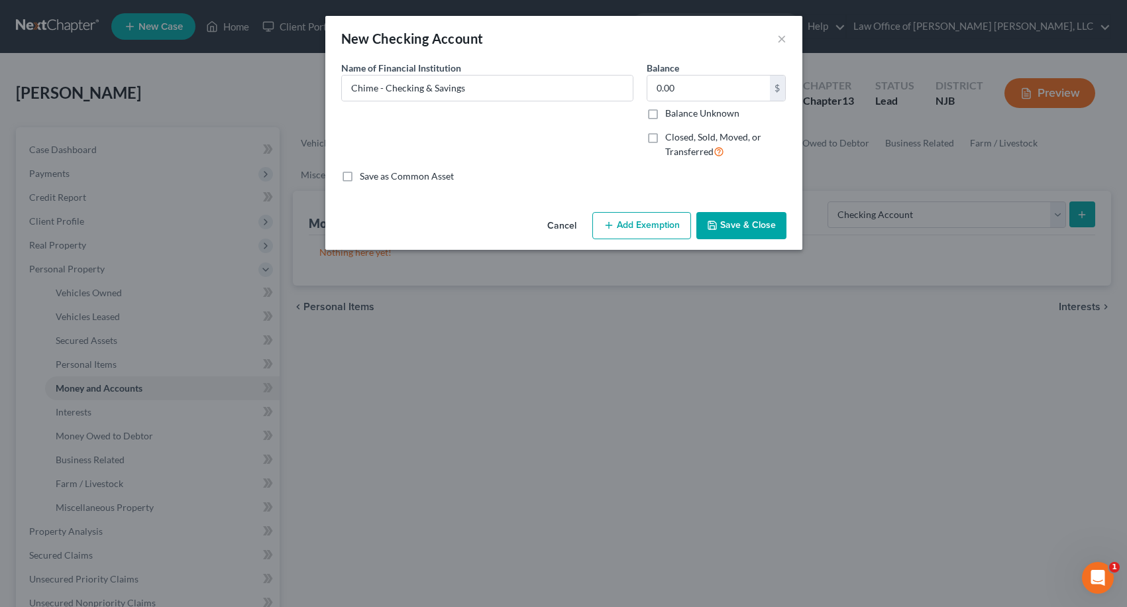
click at [761, 227] on button "Save & Close" at bounding box center [741, 226] width 90 height 28
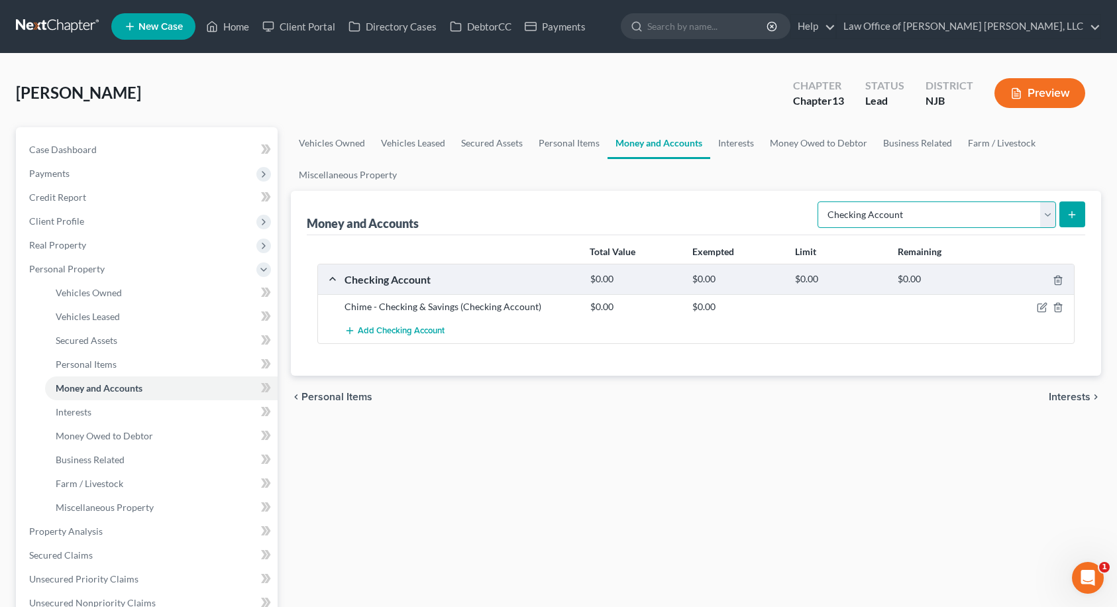
click at [893, 221] on select "Select Account Type Brokerage Cash on Hand Certificates of Deposit Checking Acc…" at bounding box center [937, 214] width 239 height 27
click at [893, 217] on select "Select Account Type Brokerage Cash on Hand Certificates of Deposit Checking Acc…" at bounding box center [937, 214] width 239 height 27
click at [734, 146] on link "Interests" at bounding box center [736, 143] width 52 height 32
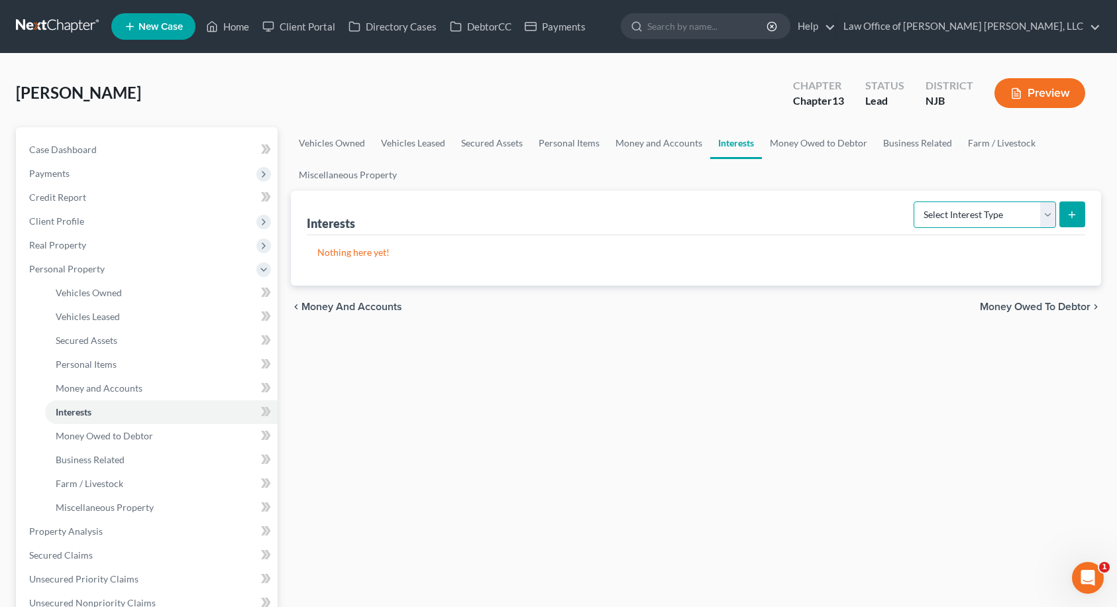
click at [997, 214] on select "Select Interest Type 401K Annuity Bond Education IRA Government Bond Government…" at bounding box center [985, 214] width 142 height 27
click at [861, 322] on div "chevron_left Money and Accounts Money Owed to Debtor chevron_right" at bounding box center [696, 307] width 811 height 42
click at [1005, 213] on select "Select Interest Type 401K Annuity Bond Education IRA Government Bond Government…" at bounding box center [985, 214] width 142 height 27
drag, startPoint x: 1005, startPoint y: 213, endPoint x: 1005, endPoint y: 224, distance: 11.3
click at [1005, 213] on select "Select Interest Type 401K Annuity Bond Education IRA Government Bond Government…" at bounding box center [985, 214] width 142 height 27
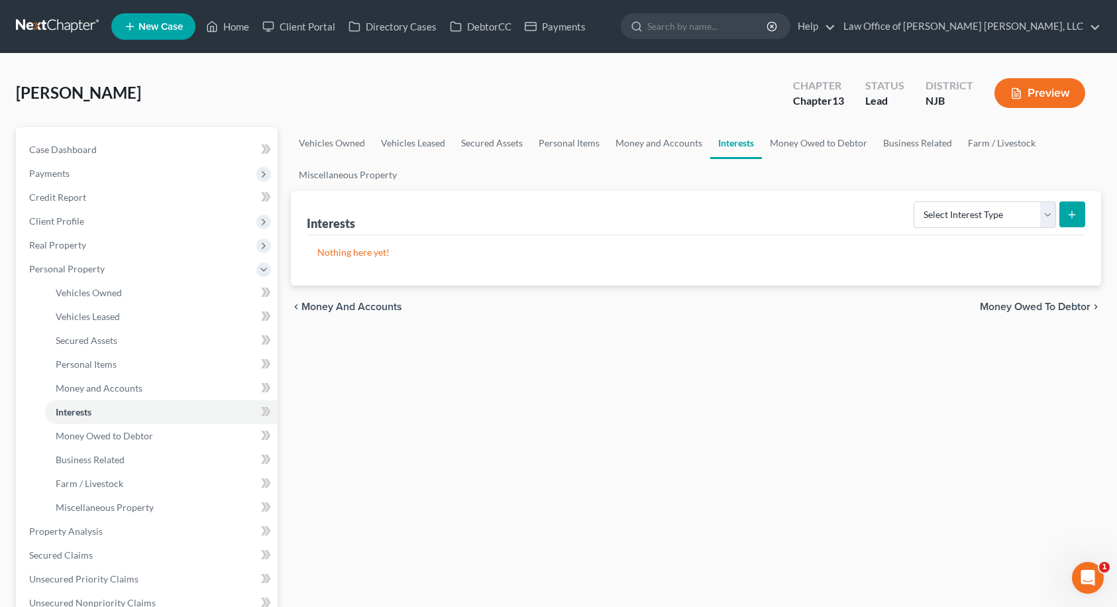
click at [1036, 302] on span "Money Owed to Debtor" at bounding box center [1035, 307] width 111 height 11
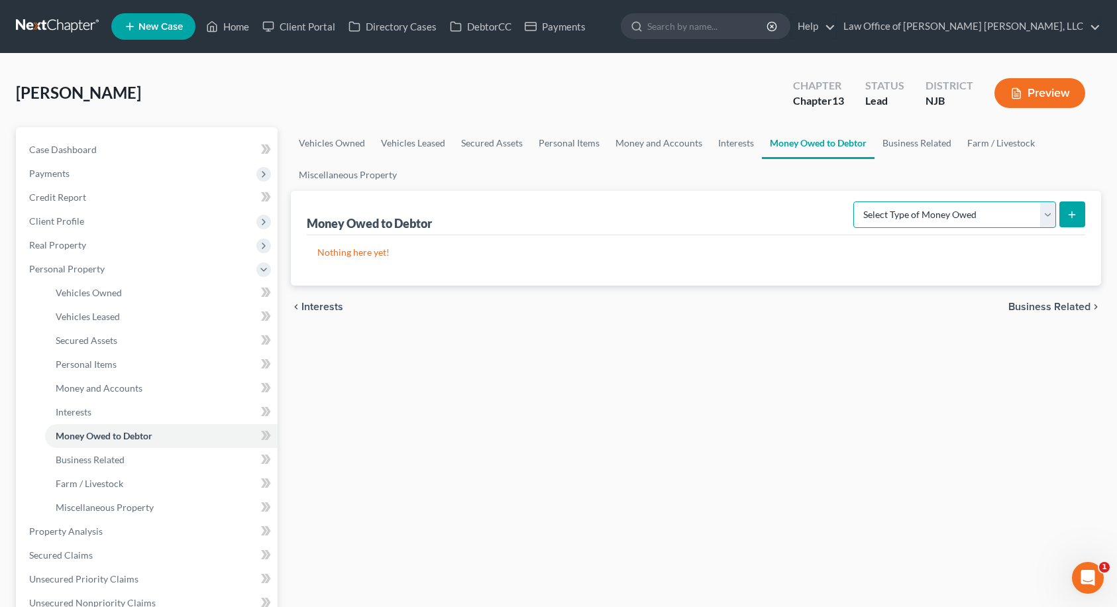
click at [1008, 211] on select "Select Type of Money Owed Accounts Receivable Alimony Child Support Claims Agai…" at bounding box center [955, 214] width 203 height 27
drag, startPoint x: 741, startPoint y: 449, endPoint x: 743, endPoint y: 427, distance: 22.0
click at [741, 449] on div "Vehicles Owned Vehicles Leased Secured Assets Personal Items Money and Accounts…" at bounding box center [696, 533] width 824 height 813
click at [1072, 307] on span "Business Related" at bounding box center [1050, 307] width 82 height 11
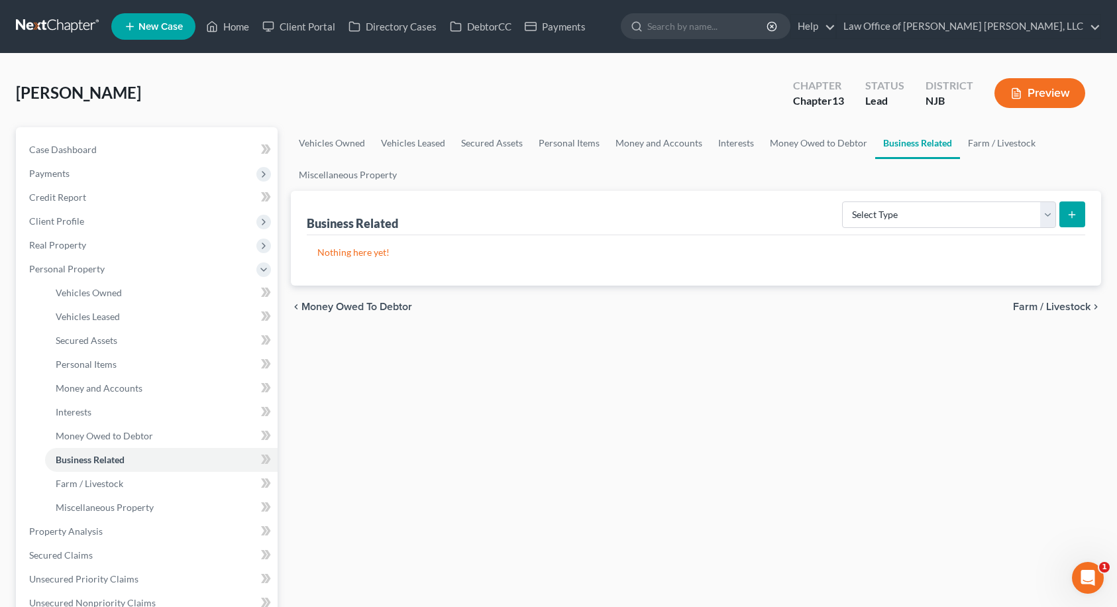
click at [1072, 307] on span "Farm / Livestock" at bounding box center [1052, 307] width 78 height 11
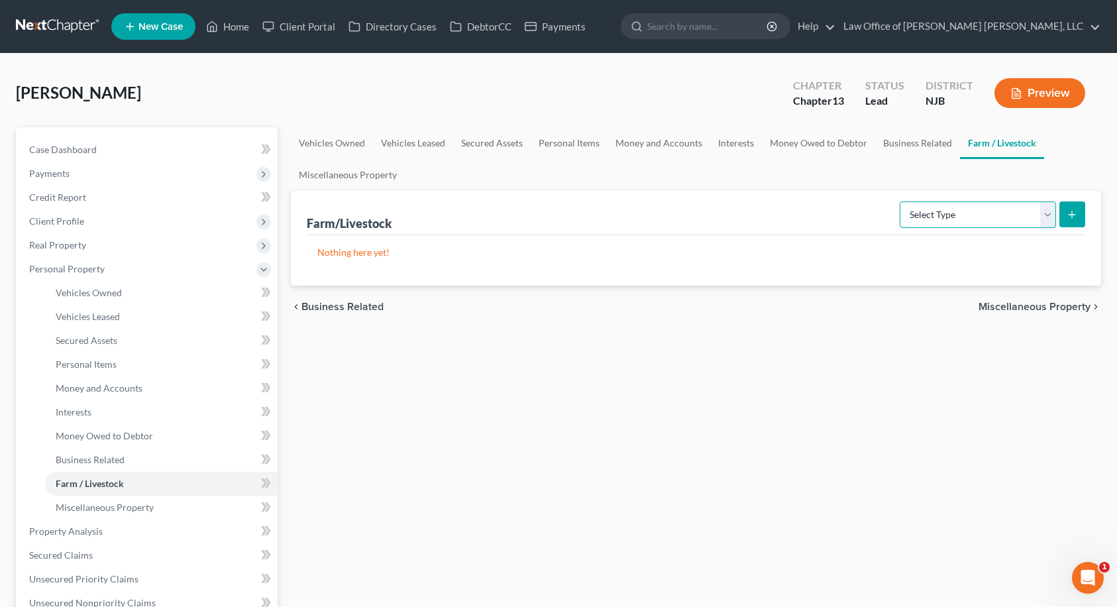
click at [1046, 216] on select "Select Type Animals & Livestock Crops: Growing or Harvested Farming Equipment F…" at bounding box center [978, 214] width 156 height 27
click at [1070, 374] on div "Vehicles Owned Vehicles Leased Secured Assets Personal Items Money and Accounts…" at bounding box center [696, 533] width 824 height 813
click at [1070, 304] on span "Miscellaneous Property" at bounding box center [1035, 307] width 112 height 11
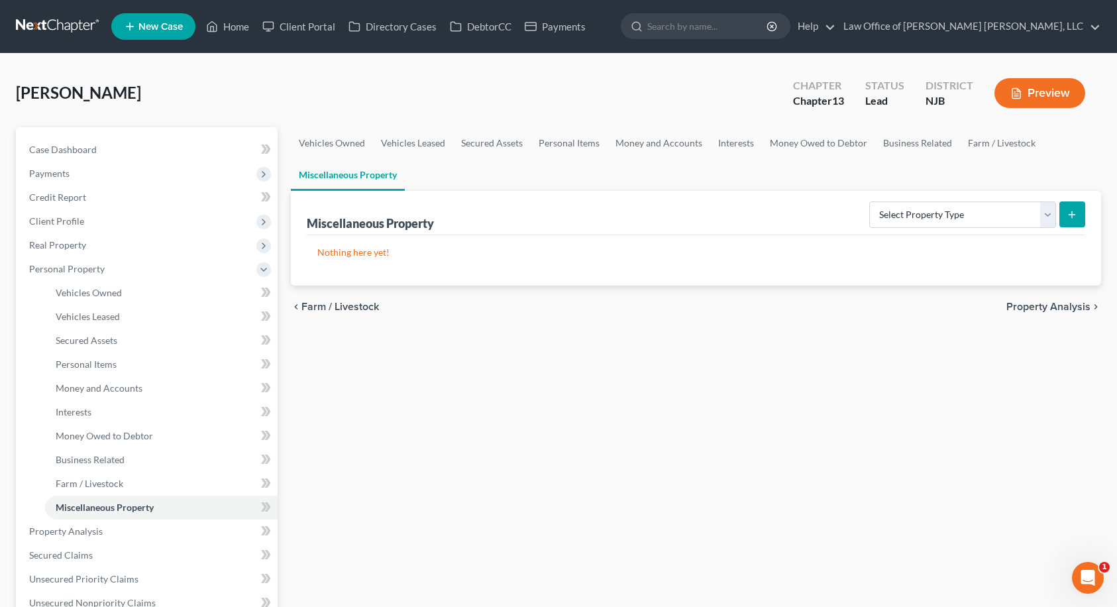
click at [1070, 304] on span "Property Analysis" at bounding box center [1049, 307] width 84 height 11
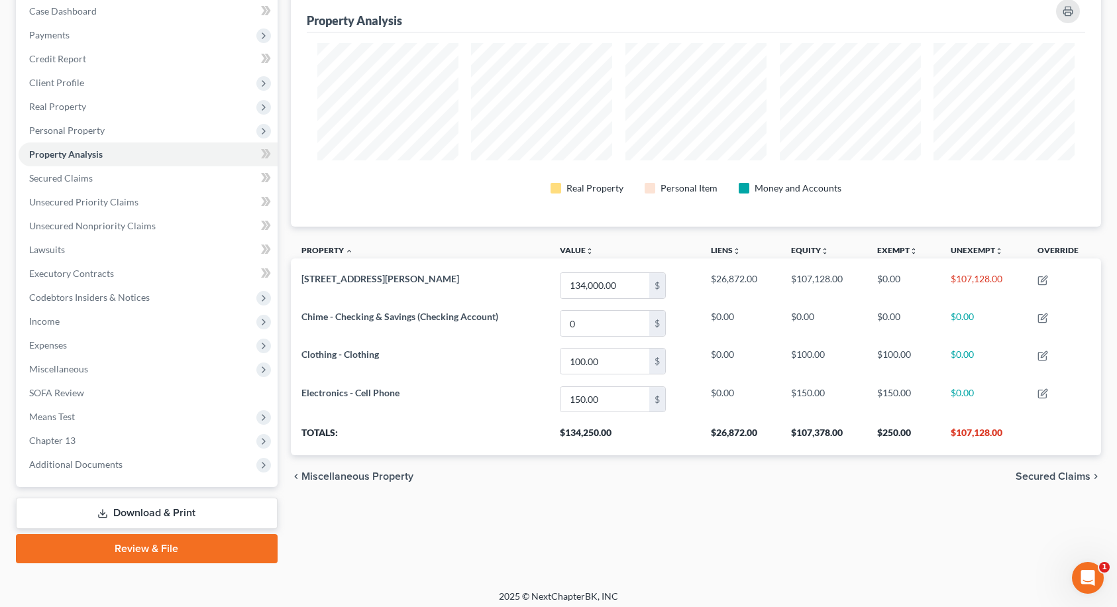
scroll to position [145, 0]
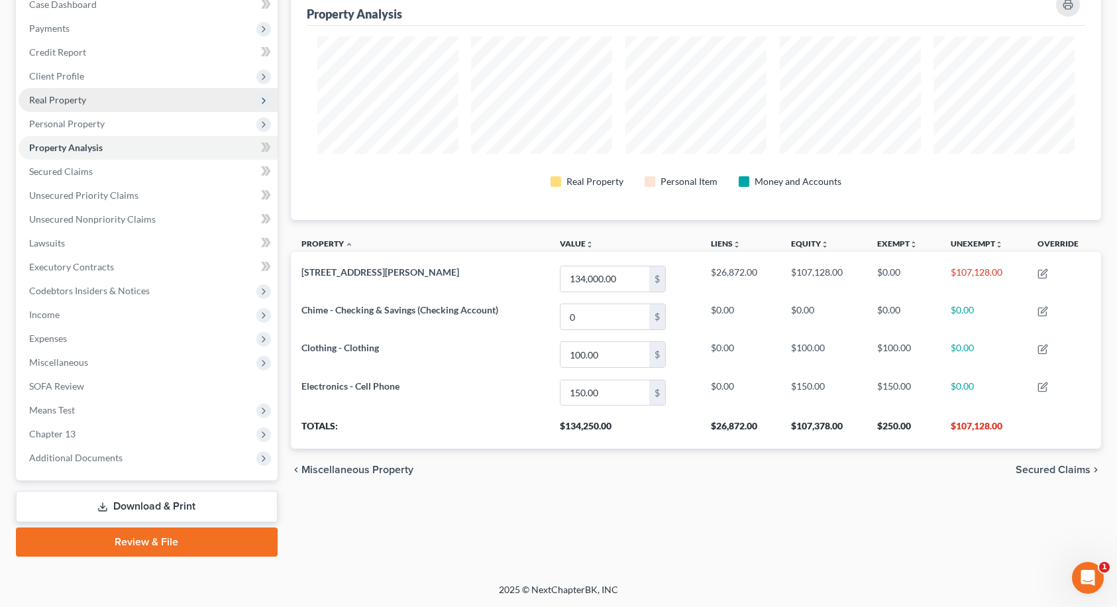
click at [54, 107] on span "Real Property" at bounding box center [148, 100] width 259 height 24
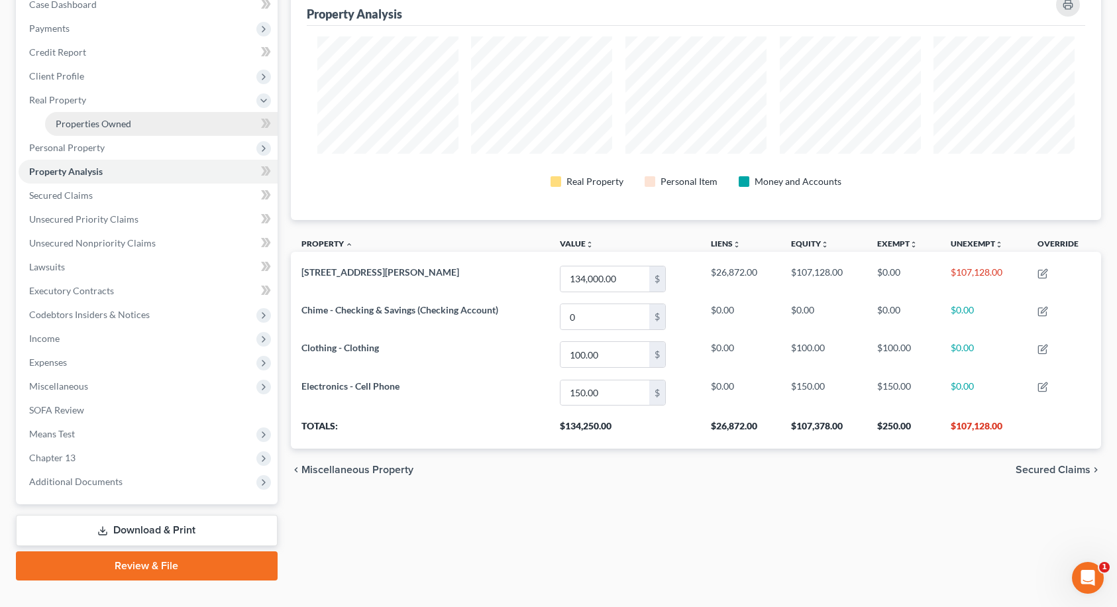
click at [68, 132] on link "Properties Owned" at bounding box center [161, 124] width 233 height 24
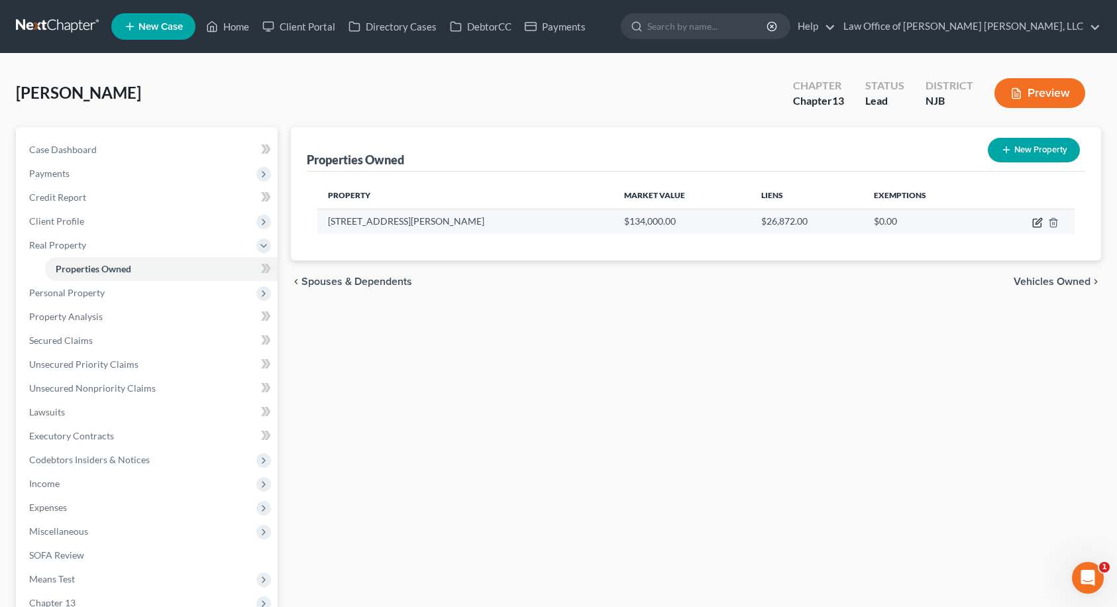
click at [1038, 226] on icon "button" at bounding box center [1037, 222] width 11 height 11
select select "33"
select select "3"
select select "0"
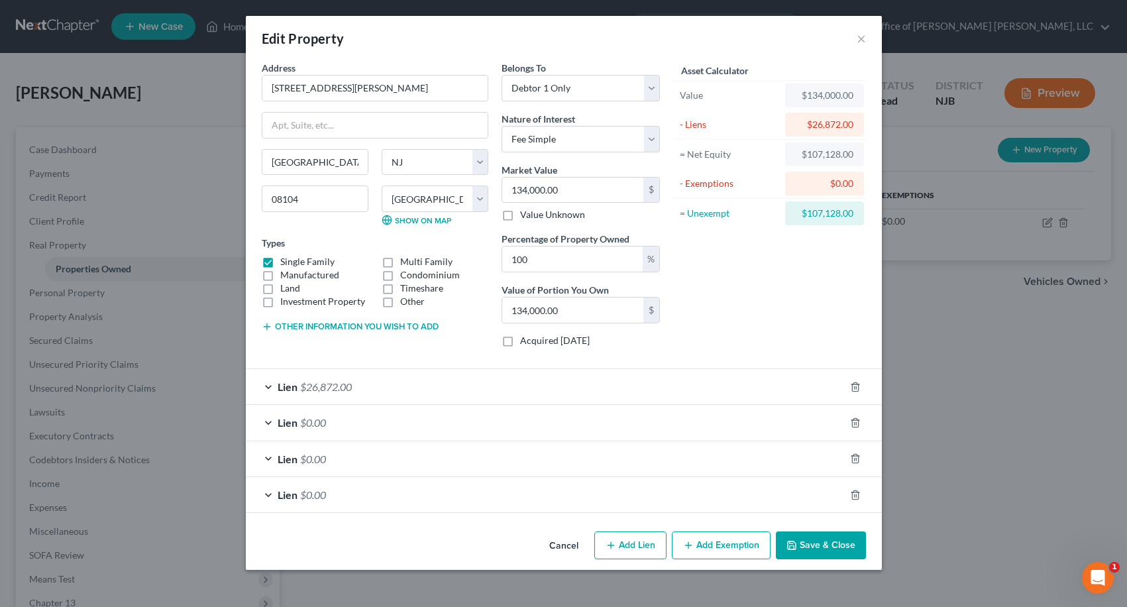
click at [696, 543] on button "Add Exemption" at bounding box center [721, 545] width 99 height 28
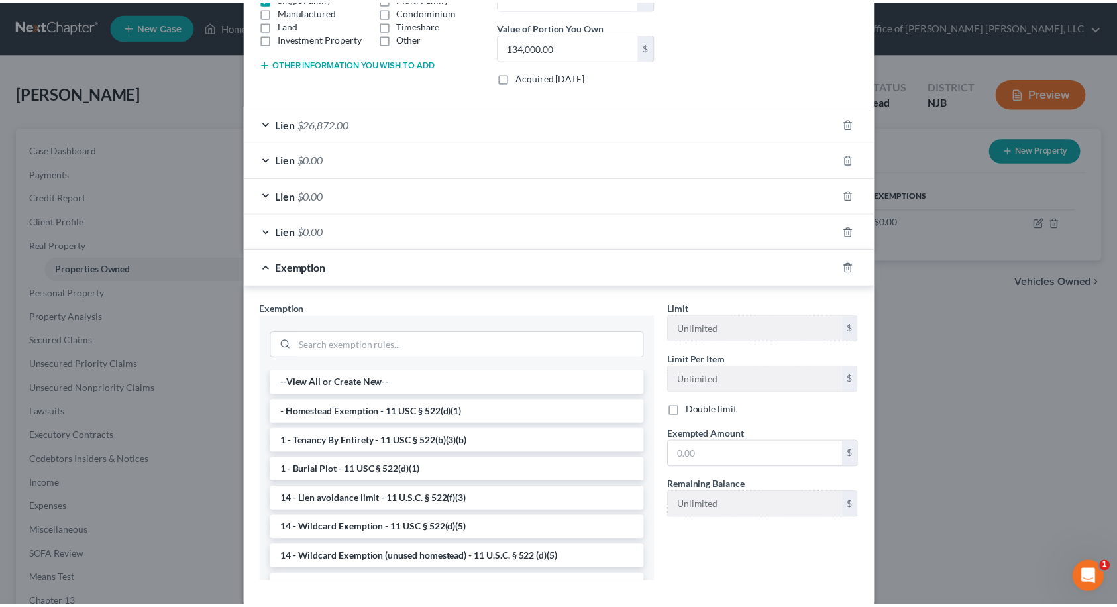
scroll to position [265, 0]
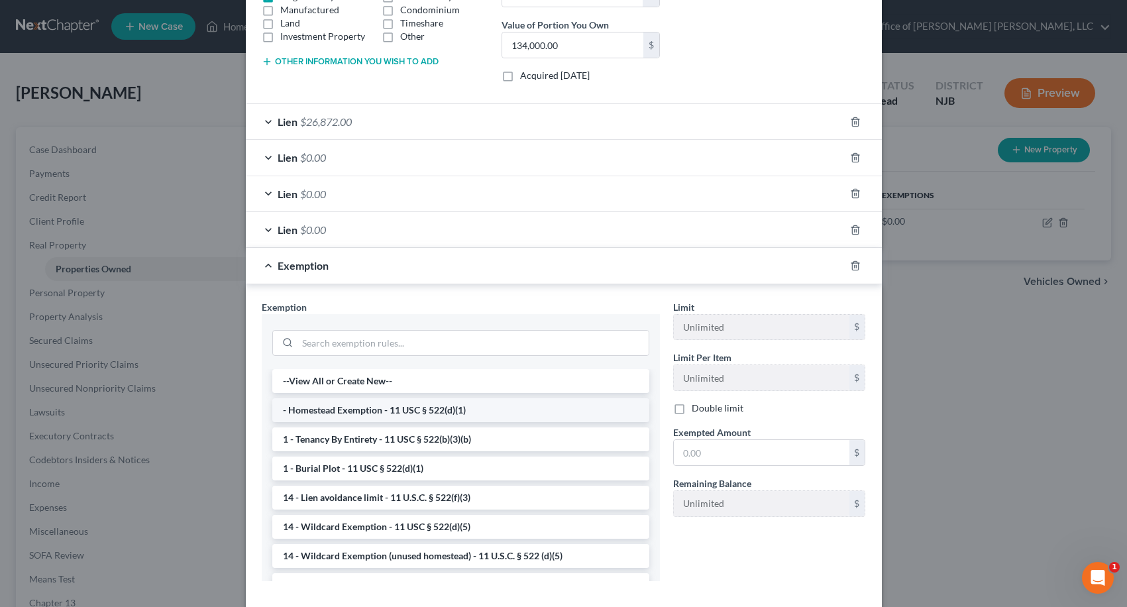
click at [333, 410] on li "- Homestead Exemption - 11 USC § 522(d)(1)" at bounding box center [460, 410] width 377 height 24
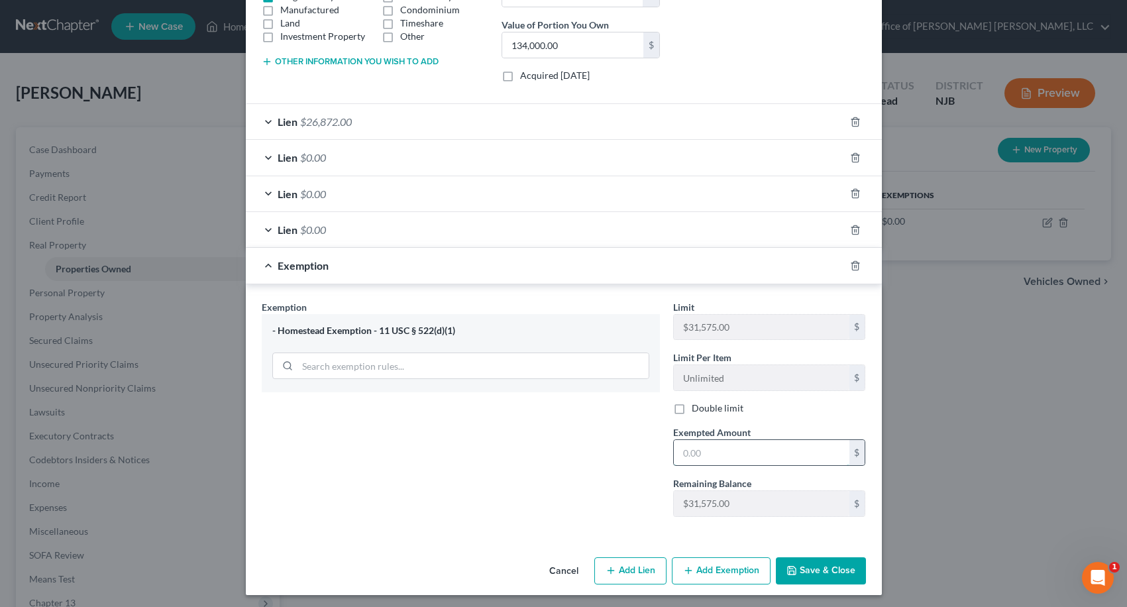
click at [701, 443] on input "text" at bounding box center [762, 452] width 176 height 25
type input "31,575.00"
click at [808, 567] on button "Save & Close" at bounding box center [821, 571] width 90 height 28
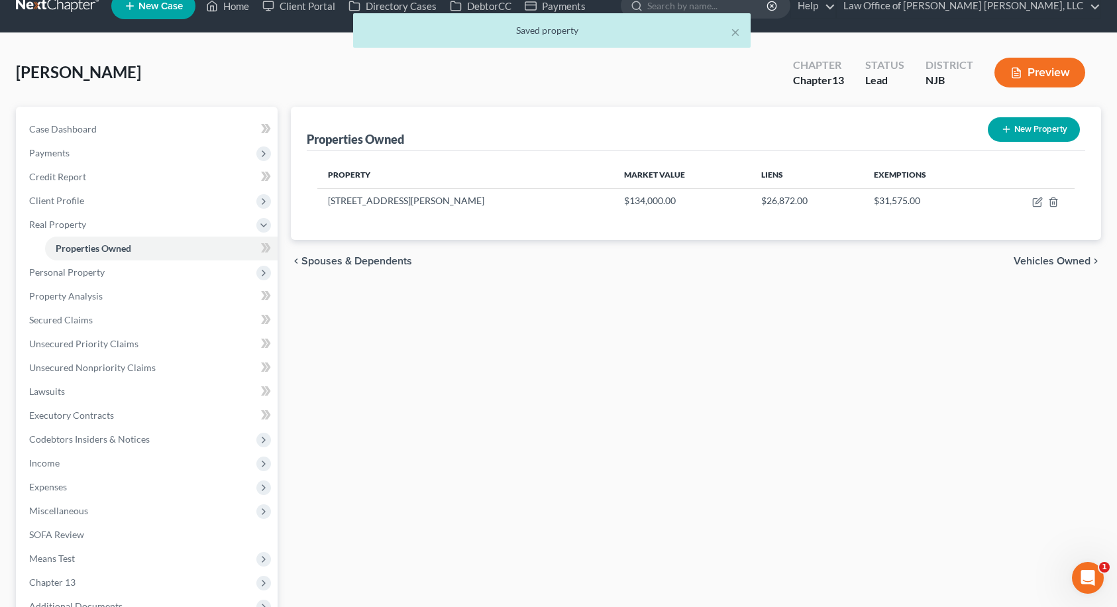
scroll to position [0, 0]
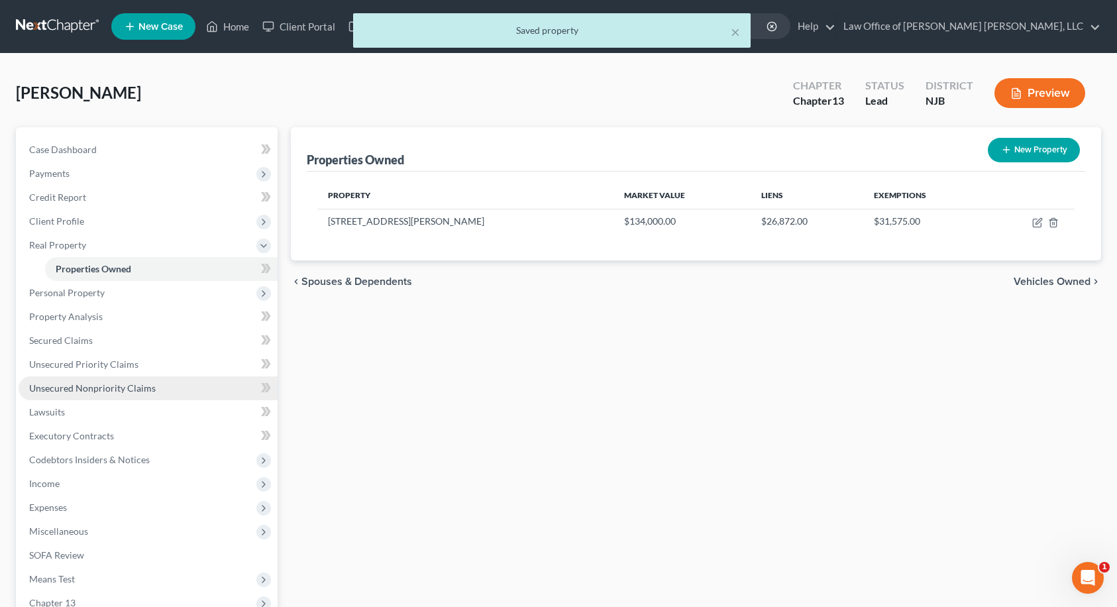
click at [70, 390] on span "Unsecured Nonpriority Claims" at bounding box center [92, 387] width 127 height 11
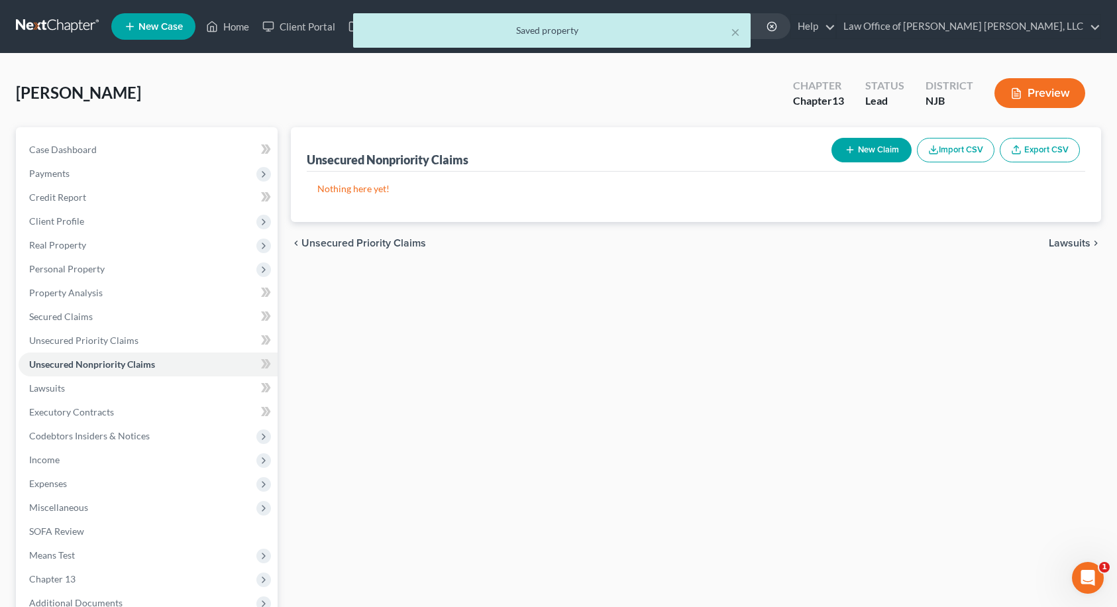
click at [1071, 239] on span "Lawsuits" at bounding box center [1070, 243] width 42 height 11
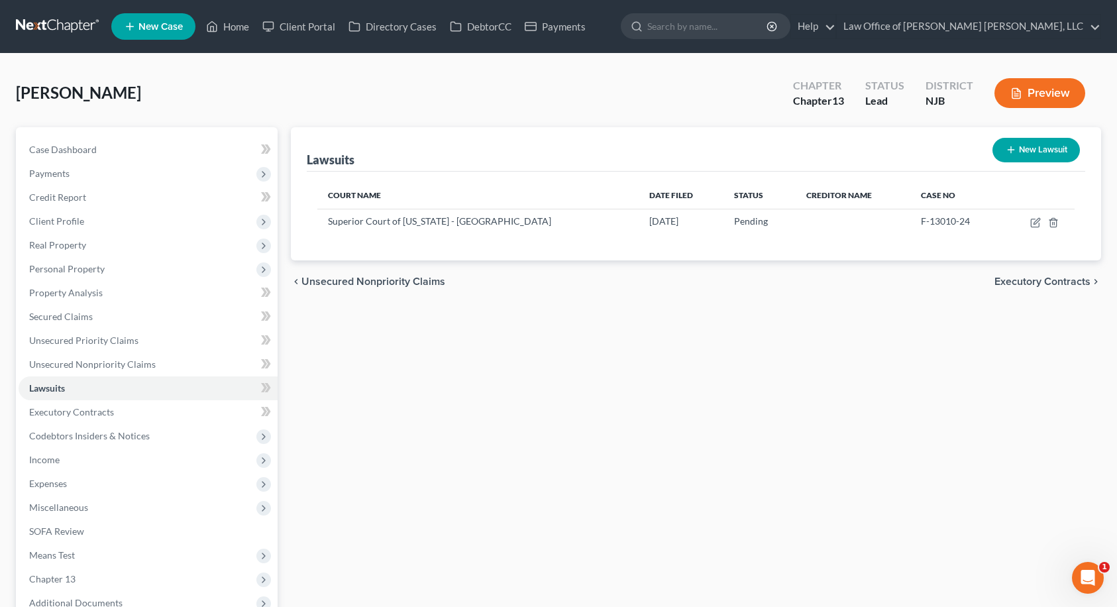
click at [1060, 280] on span "Executory Contracts" at bounding box center [1043, 281] width 96 height 11
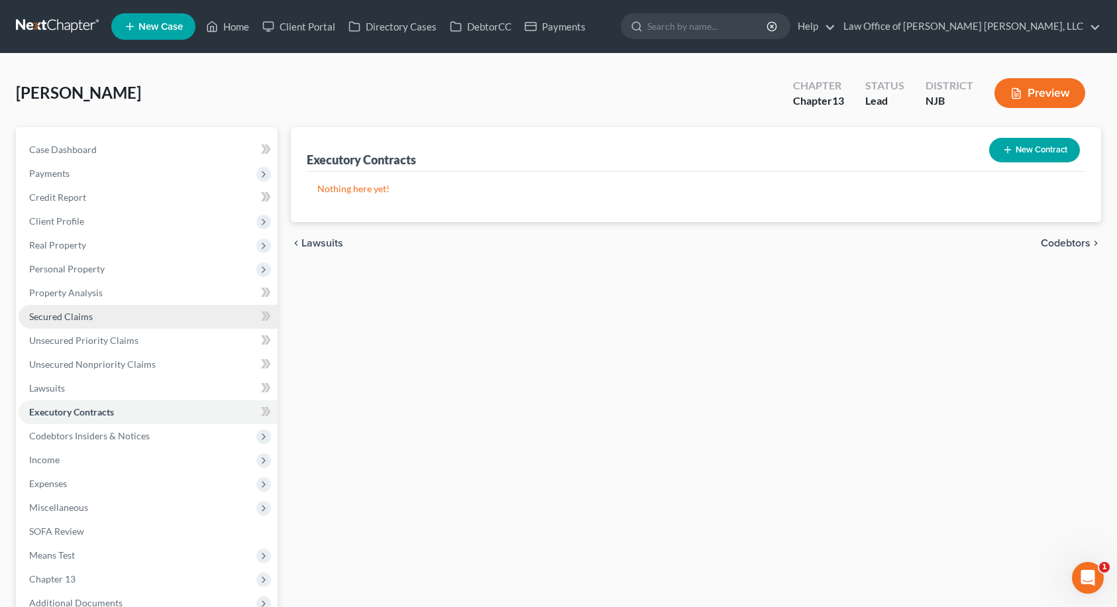
click at [44, 318] on span "Secured Claims" at bounding box center [61, 316] width 64 height 11
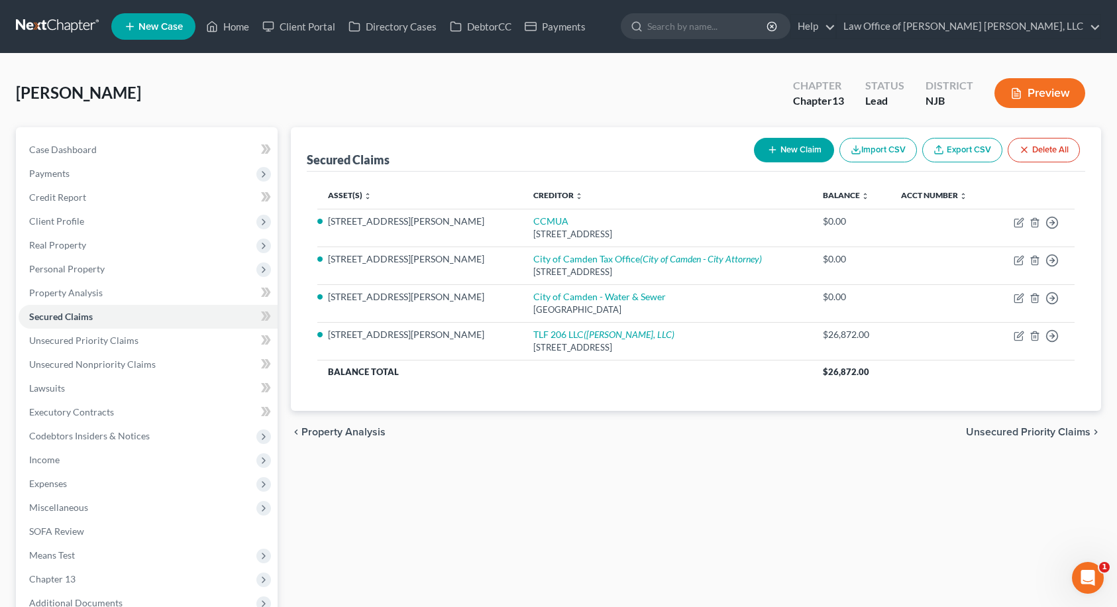
click at [1066, 427] on span "Unsecured Priority Claims" at bounding box center [1028, 432] width 125 height 11
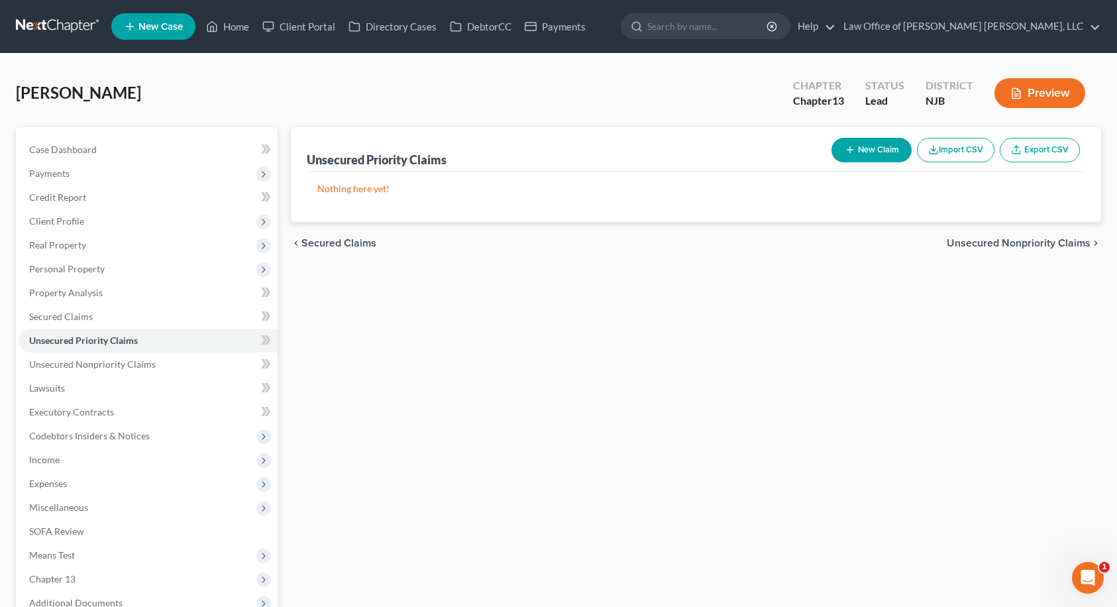
click at [850, 148] on icon "button" at bounding box center [850, 149] width 11 height 11
select select "0"
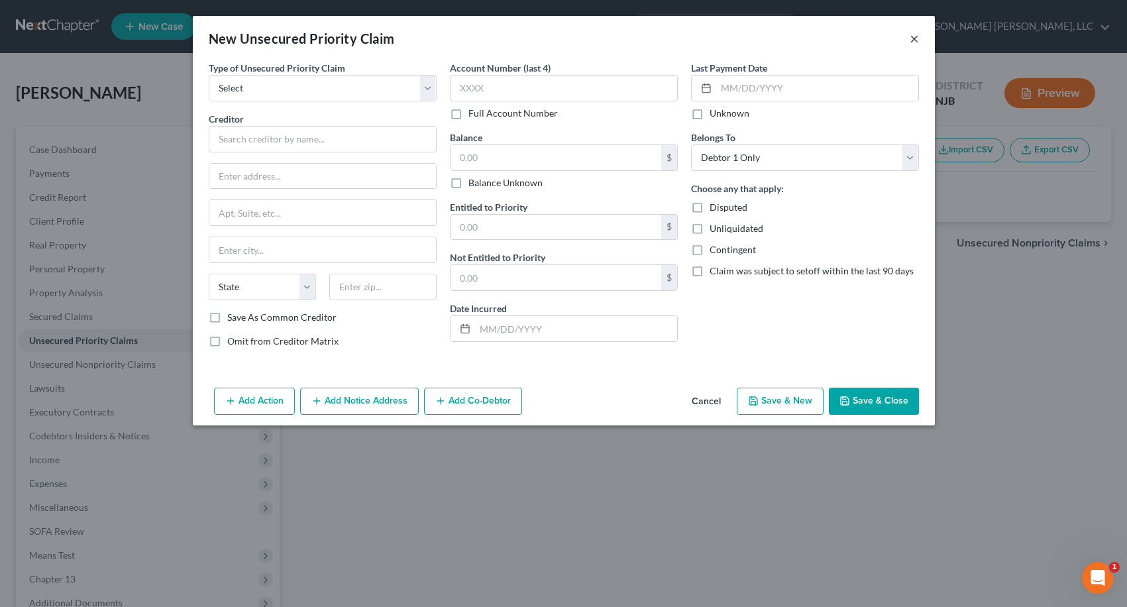
click at [917, 39] on button "×" at bounding box center [914, 38] width 9 height 16
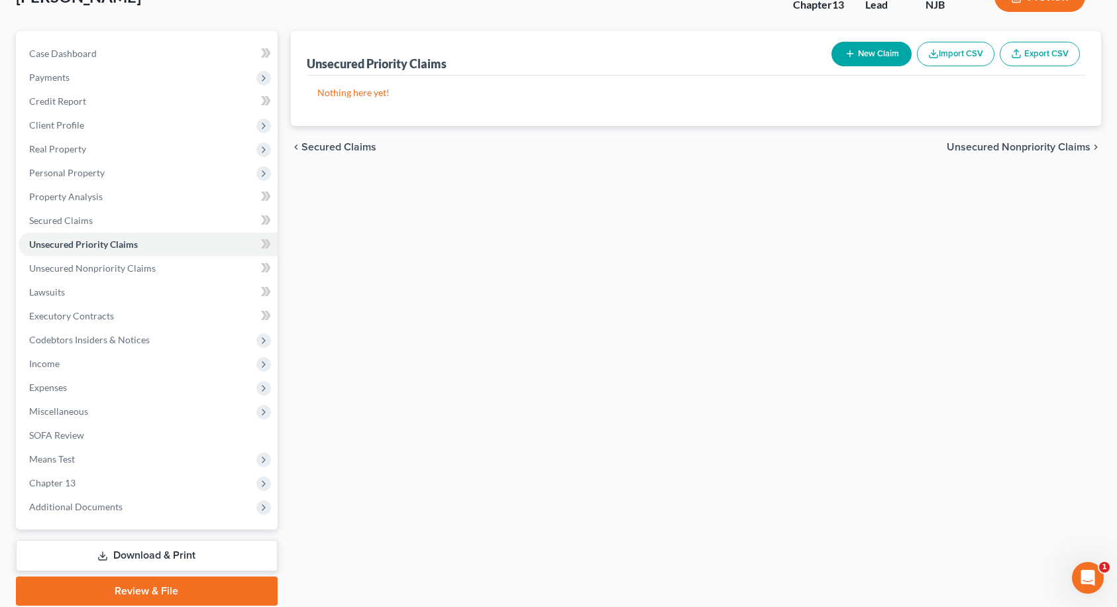
scroll to position [13, 0]
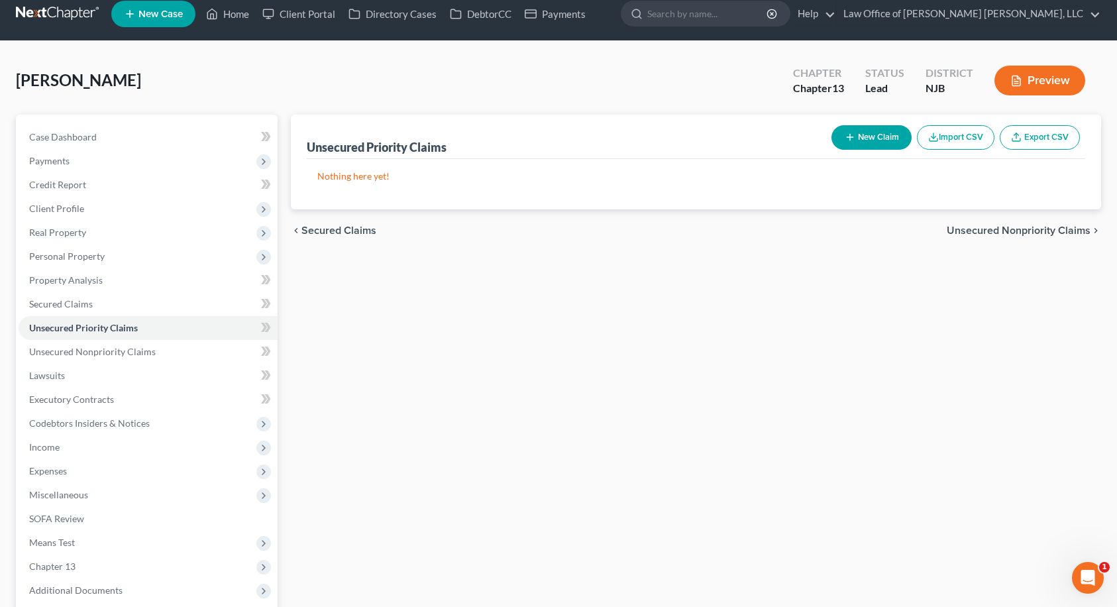
click at [1018, 231] on span "Unsecured Nonpriority Claims" at bounding box center [1019, 230] width 144 height 11
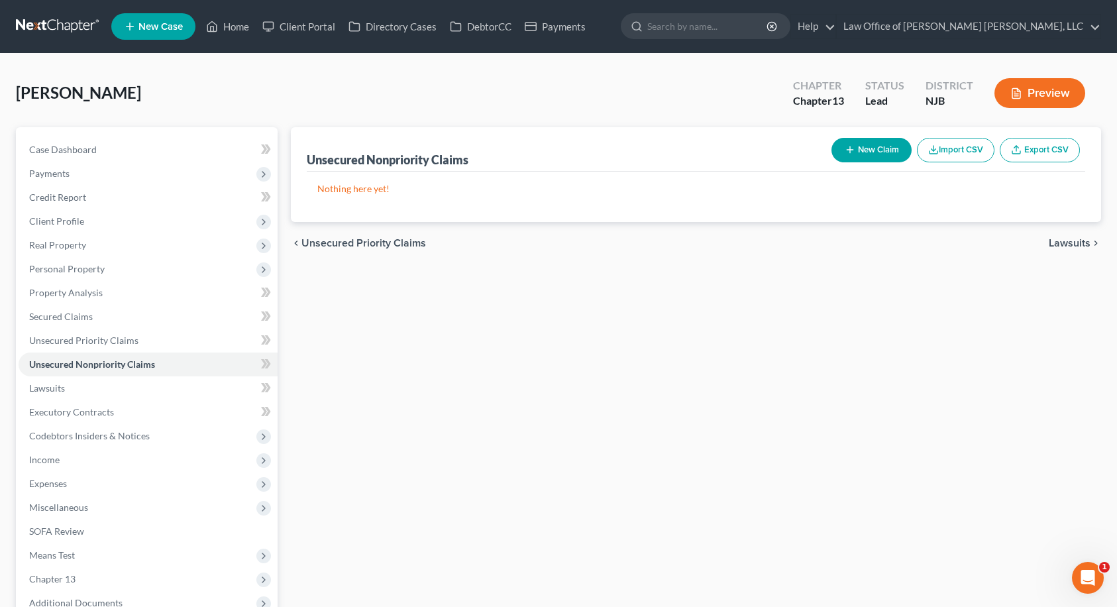
click at [1079, 246] on span "Lawsuits" at bounding box center [1070, 243] width 42 height 11
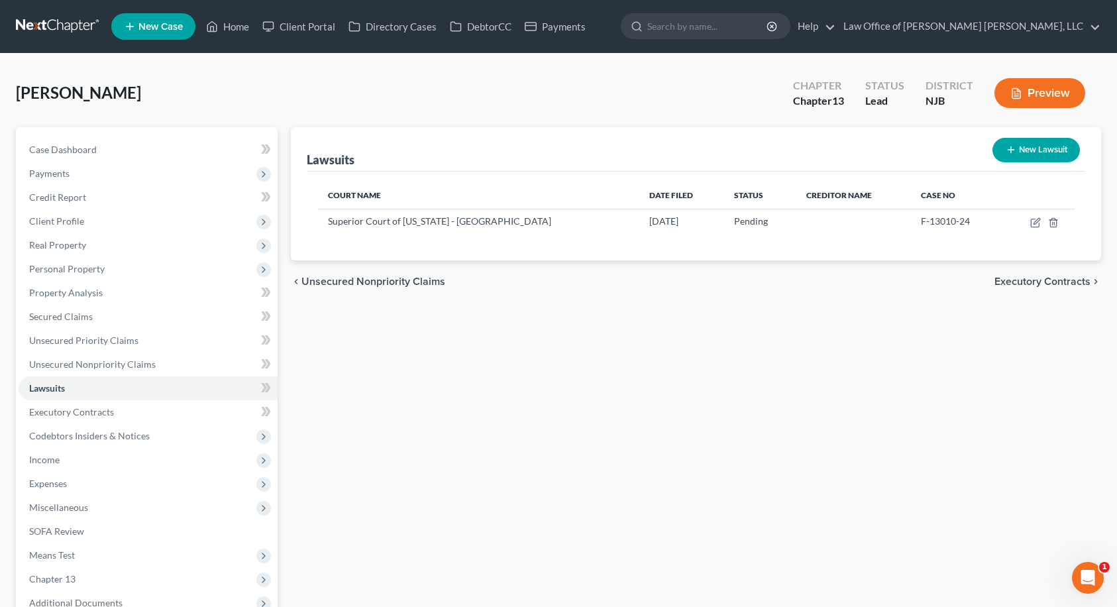
click at [1021, 284] on span "Executory Contracts" at bounding box center [1043, 281] width 96 height 11
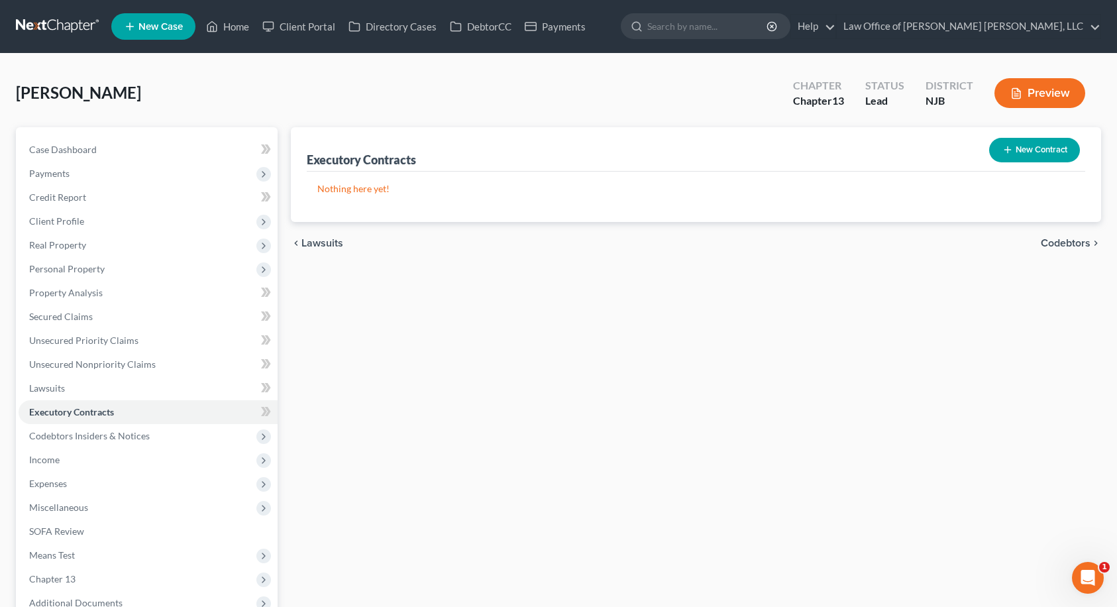
click at [1058, 244] on span "Codebtors" at bounding box center [1066, 243] width 50 height 11
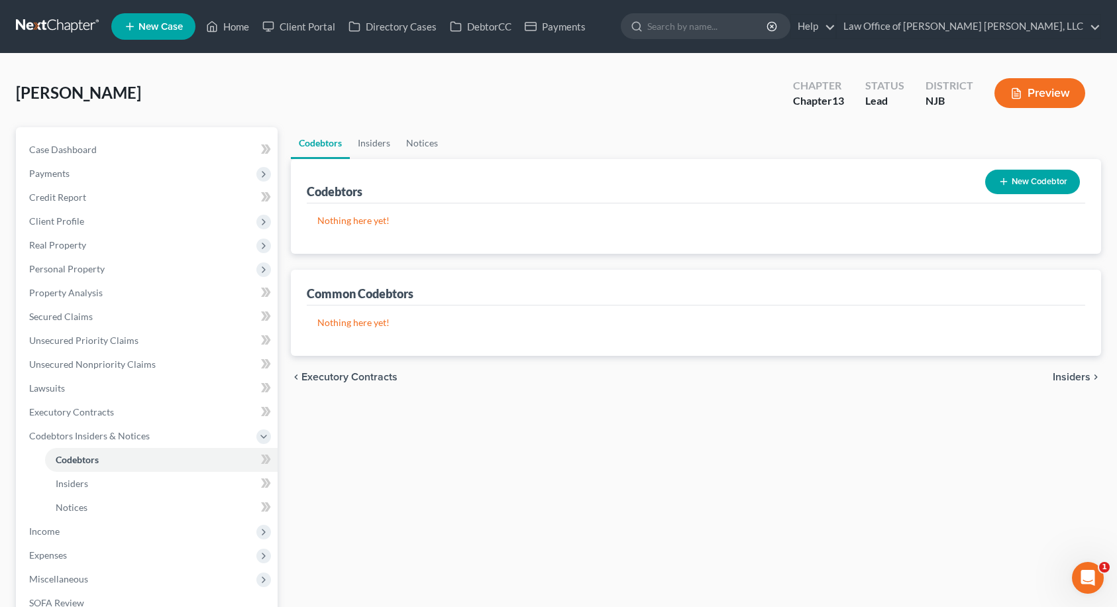
click at [1068, 376] on span "Insiders" at bounding box center [1072, 377] width 38 height 11
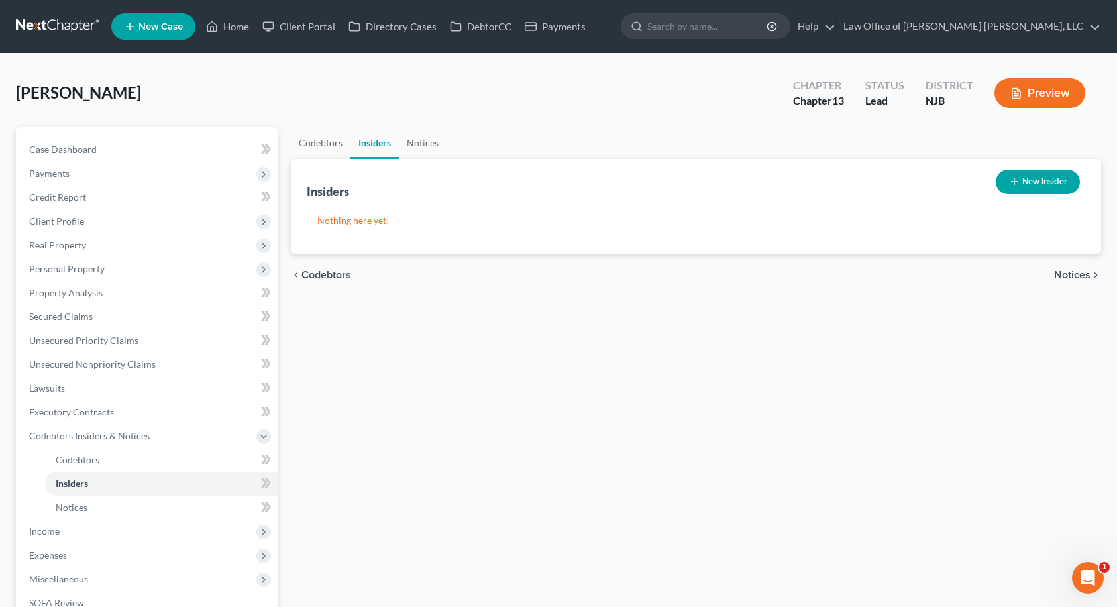
click at [1075, 276] on span "Notices" at bounding box center [1072, 275] width 36 height 11
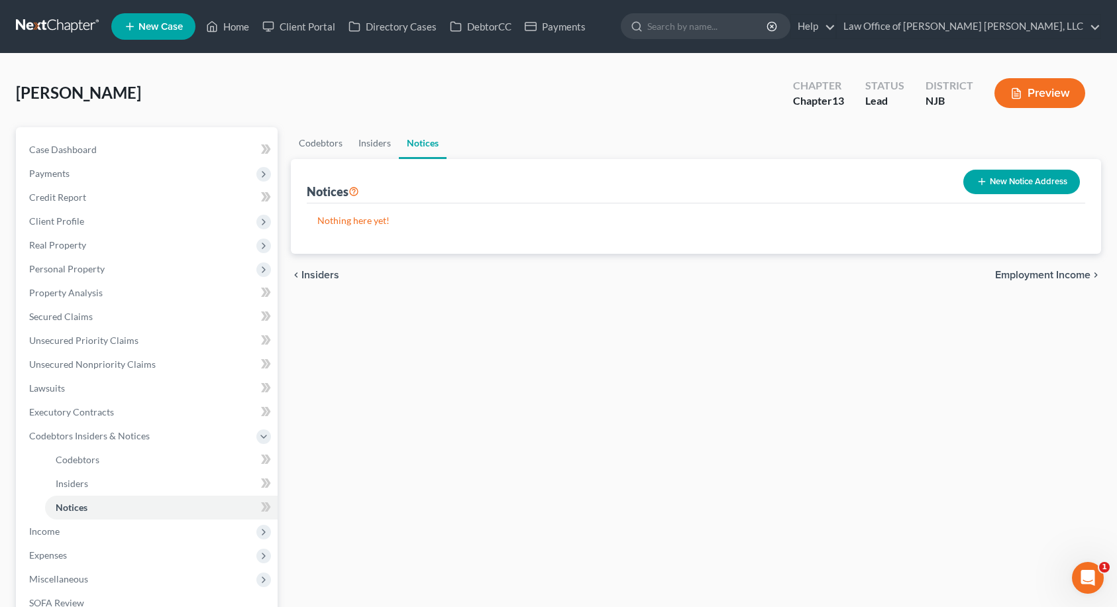
click at [1075, 276] on span "Employment Income" at bounding box center [1042, 275] width 95 height 11
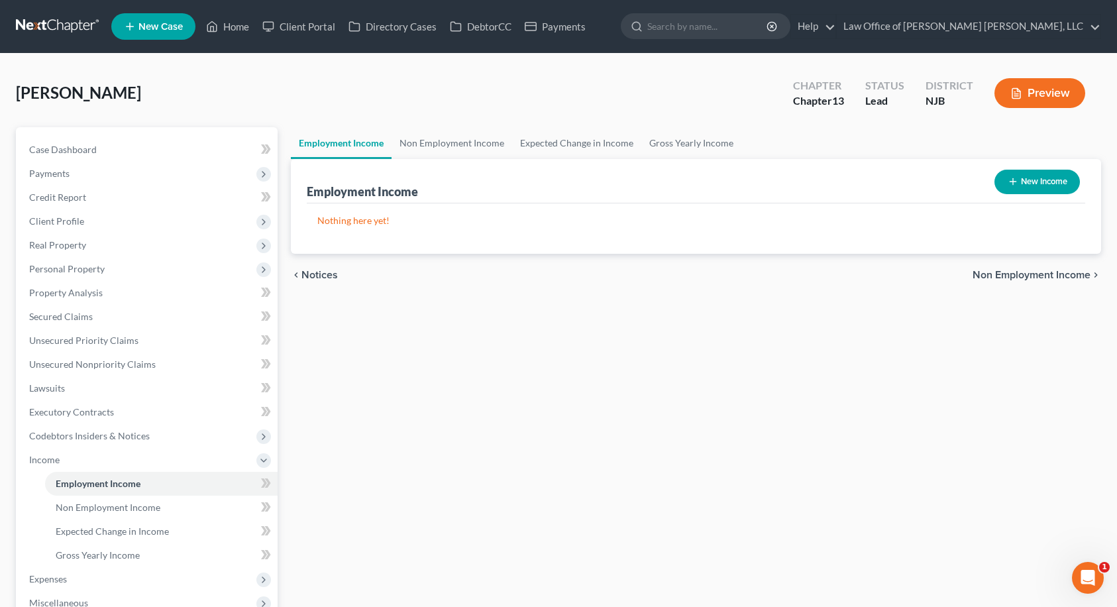
click at [1004, 278] on span "Non Employment Income" at bounding box center [1032, 275] width 118 height 11
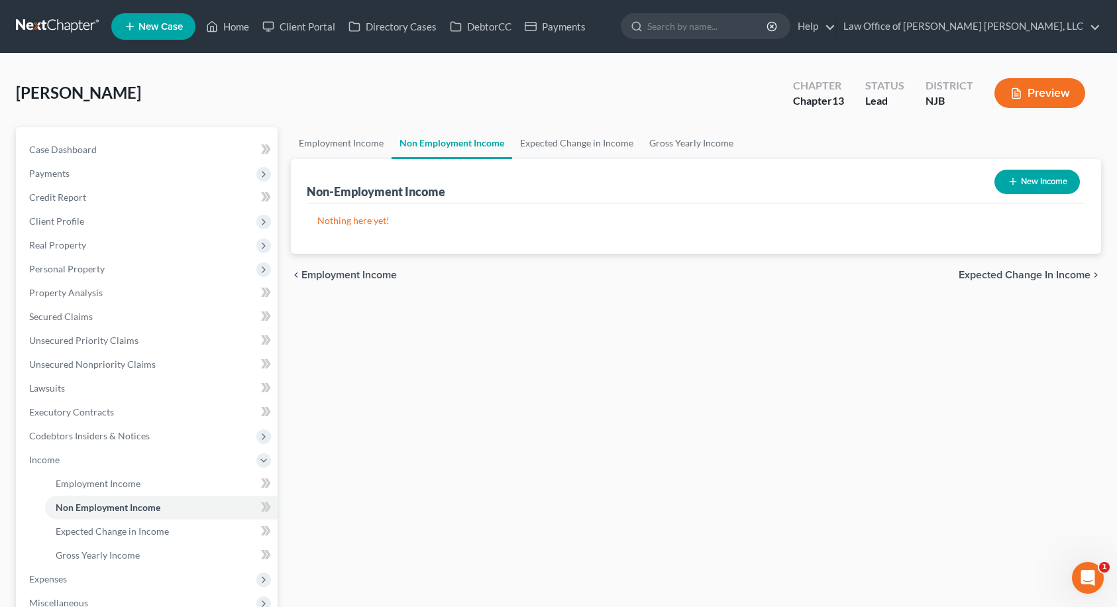
click at [1004, 278] on span "Expected Change in Income" at bounding box center [1025, 275] width 132 height 11
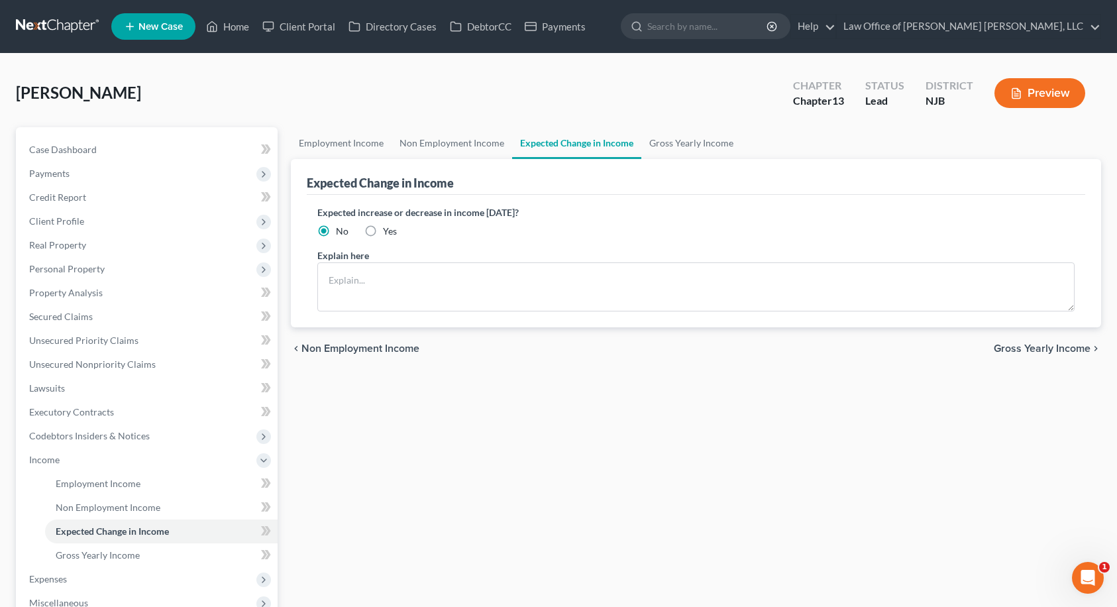
click at [1036, 346] on span "Gross Yearly Income" at bounding box center [1042, 348] width 97 height 11
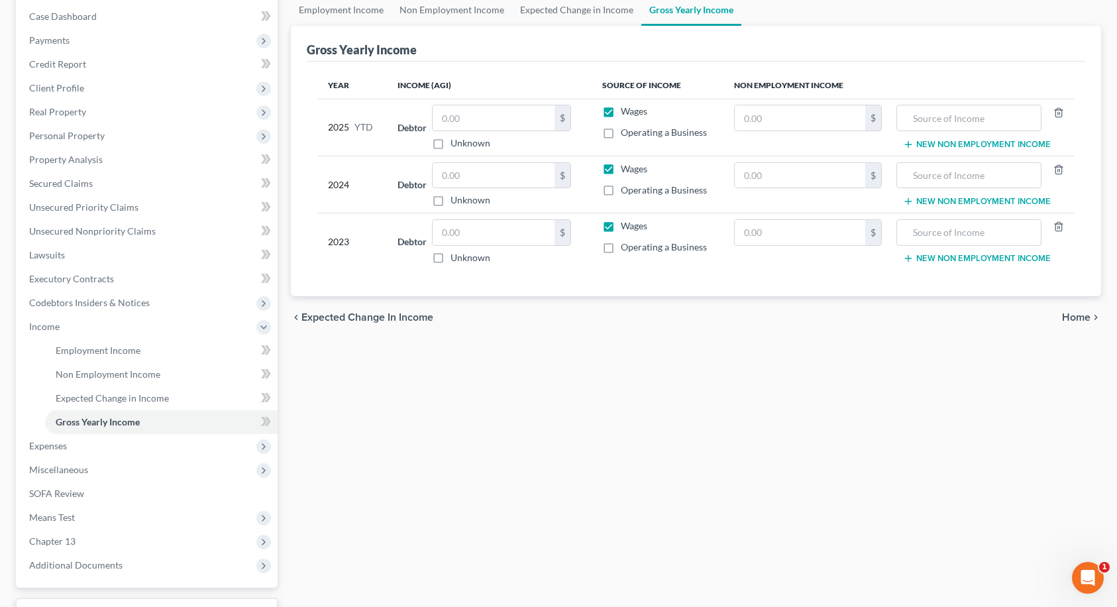
scroll to position [199, 0]
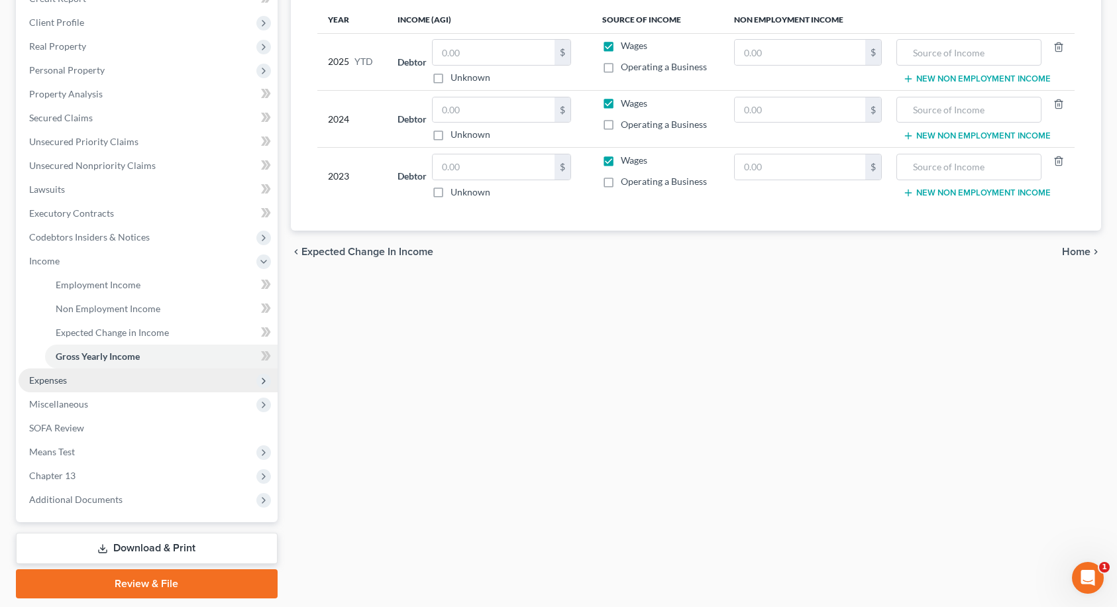
click at [113, 388] on span "Expenses" at bounding box center [148, 380] width 259 height 24
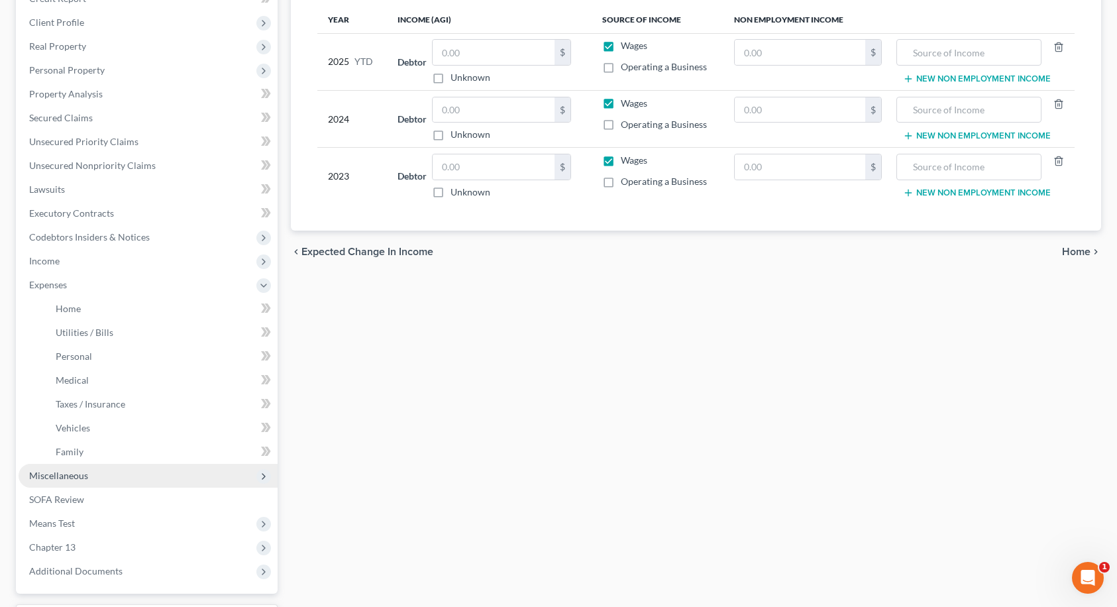
click at [48, 474] on span "Miscellaneous" at bounding box center [58, 475] width 59 height 11
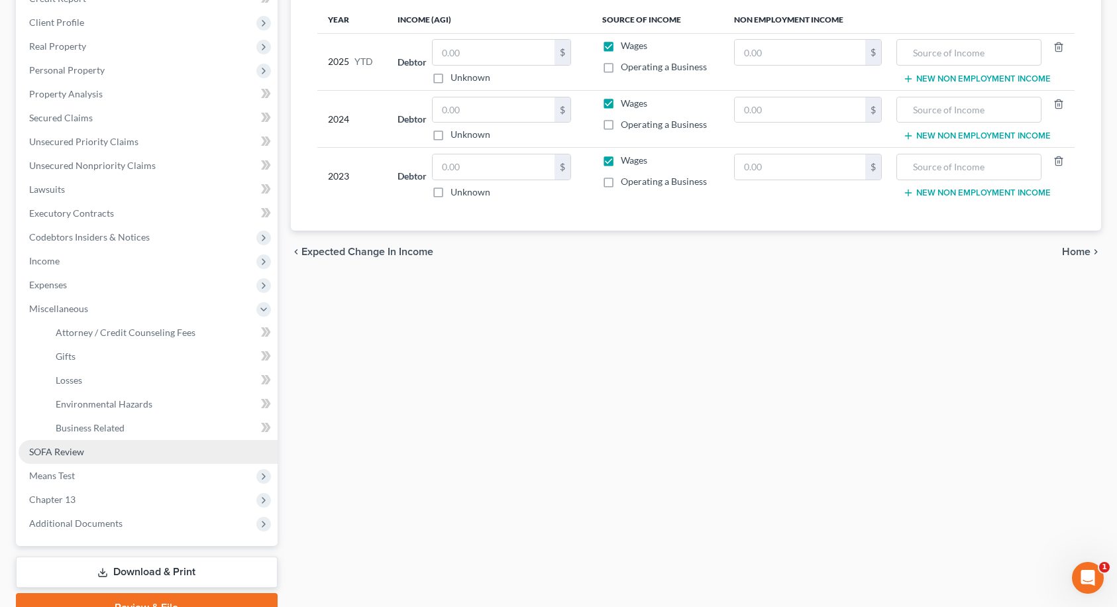
click at [67, 455] on span "SOFA Review" at bounding box center [56, 451] width 55 height 11
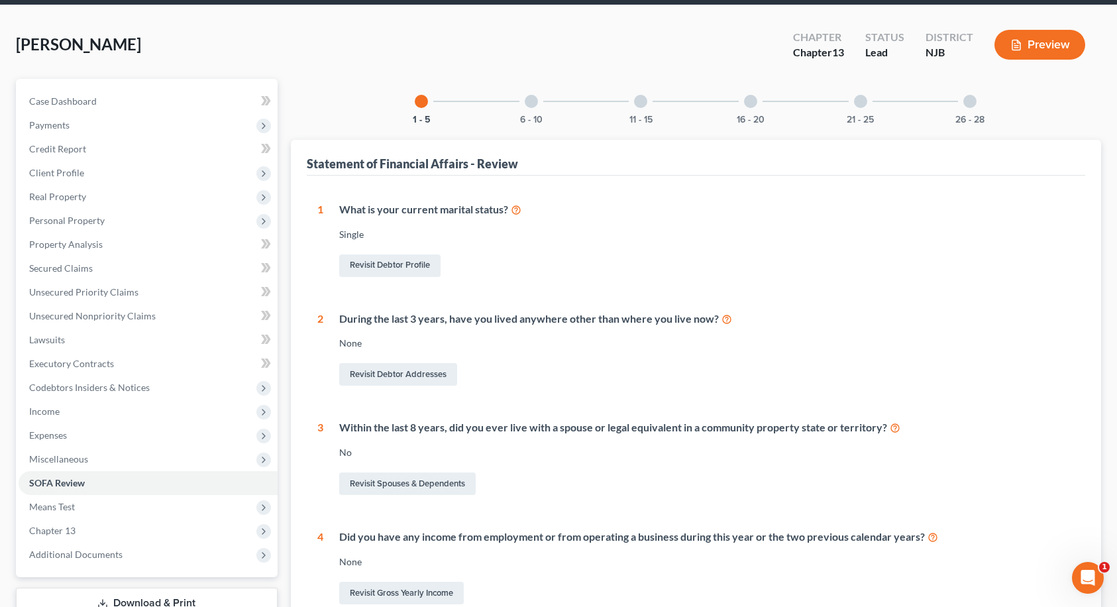
scroll to position [33, 0]
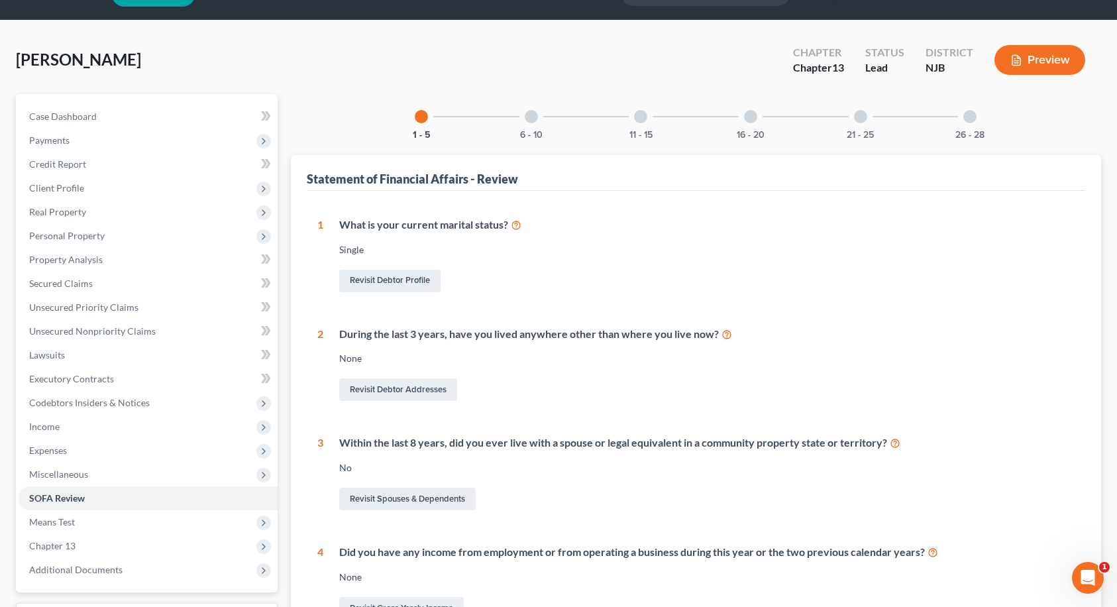
click at [528, 121] on div at bounding box center [531, 116] width 13 height 13
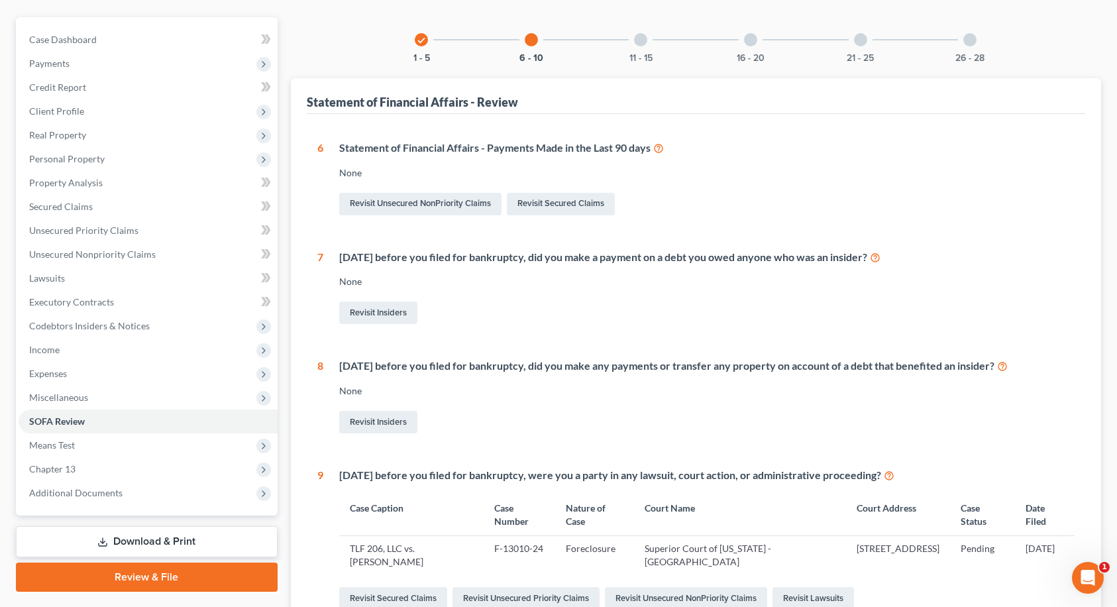
scroll to position [99, 0]
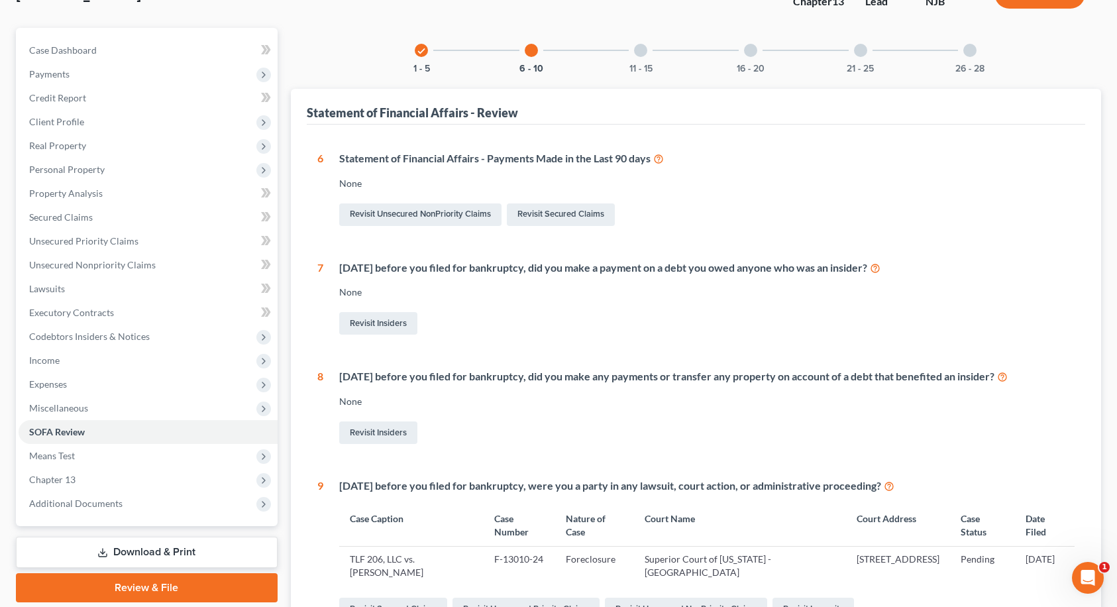
click at [642, 52] on div at bounding box center [640, 50] width 13 height 13
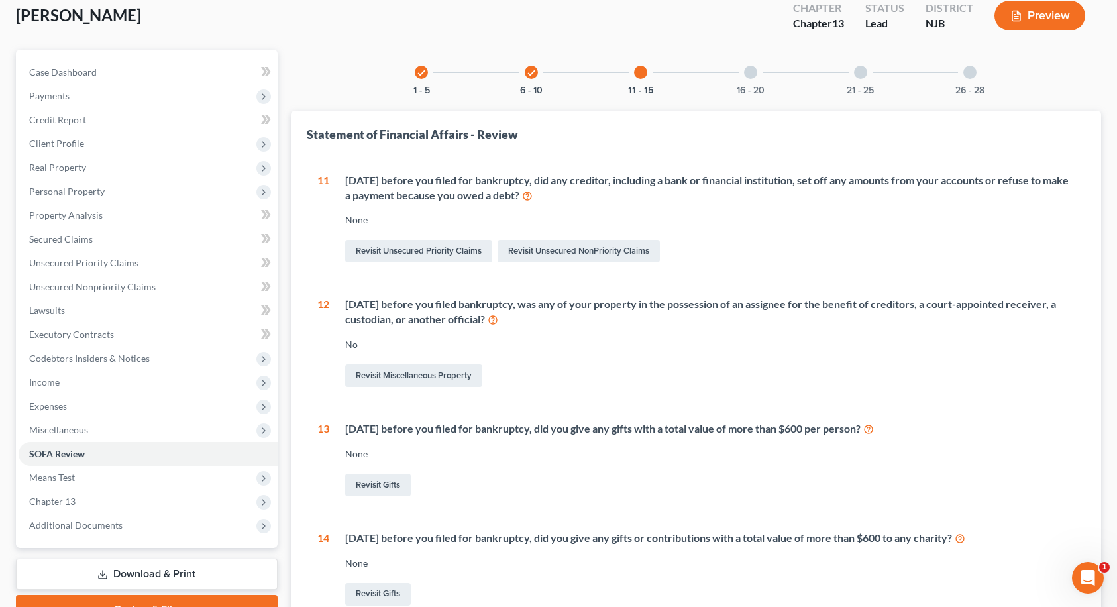
scroll to position [64, 0]
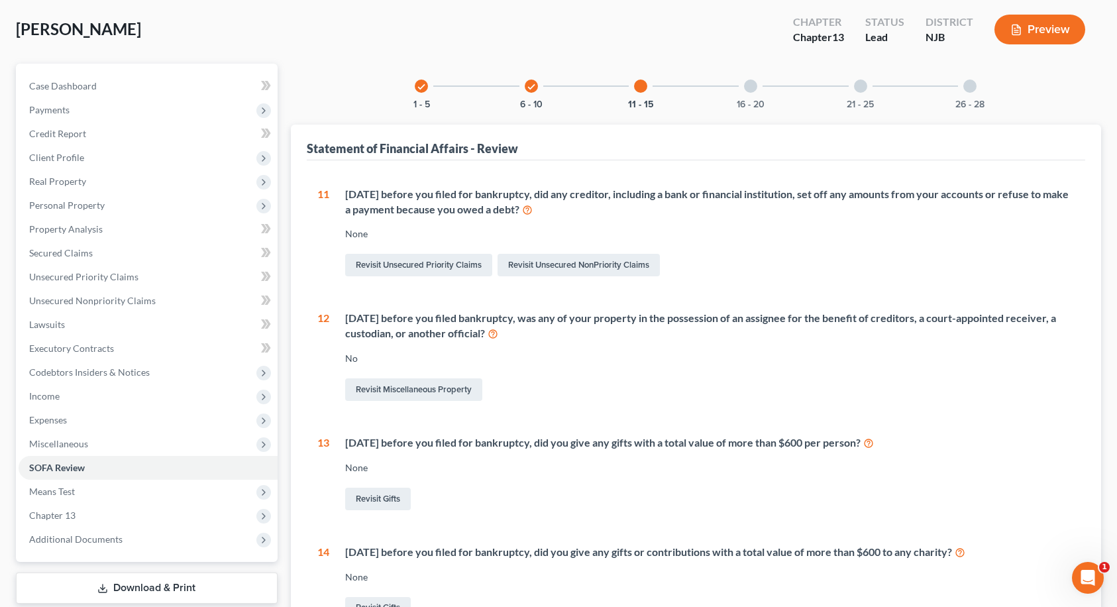
click at [753, 87] on div at bounding box center [750, 86] width 13 height 13
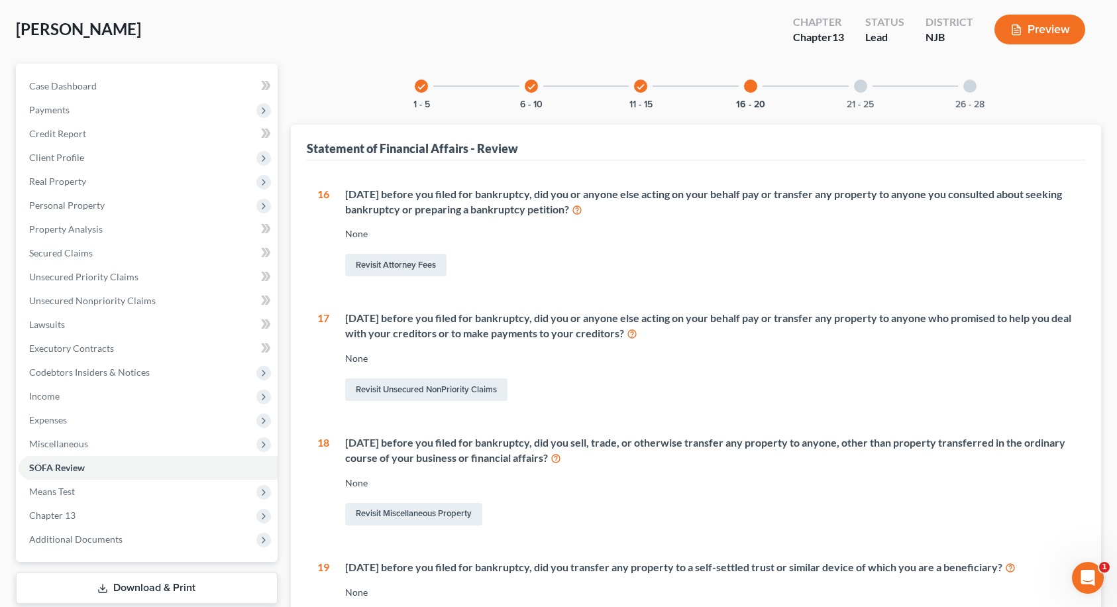
click at [862, 87] on div at bounding box center [860, 86] width 13 height 13
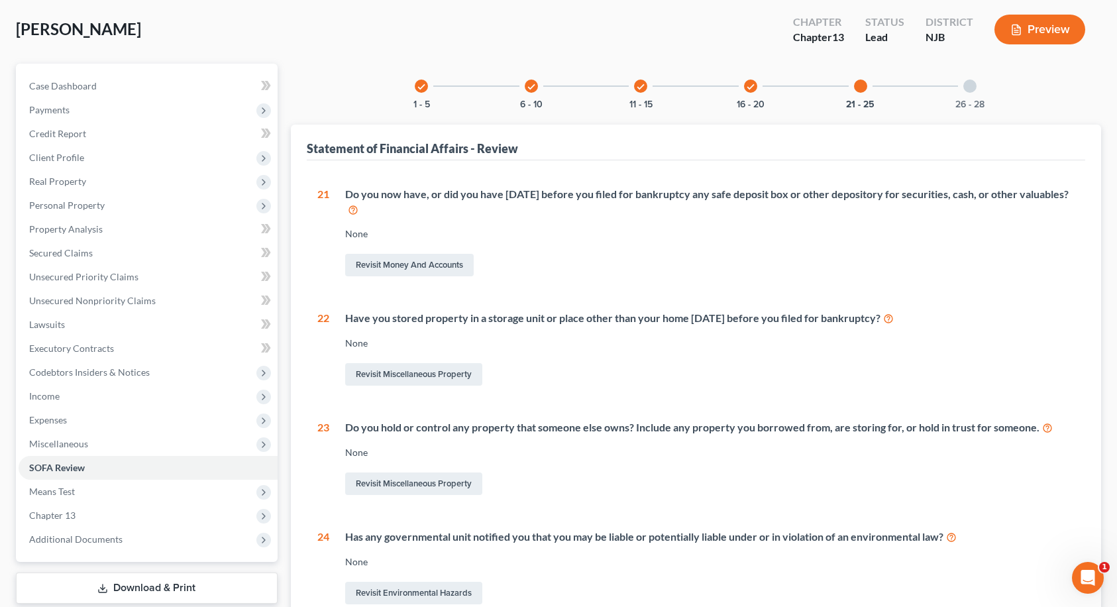
click at [971, 84] on div at bounding box center [970, 86] width 13 height 13
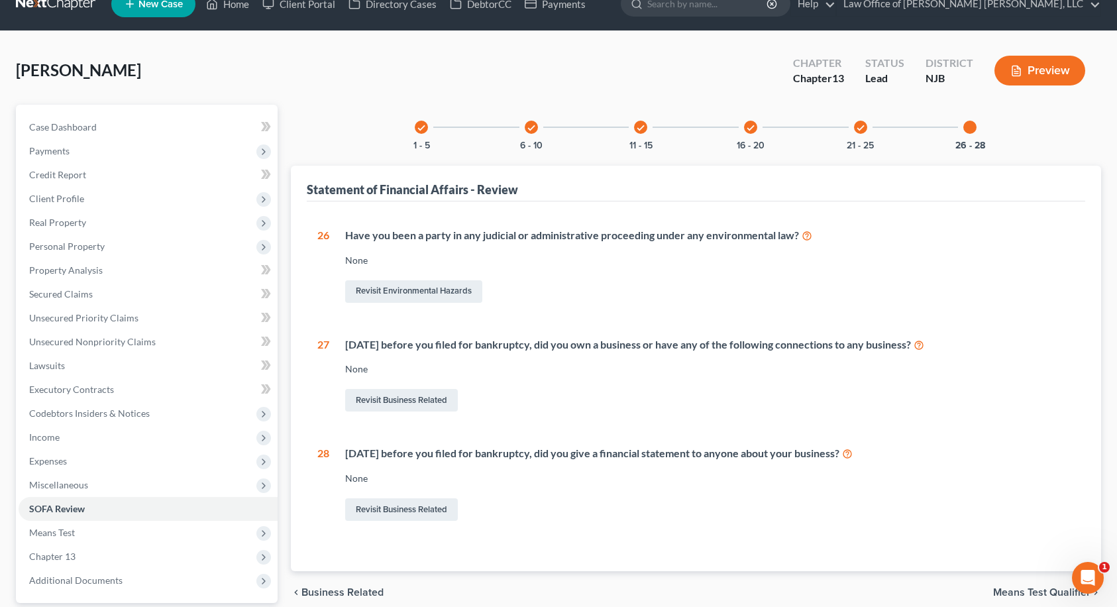
scroll to position [0, 0]
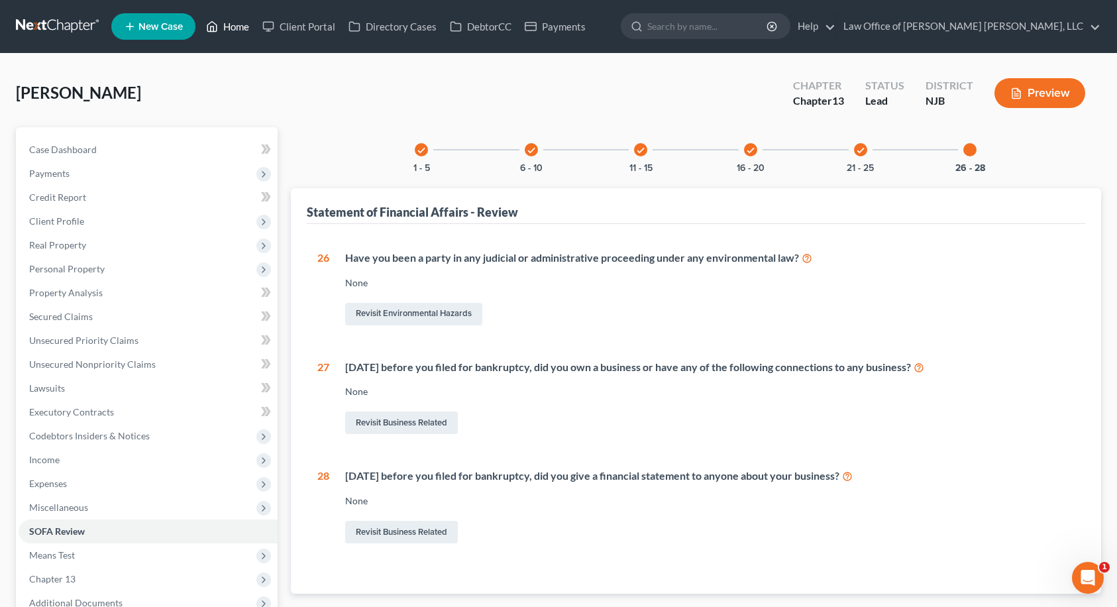
click at [217, 31] on icon at bounding box center [212, 27] width 9 height 10
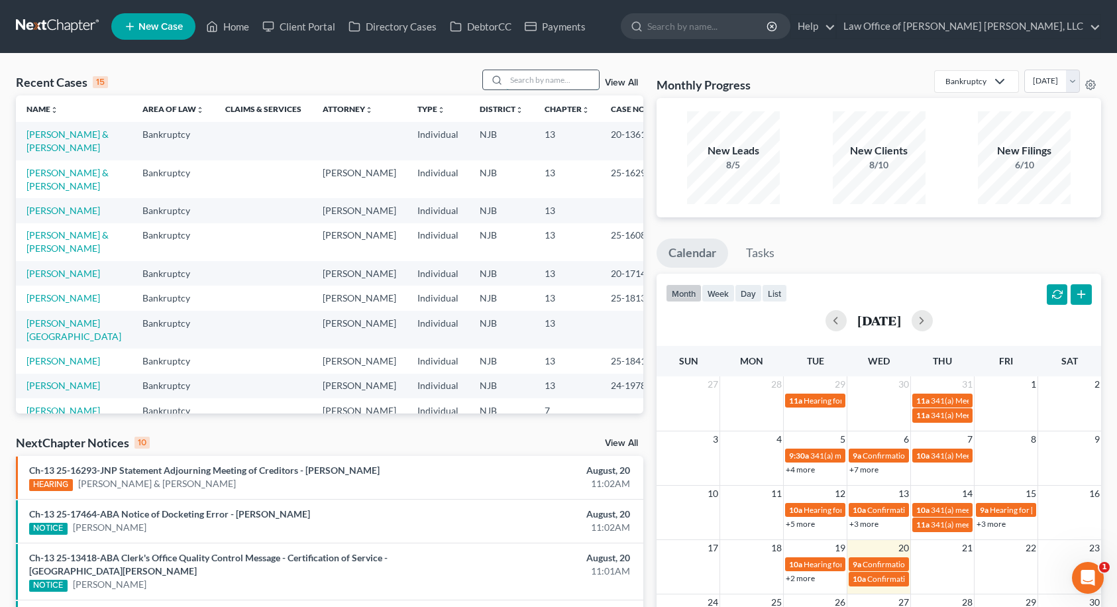
click at [524, 82] on input "search" at bounding box center [552, 79] width 93 height 19
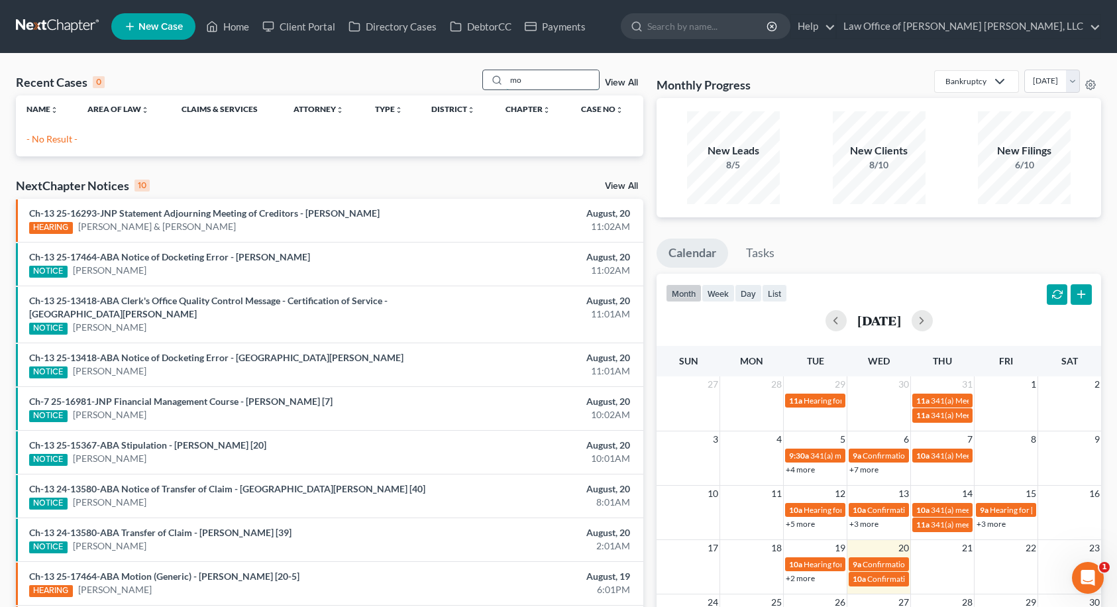
type input "m"
